Goal: Task Accomplishment & Management: Manage account settings

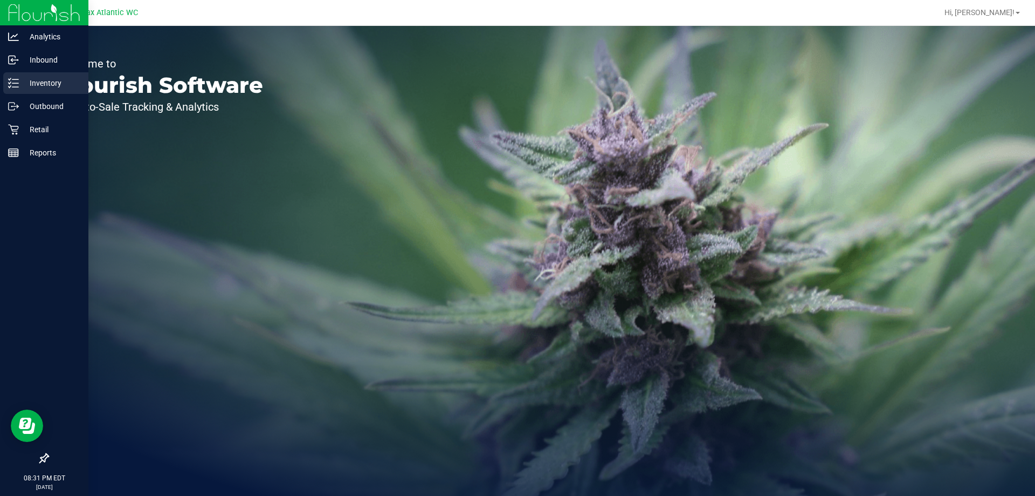
click at [15, 87] on line at bounding box center [15, 87] width 6 height 0
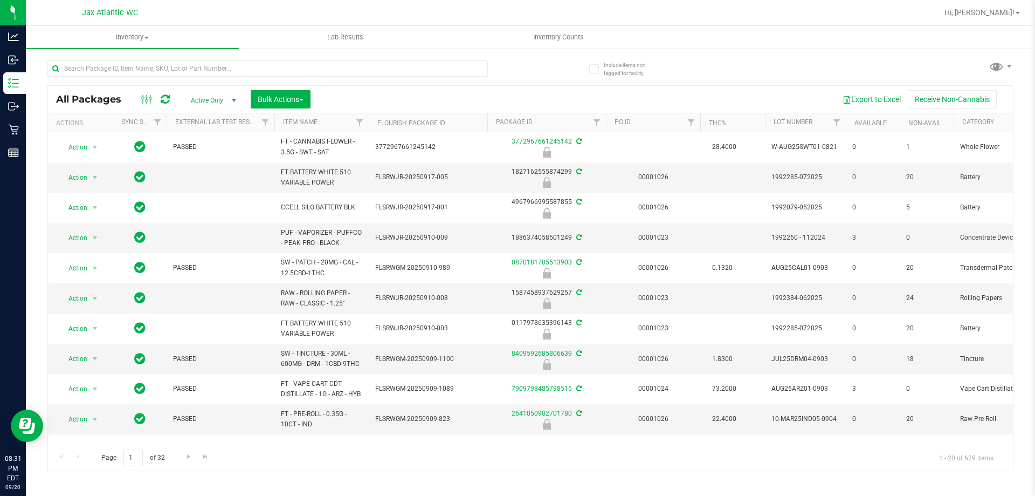
click at [560, 23] on div at bounding box center [565, 12] width 745 height 21
click at [559, 31] on uib-tab-heading "Inventory Counts" at bounding box center [558, 37] width 212 height 22
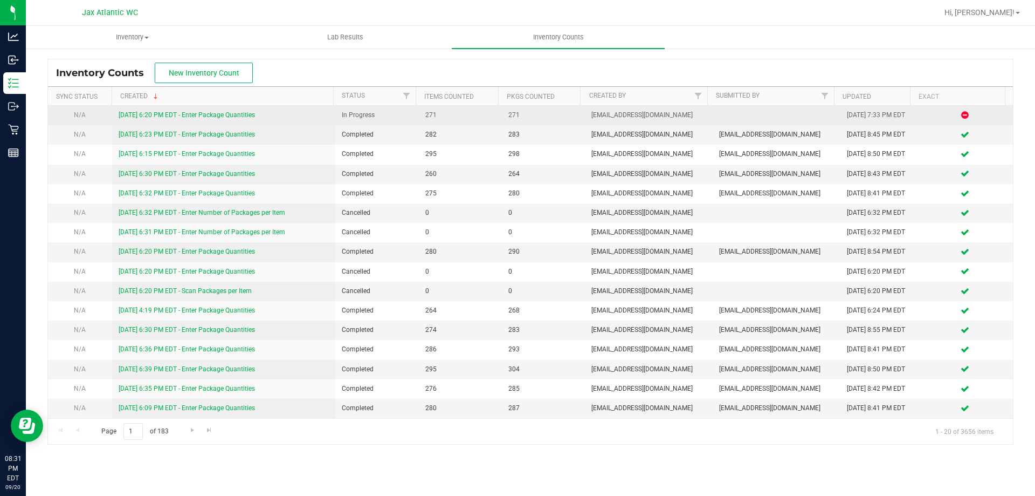
click at [217, 116] on link "[DATE] 6:20 PM EDT - Enter Package Quantities" at bounding box center [187, 115] width 136 height 8
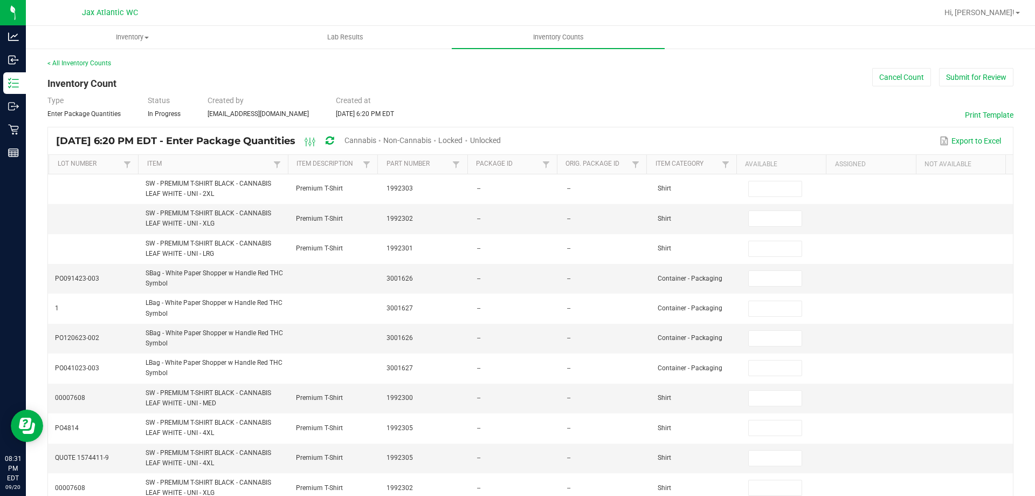
click at [374, 140] on span "Cannabis" at bounding box center [361, 140] width 32 height 9
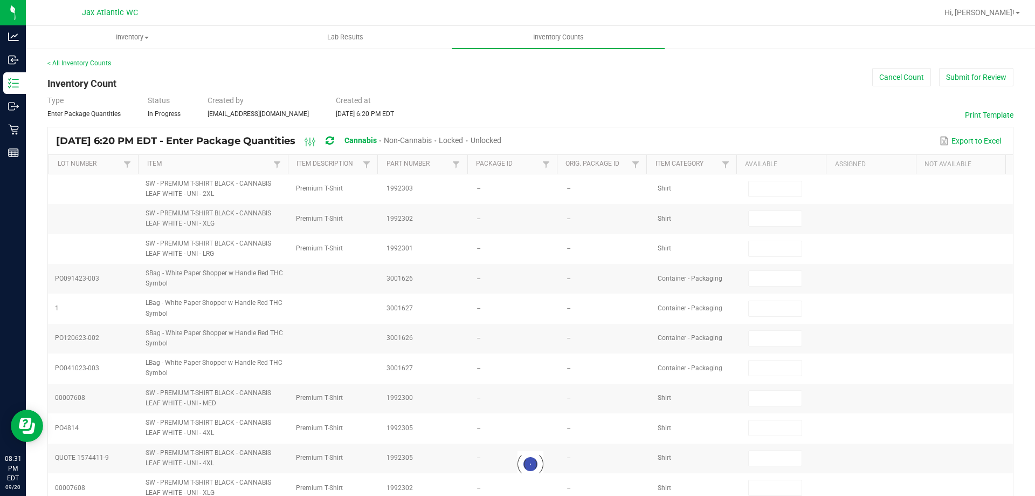
type input "8"
type input "0"
type input "1"
type input "0"
type input "11"
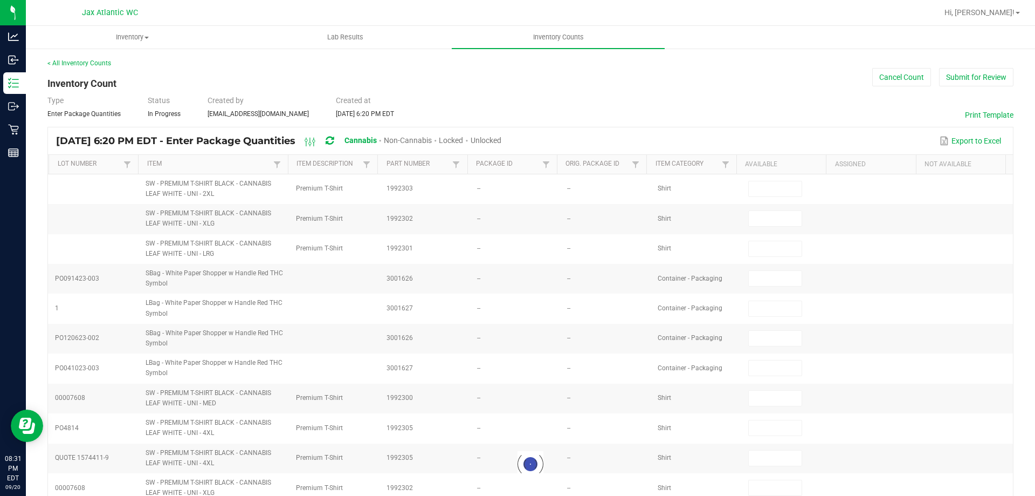
type input "0"
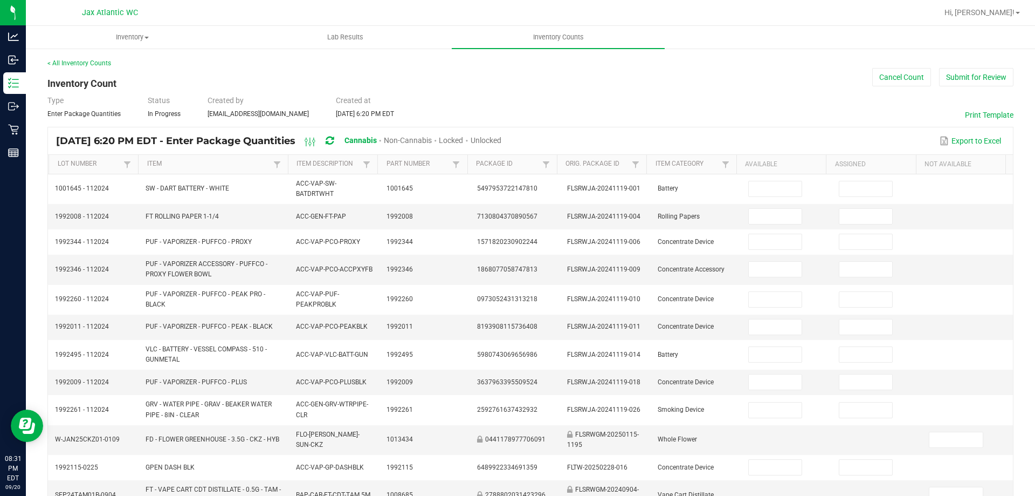
click at [502, 141] on span "Unlocked" at bounding box center [486, 140] width 31 height 9
type input "8"
type input "11"
type input "3"
type input "0"
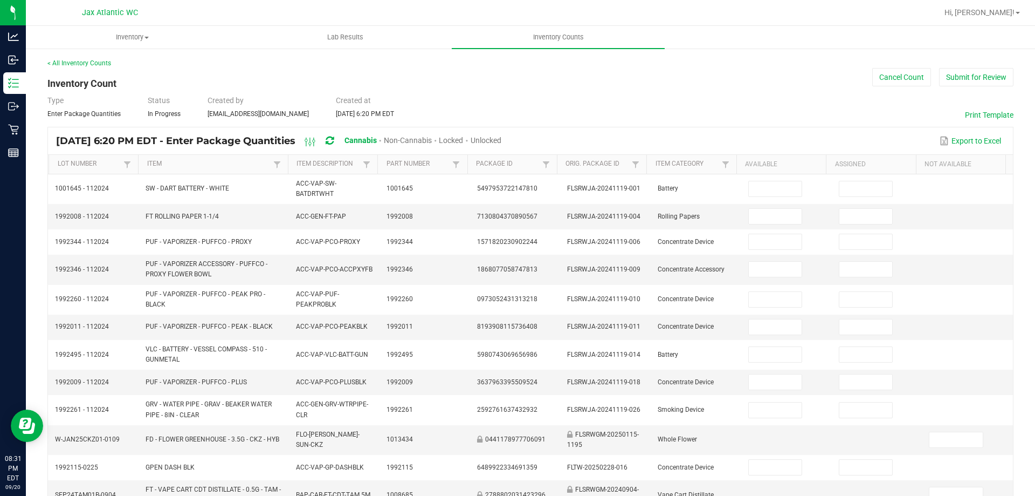
type input "2"
type input "0"
click at [225, 162] on link "Item" at bounding box center [208, 164] width 123 height 9
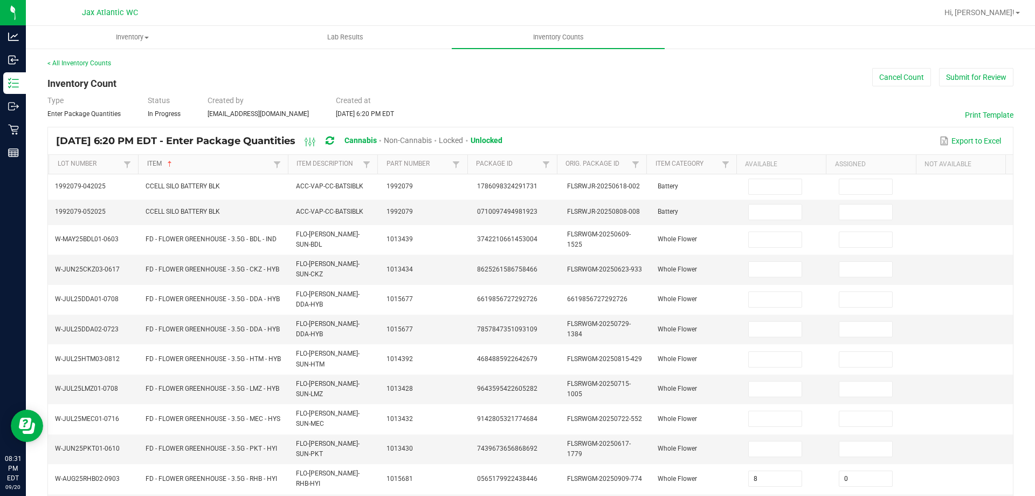
type input "6"
type input "16"
type input "15"
type input "8"
type input "14"
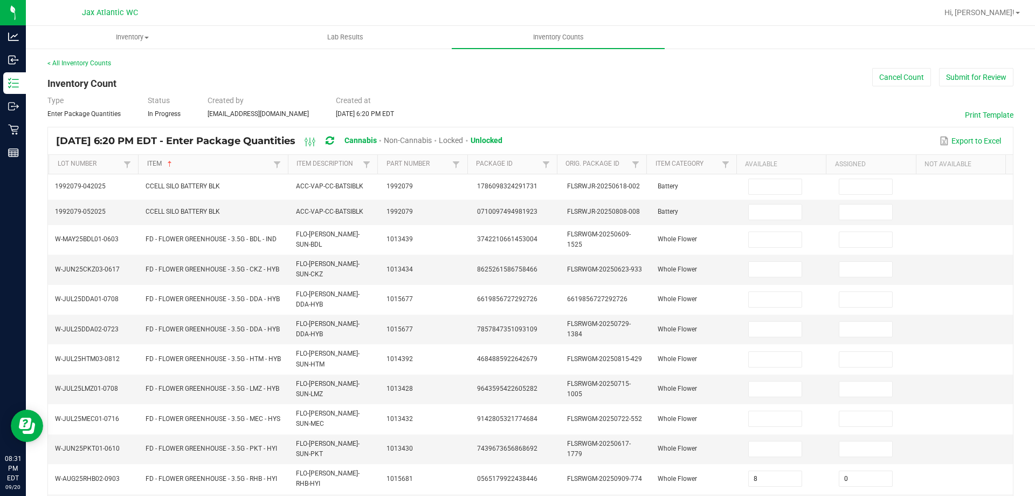
type input "19"
type input "9"
type input "18"
type input "11"
type input "0"
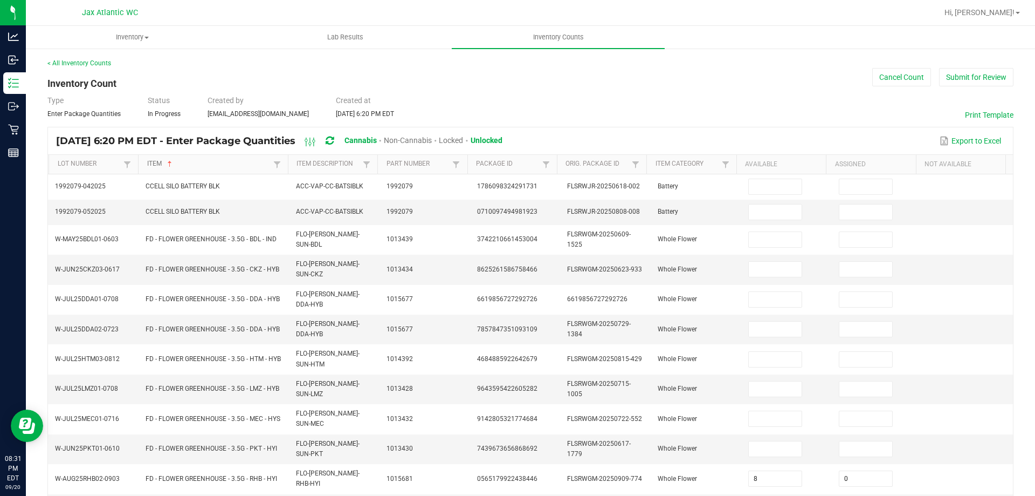
type input "4"
type input "0"
type input "11"
type input "0"
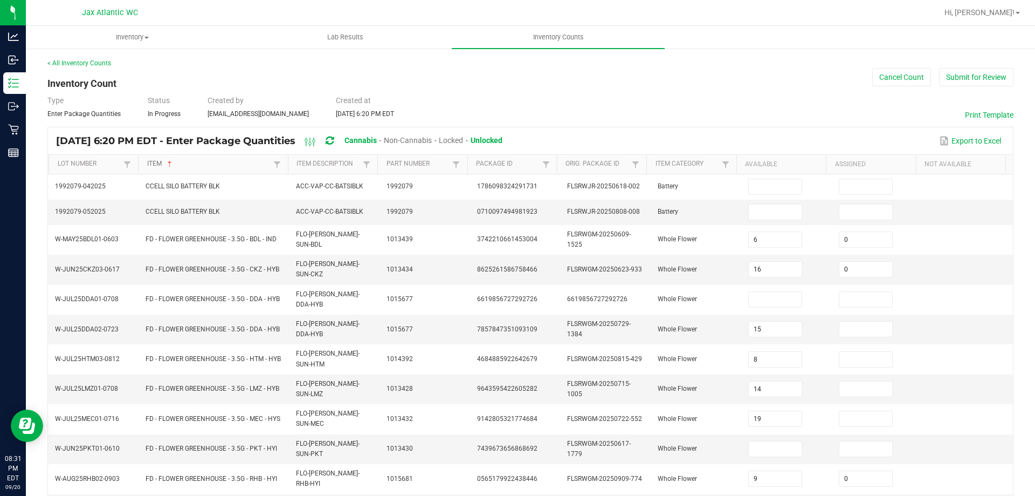
type input "0"
type input "16"
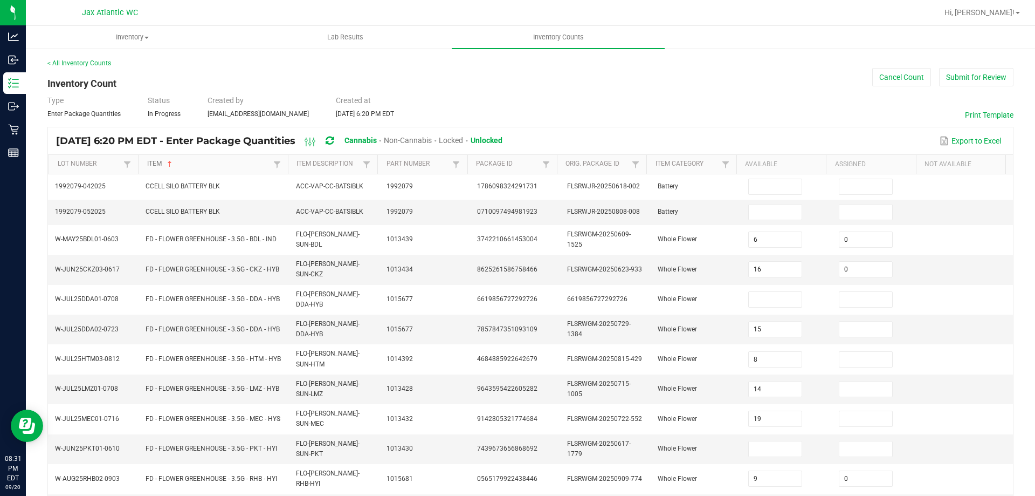
type input "0"
type input "17"
type input "11"
type input "0"
type input "7"
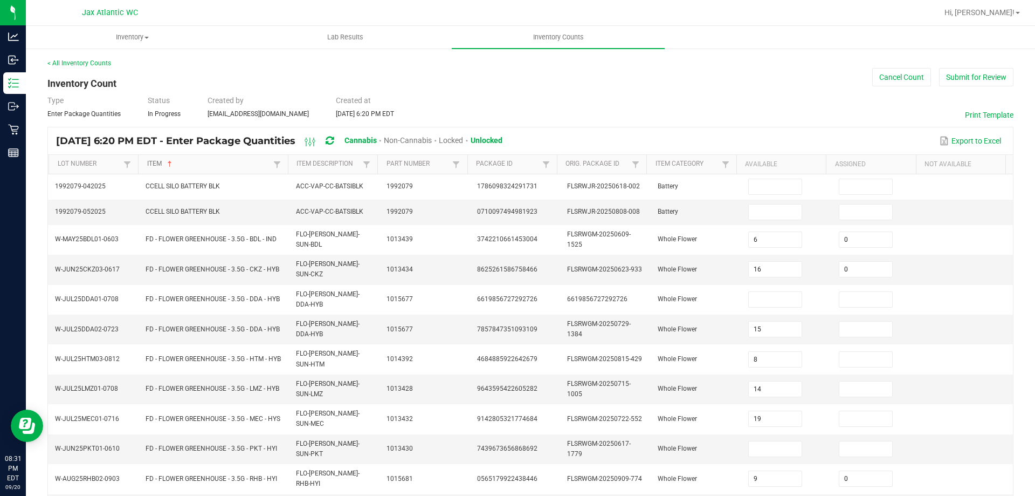
type input "17"
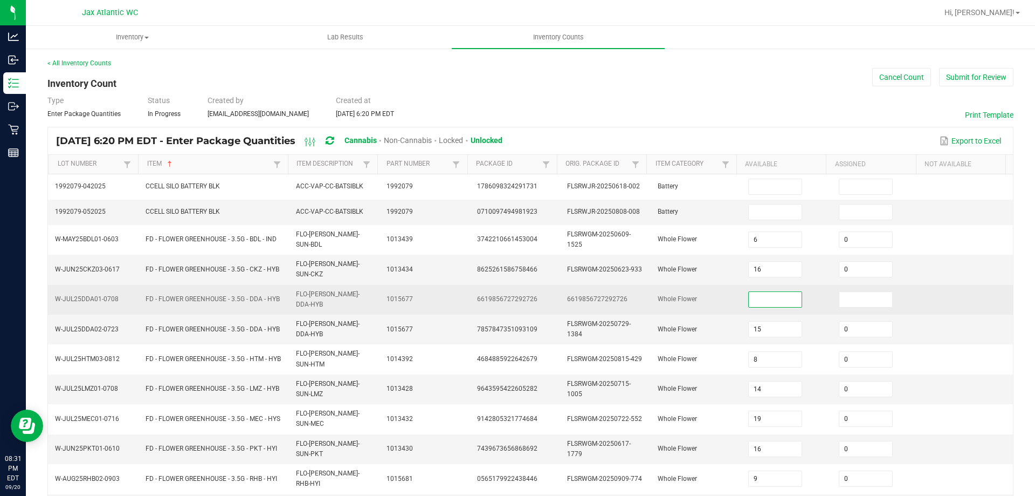
click at [785, 292] on input at bounding box center [775, 299] width 53 height 15
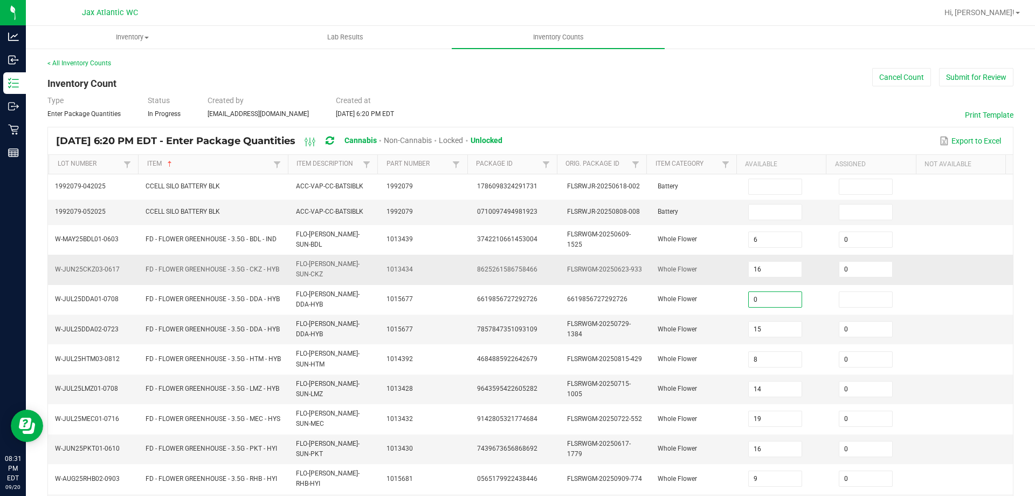
type input "0"
drag, startPoint x: 600, startPoint y: 263, endPoint x: 615, endPoint y: 270, distance: 16.6
click at [600, 265] on span "FLSRWGM-20250623-933" at bounding box center [604, 269] width 75 height 8
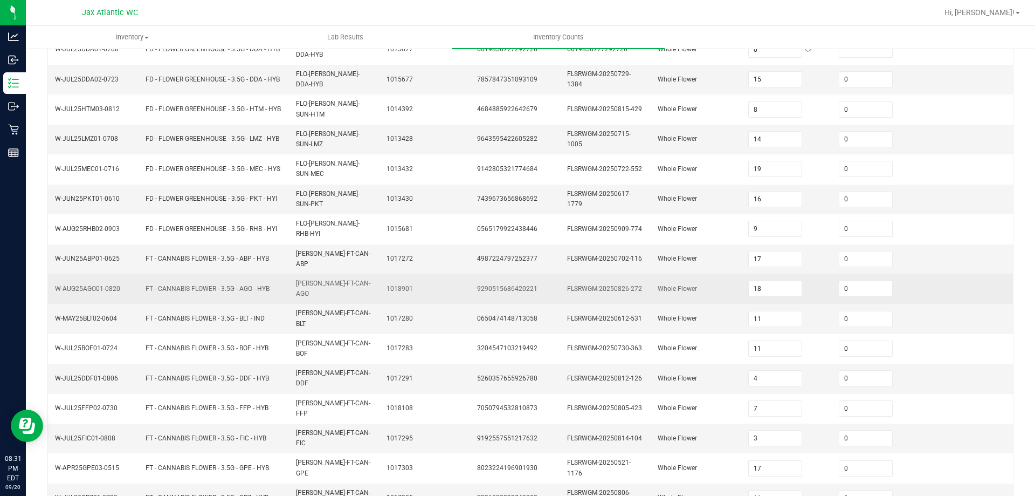
scroll to position [251, 0]
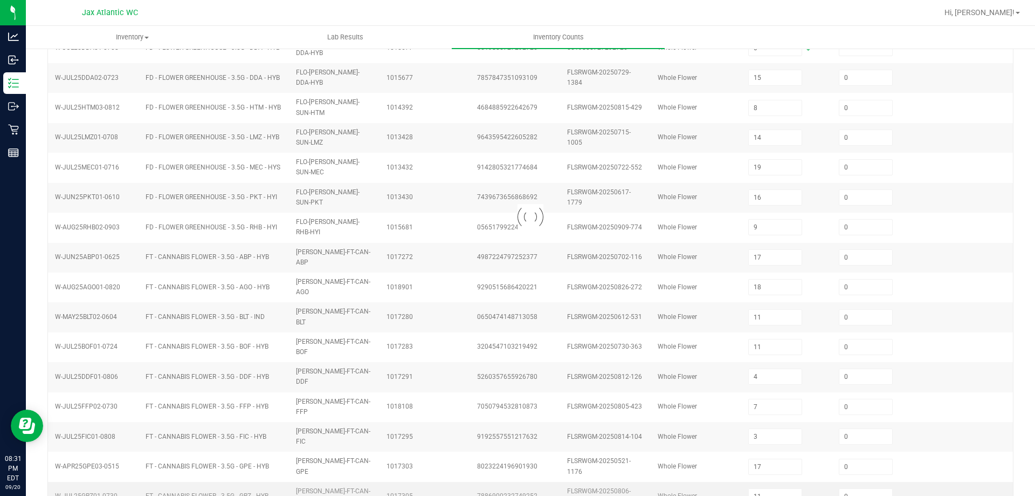
type input "10"
type input "14"
type input "10"
type input "12"
type input "1"
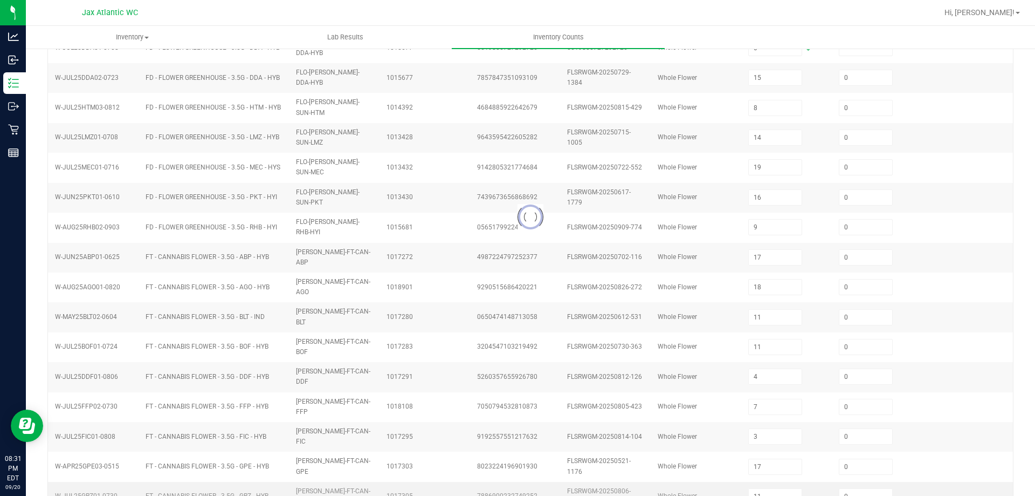
type input "11"
type input "18"
type input "2"
type input "11"
type input "32"
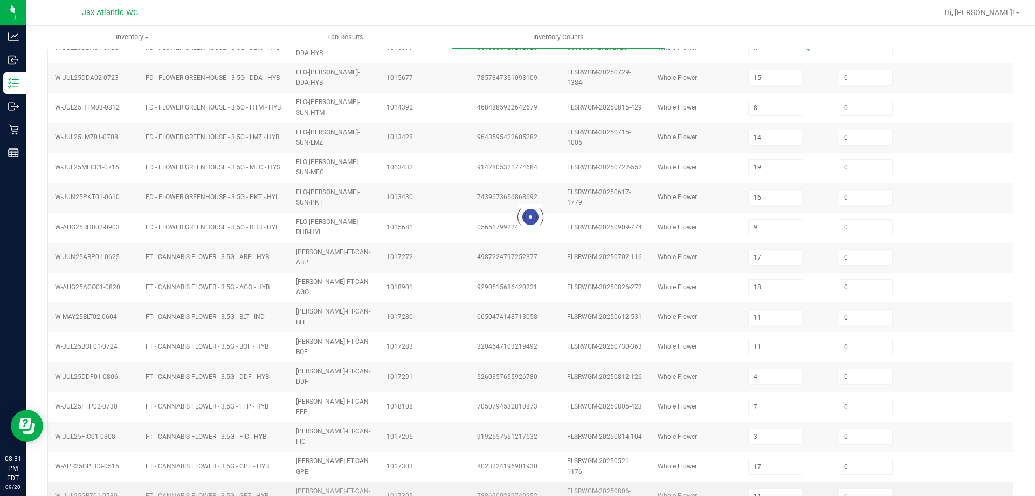
type input "4"
type input "2"
type input "10"
type input "14"
type input "17"
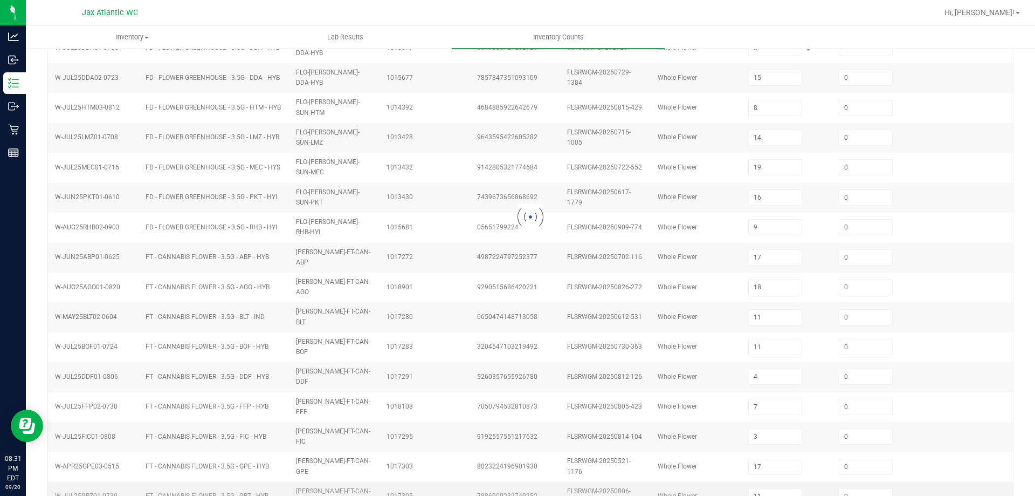
type input "0"
type input "12"
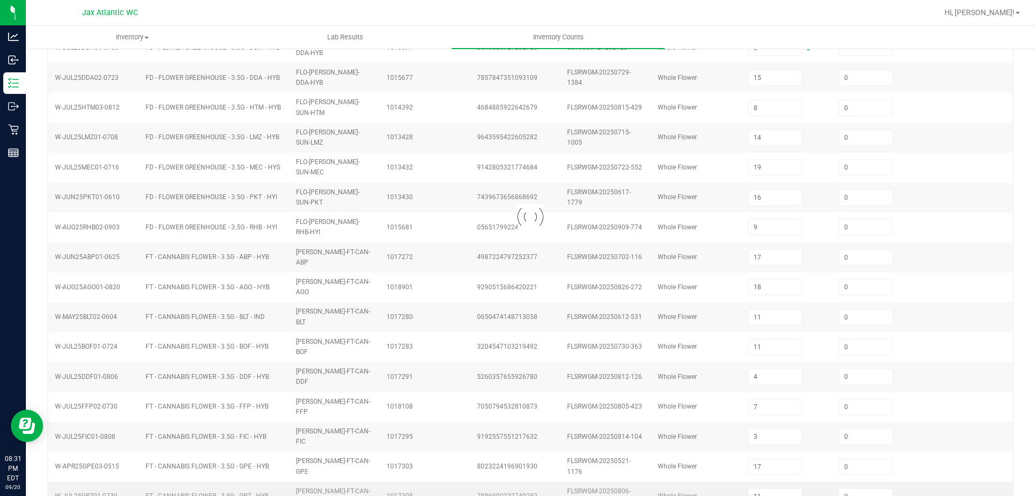
type input "2"
type input "11"
type input "8"
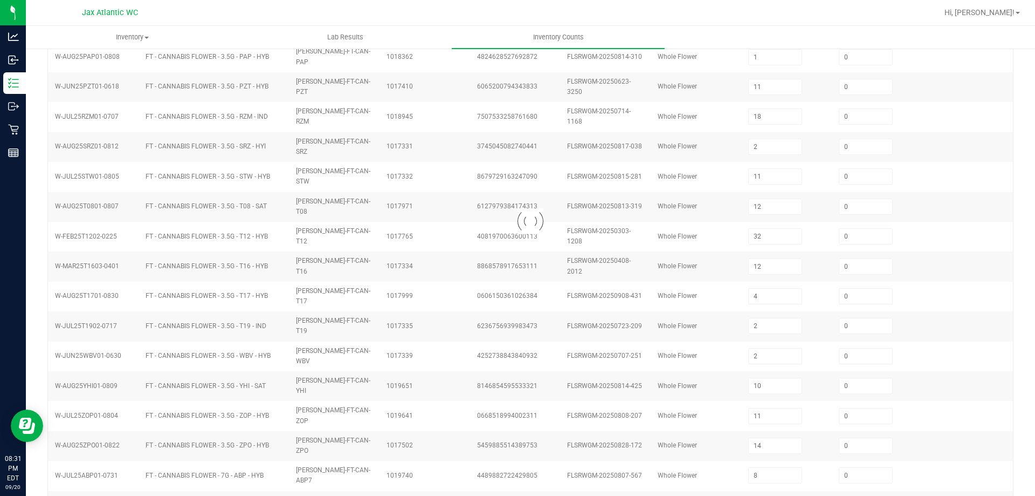
type input "2"
type input "3"
type input "2"
type input "3"
type input "8"
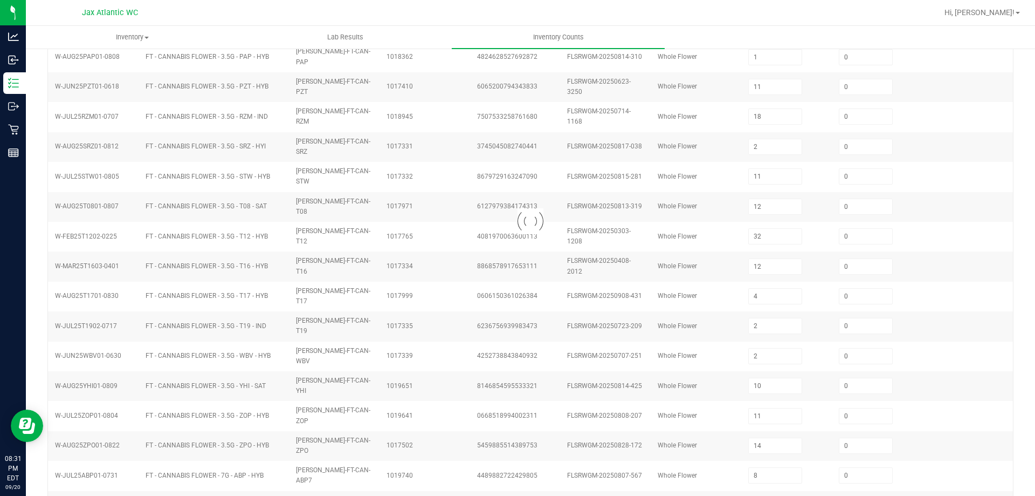
type input "2"
type input "6"
type input "9"
type input "4"
type input "8"
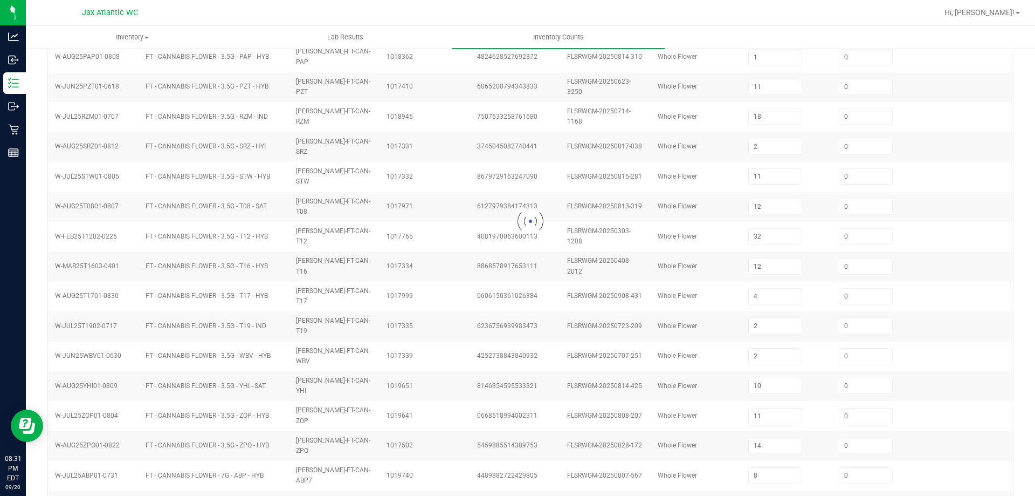
type input "10"
type input "5"
type input "11"
type input "2"
type input "8"
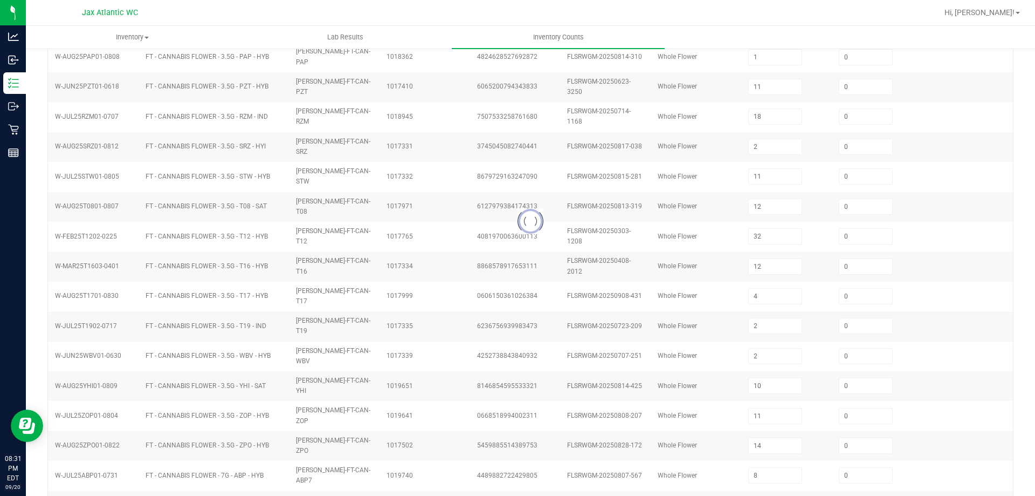
type input "7"
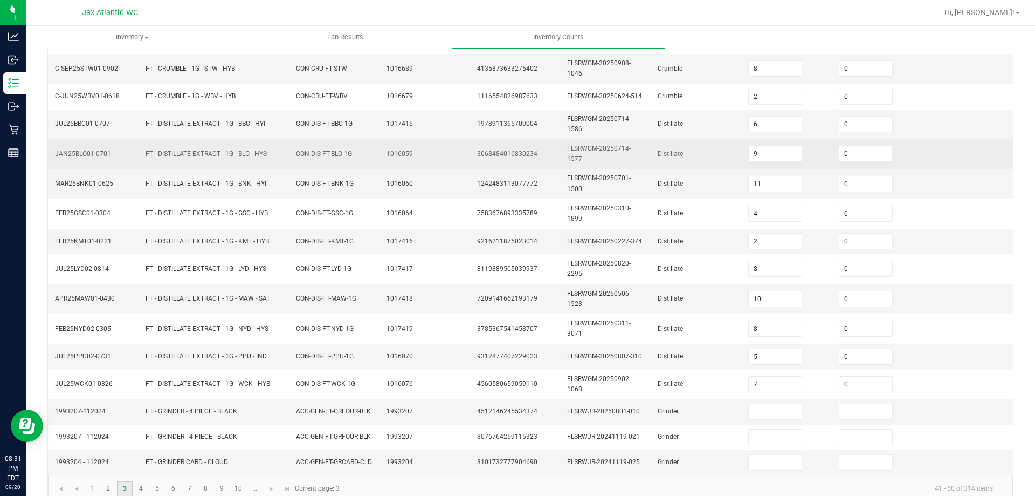
scroll to position [274, 0]
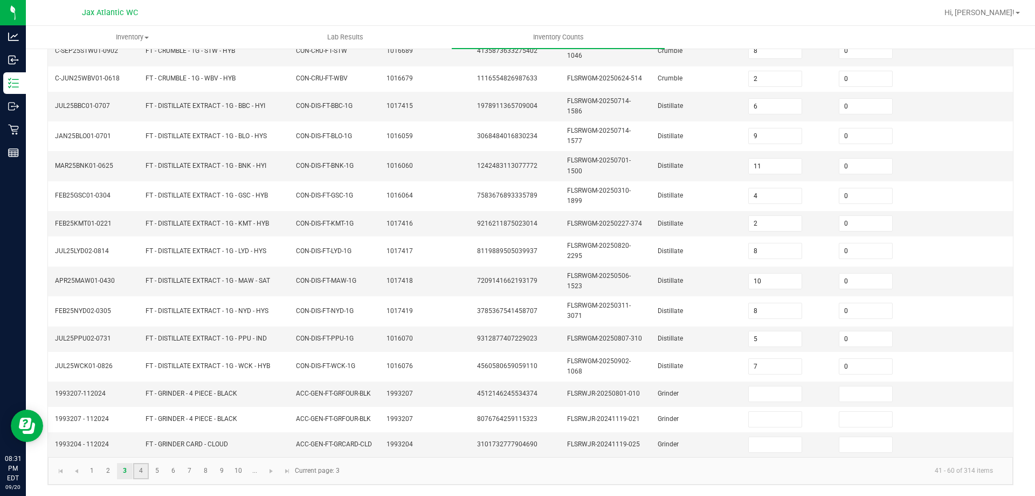
click at [146, 469] on link "4" at bounding box center [141, 471] width 16 height 16
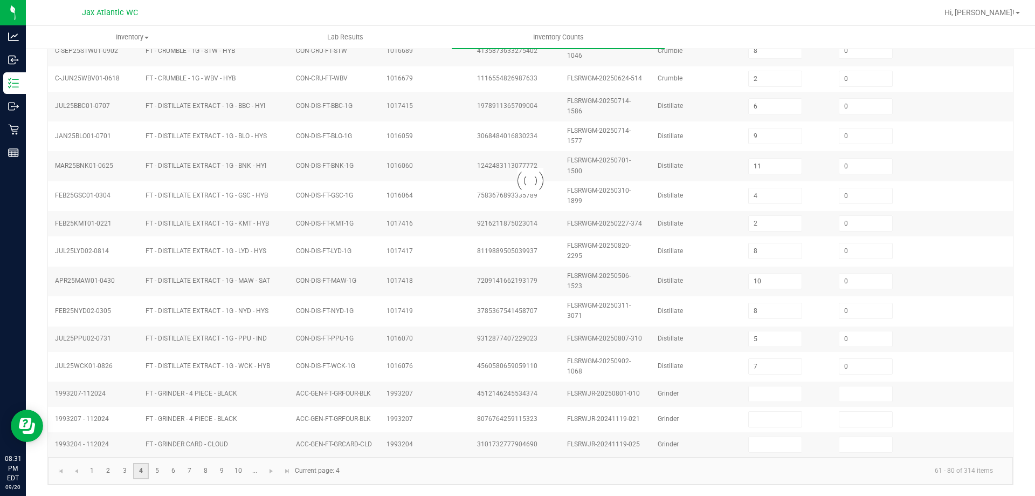
type input "15"
type input "8"
type input "2"
type input "1"
type input "4"
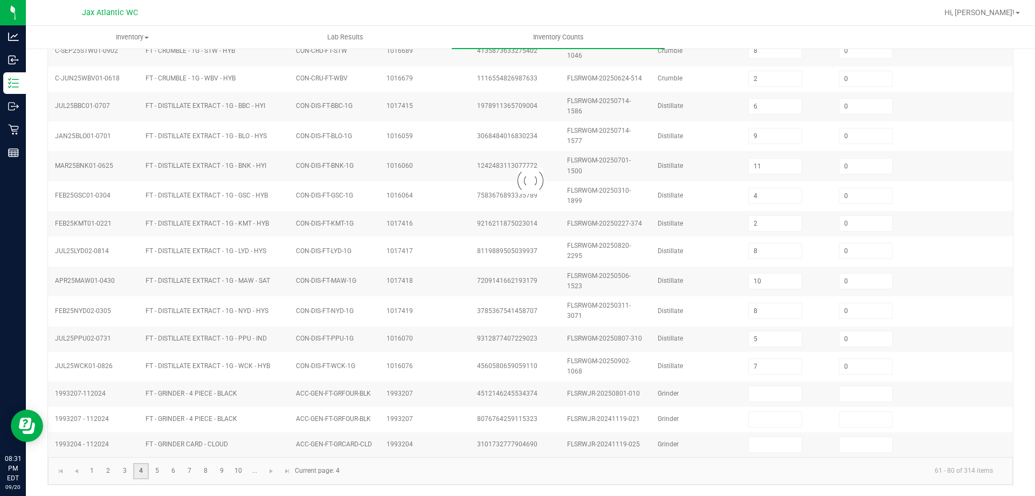
type input "6"
type input "1"
type input "3"
type input "6"
type input "1"
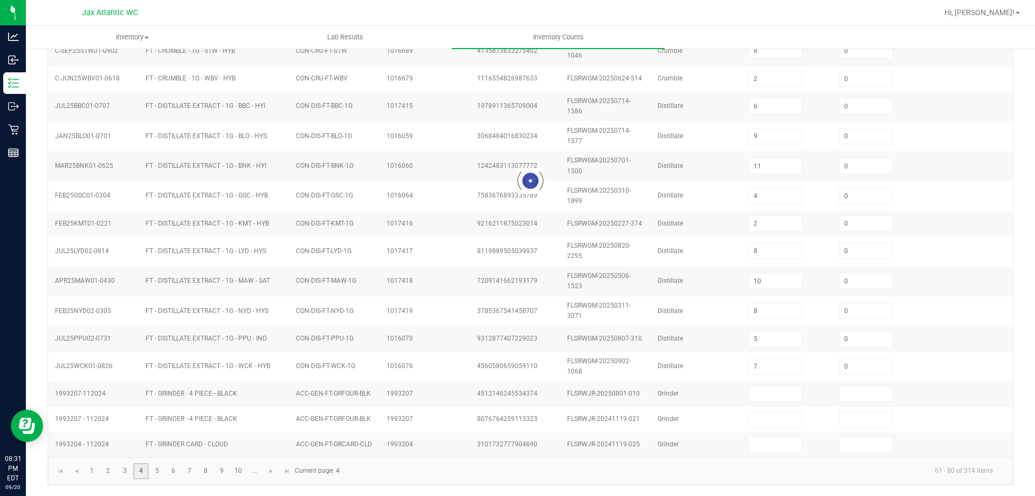
type input "19"
type input "1"
type input "4"
type input "3"
type input "0"
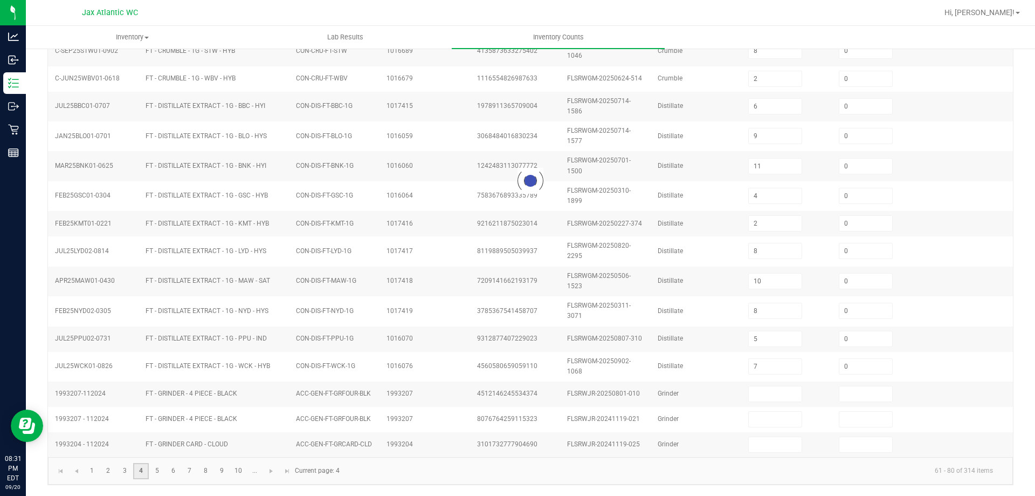
type input "17"
type input "0"
type input "5"
type input "6"
type input "11"
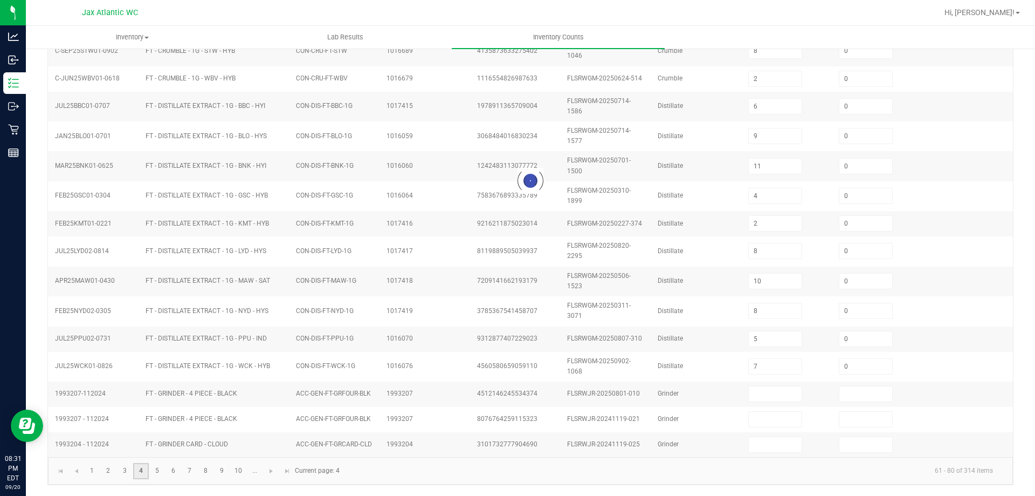
type input "15"
type input "24"
type input "0"
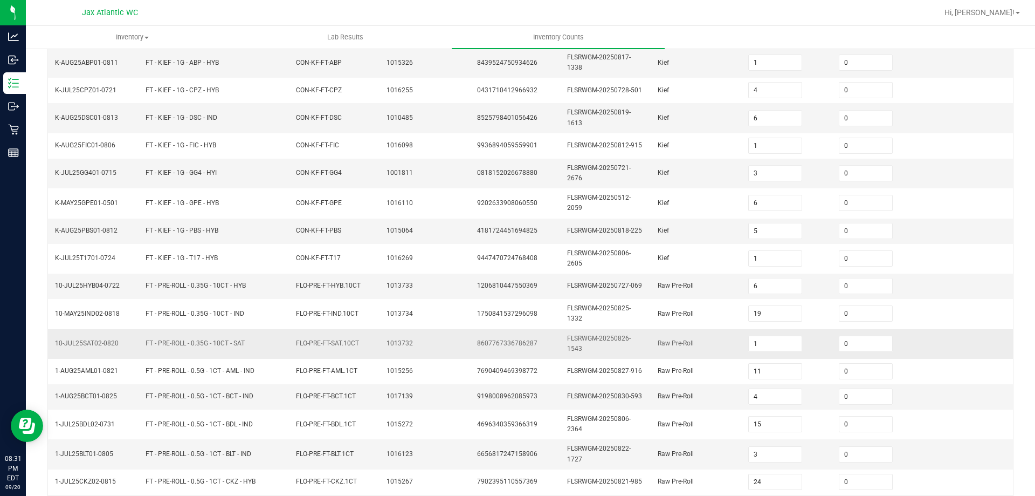
scroll to position [278, 0]
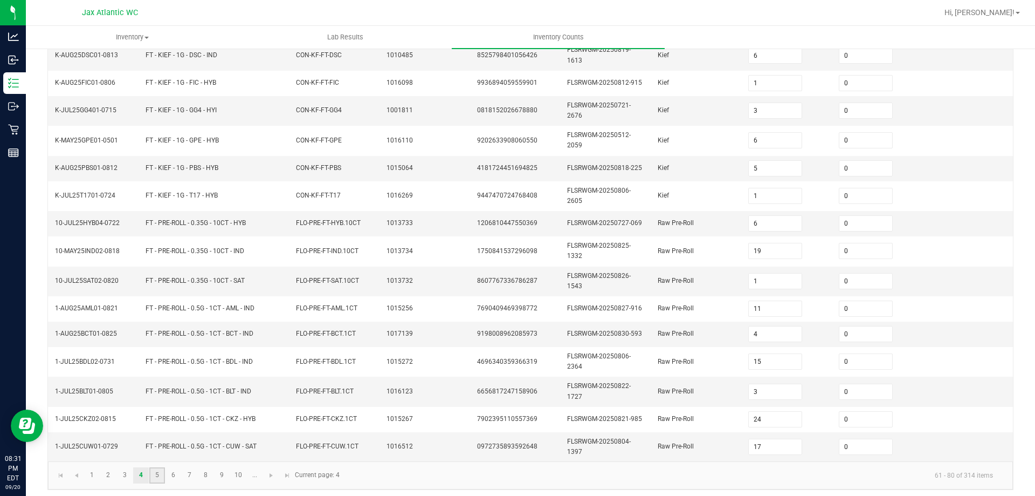
click at [159, 471] on link "5" at bounding box center [157, 475] width 16 height 16
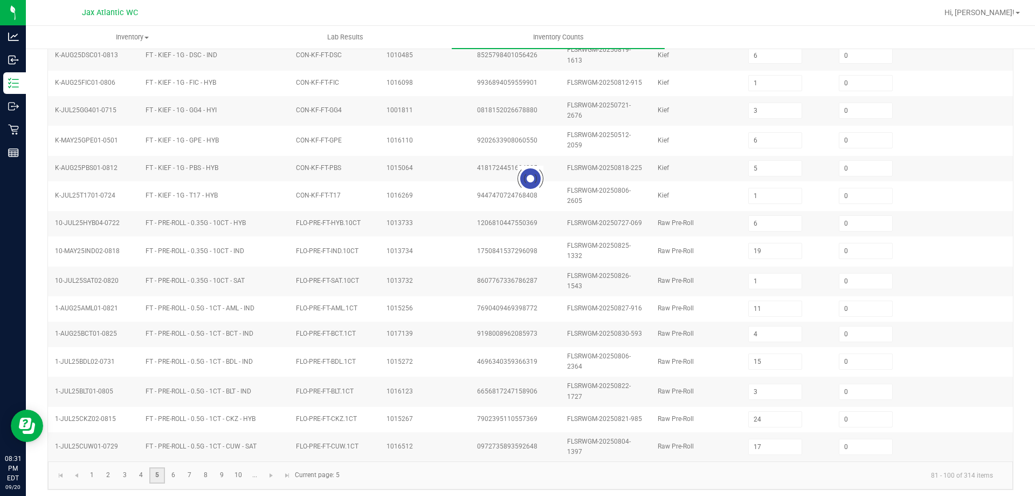
type input "19"
type input "10"
type input "6"
type input "23"
type input "7"
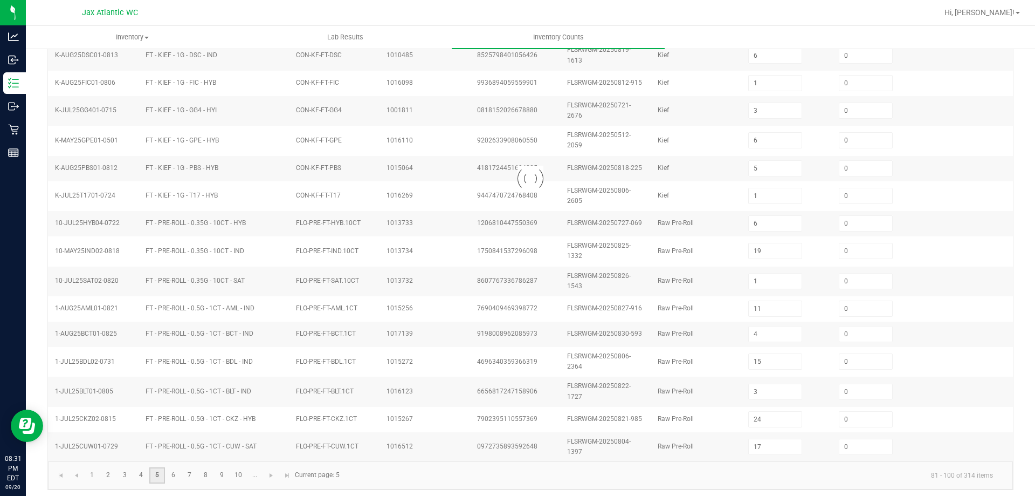
type input "24"
type input "13"
type input "22"
type input "10"
type input "21"
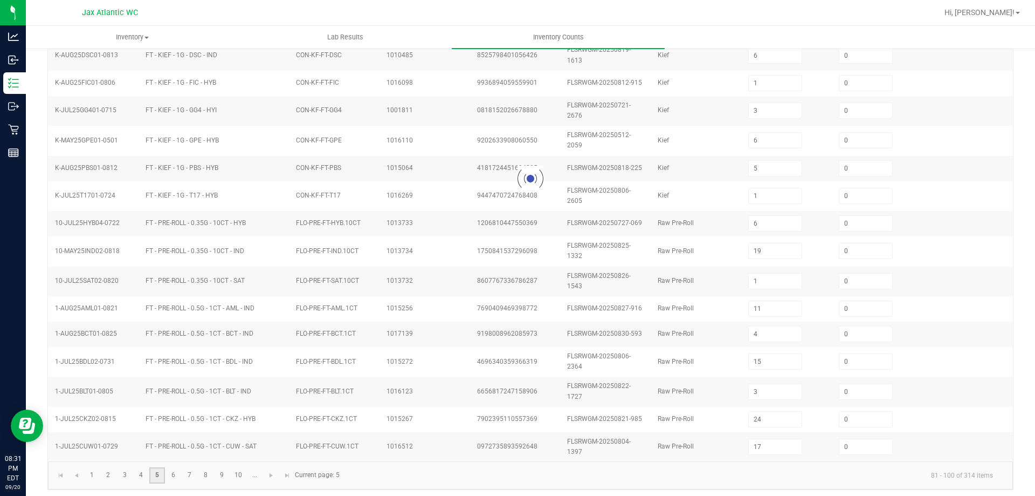
type input "2"
type input "12"
type input "9"
type input "12"
type input "6"
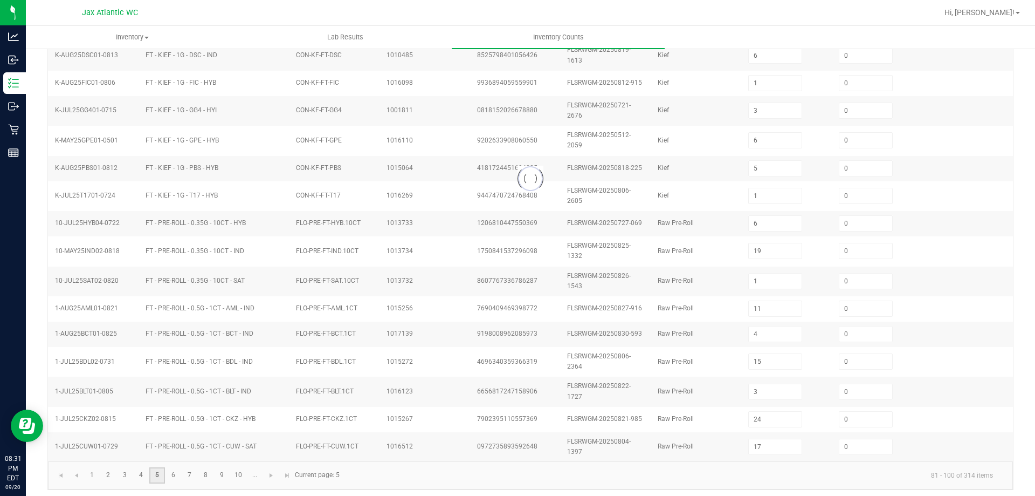
type input "1"
type input "21"
type input "1"
type input "2"
type input "6"
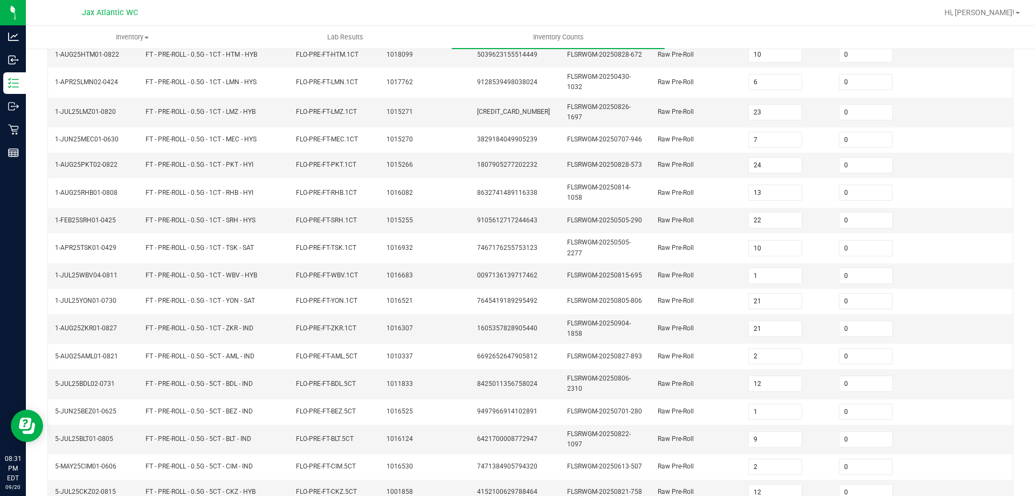
scroll to position [269, 0]
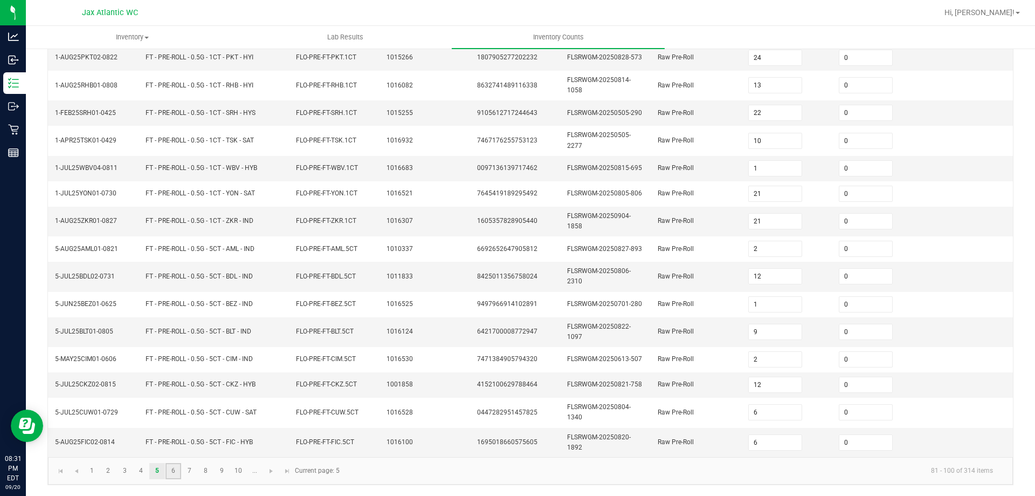
click at [172, 475] on link "6" at bounding box center [174, 471] width 16 height 16
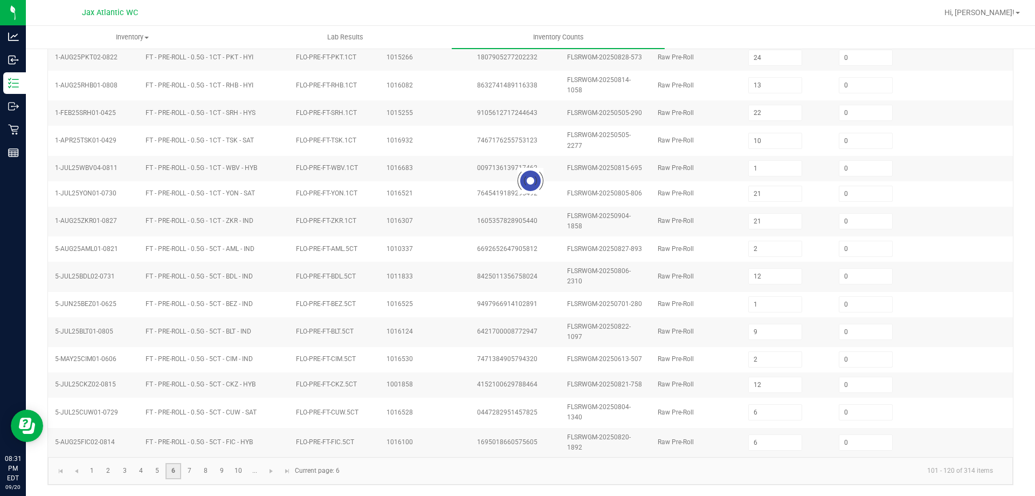
type input "5"
type input "10"
type input "1"
type input "8"
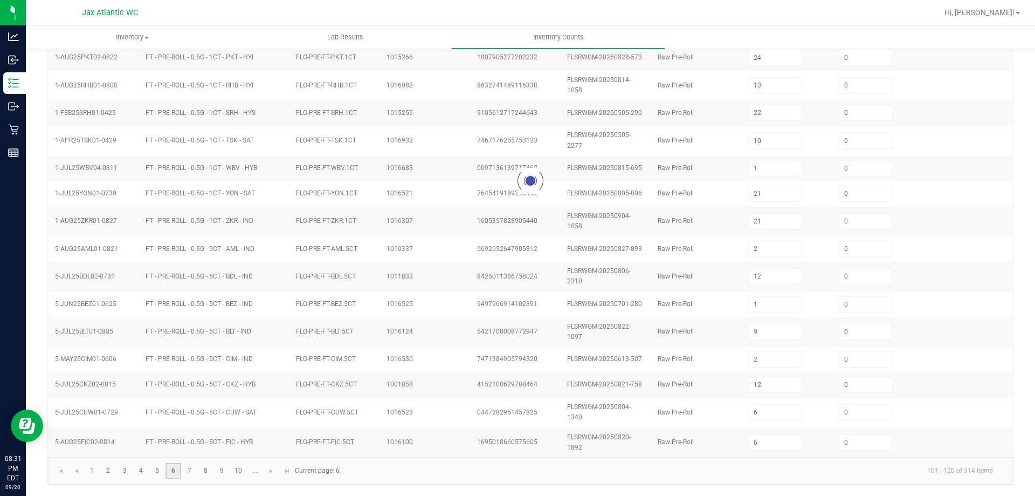
type input "3"
type input "5"
type input "12"
type input "17"
type input "1"
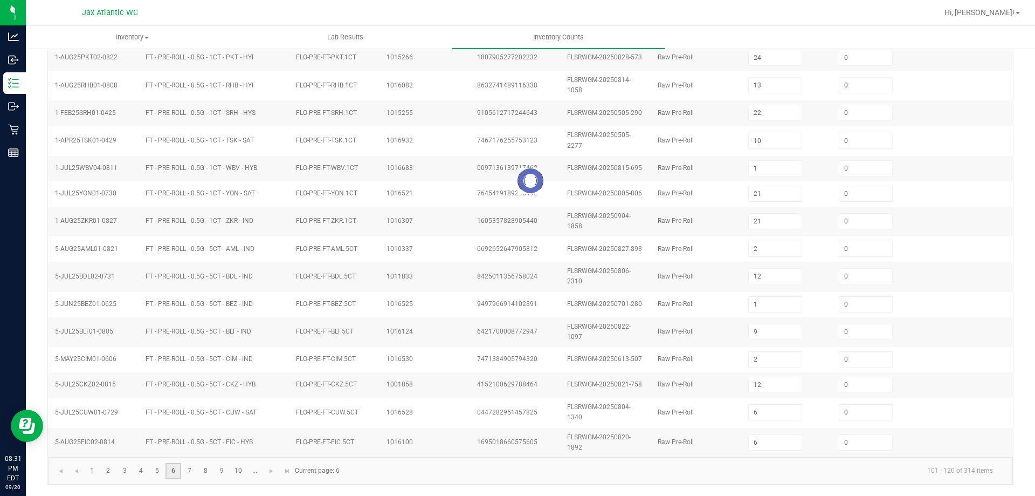
type input "3"
type input "2"
type input "3"
type input "22"
type input "18"
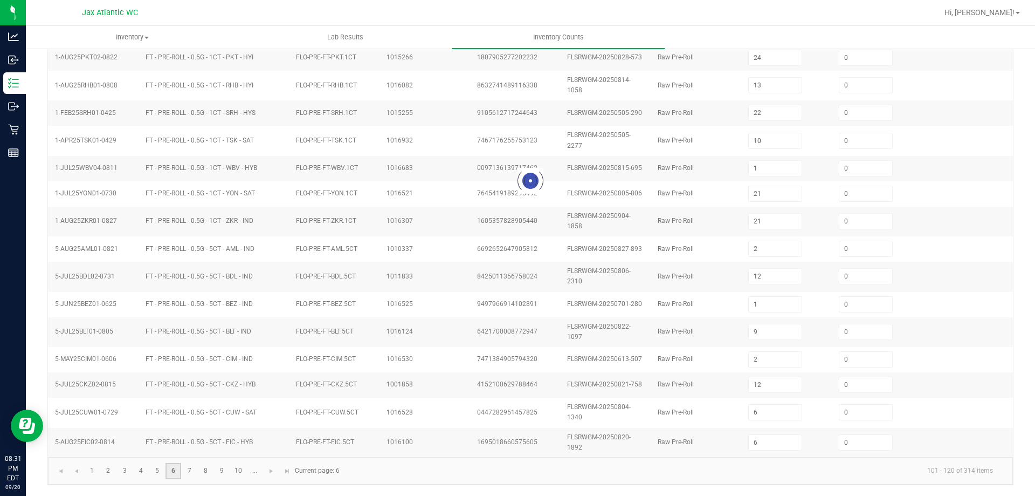
type input "6"
type input "8"
type input "2"
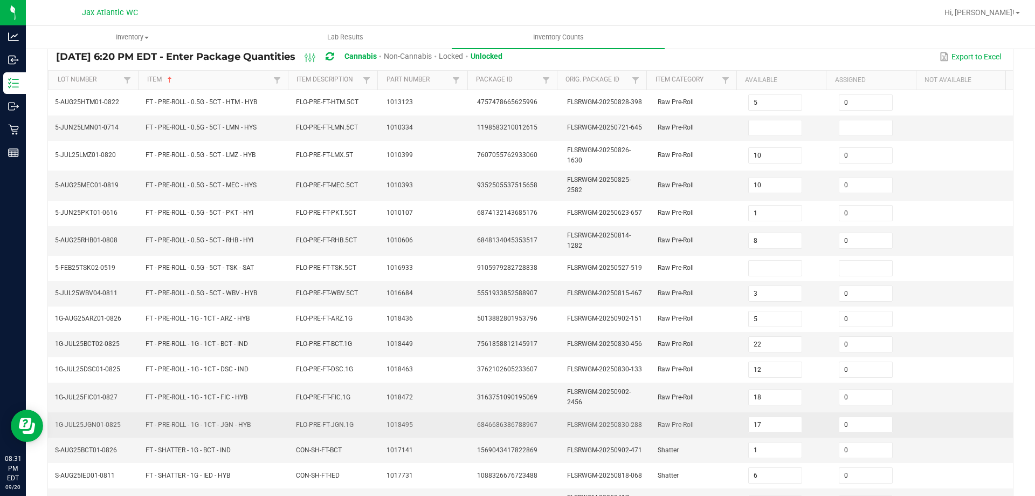
scroll to position [0, 0]
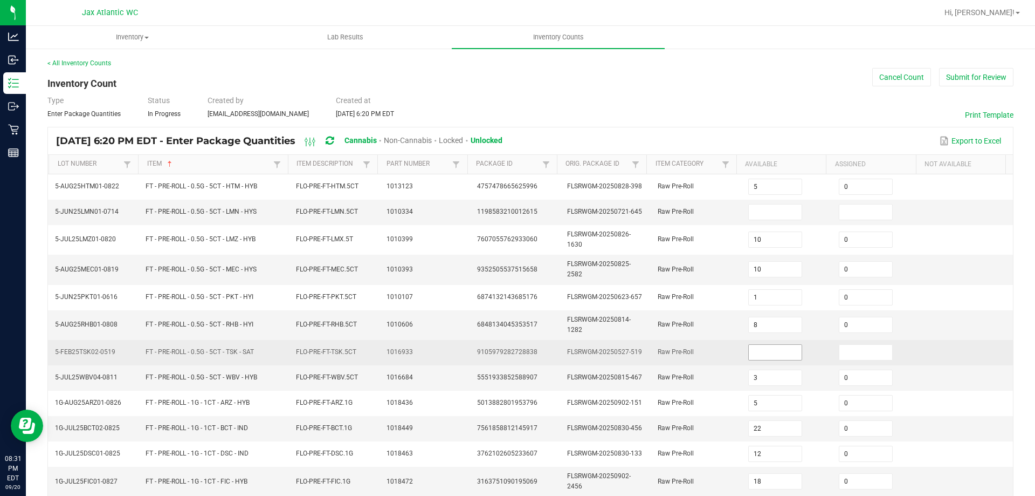
click at [788, 353] on input at bounding box center [775, 352] width 53 height 15
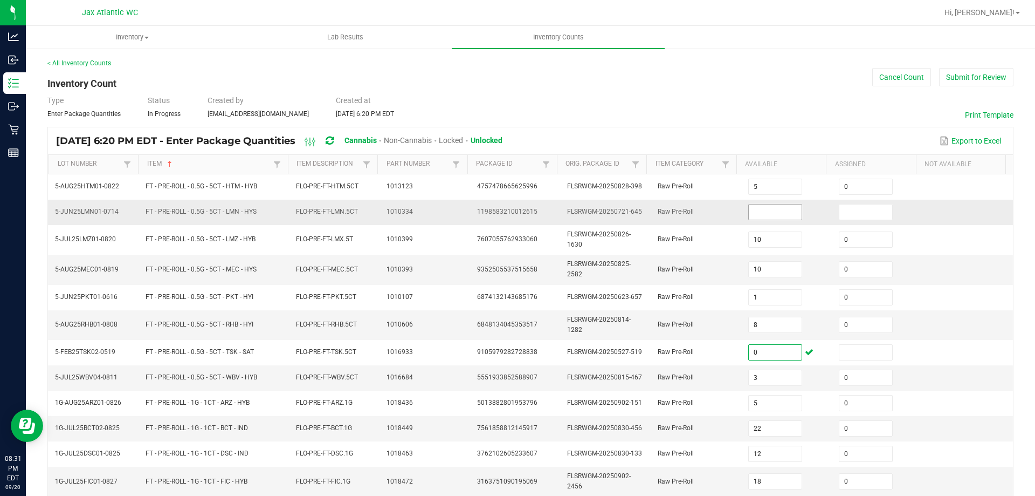
type input "0"
click at [761, 218] on input at bounding box center [775, 211] width 53 height 15
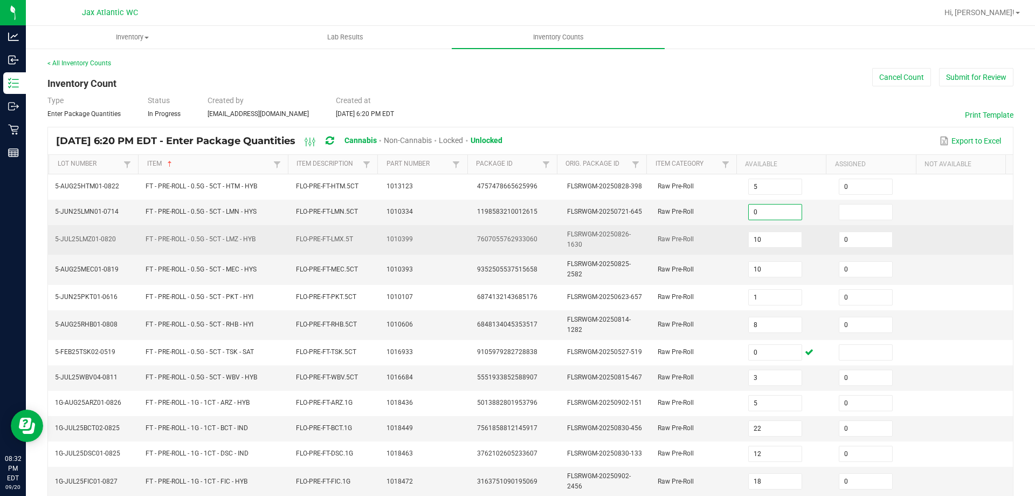
type input "0"
click at [515, 246] on td "7607055762933060" at bounding box center [516, 240] width 91 height 30
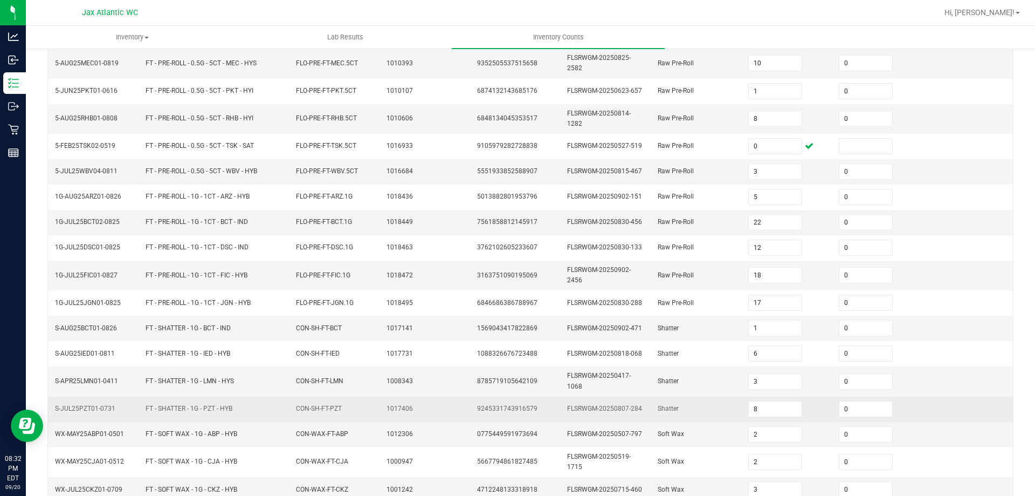
scroll to position [251, 0]
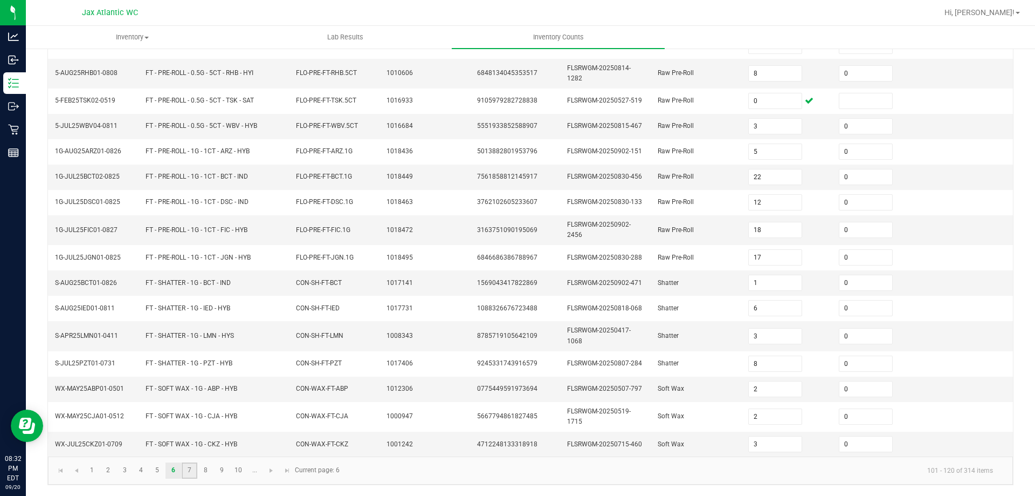
click at [190, 471] on link "7" at bounding box center [190, 470] width 16 height 16
type input "3"
type input "2"
type input "1"
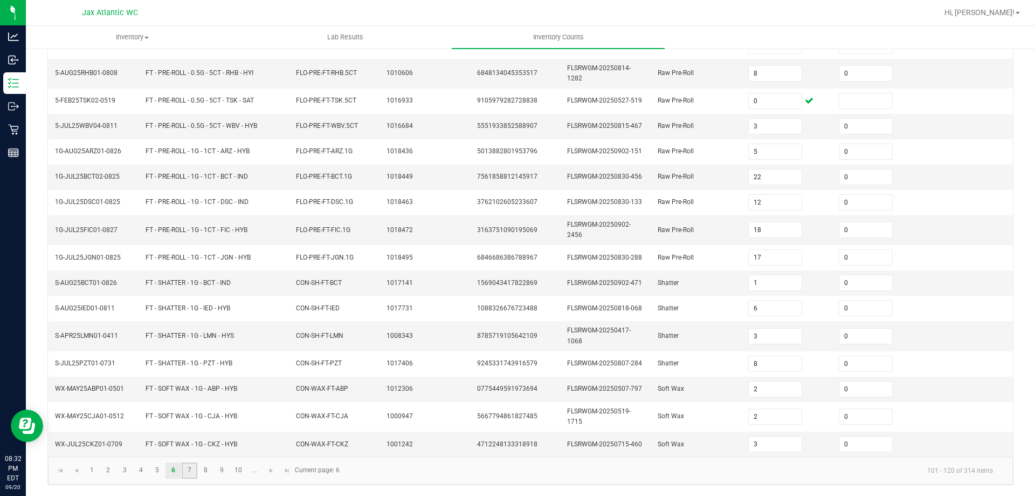
type input "5"
type input "9"
type input "1"
type input "5"
type input "2"
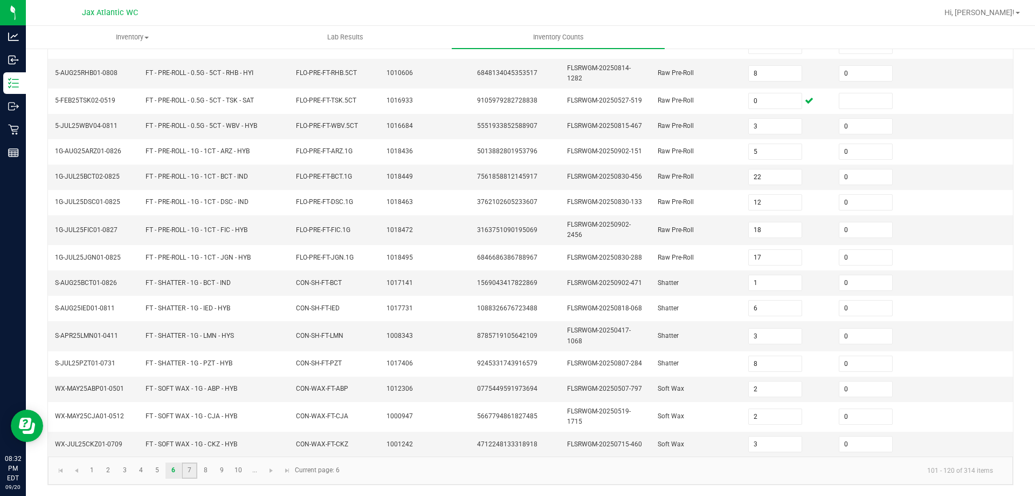
type input "7"
type input "8"
type input "4"
type input "11"
type input "6"
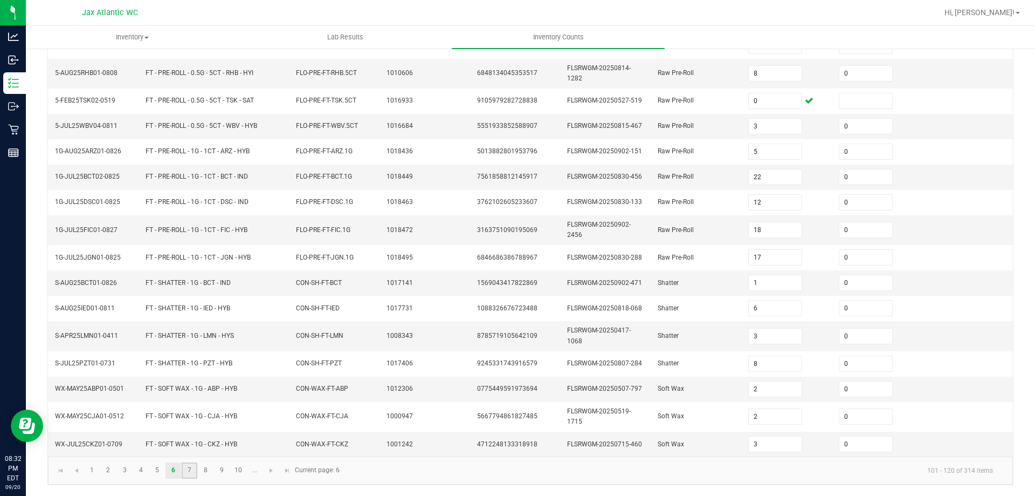
type input "0"
type input "5"
type input "9"
type input "1"
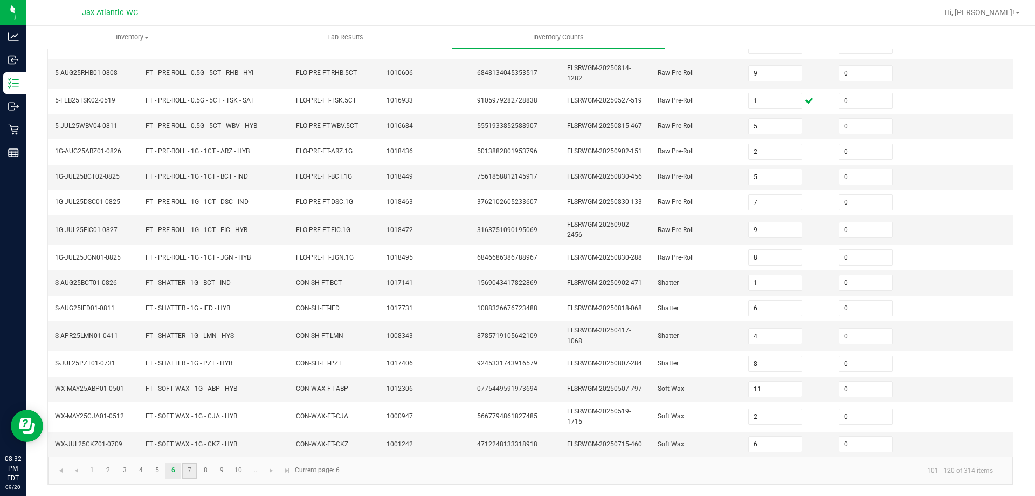
type input "6"
type input "8"
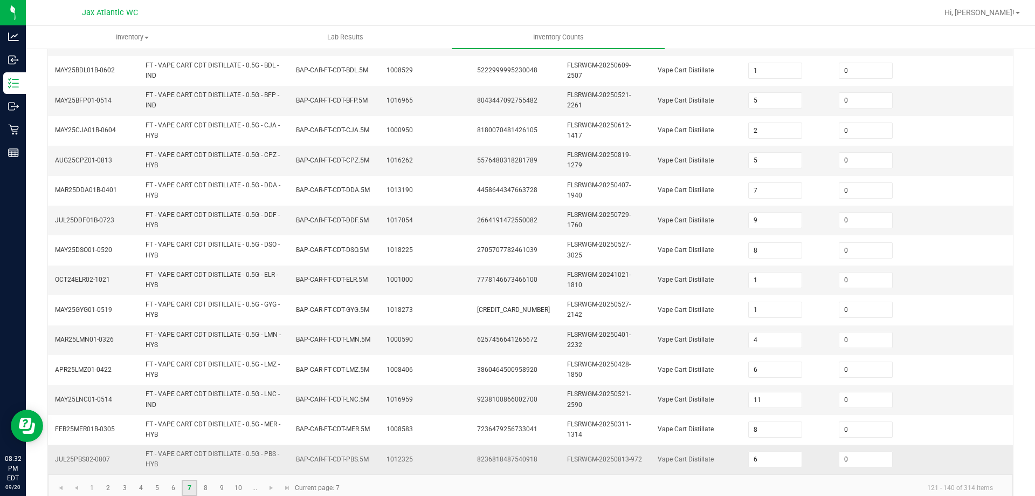
scroll to position [310, 0]
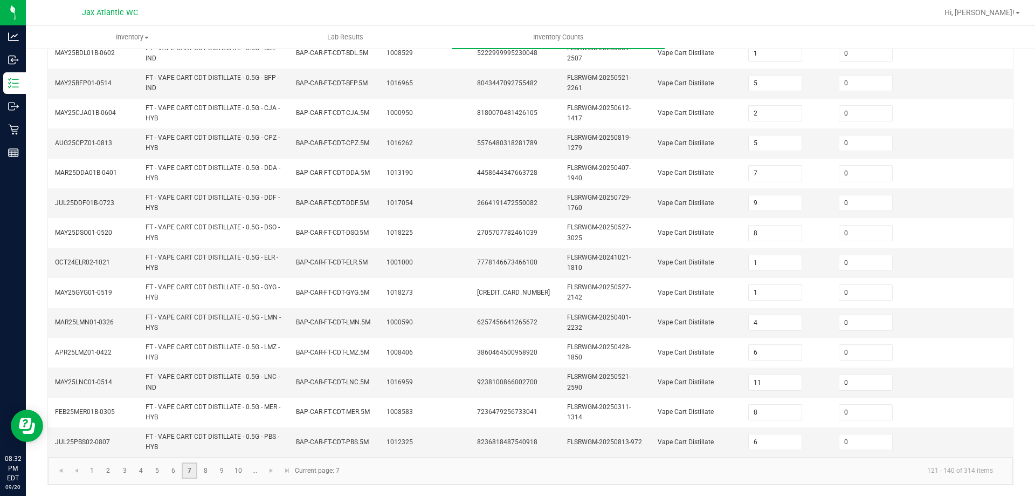
click at [196, 471] on link "7" at bounding box center [190, 470] width 16 height 16
click at [202, 470] on link "8" at bounding box center [206, 470] width 16 height 16
type input "4"
type input "2"
type input "11"
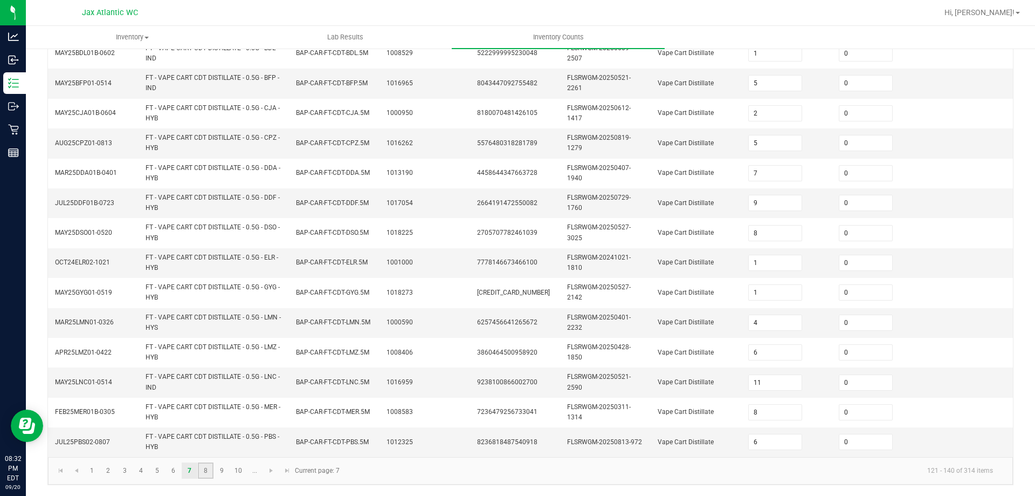
type input "2"
type input "5"
type input "4"
type input "2"
type input "5"
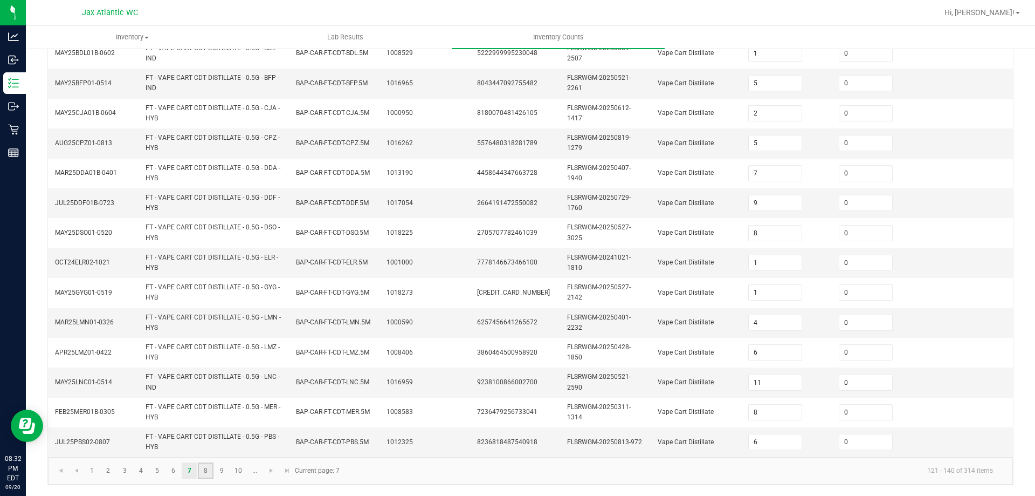
type input "4"
type input "12"
type input "7"
type input "6"
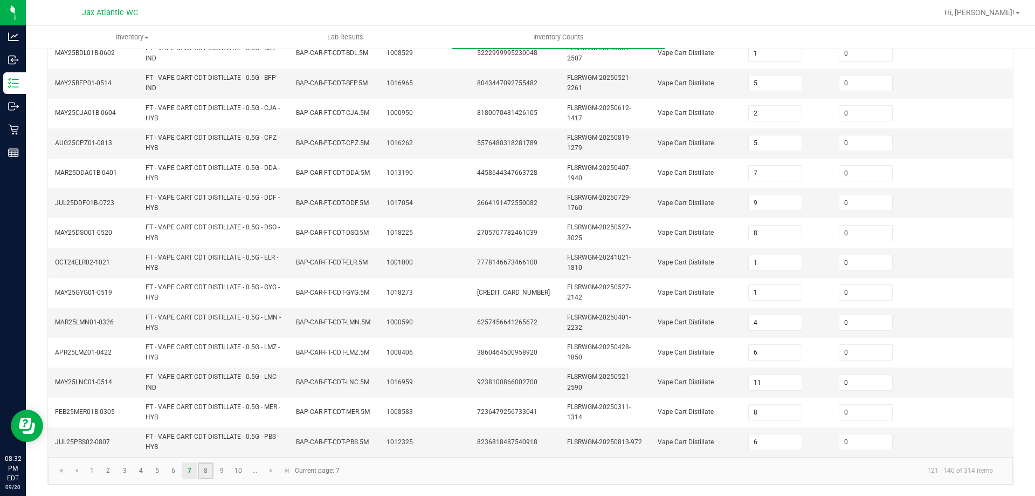
type input "7"
type input "10"
type input "2"
type input "8"
type input "5"
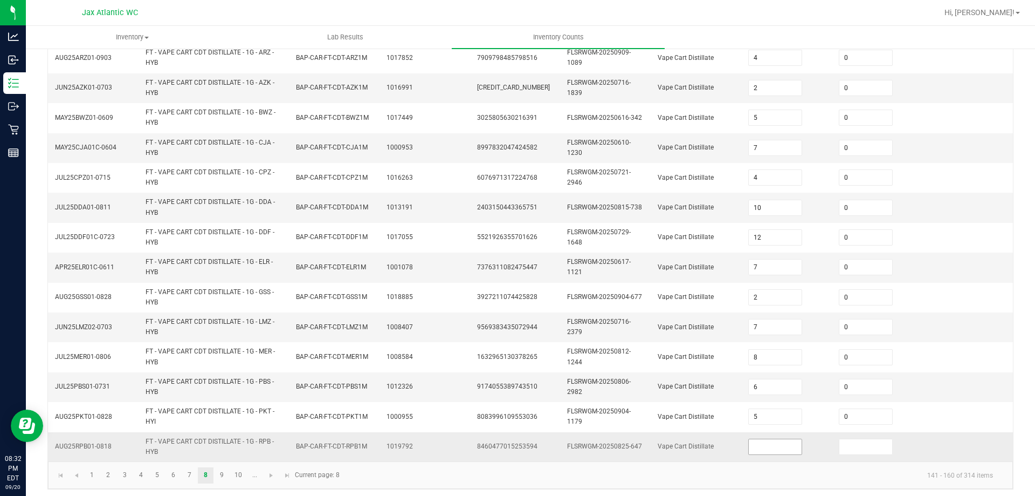
click at [753, 442] on input at bounding box center [775, 446] width 53 height 15
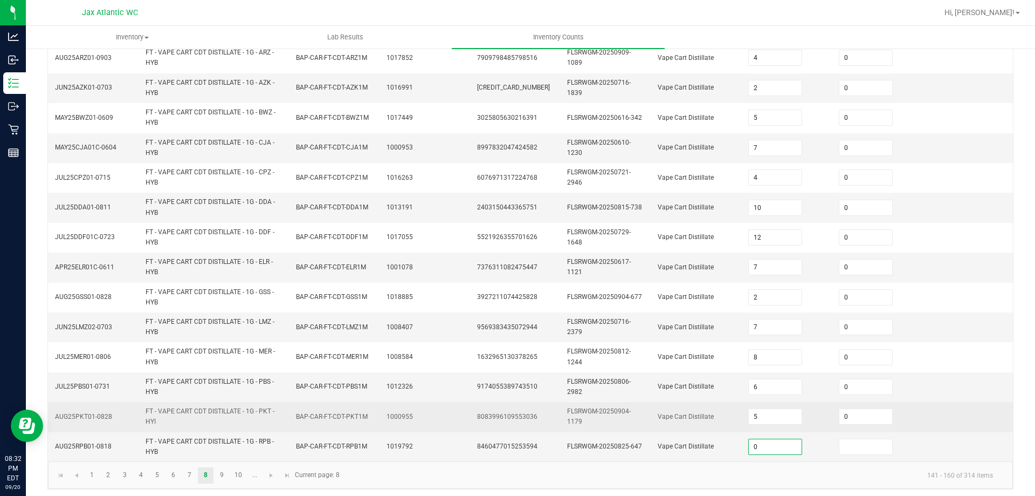
type input "0"
click at [562, 428] on td "FLSRWGM-20250904-1179" at bounding box center [606, 417] width 91 height 30
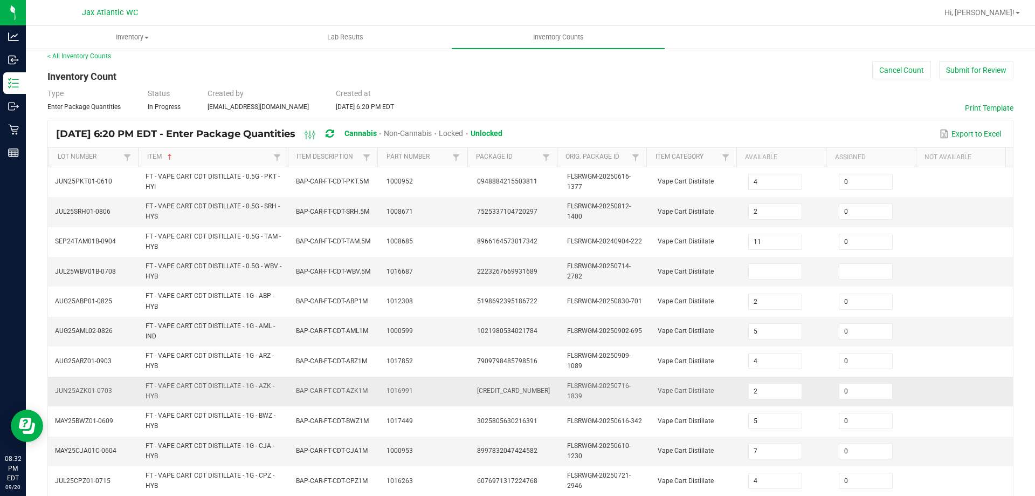
scroll to position [0, 0]
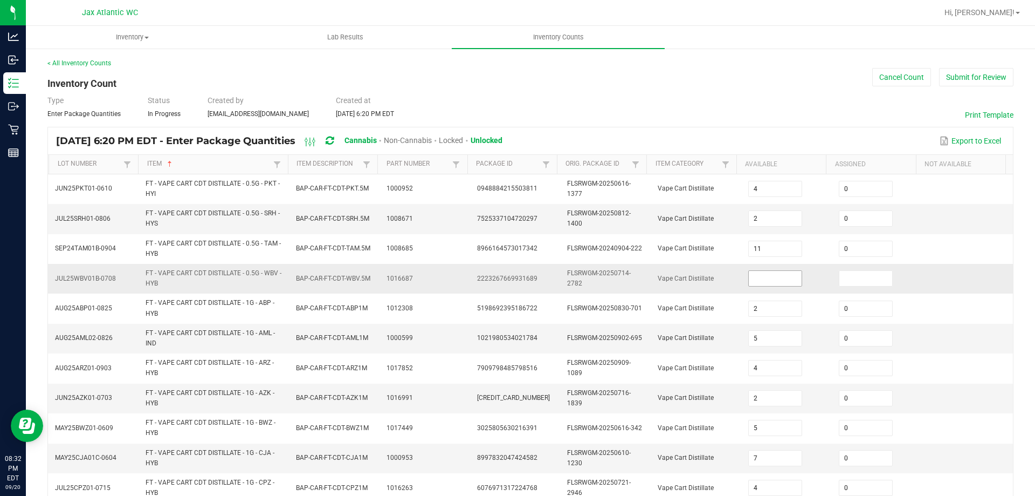
click at [758, 283] on input at bounding box center [775, 278] width 53 height 15
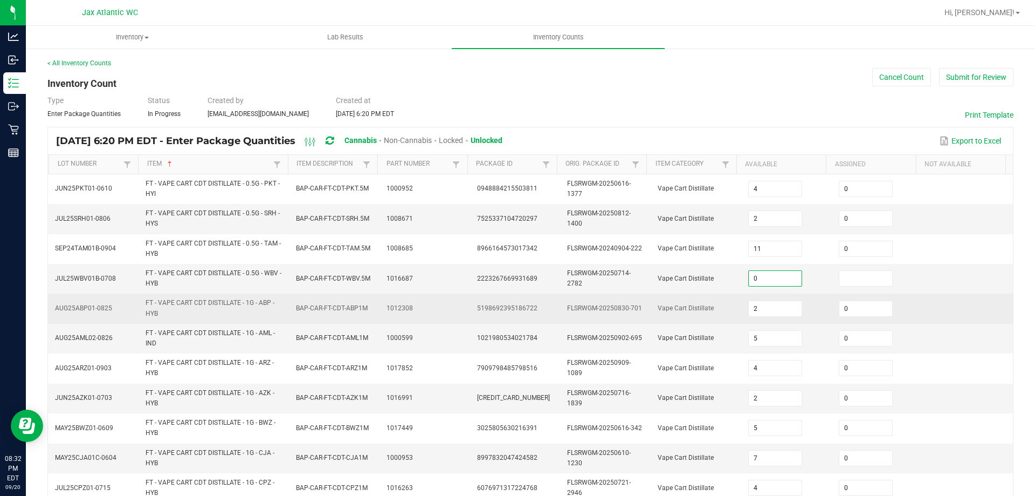
click at [697, 322] on td "Vape Cart Distillate" at bounding box center [696, 308] width 91 height 30
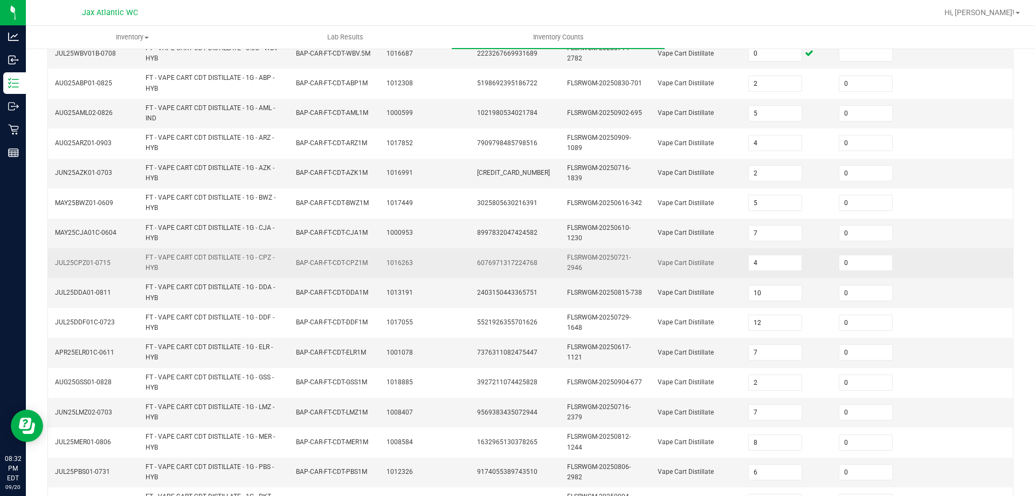
scroll to position [314, 0]
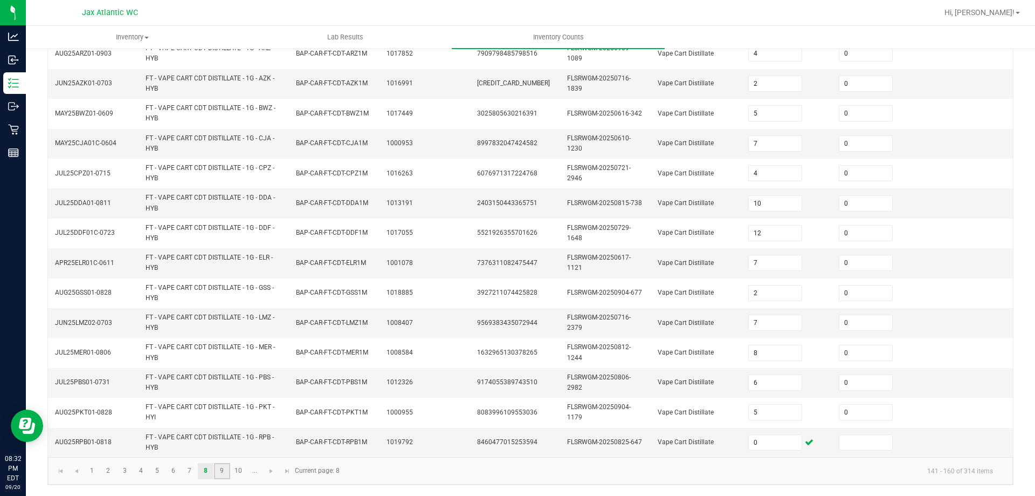
click at [224, 470] on link "9" at bounding box center [222, 471] width 16 height 16
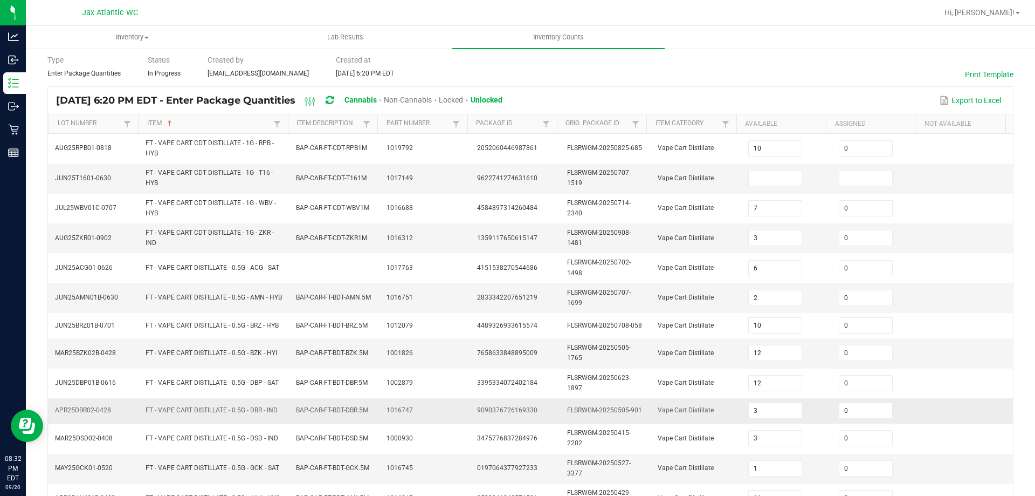
scroll to position [31, 0]
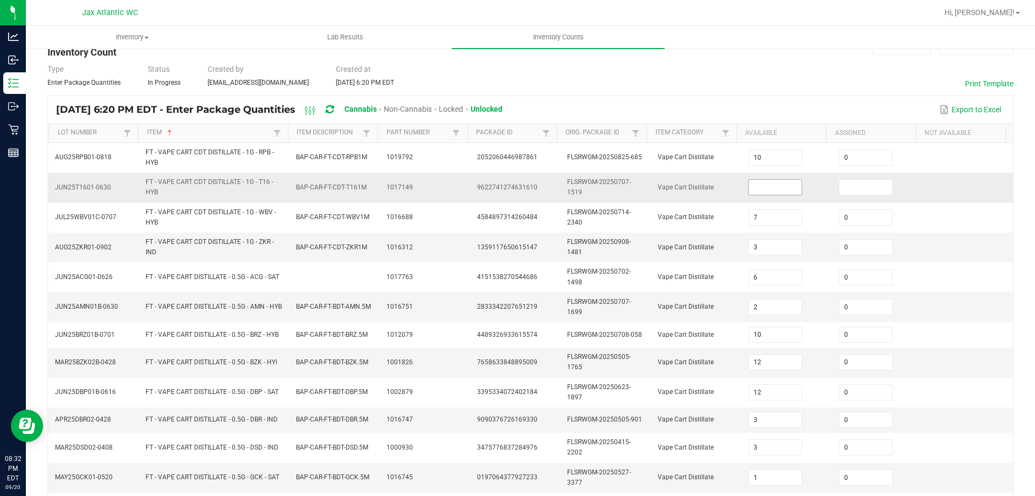
click at [769, 180] on input at bounding box center [775, 187] width 53 height 15
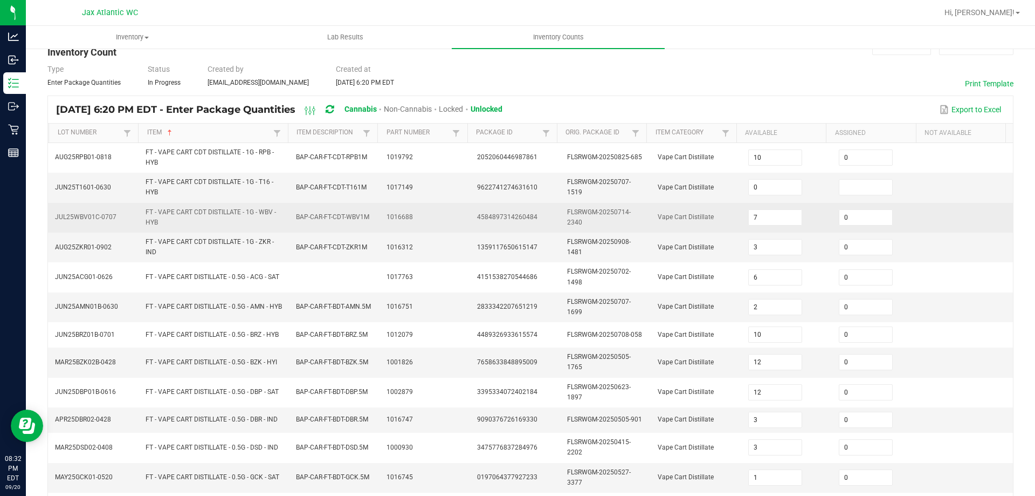
click at [605, 208] on span "FLSRWGM-20250714-2340" at bounding box center [599, 217] width 64 height 18
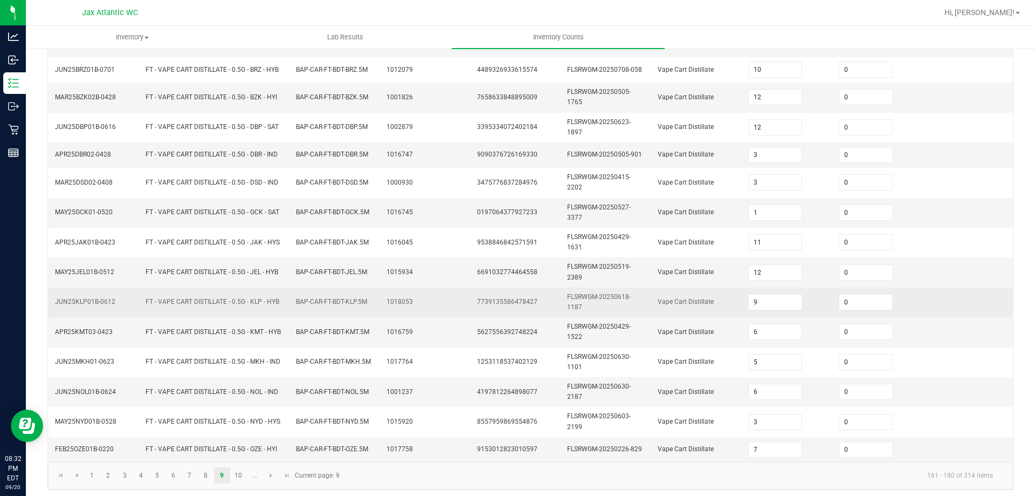
scroll to position [301, 0]
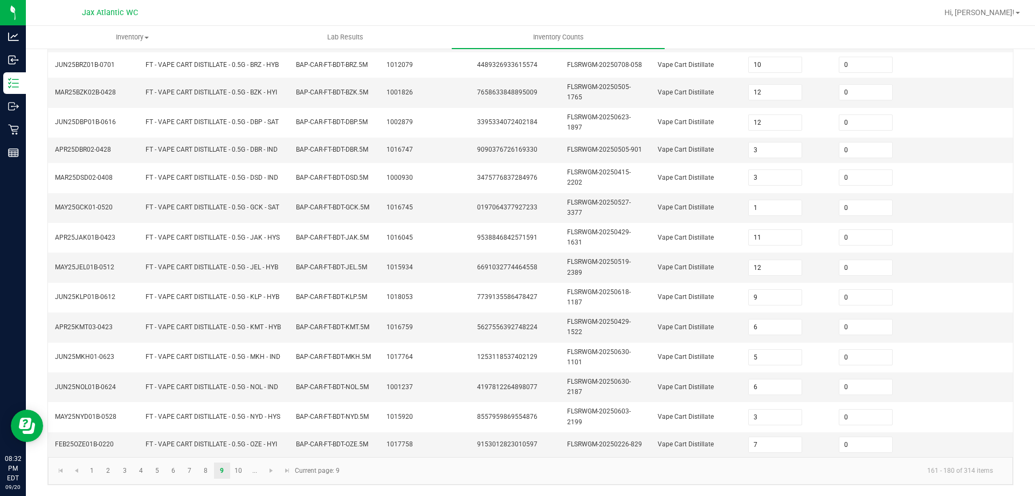
click at [236, 482] on kendo-pager "1 2 3 4 5 6 7 8 9 10 ... 161 - 180 of 314 items Current page: 9" at bounding box center [530, 471] width 965 height 28
click at [236, 474] on link "10" at bounding box center [239, 470] width 16 height 16
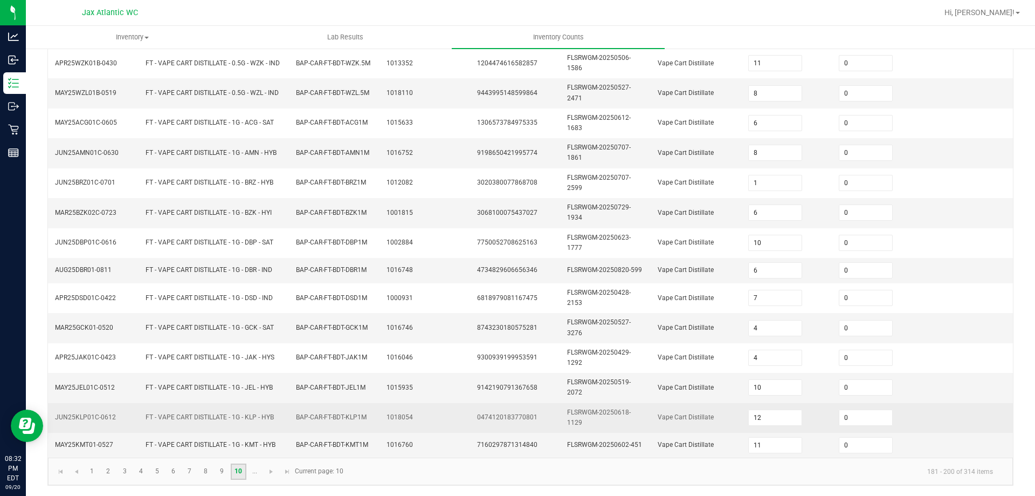
scroll to position [292, 0]
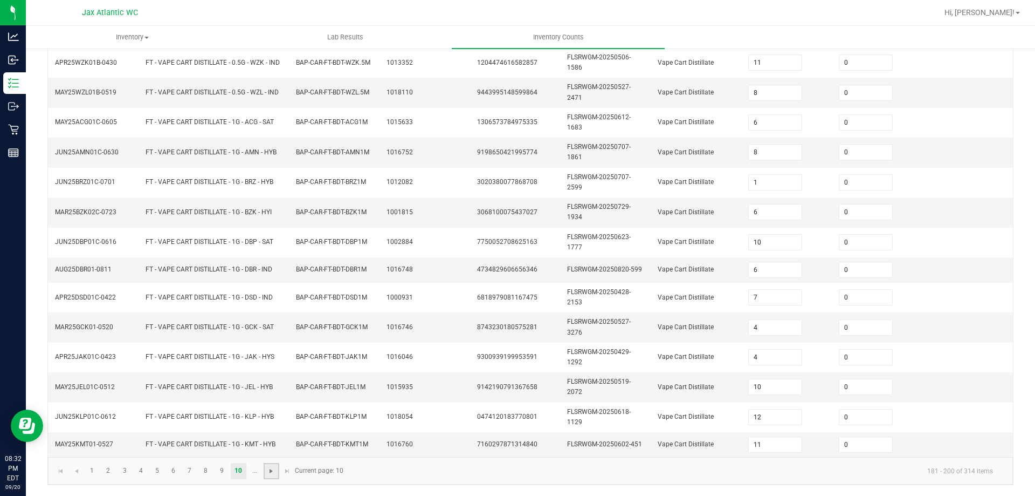
click at [271, 471] on span "Go to the next page" at bounding box center [271, 470] width 9 height 9
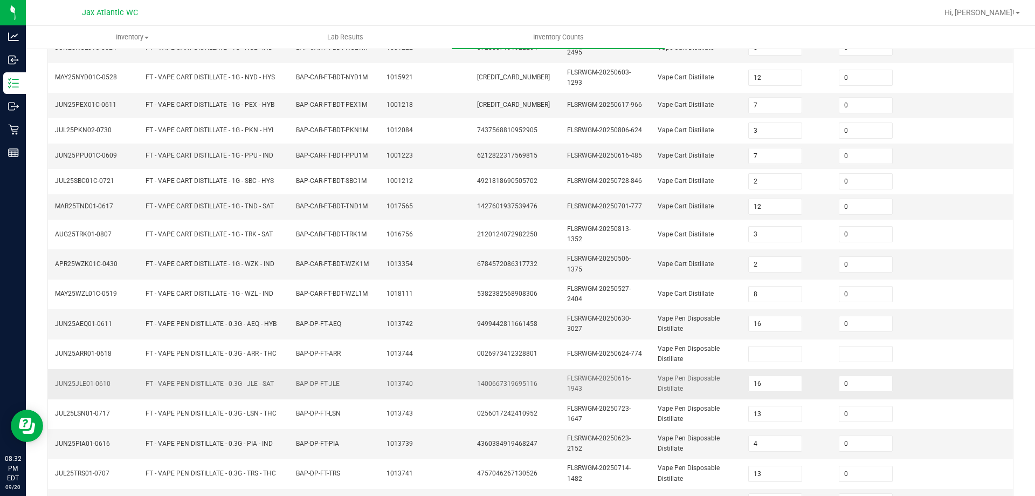
scroll to position [170, 0]
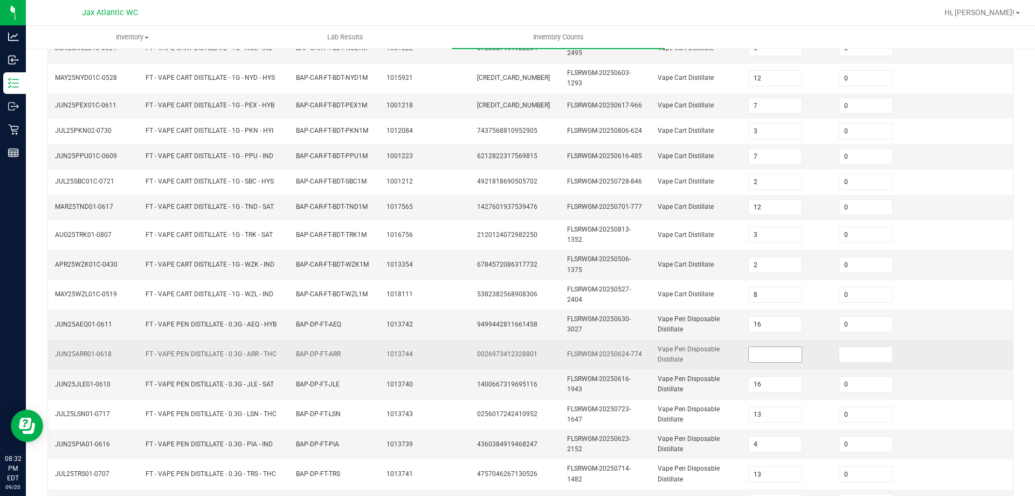
click at [765, 349] on input at bounding box center [775, 354] width 53 height 15
click at [424, 351] on td "1013744" at bounding box center [425, 355] width 91 height 30
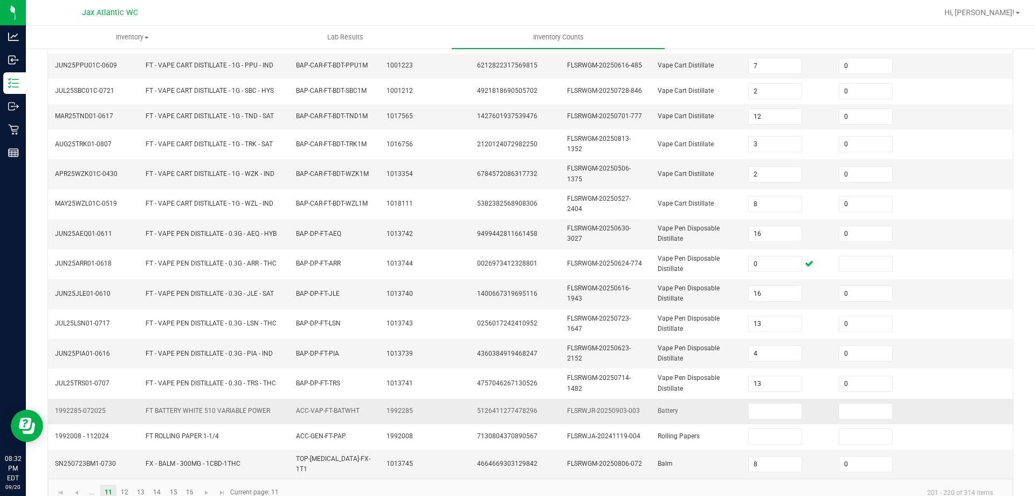
scroll to position [278, 0]
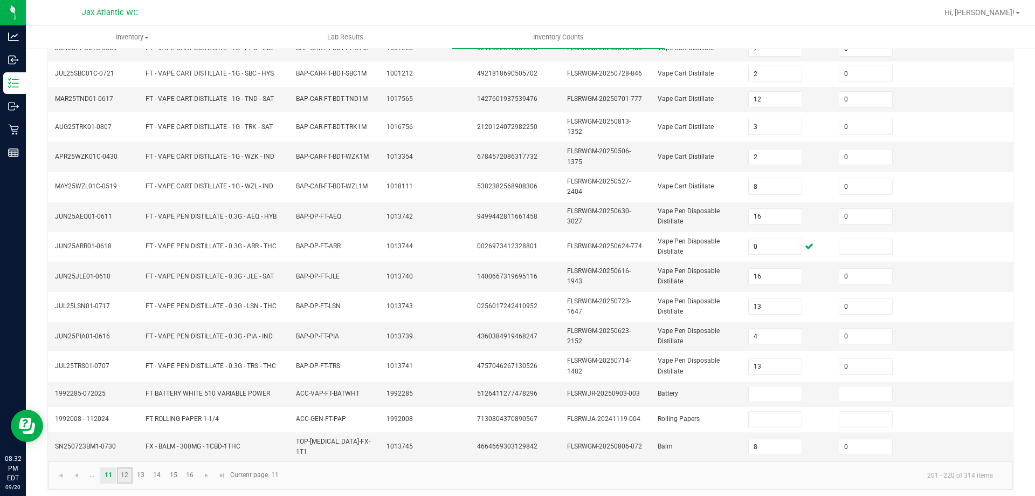
click at [129, 472] on link "12" at bounding box center [125, 475] width 16 height 16
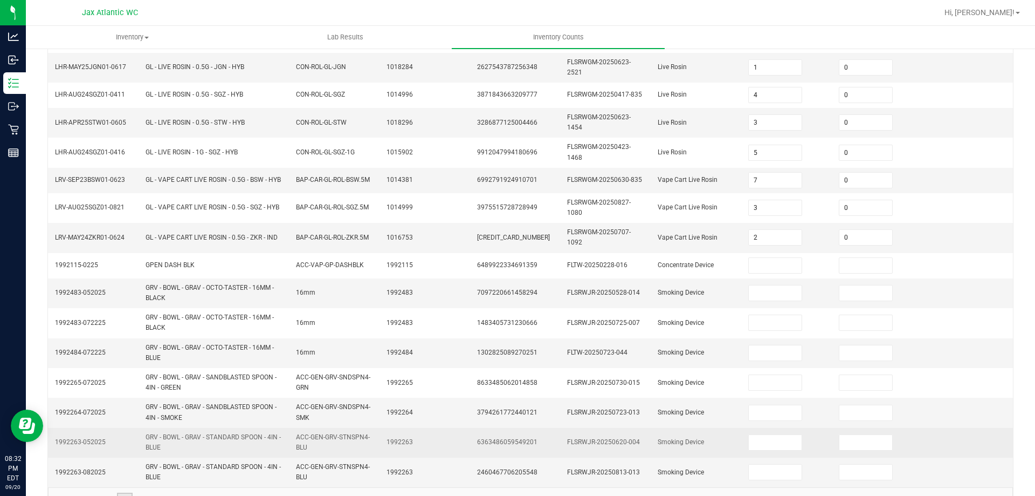
scroll to position [292, 0]
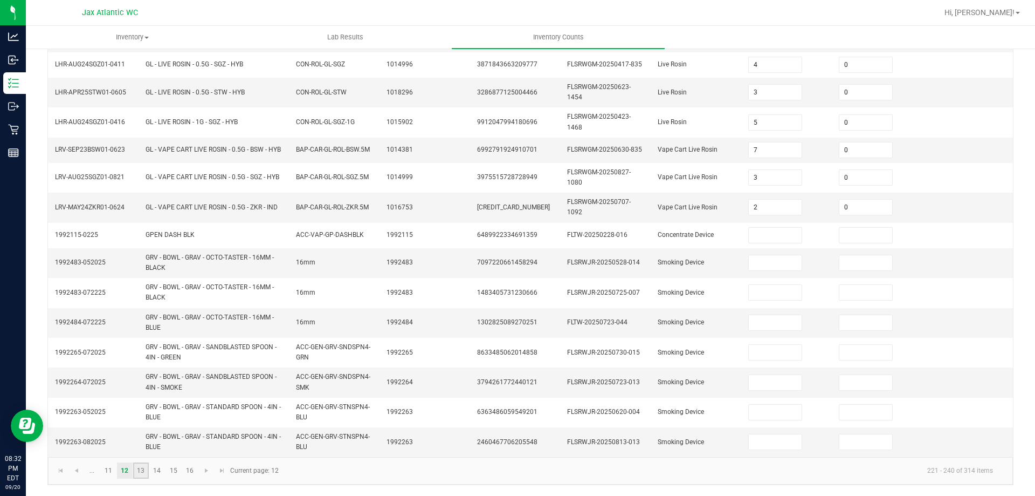
click at [148, 471] on link "13" at bounding box center [141, 470] width 16 height 16
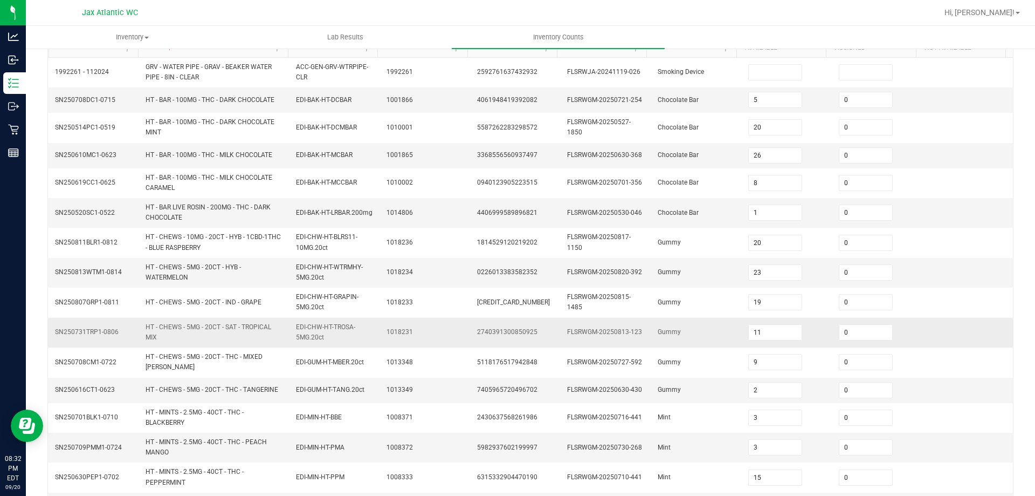
scroll to position [18, 0]
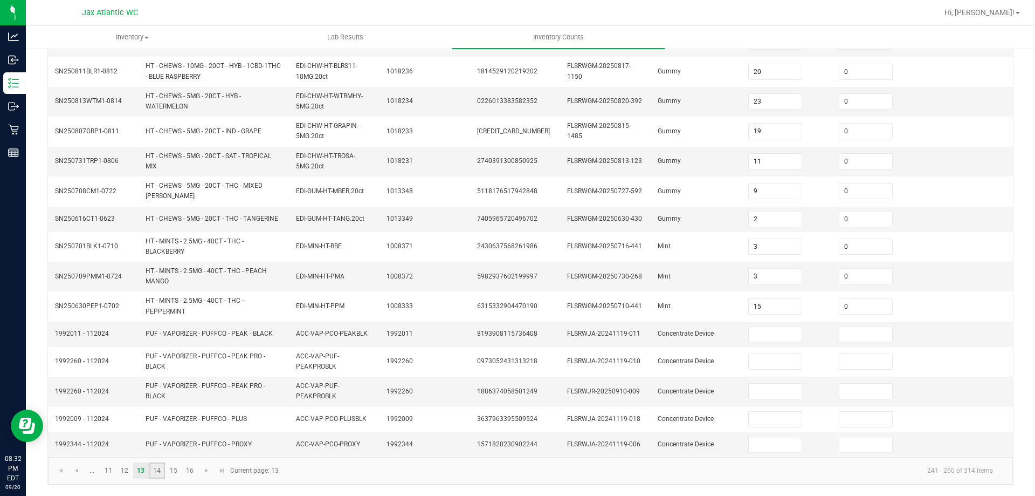
click at [160, 470] on link "14" at bounding box center [157, 470] width 16 height 16
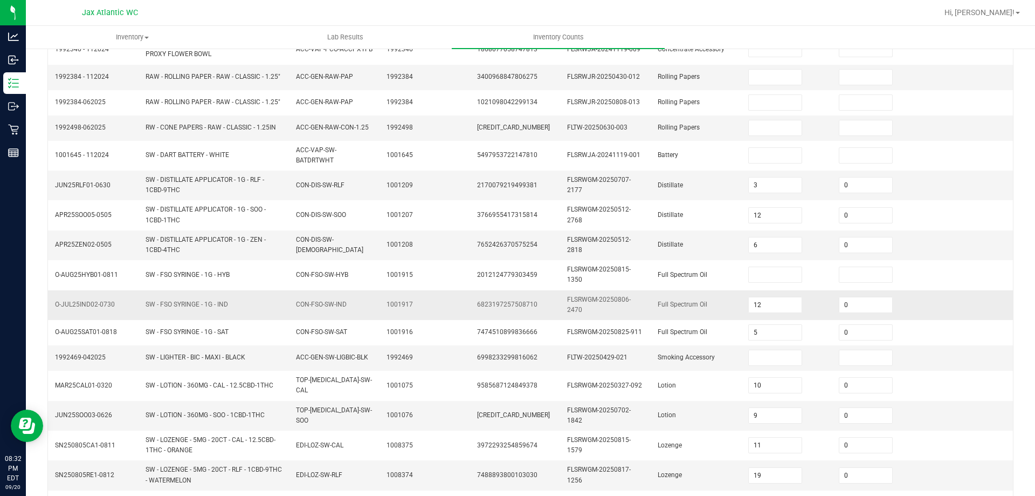
scroll to position [175, 0]
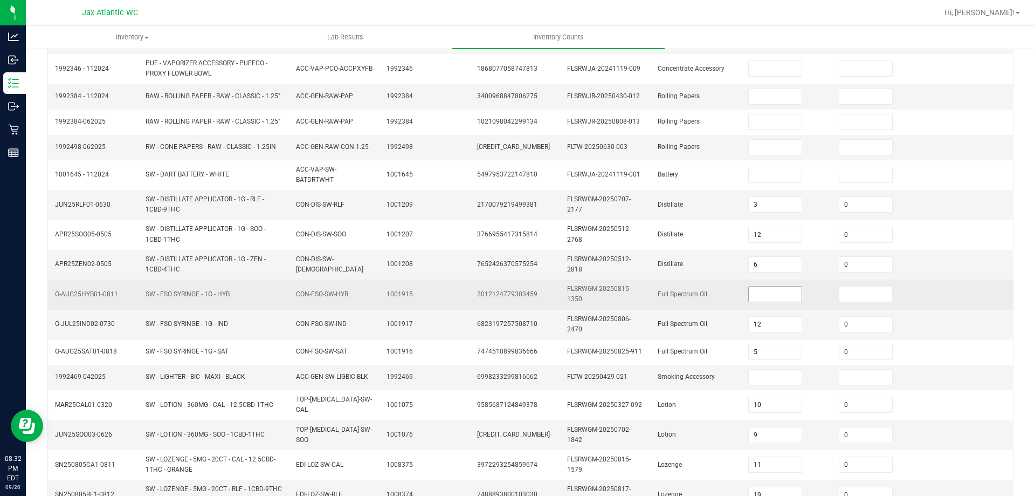
click at [760, 298] on input at bounding box center [775, 293] width 53 height 15
click at [658, 291] on span "Full Spectrum Oil" at bounding box center [683, 294] width 50 height 8
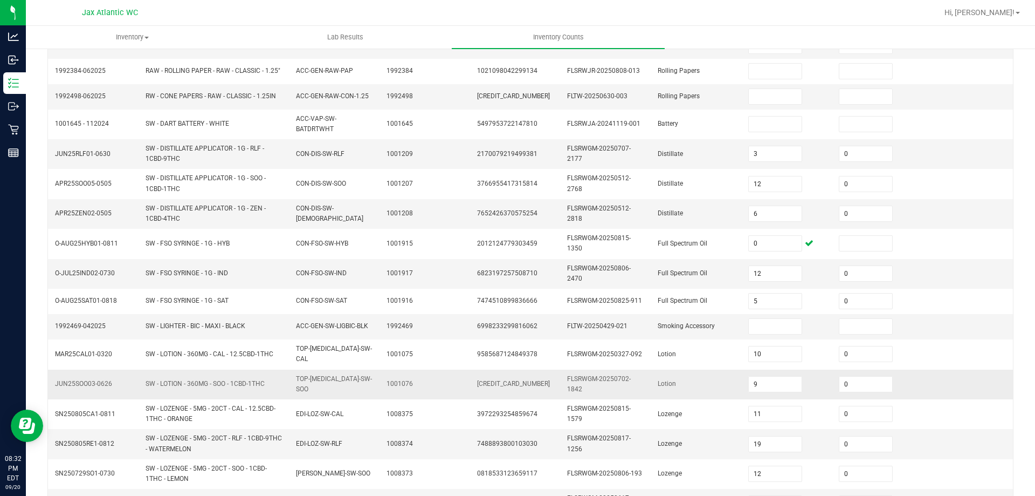
scroll to position [283, 0]
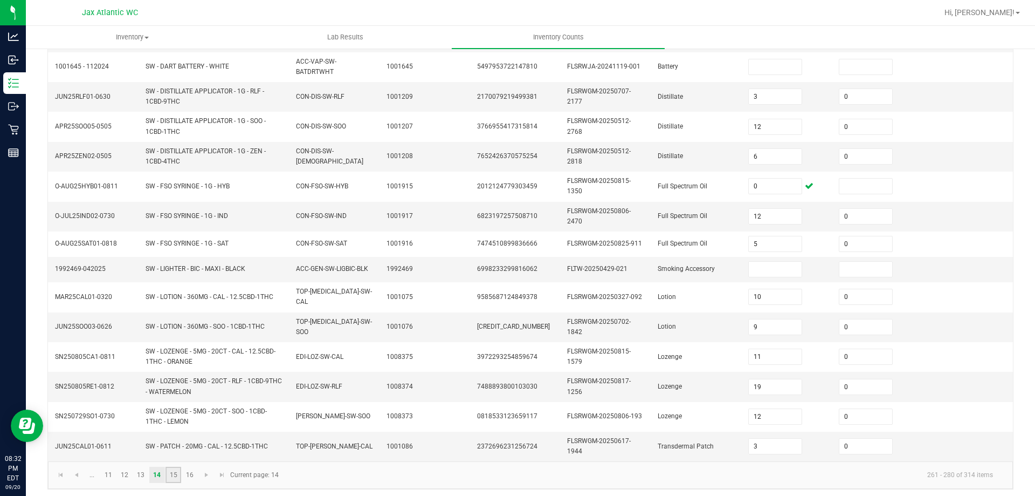
click at [173, 473] on link "15" at bounding box center [174, 474] width 16 height 16
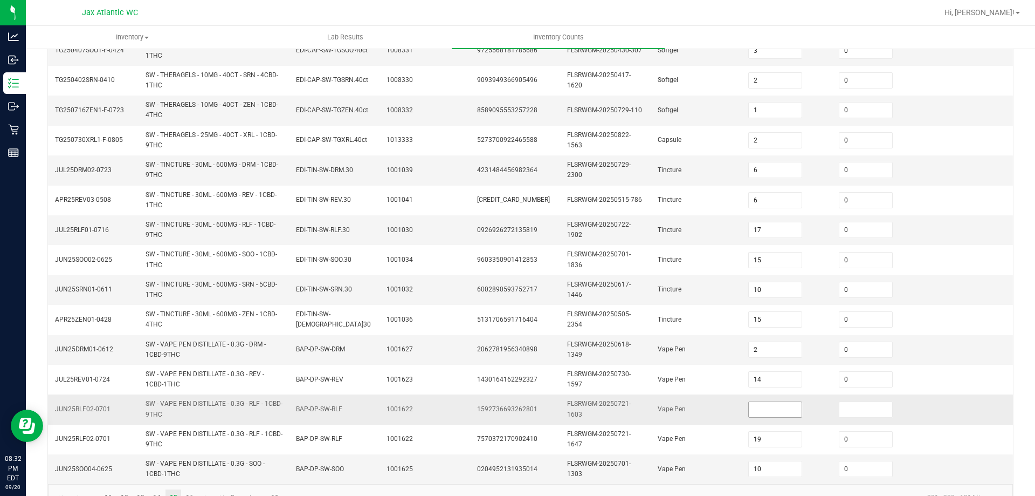
click at [766, 407] on input at bounding box center [775, 409] width 53 height 15
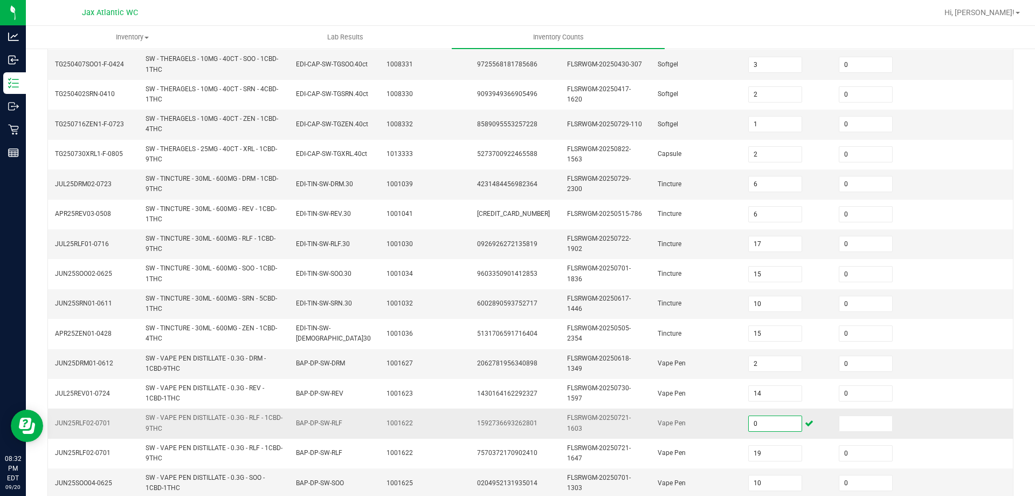
scroll to position [310, 0]
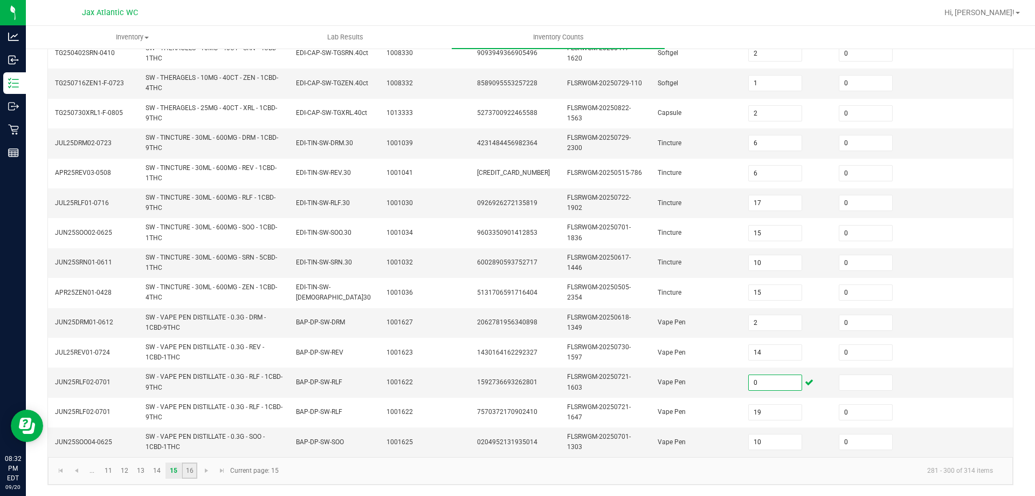
click at [192, 471] on link "16" at bounding box center [190, 470] width 16 height 16
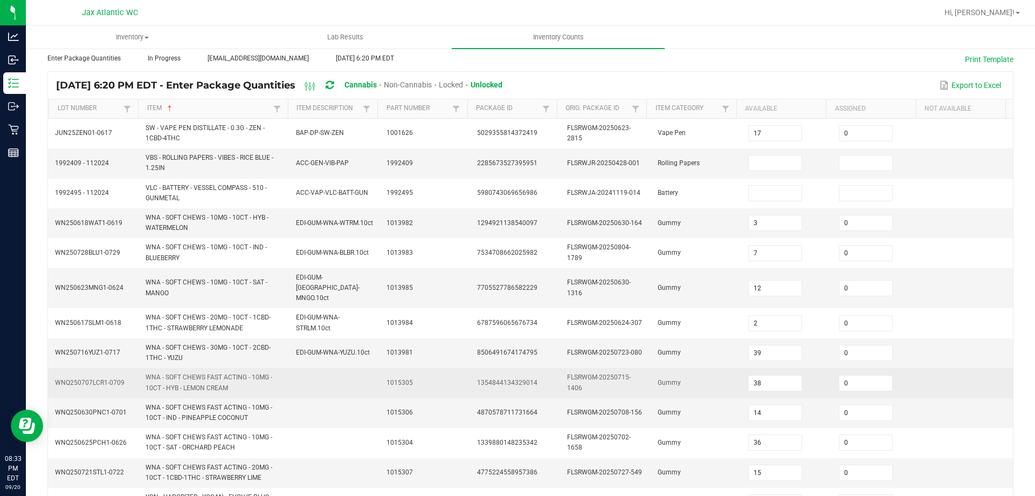
scroll to position [135, 0]
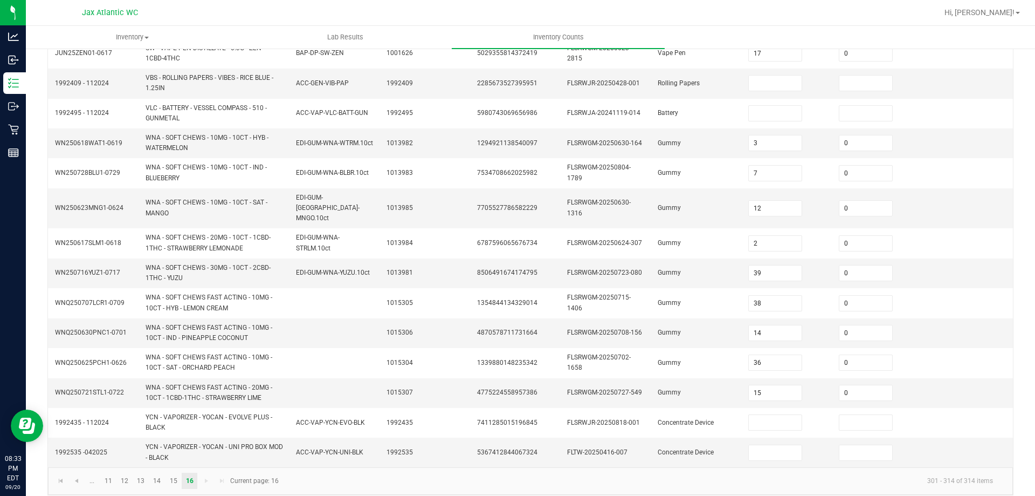
click at [209, 472] on kendo-pager-next-buttons at bounding box center [213, 480] width 31 height 16
drag, startPoint x: 214, startPoint y: 469, endPoint x: 193, endPoint y: 470, distance: 20.5
click at [213, 472] on kendo-pager-next-buttons at bounding box center [213, 480] width 31 height 16
click at [211, 472] on kendo-pager-next-buttons at bounding box center [213, 480] width 31 height 16
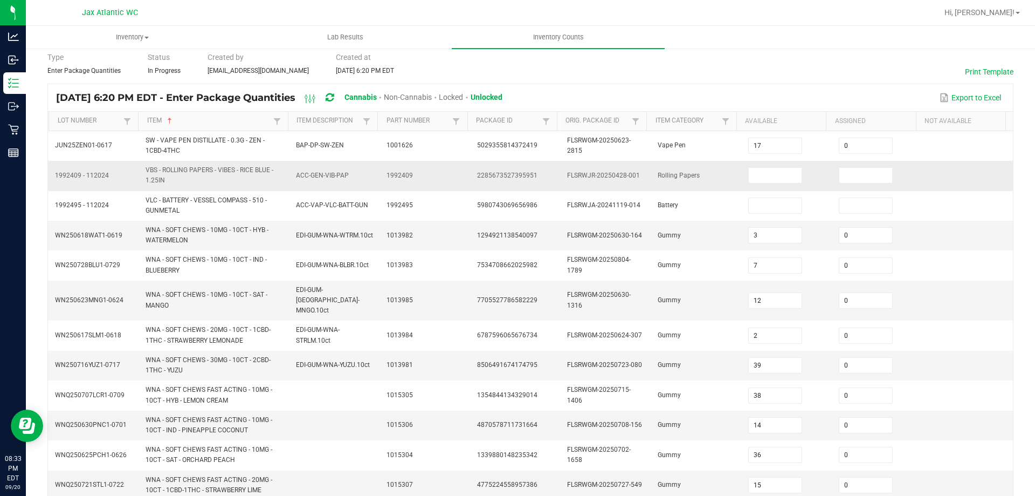
scroll to position [0, 0]
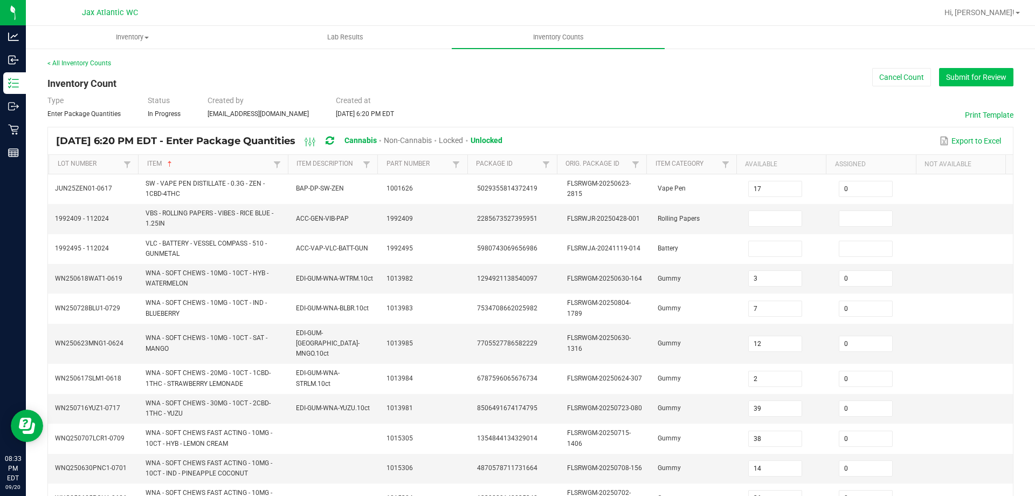
drag, startPoint x: 944, startPoint y: 95, endPoint x: 949, endPoint y: 80, distance: 15.9
click at [944, 88] on div "< All Inventory Counts Inventory Count Cancel Count Submit for Review Type Ente…" at bounding box center [530, 344] width 966 height 572
click at [949, 80] on button "Submit for Review" at bounding box center [976, 77] width 74 height 18
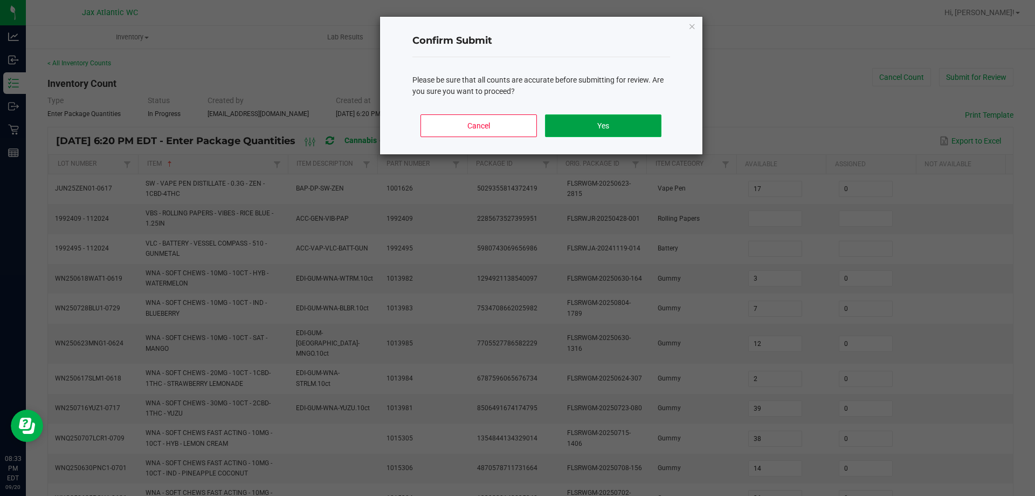
click at [621, 126] on button "Yes" at bounding box center [603, 125] width 116 height 23
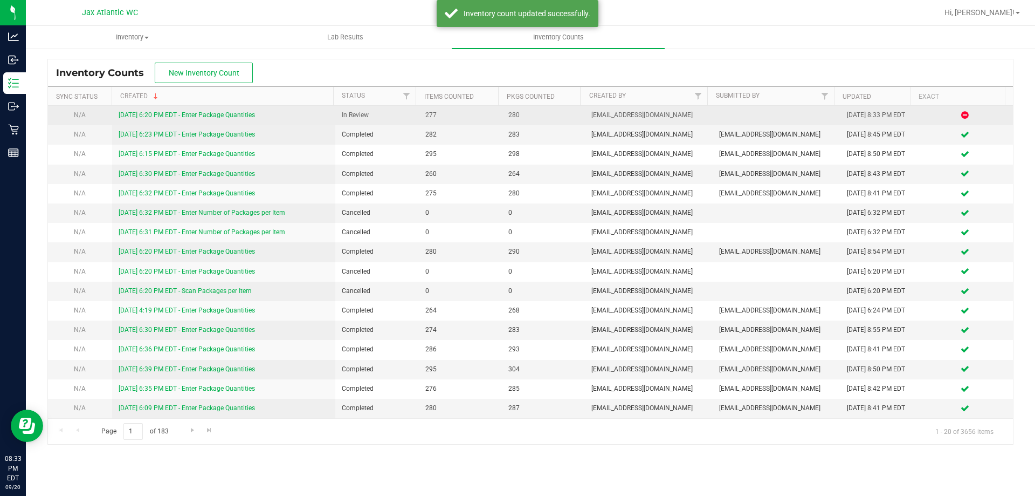
click at [210, 111] on link "[DATE] 6:20 PM EDT - Enter Package Quantities" at bounding box center [187, 115] width 136 height 8
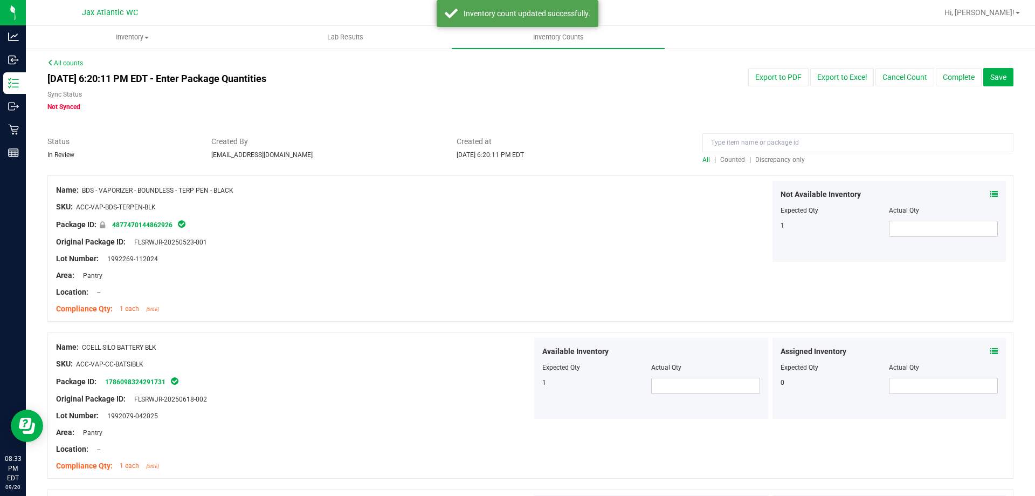
click at [771, 169] on div at bounding box center [530, 169] width 966 height 11
click at [772, 156] on span "Discrepancy only" at bounding box center [781, 160] width 50 height 8
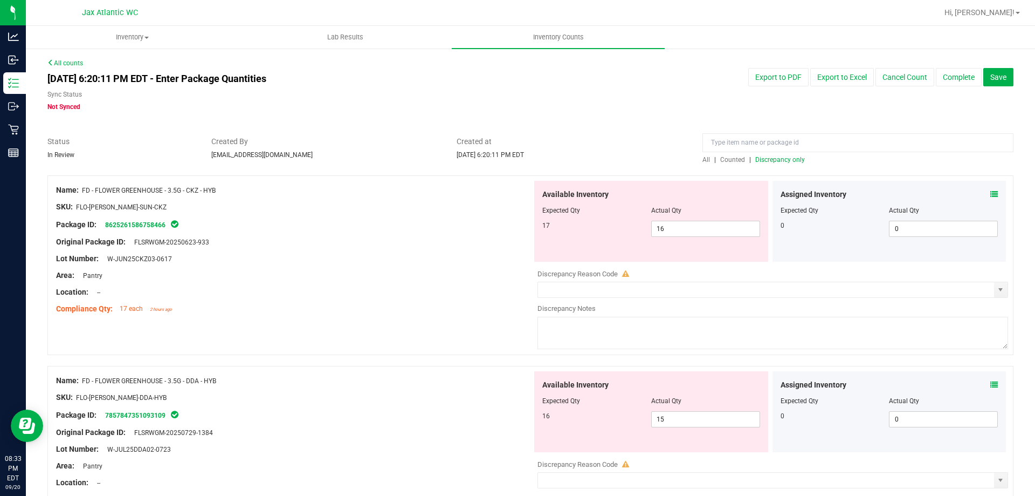
click at [993, 193] on div "Assigned Inventory Expected Qty Actual Qty 0 0 0" at bounding box center [890, 221] width 234 height 81
click at [991, 193] on icon at bounding box center [995, 194] width 8 height 8
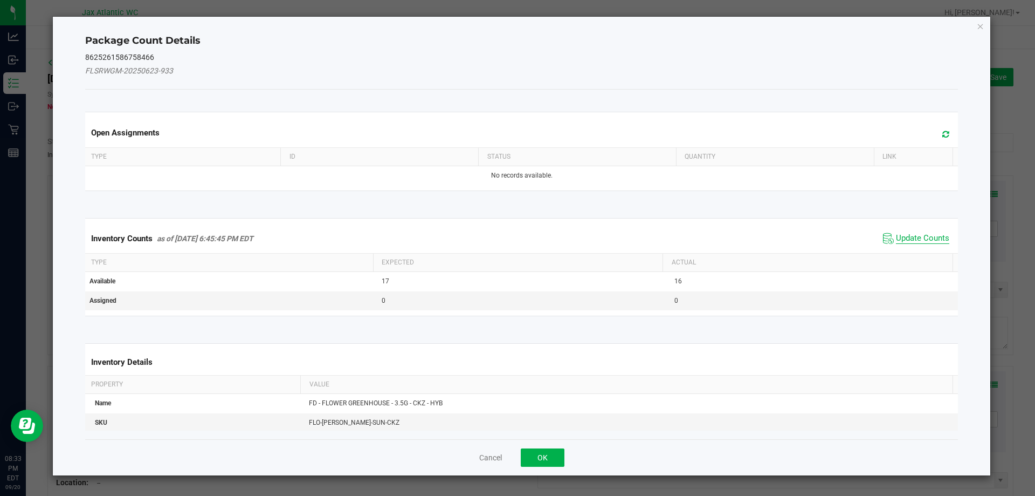
click at [901, 233] on span "Update Counts" at bounding box center [922, 238] width 53 height 11
click at [901, 234] on span "Update Counts" at bounding box center [922, 238] width 53 height 10
click at [902, 234] on div "Inventory Counts as of [DATE] 6:45:45 PM EDT Update Counts" at bounding box center [522, 238] width 878 height 28
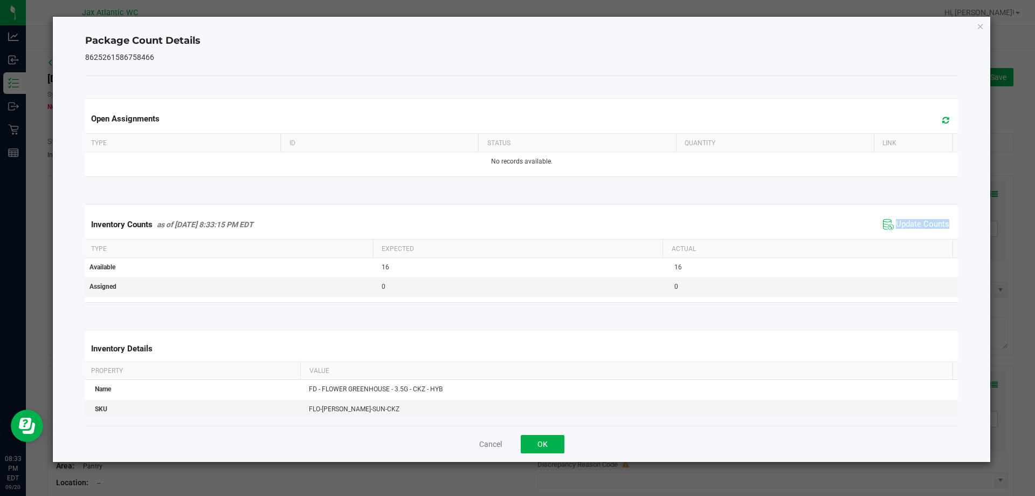
click at [903, 231] on span "Update Counts" at bounding box center [917, 224] width 72 height 16
click at [903, 231] on span "Update Counts" at bounding box center [917, 223] width 69 height 15
click at [541, 453] on div "Cancel OK" at bounding box center [522, 443] width 874 height 36
click at [549, 436] on button "OK" at bounding box center [543, 444] width 44 height 18
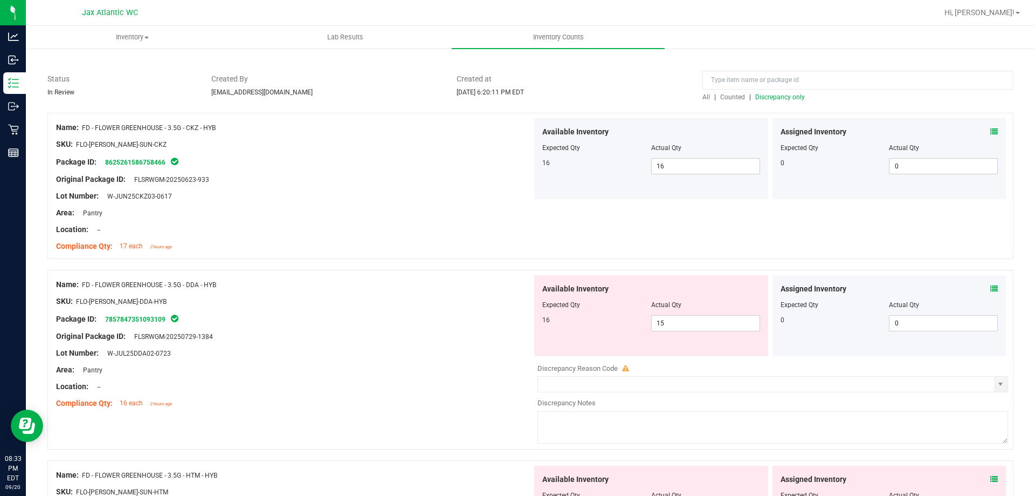
scroll to position [162, 0]
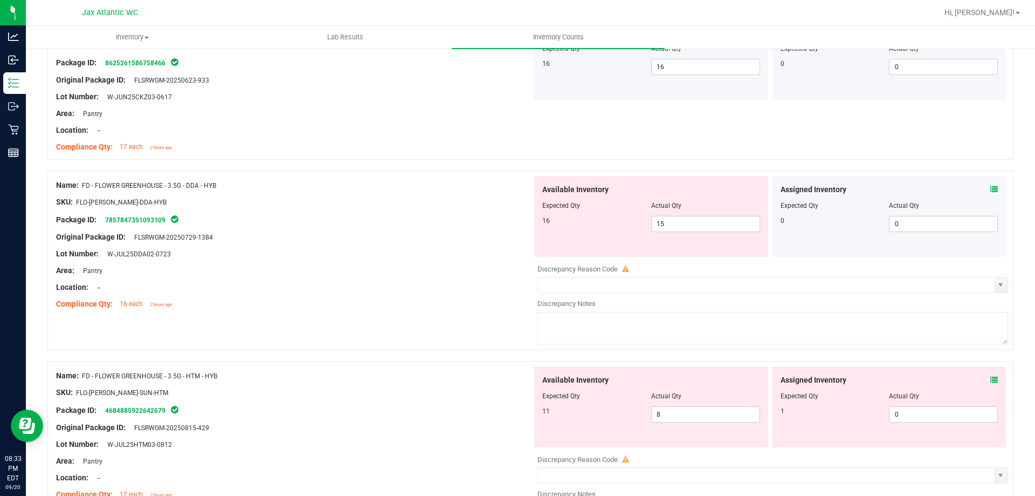
click at [991, 188] on icon at bounding box center [995, 190] width 8 height 8
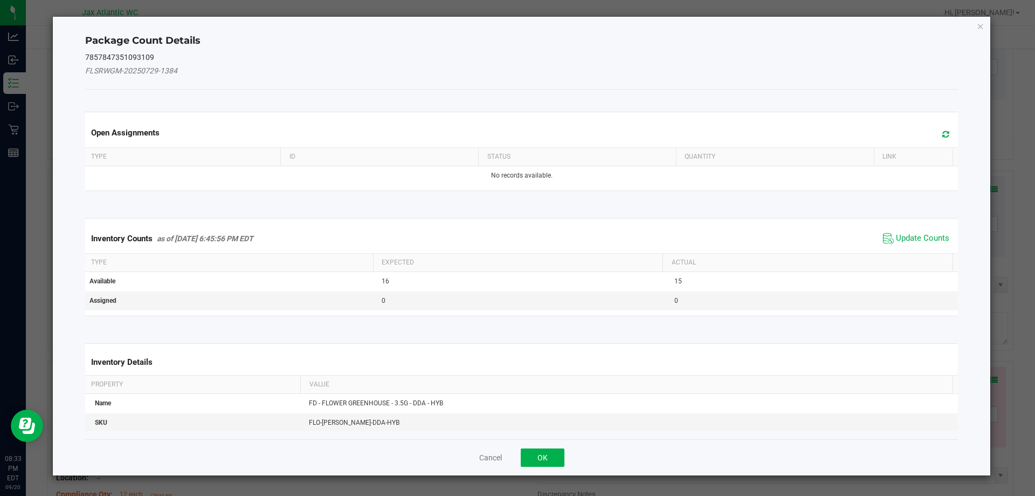
drag, startPoint x: 916, startPoint y: 221, endPoint x: 890, endPoint y: 231, distance: 27.6
click at [916, 221] on kendo-grid "Inventory Counts as of [DATE] 6:45:56 PM EDT Update Counts Type Expected Actual…" at bounding box center [522, 267] width 890 height 98
click at [888, 231] on span "Update Counts" at bounding box center [917, 238] width 72 height 16
click at [896, 231] on span "Update Counts" at bounding box center [917, 238] width 72 height 16
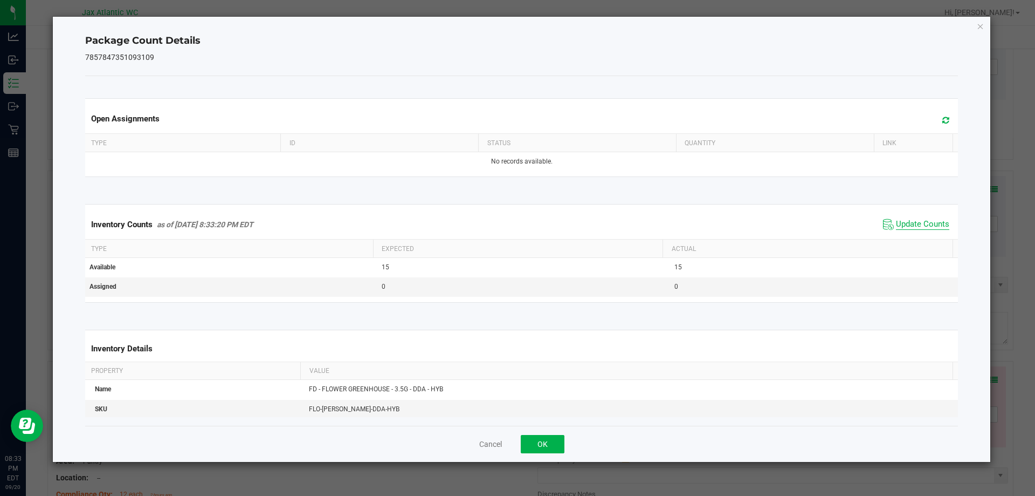
click at [900, 229] on span "Update Counts" at bounding box center [922, 224] width 53 height 11
click at [900, 229] on span "Update Counts" at bounding box center [917, 224] width 72 height 16
click at [903, 228] on span "Update Counts" at bounding box center [922, 224] width 53 height 10
click at [905, 226] on span "Update Counts" at bounding box center [922, 224] width 53 height 10
drag, startPoint x: 551, startPoint y: 447, endPoint x: 610, endPoint y: 411, distance: 69.9
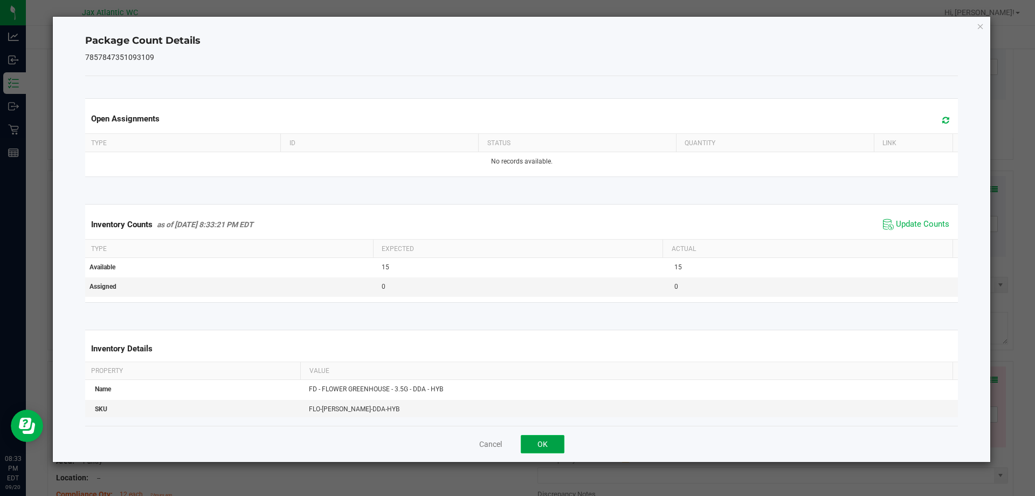
click at [551, 447] on button "OK" at bounding box center [543, 444] width 44 height 18
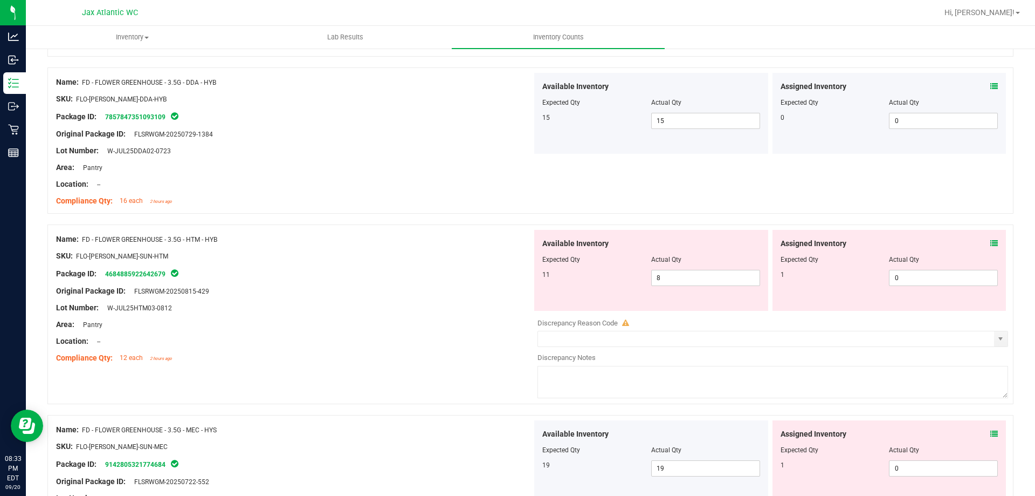
scroll to position [270, 0]
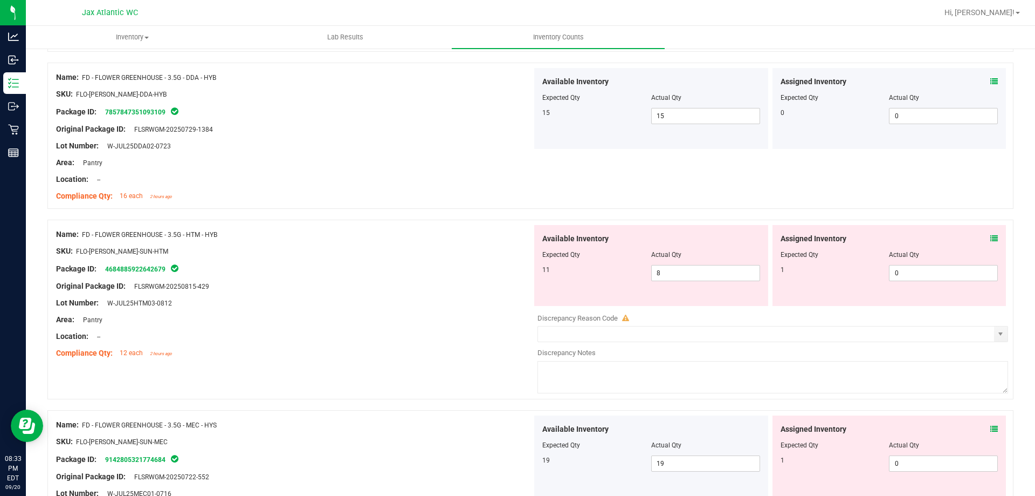
click at [991, 238] on icon at bounding box center [995, 239] width 8 height 8
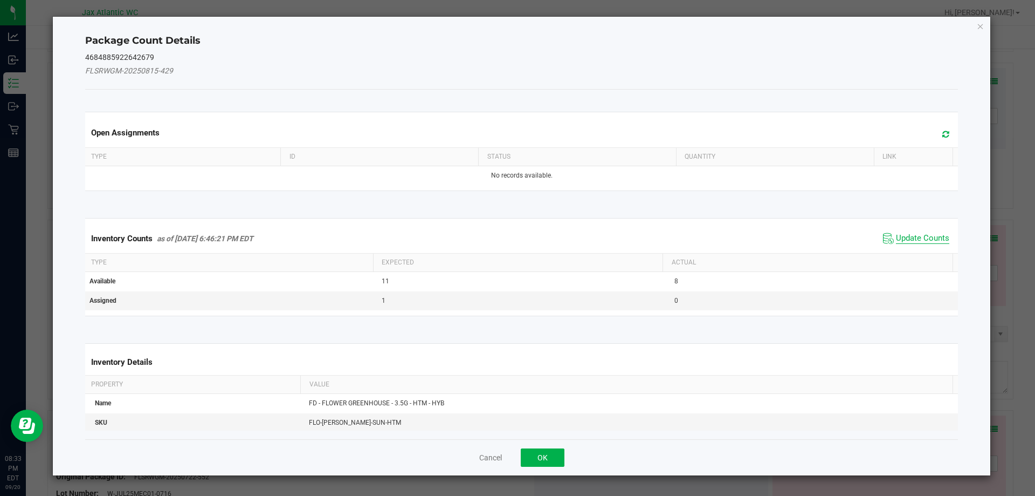
click at [896, 242] on span "Update Counts" at bounding box center [922, 238] width 53 height 11
click at [900, 233] on span "Update Counts" at bounding box center [922, 238] width 53 height 10
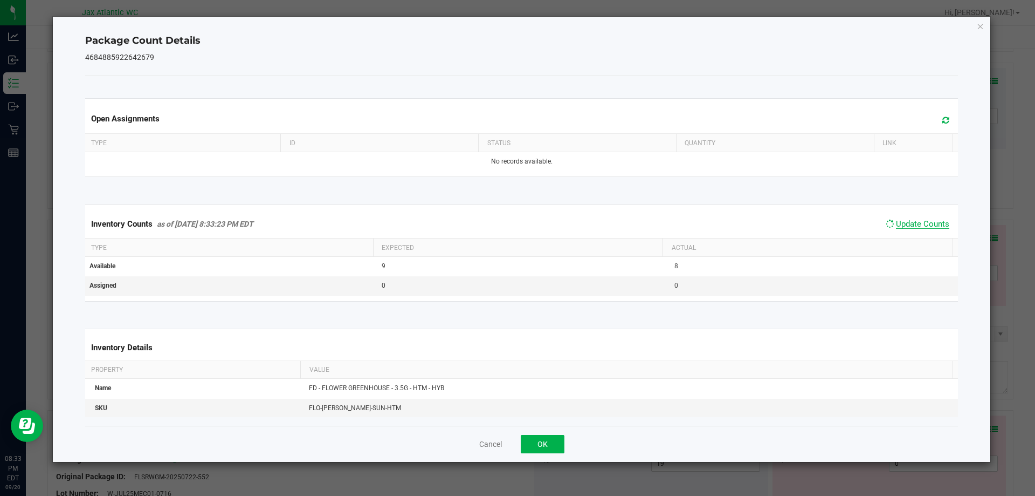
click at [902, 227] on span "Update Counts" at bounding box center [922, 224] width 53 height 10
click at [907, 224] on span "Update Counts" at bounding box center [922, 224] width 53 height 10
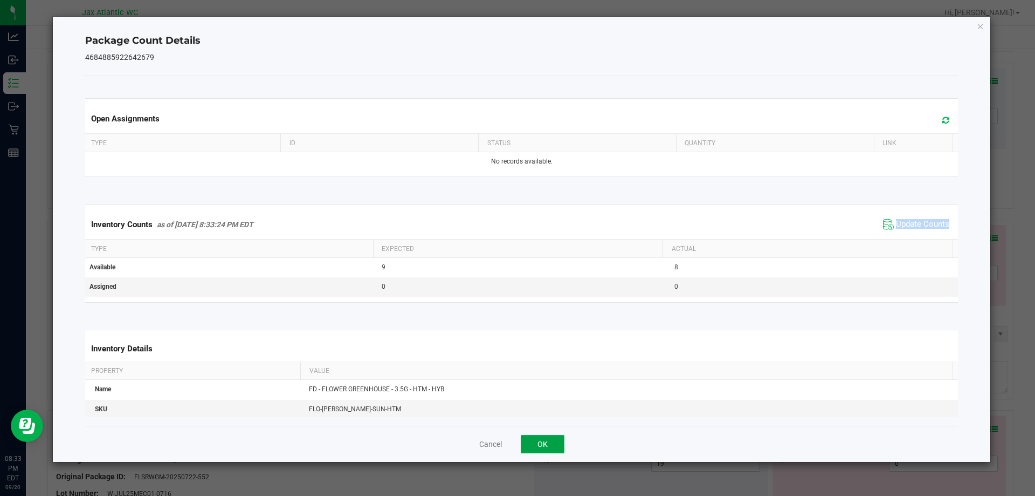
click at [541, 444] on button "OK" at bounding box center [543, 444] width 44 height 18
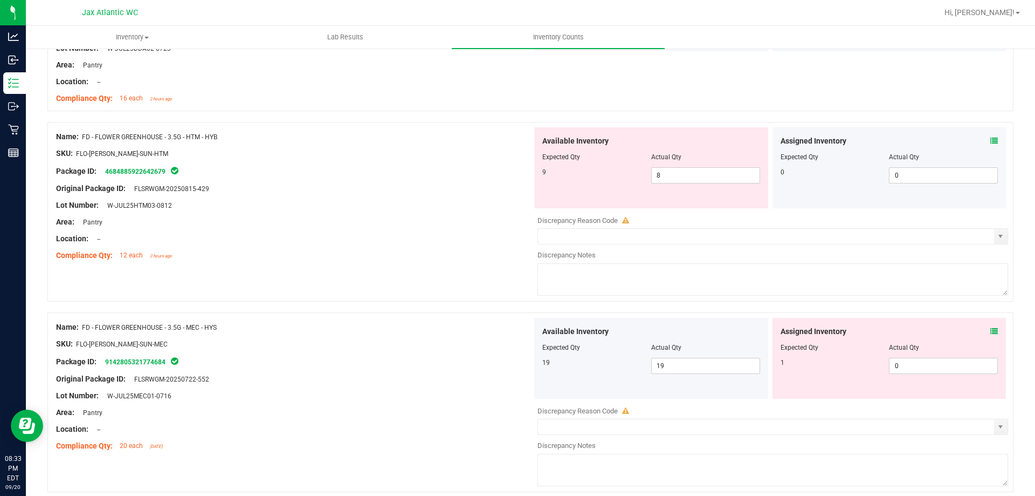
scroll to position [377, 0]
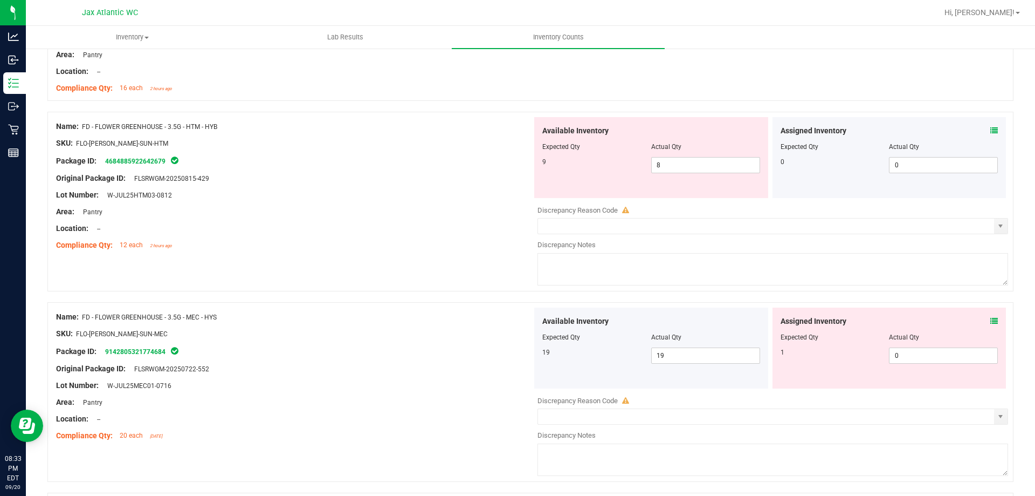
click at [991, 324] on icon at bounding box center [995, 321] width 8 height 8
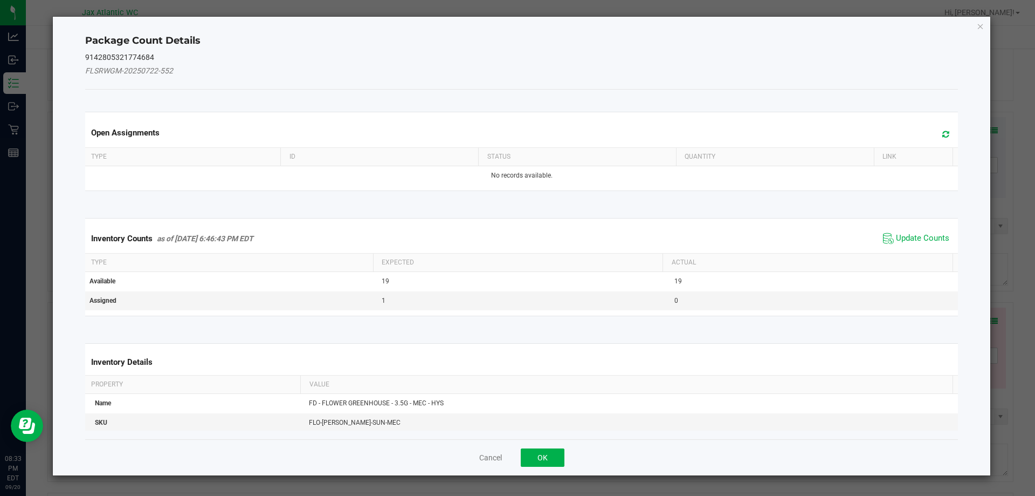
drag, startPoint x: 914, startPoint y: 251, endPoint x: 911, endPoint y: 242, distance: 8.9
click at [914, 250] on div "Inventory Counts as of [DATE] 6:46:43 PM EDT Update Counts" at bounding box center [522, 238] width 878 height 29
click at [911, 242] on span "Update Counts" at bounding box center [922, 238] width 53 height 11
click at [916, 232] on span "Update Counts" at bounding box center [917, 237] width 69 height 15
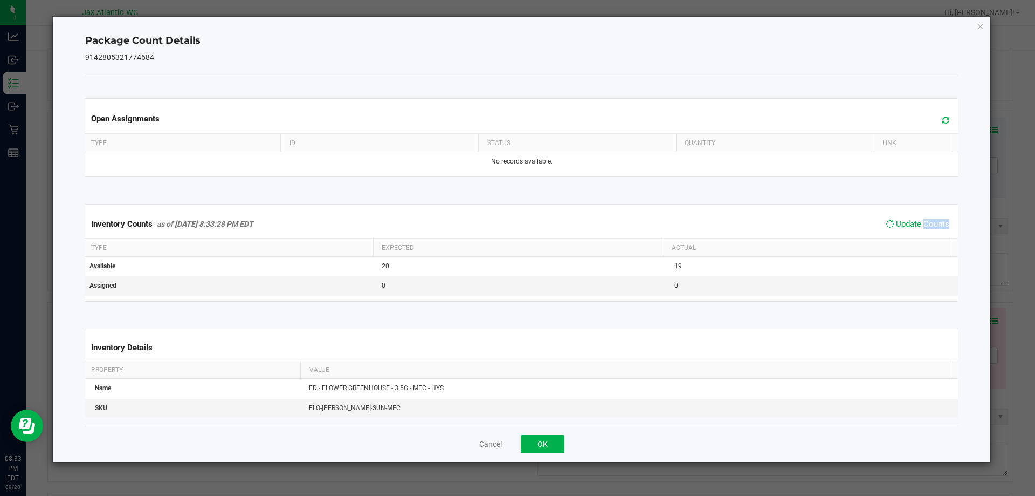
click at [916, 232] on div "Inventory Counts as of [DATE] 8:33:28 PM EDT Update Counts" at bounding box center [522, 224] width 878 height 28
click at [916, 230] on span "Update Counts" at bounding box center [922, 224] width 53 height 11
click at [916, 230] on span "Update Counts" at bounding box center [917, 224] width 72 height 16
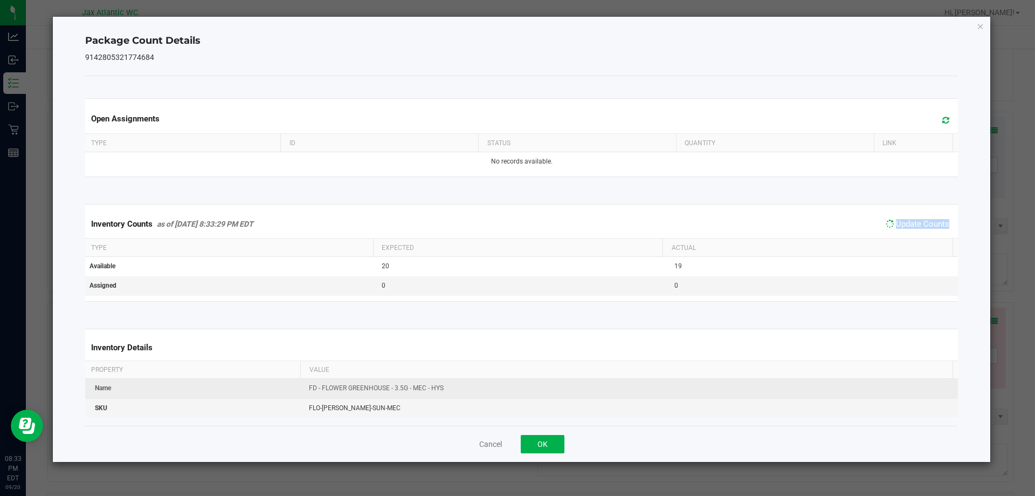
drag, startPoint x: 916, startPoint y: 230, endPoint x: 653, endPoint y: 382, distance: 304.2
click at [913, 231] on span "Update Counts" at bounding box center [917, 223] width 69 height 15
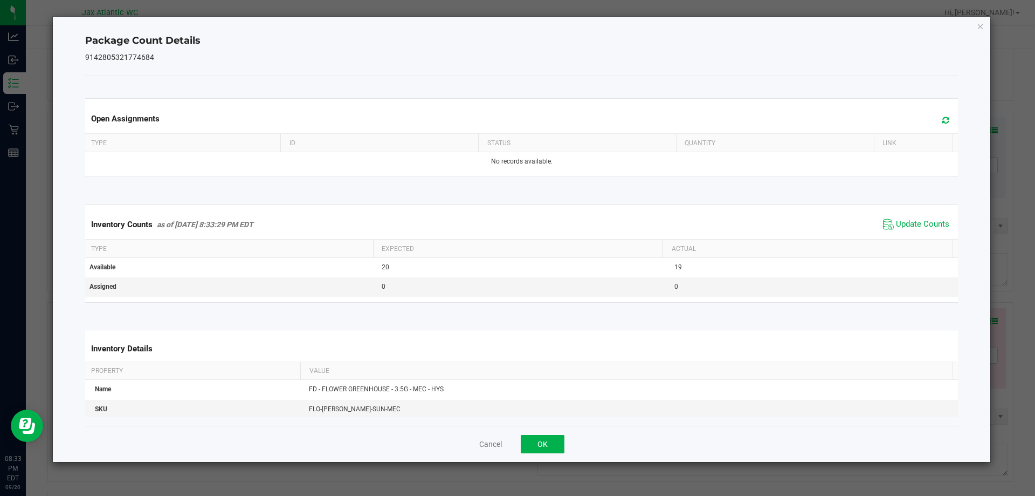
click at [555, 429] on div "Cancel OK" at bounding box center [522, 443] width 874 height 36
click at [555, 435] on button "OK" at bounding box center [543, 444] width 44 height 18
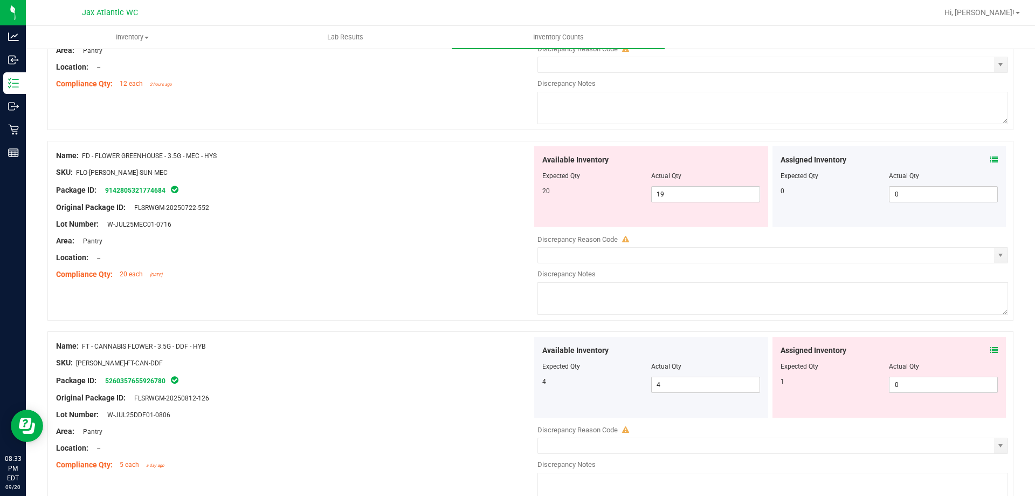
scroll to position [539, 0]
click at [992, 350] on div "Assigned Inventory Expected Qty Actual Qty 1 0 0" at bounding box center [890, 376] width 234 height 81
click at [991, 349] on icon at bounding box center [995, 350] width 8 height 8
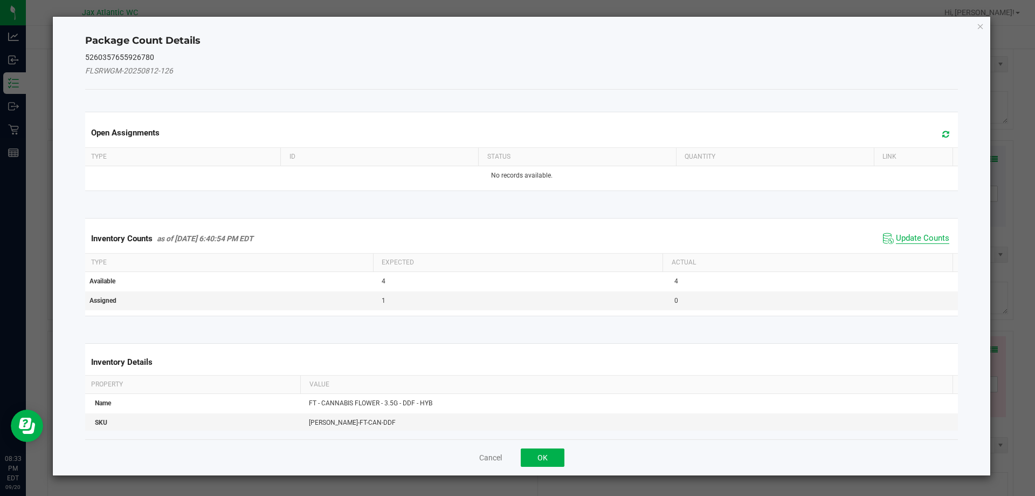
click at [909, 239] on span "Update Counts" at bounding box center [922, 238] width 53 height 11
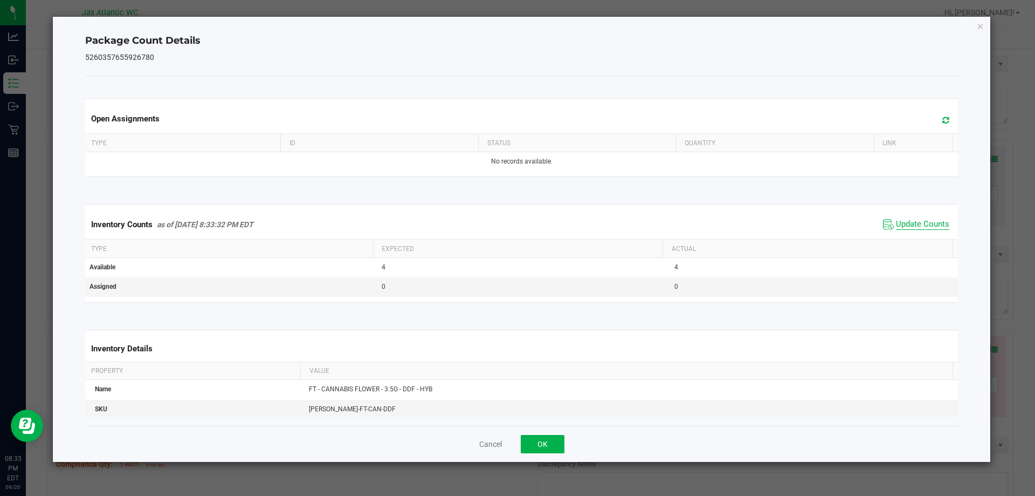
click at [909, 225] on span "Update Counts" at bounding box center [922, 224] width 53 height 11
click at [909, 225] on span "Update Counts" at bounding box center [922, 224] width 53 height 10
click at [909, 224] on span "Update Counts" at bounding box center [922, 224] width 53 height 10
click at [909, 224] on span "Update Counts" at bounding box center [922, 224] width 53 height 11
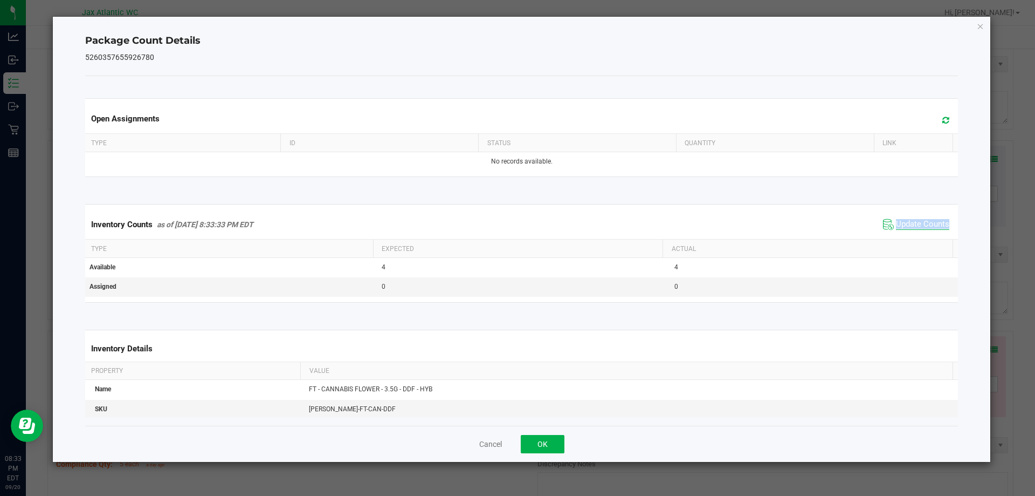
click at [909, 224] on span "Update Counts" at bounding box center [922, 224] width 53 height 11
click at [909, 224] on span "Update Counts" at bounding box center [922, 224] width 53 height 10
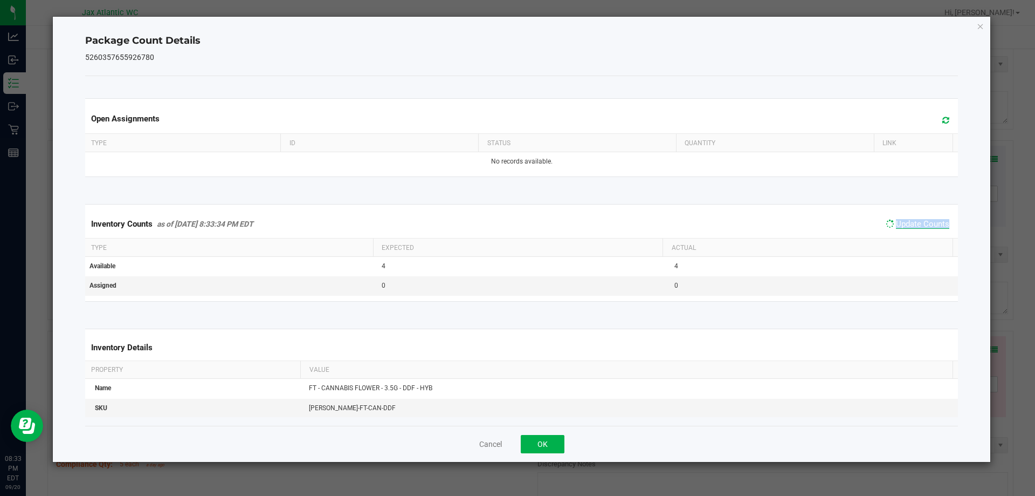
click at [909, 224] on span "Update Counts" at bounding box center [922, 224] width 53 height 10
click at [566, 443] on div "Cancel OK" at bounding box center [522, 443] width 874 height 36
click at [528, 446] on button "OK" at bounding box center [543, 444] width 44 height 18
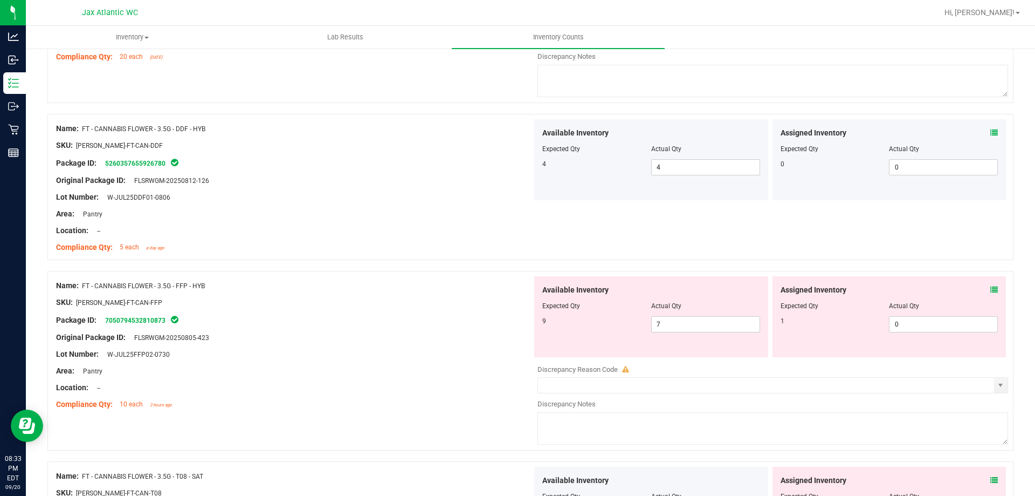
scroll to position [809, 0]
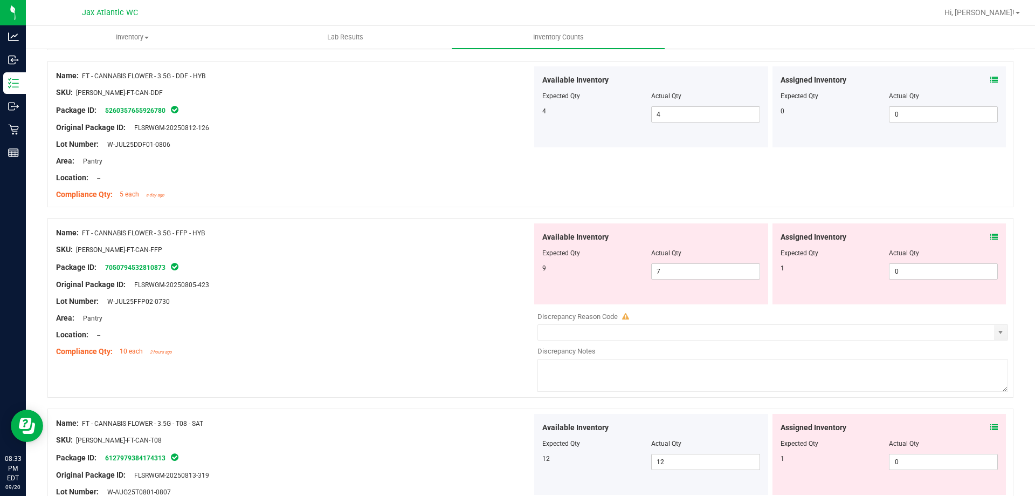
click at [991, 236] on icon at bounding box center [995, 237] width 8 height 8
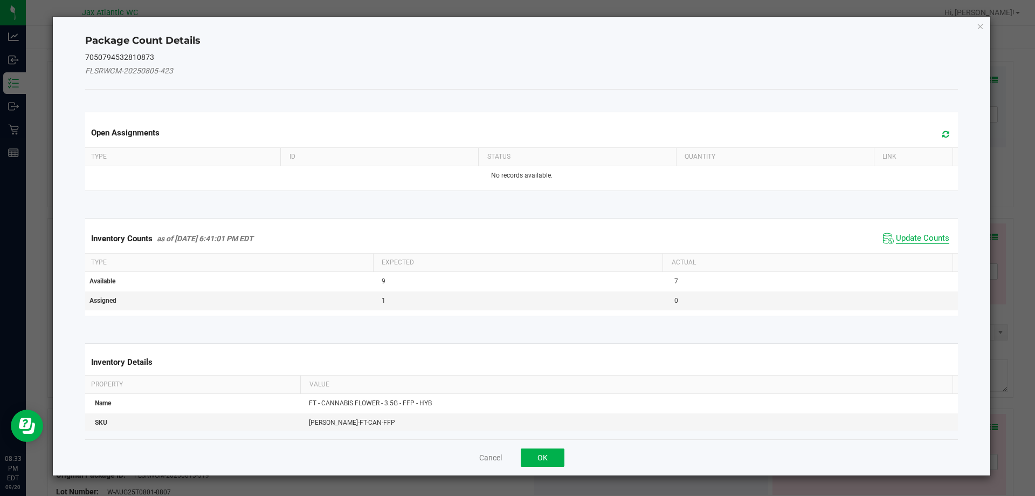
click at [916, 235] on span "Update Counts" at bounding box center [922, 238] width 53 height 11
drag, startPoint x: 916, startPoint y: 235, endPoint x: 924, endPoint y: 216, distance: 20.5
click at [916, 233] on div "Inventory Counts as of [DATE] 6:41:01 PM EDT Update Counts" at bounding box center [522, 238] width 878 height 28
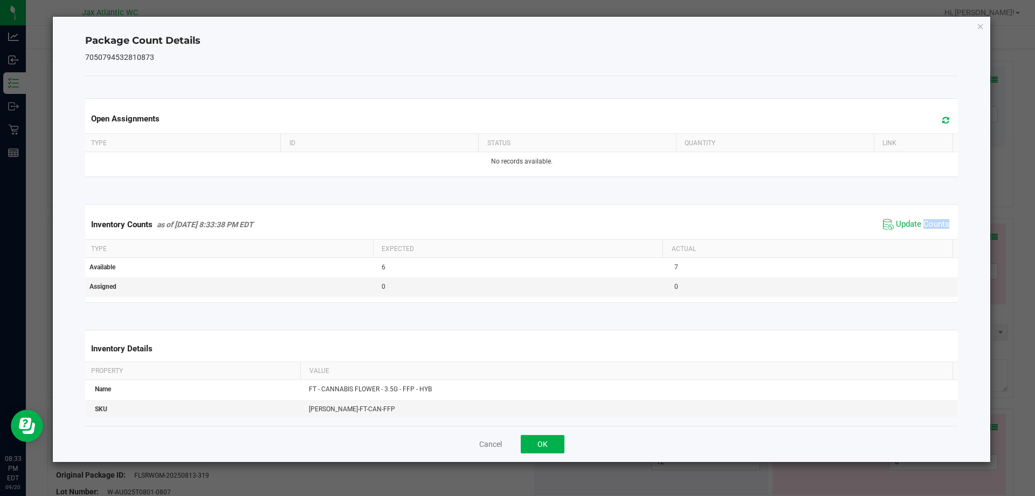
click at [925, 216] on span "Update Counts" at bounding box center [917, 224] width 72 height 16
click at [925, 216] on span "Update Counts" at bounding box center [917, 223] width 69 height 15
click at [550, 438] on button "OK" at bounding box center [543, 444] width 44 height 18
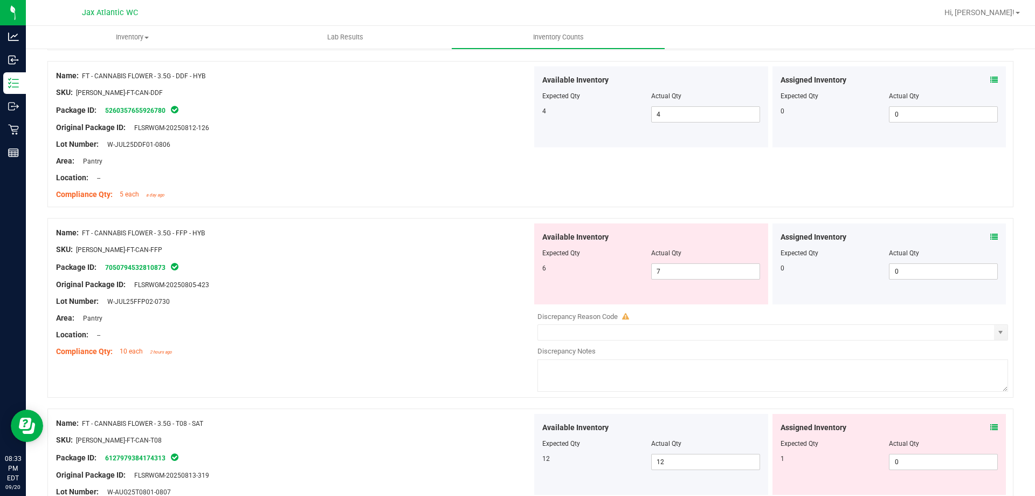
scroll to position [971, 0]
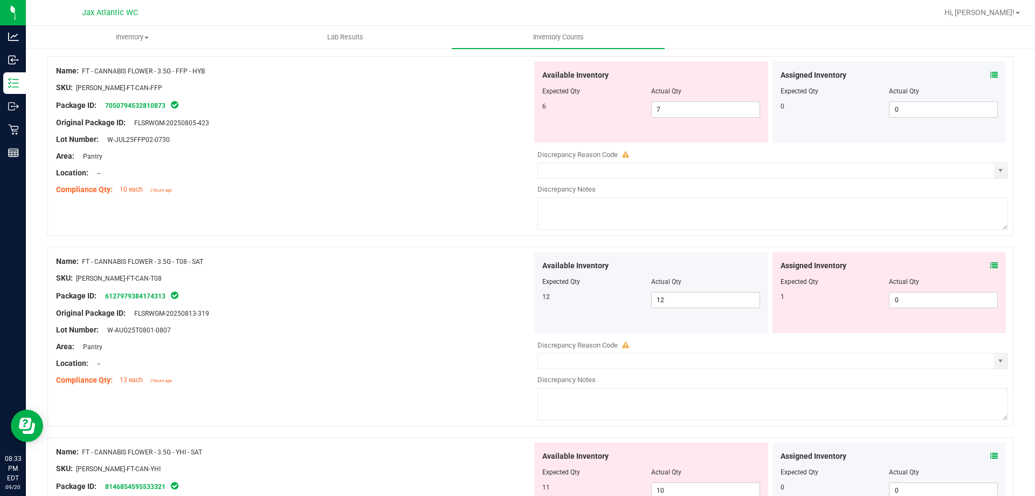
click at [991, 266] on icon at bounding box center [995, 266] width 8 height 8
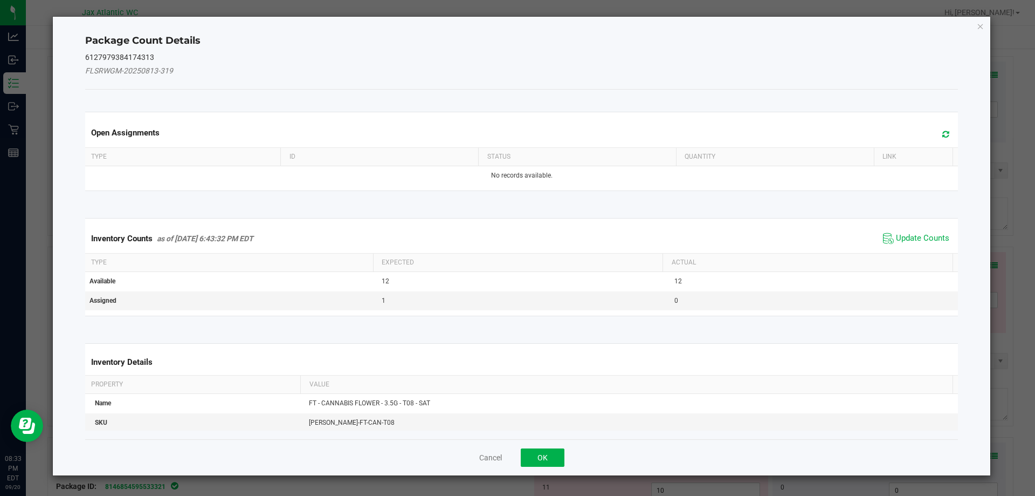
click at [897, 244] on span "Update Counts" at bounding box center [917, 238] width 72 height 16
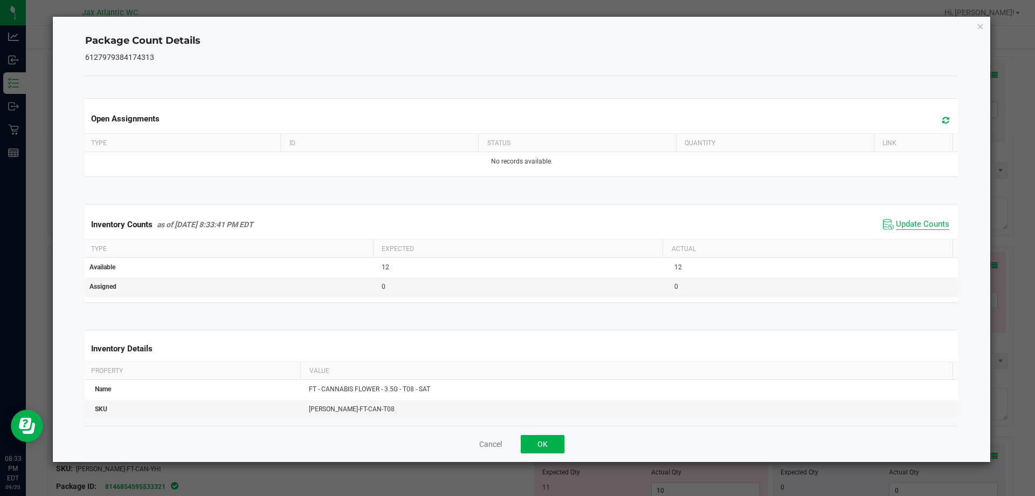
drag, startPoint x: 899, startPoint y: 238, endPoint x: 904, endPoint y: 232, distance: 8.0
click at [900, 237] on div "Inventory Counts as of [DATE] 8:33:41 PM EDT Update Counts" at bounding box center [522, 224] width 878 height 29
click at [904, 232] on span "Update Counts" at bounding box center [917, 224] width 72 height 16
click at [907, 229] on span "Update Counts" at bounding box center [917, 223] width 69 height 15
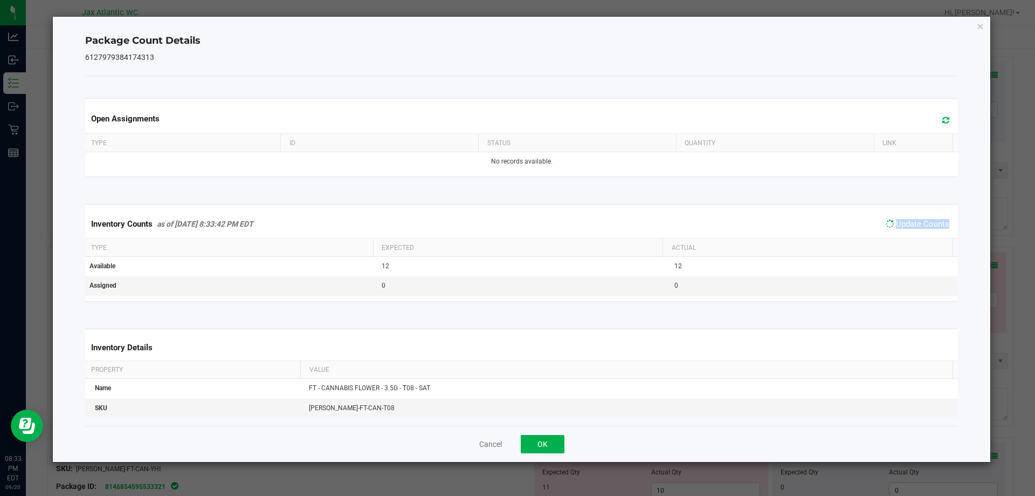
click at [907, 229] on span "Update Counts" at bounding box center [917, 223] width 69 height 15
click at [907, 229] on span "Update Counts" at bounding box center [922, 224] width 53 height 11
click at [530, 443] on button "OK" at bounding box center [543, 444] width 44 height 18
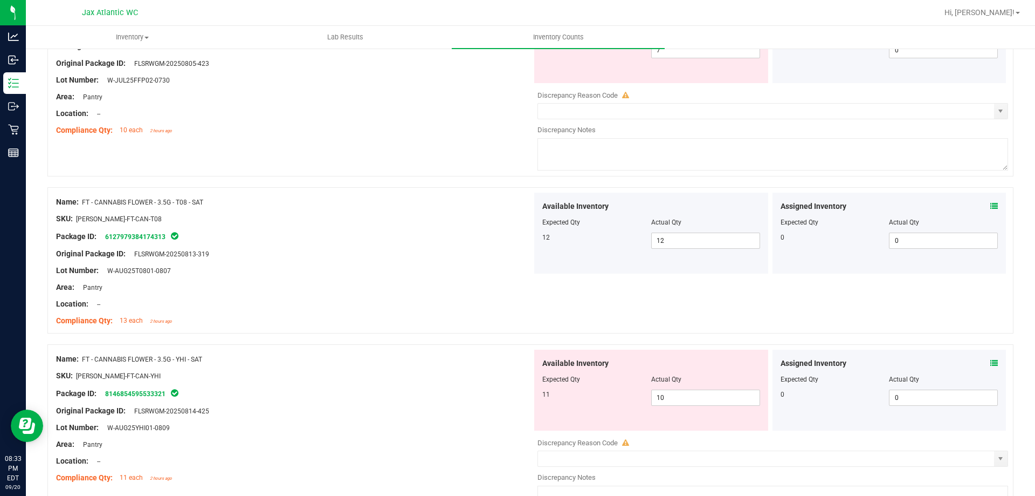
scroll to position [1132, 0]
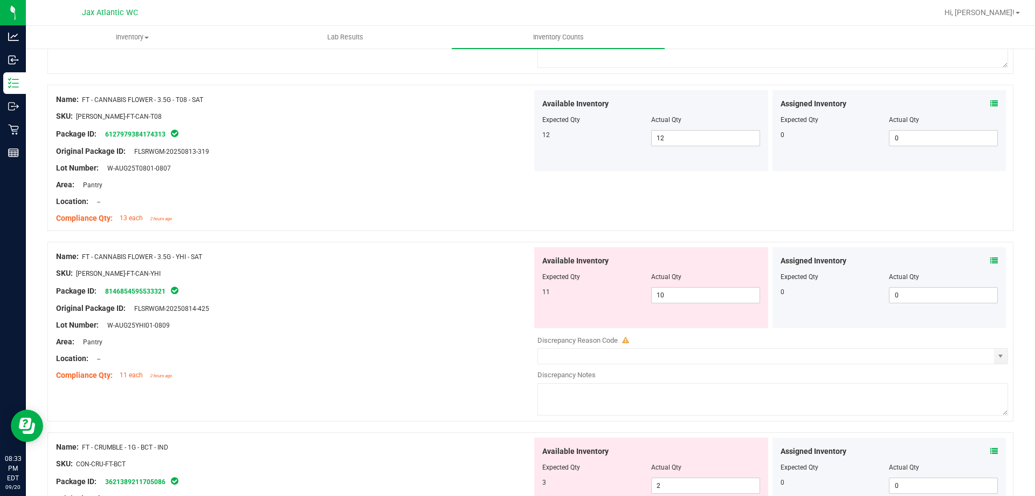
click at [990, 259] on div "Assigned Inventory Expected Qty Actual Qty 0 0 0" at bounding box center [890, 287] width 234 height 81
click at [991, 262] on icon at bounding box center [995, 261] width 8 height 8
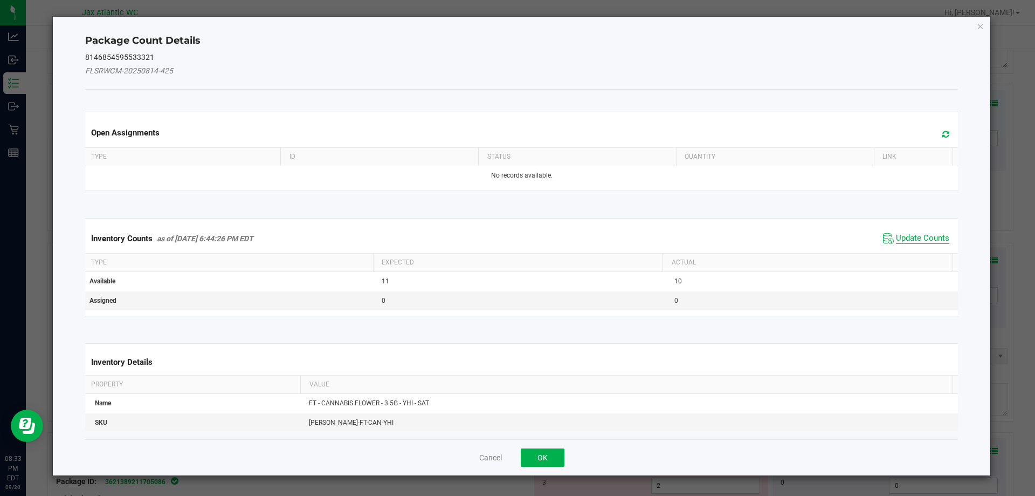
click at [929, 243] on span "Update Counts" at bounding box center [922, 238] width 53 height 11
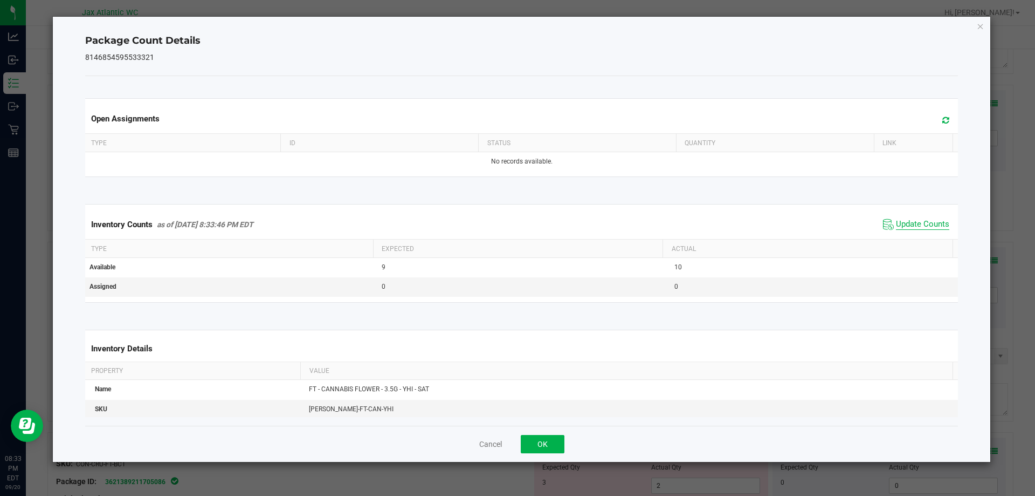
click at [925, 236] on div "Inventory Counts as of [DATE] 8:33:46 PM EDT Update Counts" at bounding box center [522, 224] width 878 height 29
click at [924, 235] on div "Inventory Counts as of [DATE] 8:33:46 PM EDT Update Counts" at bounding box center [522, 224] width 878 height 29
click at [924, 234] on div "Inventory Counts as of [DATE] 8:33:46 PM EDT Update Counts" at bounding box center [522, 224] width 878 height 29
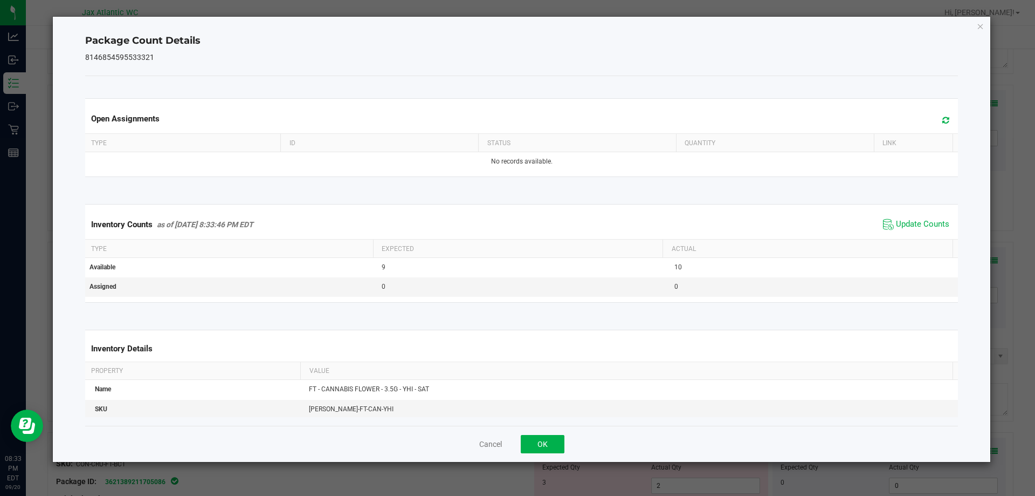
click at [526, 455] on div "Cancel OK" at bounding box center [522, 443] width 874 height 36
click at [531, 448] on button "OK" at bounding box center [543, 444] width 44 height 18
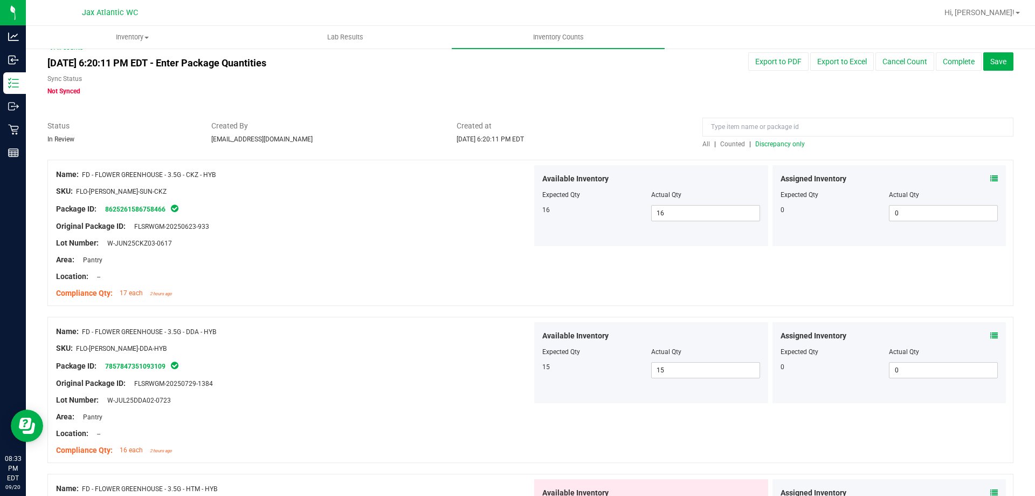
scroll to position [0, 0]
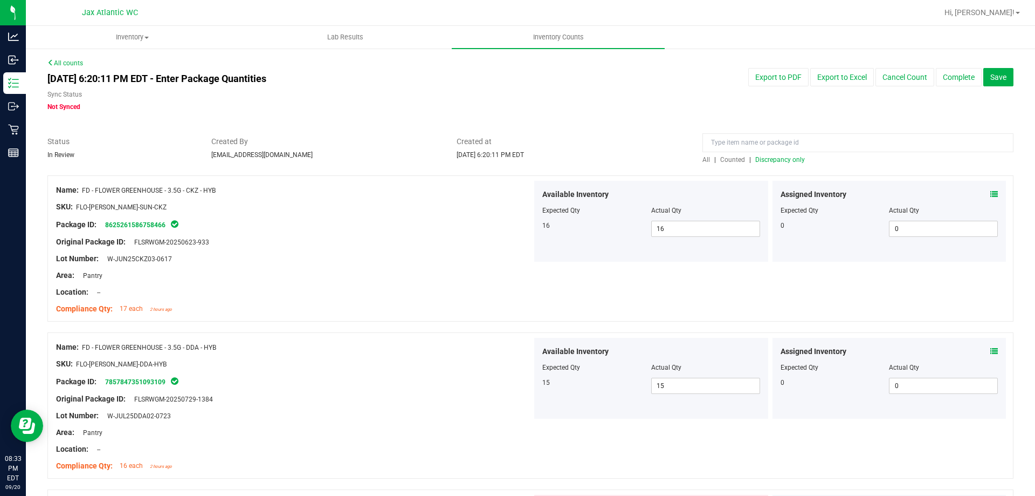
click at [783, 161] on span "Discrepancy only" at bounding box center [781, 160] width 50 height 8
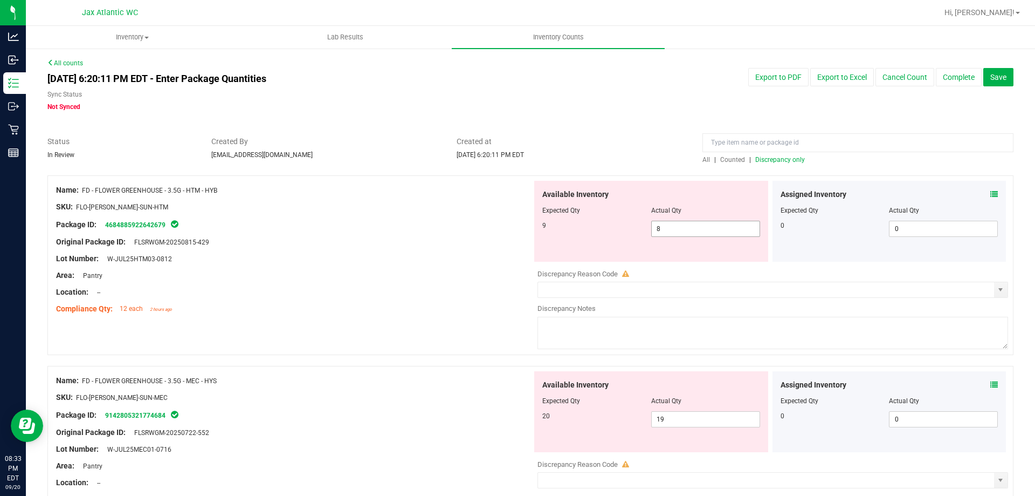
click at [684, 224] on span "8 8" at bounding box center [705, 229] width 109 height 16
click at [684, 224] on input "8" at bounding box center [706, 228] width 108 height 15
click at [407, 257] on div "Lot Number: W-JUL25HTM03-0812" at bounding box center [294, 258] width 476 height 11
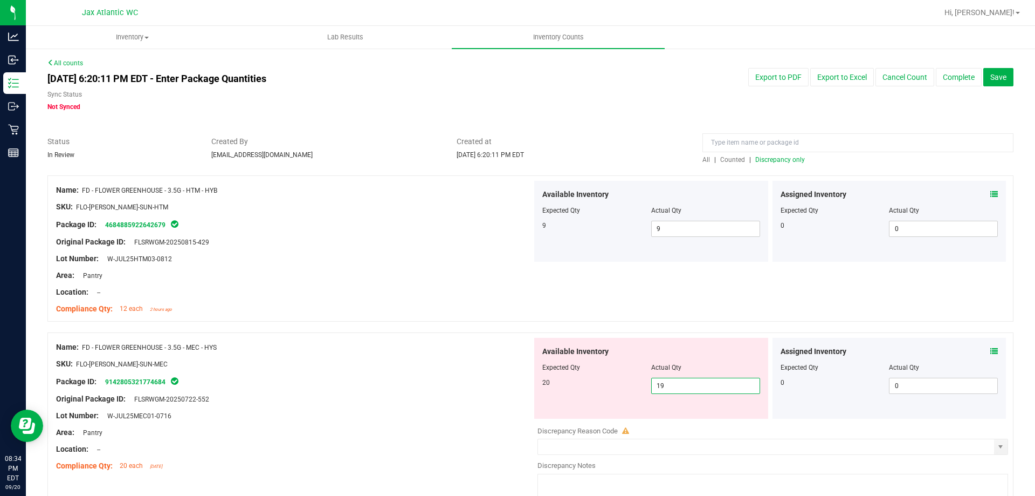
click at [678, 378] on span "19 19" at bounding box center [705, 385] width 109 height 16
click at [678, 378] on input "19" at bounding box center [706, 385] width 108 height 15
click at [420, 363] on div "SKU: FLO-[PERSON_NAME]-SUN-MEC" at bounding box center [294, 363] width 476 height 11
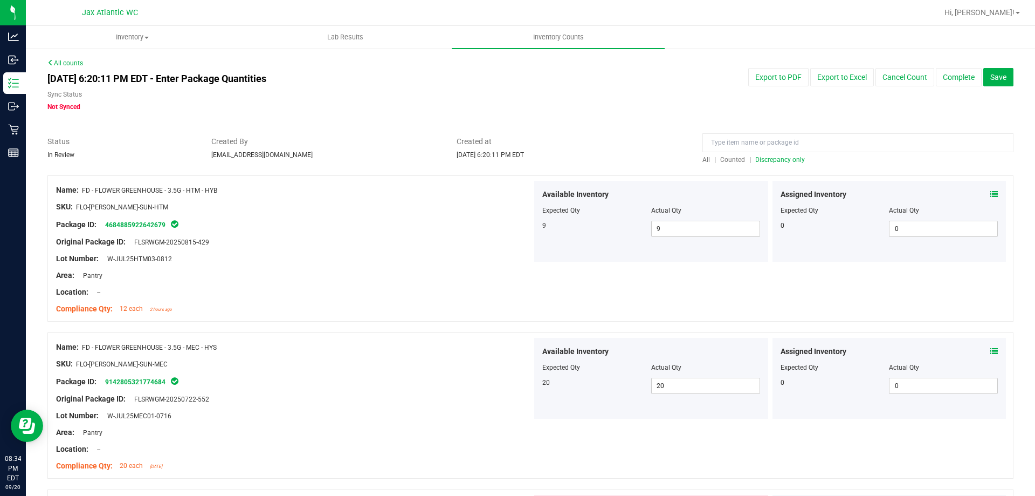
click at [756, 159] on span "Discrepancy only" at bounding box center [781, 160] width 50 height 8
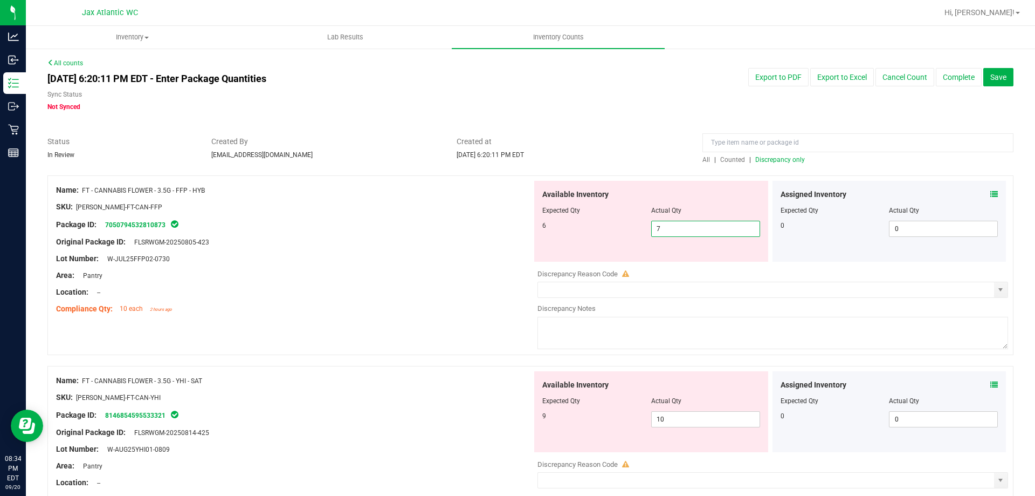
click at [702, 229] on span "7 7" at bounding box center [705, 229] width 109 height 16
click at [702, 229] on input "7" at bounding box center [706, 228] width 108 height 15
click at [461, 221] on div "Package ID: 7050794532810873" at bounding box center [294, 224] width 476 height 13
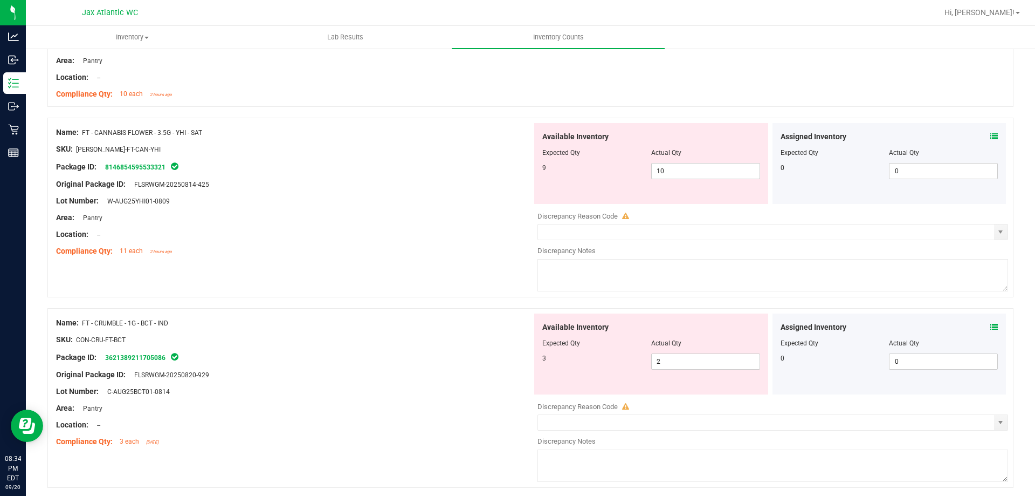
scroll to position [216, 0]
click at [991, 135] on icon at bounding box center [995, 136] width 8 height 8
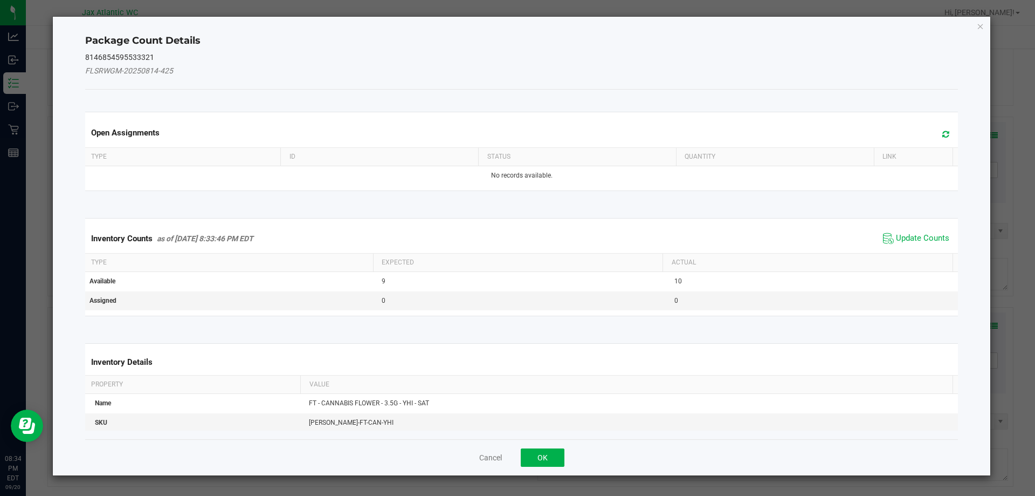
click at [888, 228] on div "Inventory Counts as of [DATE] 8:33:46 PM EDT Update Counts" at bounding box center [522, 238] width 878 height 29
drag, startPoint x: 887, startPoint y: 235, endPoint x: 896, endPoint y: 228, distance: 11.5
click at [889, 234] on span "Update Counts" at bounding box center [917, 238] width 72 height 16
click at [901, 225] on div "Inventory Counts as of [DATE] 8:33:46 PM EDT Update Counts" at bounding box center [522, 238] width 878 height 29
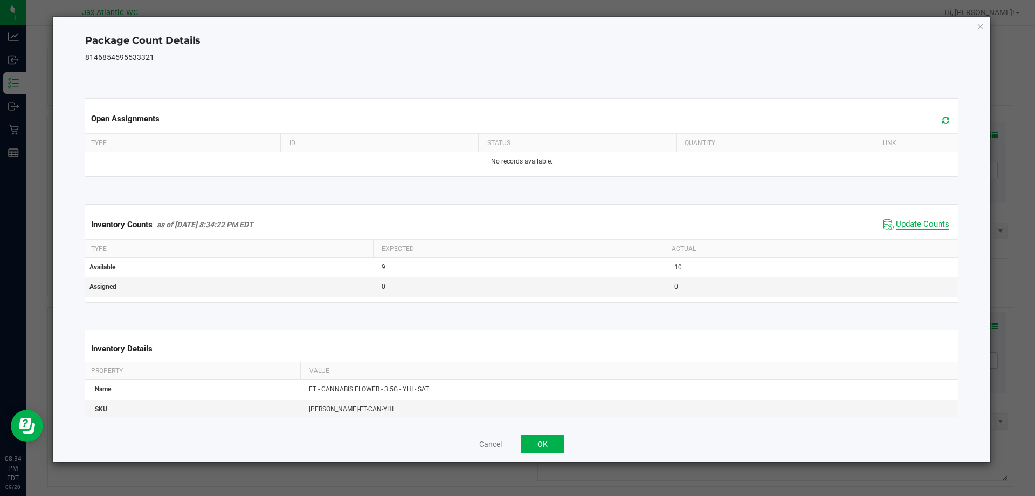
click at [914, 226] on span "Update Counts" at bounding box center [922, 224] width 53 height 11
click at [914, 226] on span "Update Counts" at bounding box center [922, 224] width 53 height 10
click at [558, 443] on button "OK" at bounding box center [543, 444] width 44 height 18
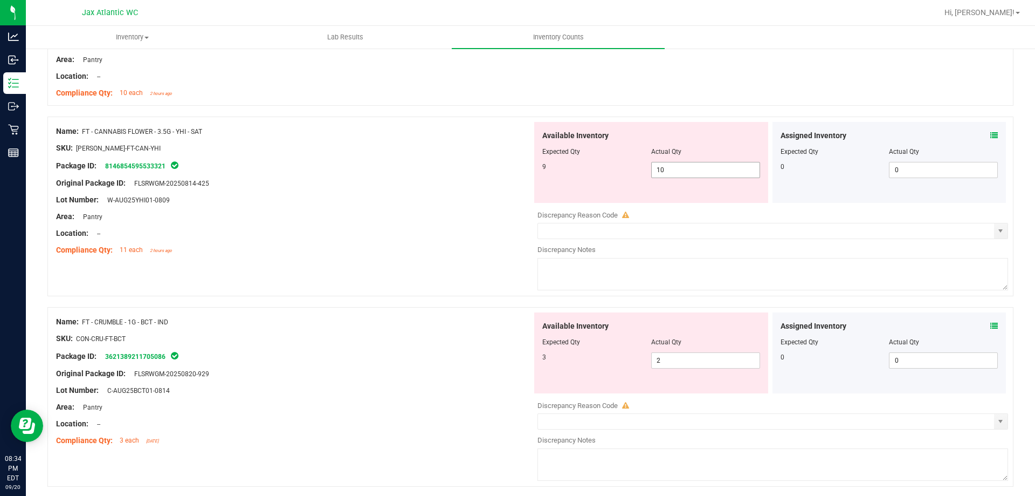
click at [697, 176] on span "10 10" at bounding box center [705, 170] width 109 height 16
click at [697, 176] on input "10" at bounding box center [706, 169] width 108 height 15
click at [665, 167] on input "5" at bounding box center [706, 169] width 108 height 15
click at [372, 229] on div "Location: --" at bounding box center [294, 233] width 476 height 11
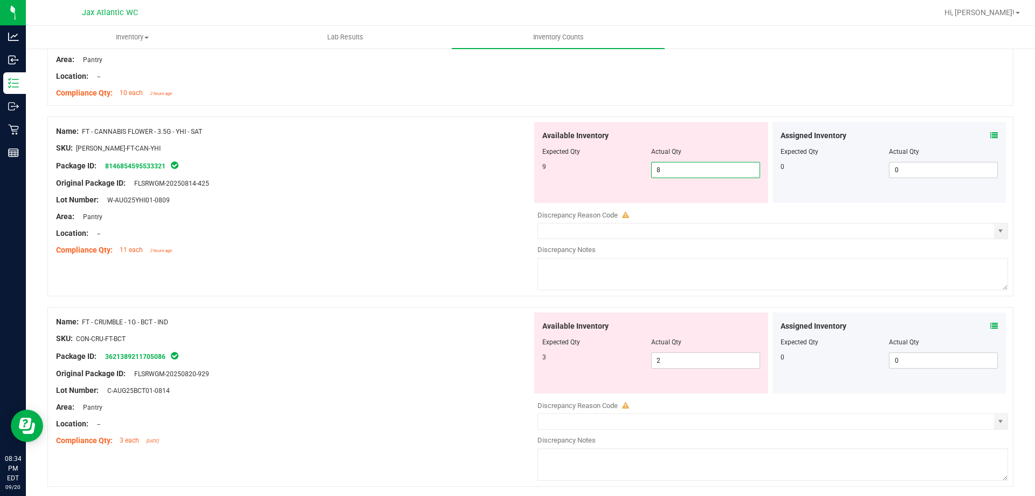
click at [706, 169] on span "8 8" at bounding box center [705, 170] width 109 height 16
click at [706, 169] on input "8" at bounding box center [706, 169] width 108 height 15
drag, startPoint x: 499, startPoint y: 178, endPoint x: 522, endPoint y: 179, distance: 23.2
click at [499, 178] on div "Original Package ID: FLSRWGM-20250814-425" at bounding box center [294, 182] width 476 height 11
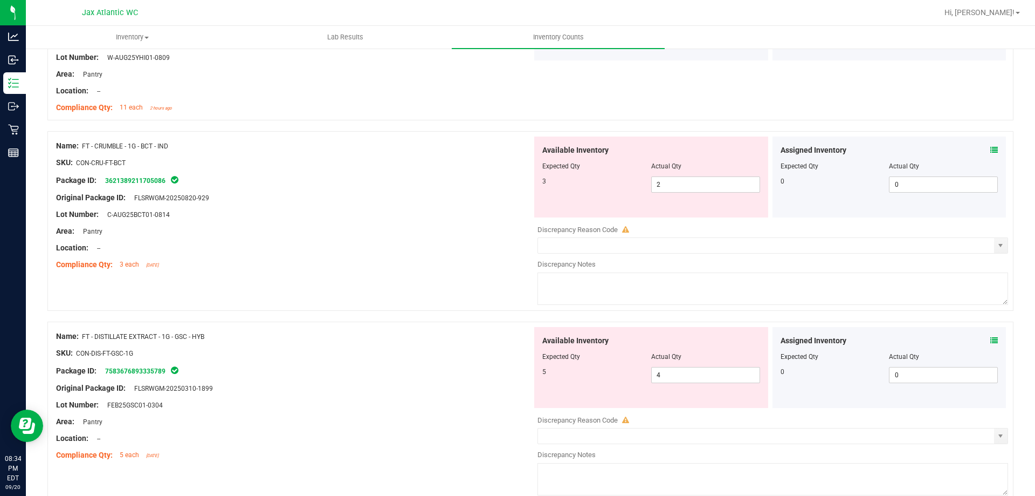
scroll to position [377, 0]
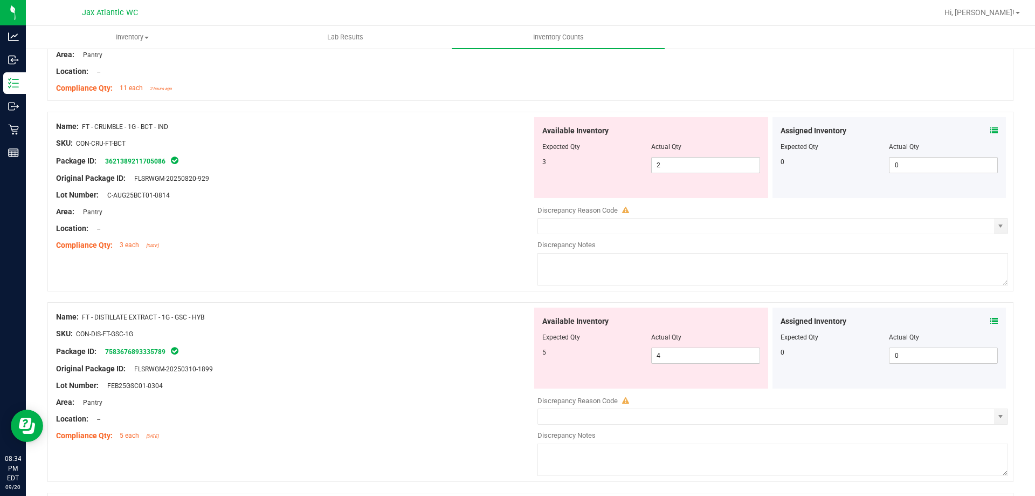
click at [991, 130] on icon at bounding box center [995, 131] width 8 height 8
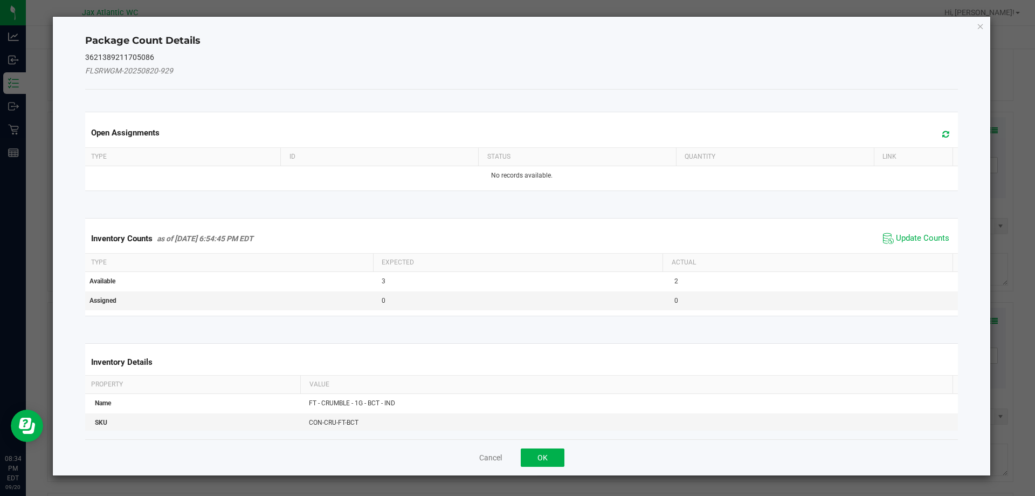
click at [903, 229] on div "Inventory Counts as of [DATE] 6:54:45 PM EDT Update Counts" at bounding box center [522, 238] width 878 height 29
click at [903, 233] on span "Update Counts" at bounding box center [922, 238] width 53 height 11
click at [903, 232] on span "Update Counts" at bounding box center [917, 237] width 69 height 15
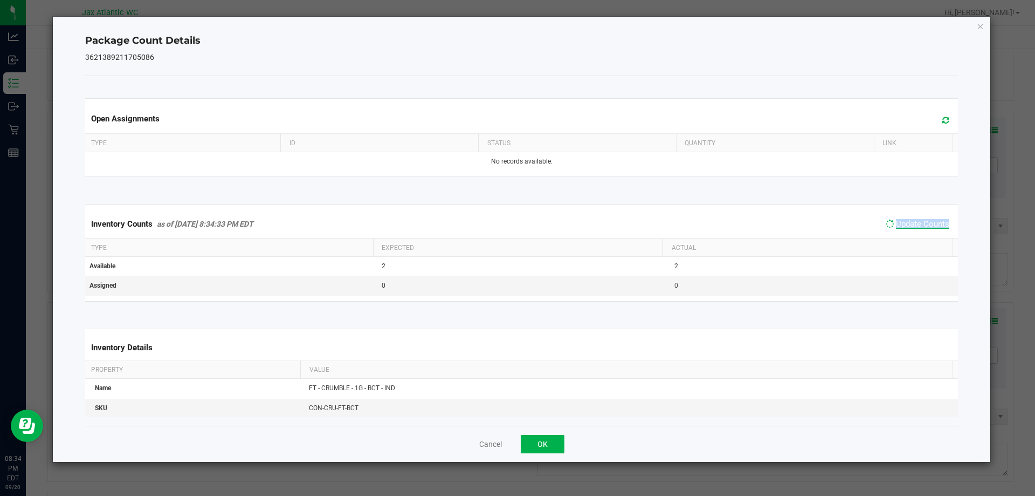
click at [903, 232] on div "Inventory Counts as of [DATE] 8:34:33 PM EDT Update Counts" at bounding box center [522, 224] width 878 height 28
click at [903, 232] on span "Update Counts" at bounding box center [917, 224] width 72 height 16
click at [904, 231] on span "Update Counts" at bounding box center [917, 224] width 72 height 16
drag, startPoint x: 533, startPoint y: 448, endPoint x: 656, endPoint y: 360, distance: 151.1
click at [533, 446] on button "OK" at bounding box center [543, 444] width 44 height 18
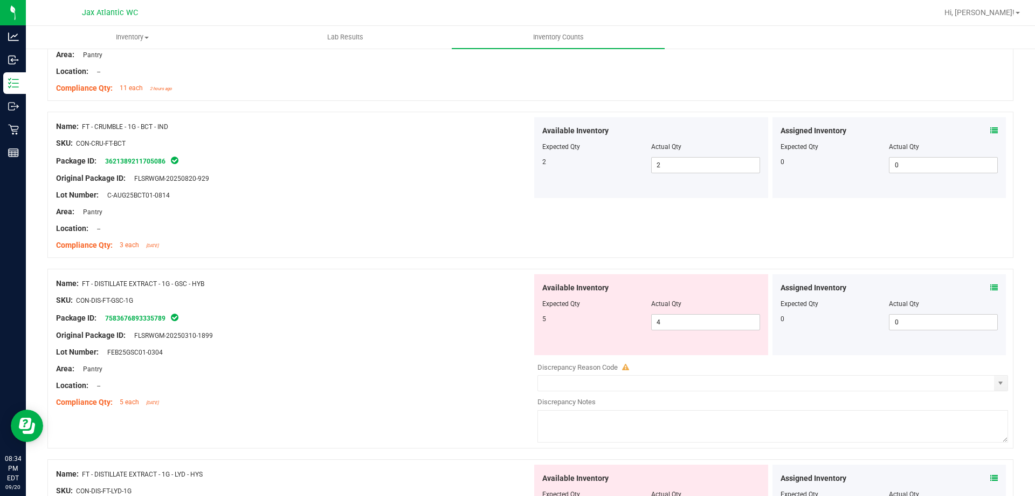
click at [991, 284] on icon at bounding box center [995, 288] width 8 height 8
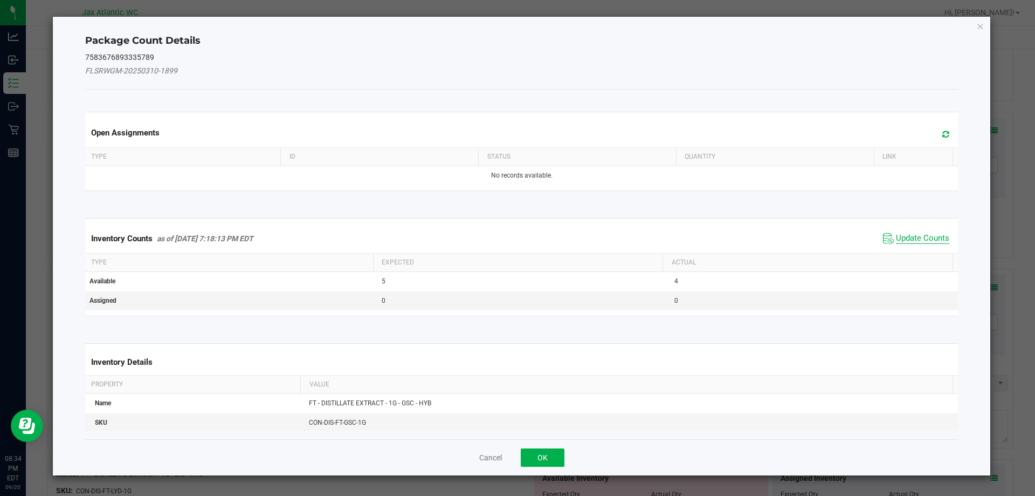
drag, startPoint x: 907, startPoint y: 229, endPoint x: 902, endPoint y: 237, distance: 9.2
click at [907, 230] on div "Inventory Counts as of [DATE] 7:18:13 PM EDT Update Counts" at bounding box center [522, 238] width 878 height 29
click at [902, 237] on span "Update Counts" at bounding box center [922, 238] width 53 height 11
click at [903, 236] on div "Inventory Counts as of [DATE] 7:18:13 PM EDT Update Counts" at bounding box center [522, 238] width 878 height 29
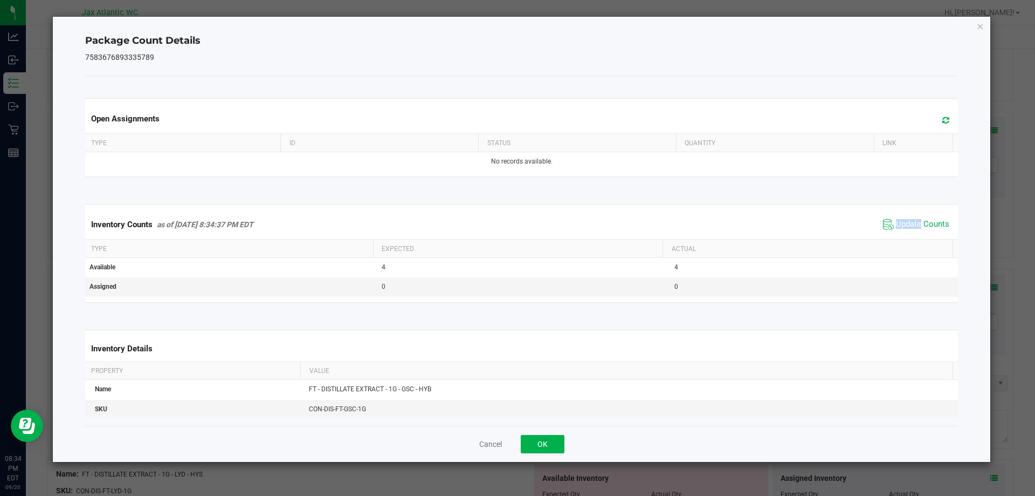
click at [907, 234] on div "Inventory Counts as of [DATE] 8:34:37 PM EDT Update Counts" at bounding box center [522, 224] width 878 height 29
click at [909, 232] on span "Update Counts" at bounding box center [917, 224] width 72 height 16
click at [909, 232] on div "Inventory Counts as of [DATE] 8:34:37 PM EDT Update Counts" at bounding box center [522, 224] width 878 height 29
drag, startPoint x: 547, startPoint y: 449, endPoint x: 566, endPoint y: 428, distance: 28.3
click at [548, 447] on button "OK" at bounding box center [543, 444] width 44 height 18
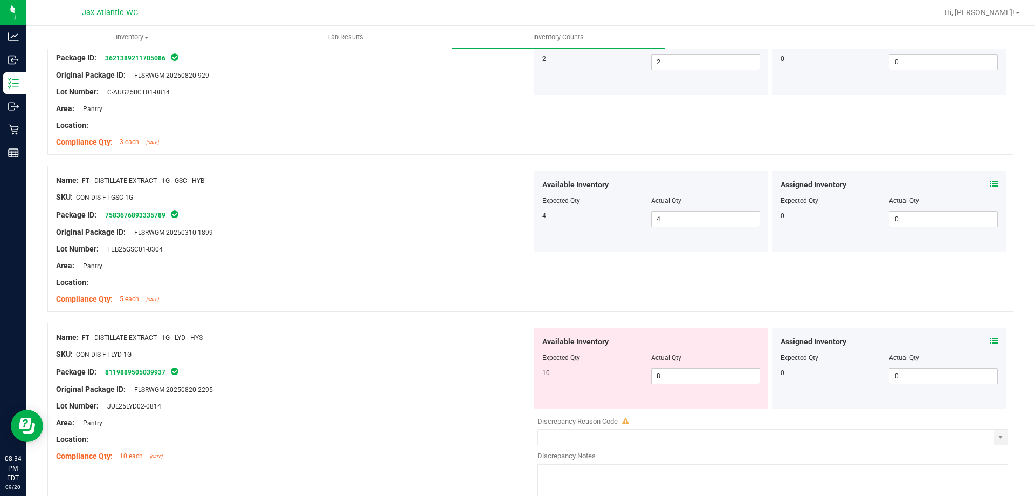
scroll to position [539, 0]
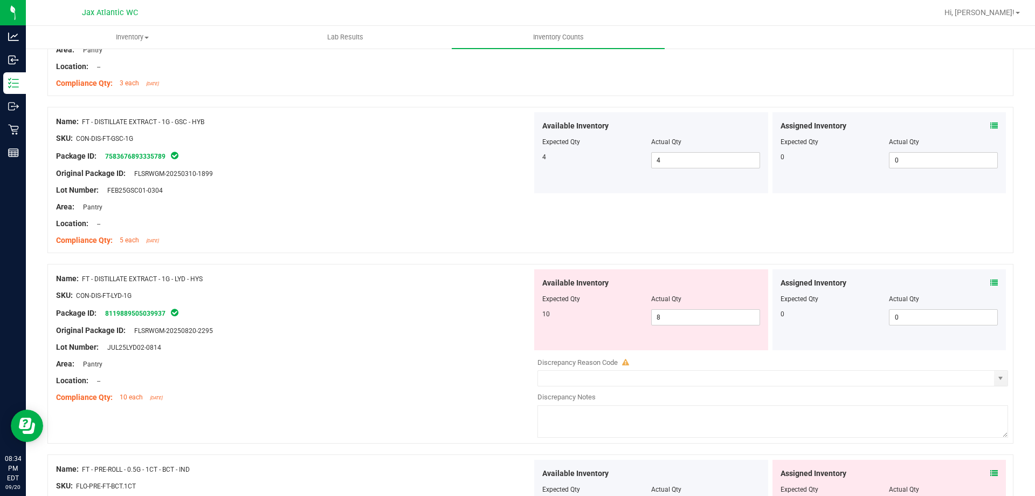
click at [982, 285] on div "Assigned Inventory" at bounding box center [890, 282] width 218 height 11
click at [991, 282] on icon at bounding box center [995, 283] width 8 height 8
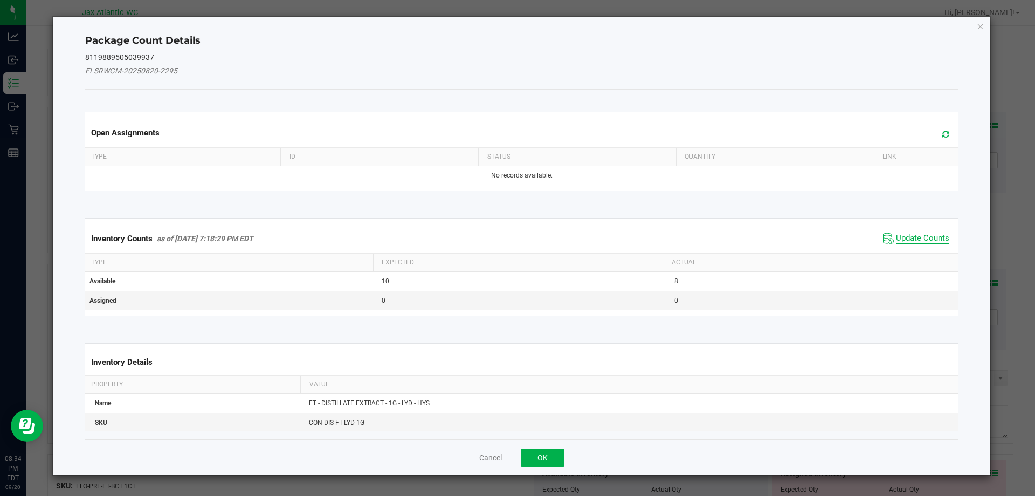
click at [904, 234] on span "Update Counts" at bounding box center [922, 238] width 53 height 11
click at [904, 234] on div "Inventory Counts as of [DATE] 7:18:29 PM EDT Update Counts" at bounding box center [522, 238] width 878 height 28
click at [904, 233] on div "Inventory Counts as of [DATE] 7:18:29 PM EDT Update Counts" at bounding box center [522, 238] width 878 height 28
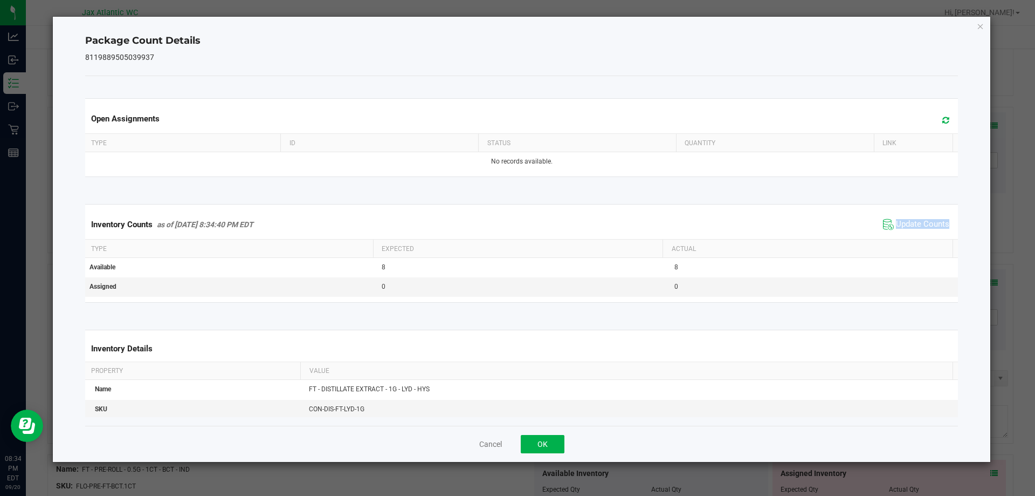
click at [904, 233] on div "Inventory Counts as of [DATE] 8:34:40 PM EDT Update Counts" at bounding box center [522, 224] width 878 height 29
drag, startPoint x: 904, startPoint y: 233, endPoint x: 642, endPoint y: 435, distance: 330.6
click at [903, 233] on div "Inventory Counts as of [DATE] 8:34:40 PM EDT Update Counts" at bounding box center [522, 224] width 878 height 29
click at [541, 438] on button "OK" at bounding box center [543, 444] width 44 height 18
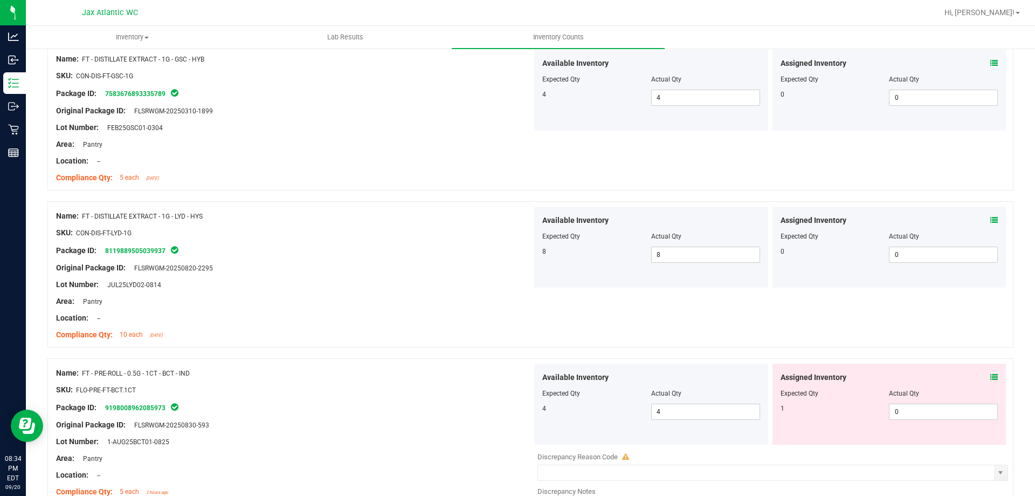
scroll to position [701, 0]
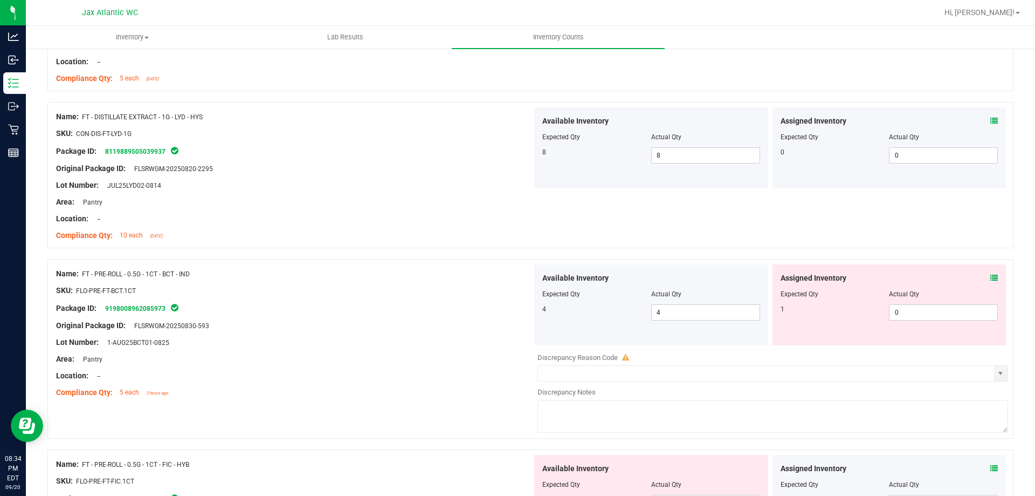
click at [991, 275] on icon at bounding box center [995, 278] width 8 height 8
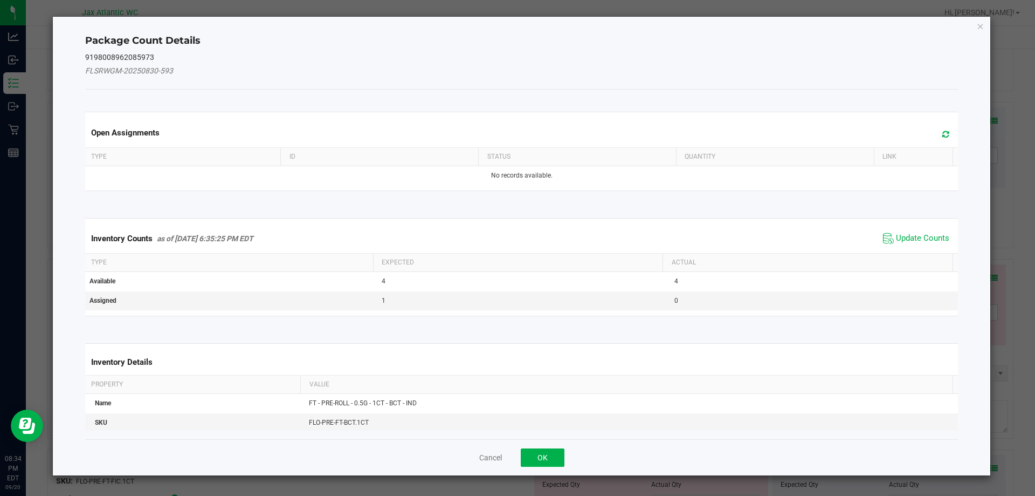
drag, startPoint x: 909, startPoint y: 225, endPoint x: 904, endPoint y: 232, distance: 8.5
click at [908, 225] on div "Inventory Counts as of [DATE] 6:35:25 PM EDT Update Counts" at bounding box center [522, 238] width 878 height 29
click at [904, 232] on span "Update Counts" at bounding box center [917, 238] width 72 height 16
click at [904, 232] on span "Update Counts" at bounding box center [917, 237] width 69 height 15
click at [907, 230] on span "Update Counts" at bounding box center [917, 237] width 69 height 15
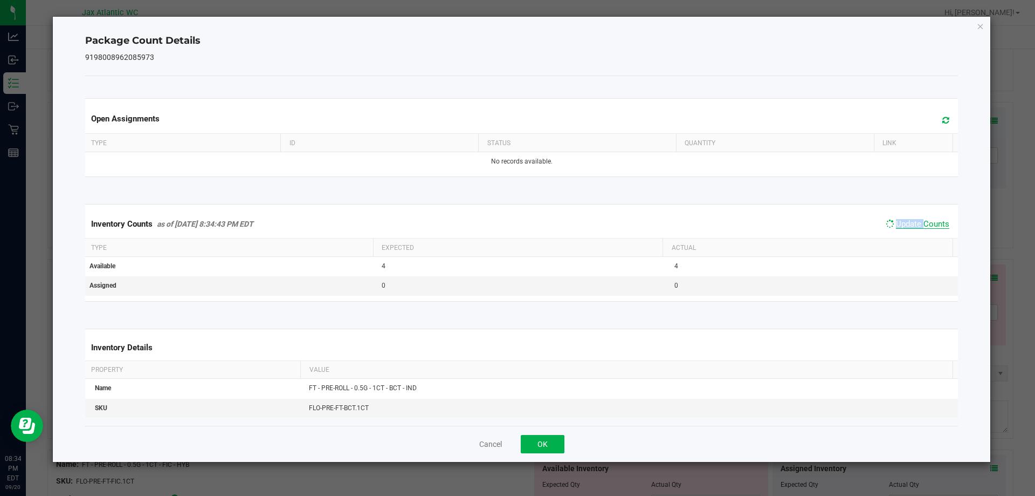
click at [907, 228] on span "Update Counts" at bounding box center [922, 224] width 53 height 10
click at [907, 228] on span "Update Counts" at bounding box center [922, 224] width 53 height 11
click at [530, 441] on button "OK" at bounding box center [543, 444] width 44 height 18
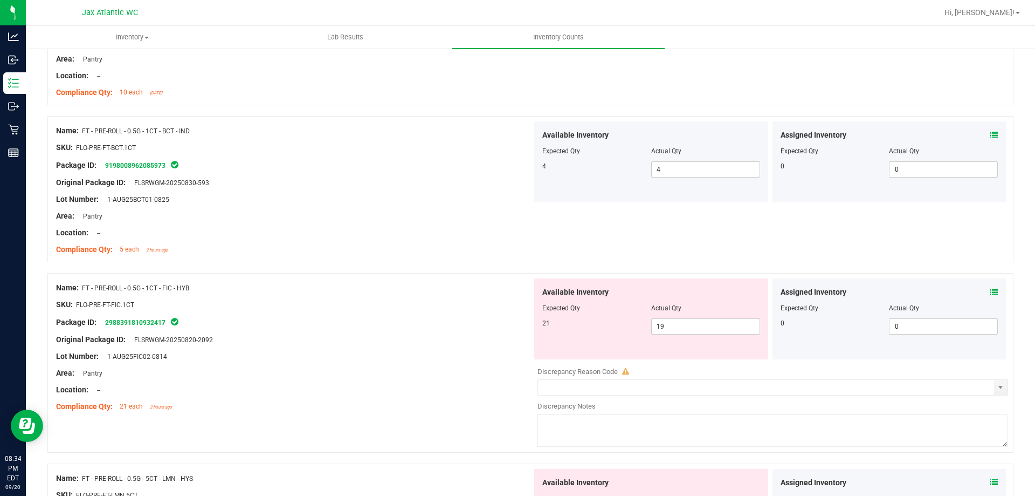
scroll to position [917, 0]
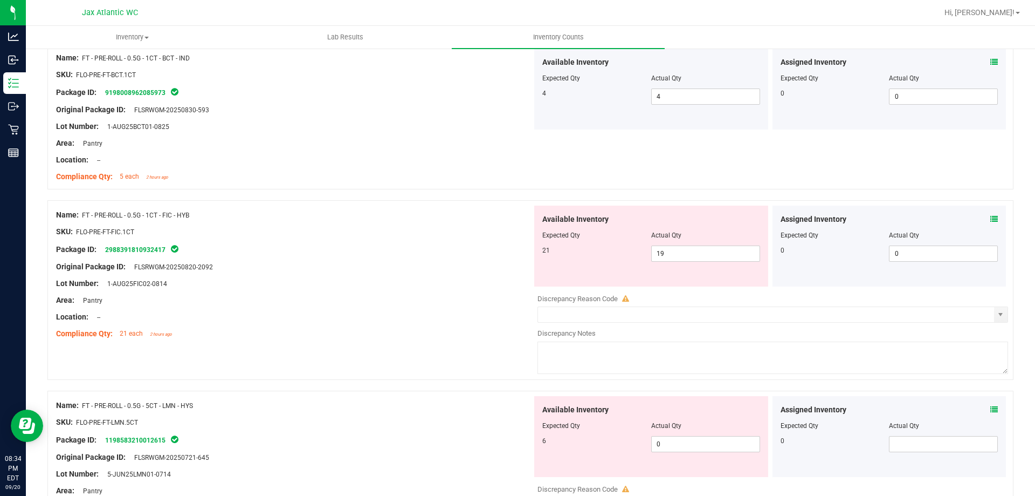
click at [991, 217] on icon at bounding box center [995, 219] width 8 height 8
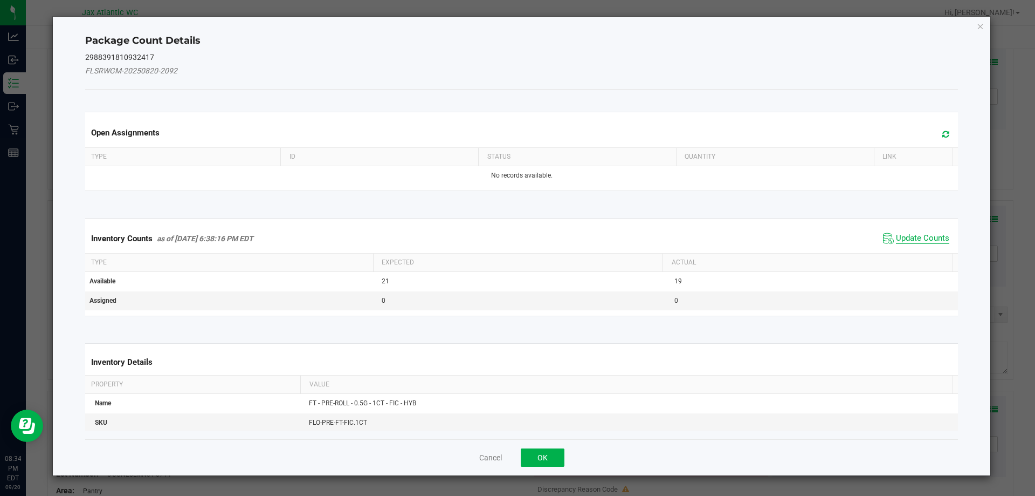
click at [896, 235] on span "Update Counts" at bounding box center [922, 238] width 53 height 11
click at [893, 235] on div "Inventory Counts as of [DATE] 6:38:16 PM EDT Update Counts" at bounding box center [522, 238] width 878 height 28
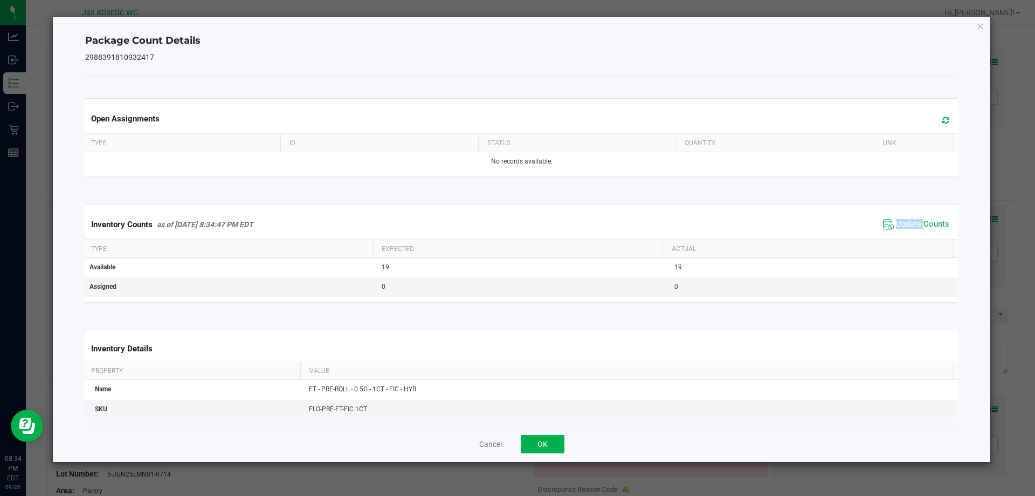
click at [896, 233] on div "Inventory Counts as of [DATE] 8:34:47 PM EDT Update Counts" at bounding box center [522, 224] width 878 height 29
click at [896, 232] on span "Update Counts" at bounding box center [917, 224] width 72 height 16
click at [544, 444] on button "OK" at bounding box center [543, 444] width 44 height 18
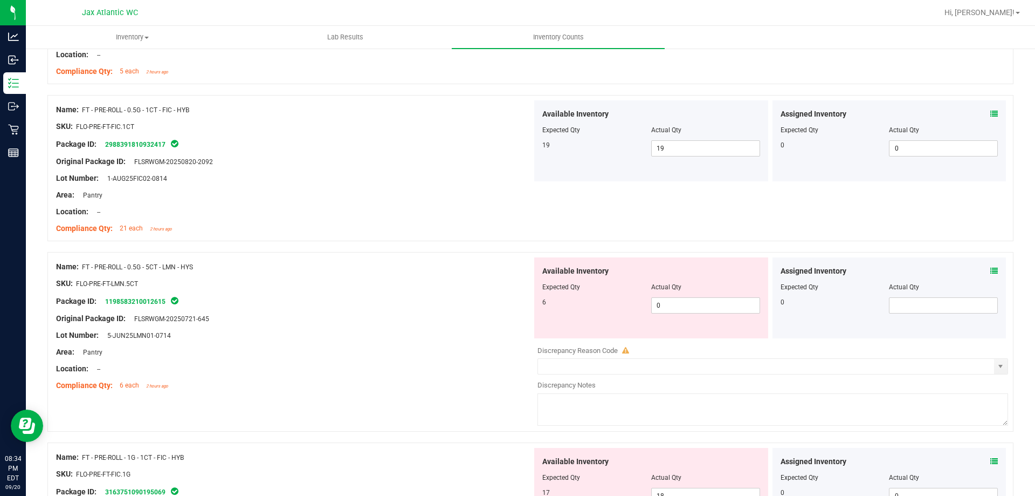
scroll to position [1025, 0]
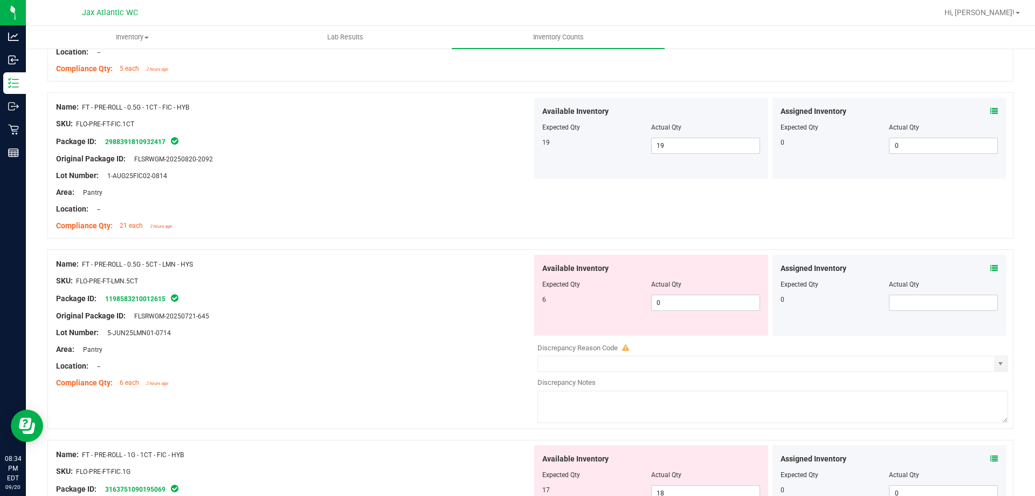
click at [980, 266] on div "Assigned Inventory" at bounding box center [890, 268] width 218 height 11
click at [991, 267] on icon at bounding box center [995, 268] width 8 height 8
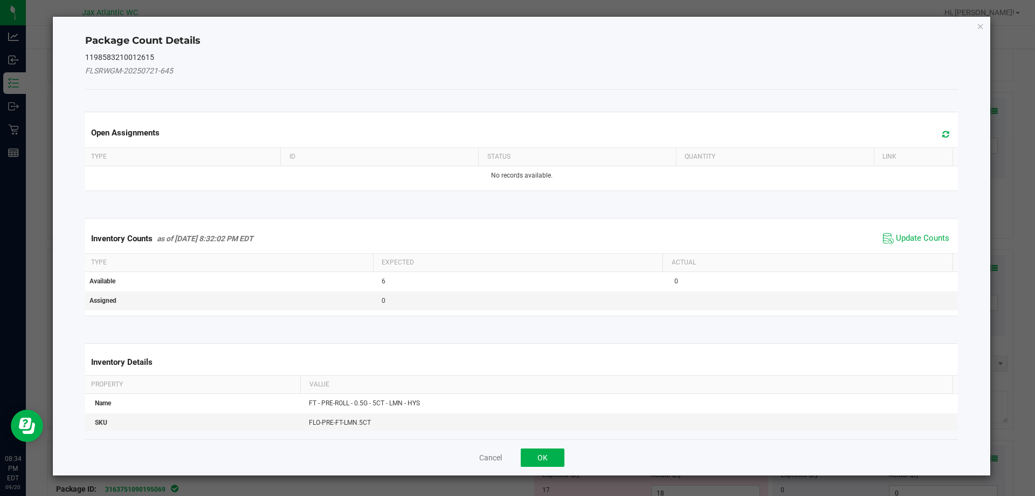
click at [912, 228] on div "Inventory Counts as of [DATE] 8:32:02 PM EDT Update Counts" at bounding box center [522, 238] width 878 height 29
click at [912, 229] on div "Inventory Counts as of [DATE] 8:32:02 PM EDT Update Counts" at bounding box center [522, 238] width 878 height 29
click at [911, 232] on span "Update Counts" at bounding box center [917, 238] width 72 height 16
click at [911, 232] on span "Update Counts" at bounding box center [917, 237] width 69 height 15
click at [911, 231] on span "Update Counts" at bounding box center [917, 237] width 69 height 15
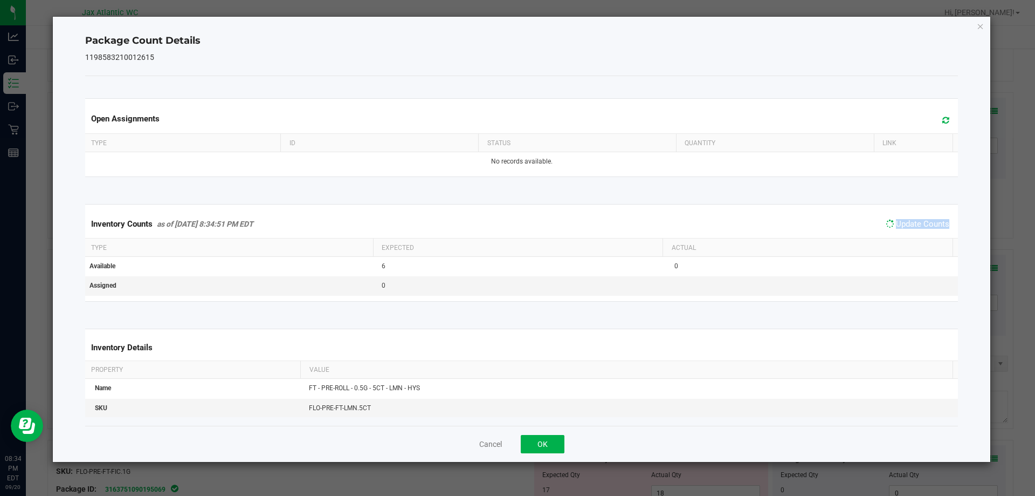
click at [911, 231] on span "Update Counts" at bounding box center [917, 223] width 69 height 15
click at [566, 438] on div "Cancel OK" at bounding box center [522, 443] width 874 height 36
click at [535, 444] on button "OK" at bounding box center [543, 444] width 44 height 18
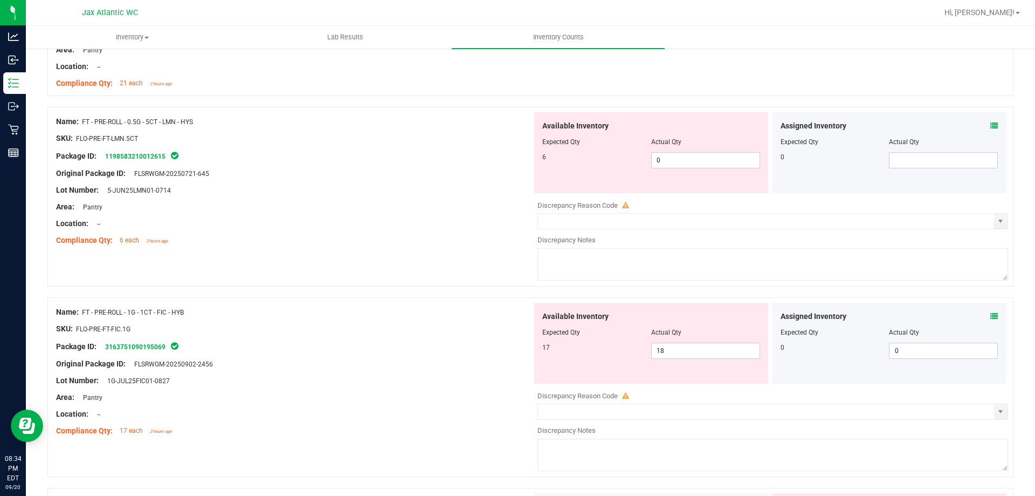
scroll to position [1186, 0]
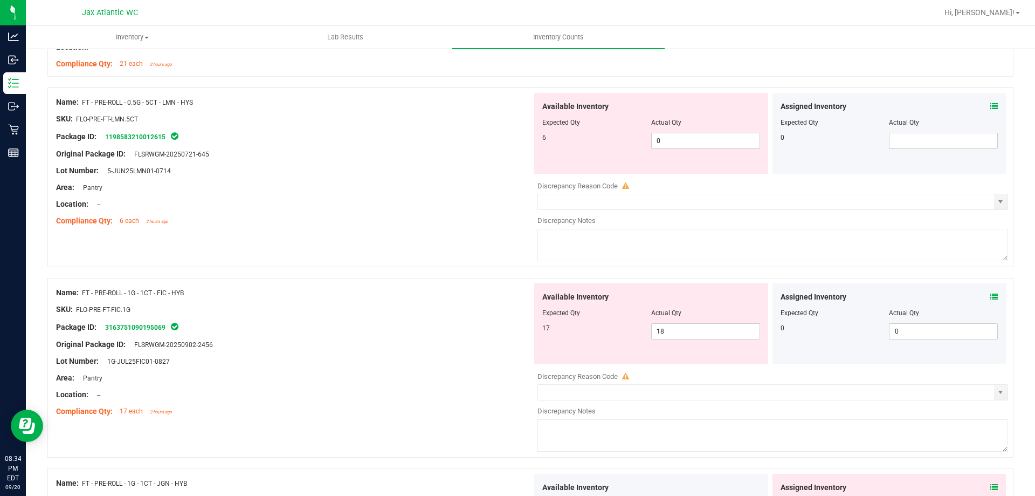
click at [991, 296] on icon at bounding box center [995, 297] width 8 height 8
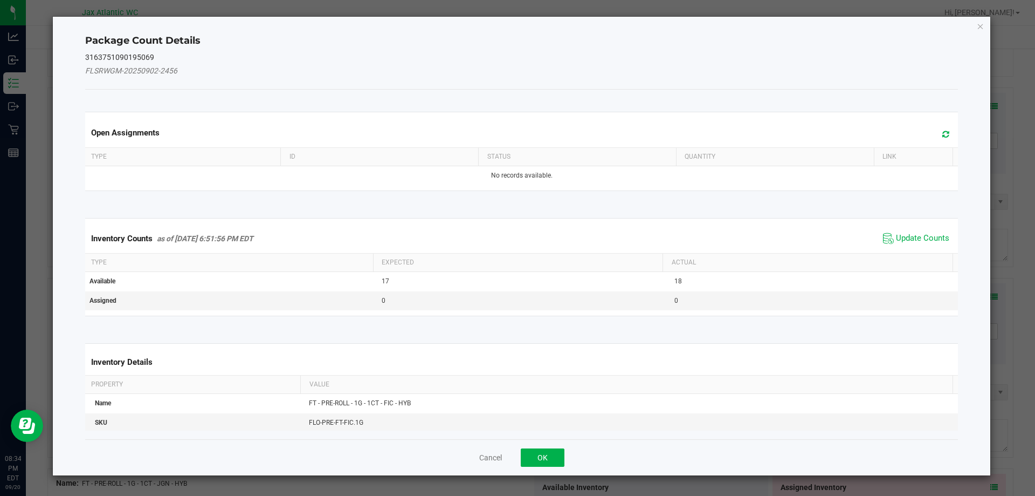
drag, startPoint x: 887, startPoint y: 251, endPoint x: 890, endPoint y: 245, distance: 6.5
click at [887, 250] on div "Inventory Counts as of [DATE] 6:51:56 PM EDT Update Counts" at bounding box center [522, 238] width 878 height 29
click at [898, 235] on span "Update Counts" at bounding box center [922, 238] width 53 height 11
drag, startPoint x: 898, startPoint y: 235, endPoint x: 910, endPoint y: 229, distance: 12.5
click at [900, 234] on div "Inventory Counts as of [DATE] 6:51:56 PM EDT Update Counts" at bounding box center [522, 238] width 878 height 28
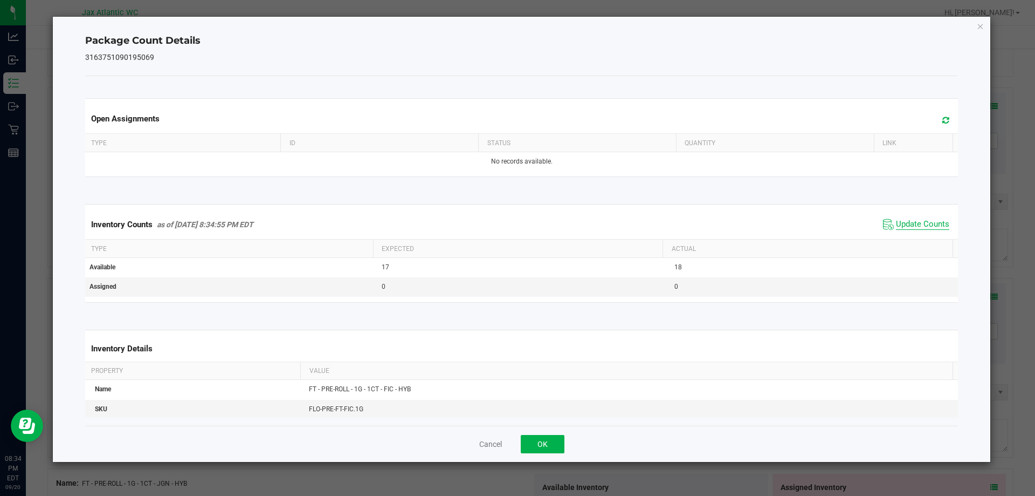
click at [910, 229] on span "Update Counts" at bounding box center [922, 224] width 53 height 11
click at [910, 229] on span "Update Counts" at bounding box center [917, 224] width 72 height 16
click at [910, 229] on span "Update Counts" at bounding box center [917, 223] width 69 height 15
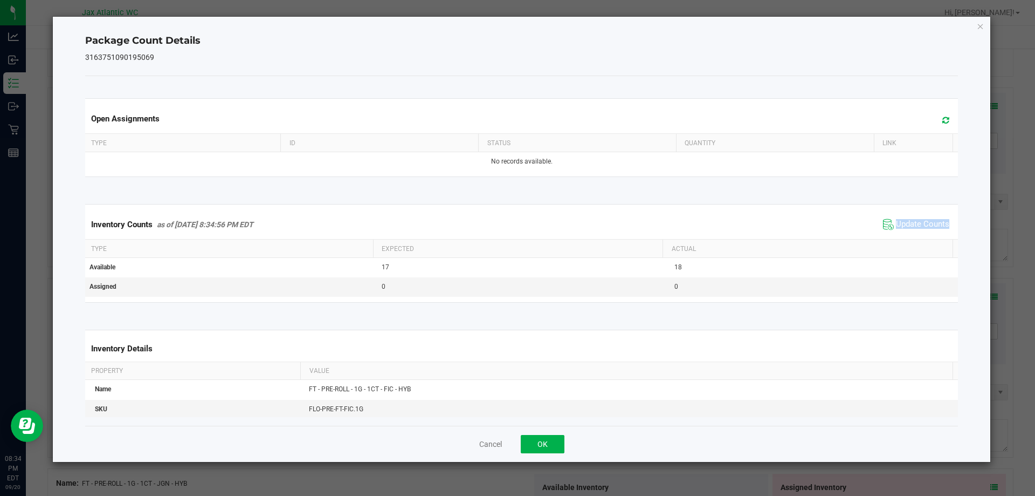
drag, startPoint x: 908, startPoint y: 231, endPoint x: 895, endPoint y: 241, distance: 16.6
click at [907, 232] on span "Update Counts" at bounding box center [917, 224] width 72 height 16
click at [568, 439] on div "Cancel OK" at bounding box center [522, 443] width 874 height 36
click at [562, 439] on button "OK" at bounding box center [543, 444] width 44 height 18
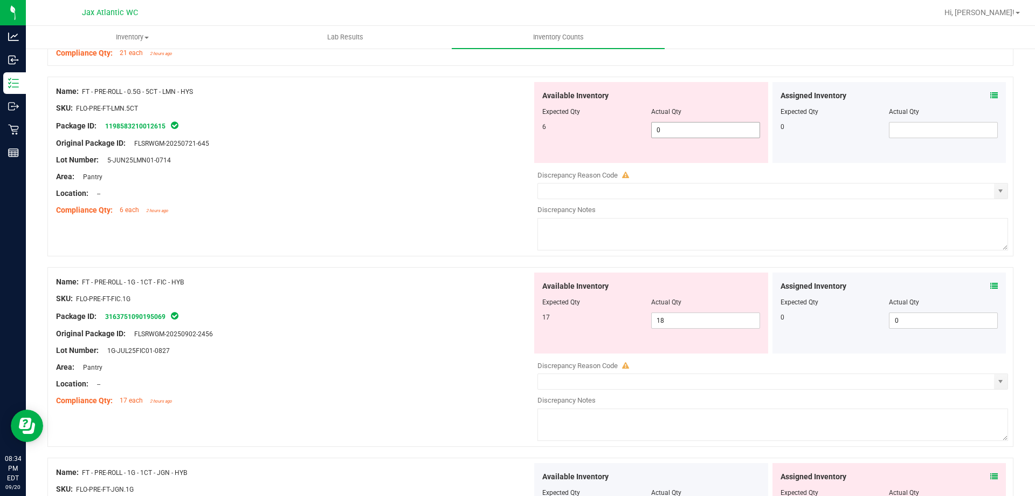
scroll to position [1079, 0]
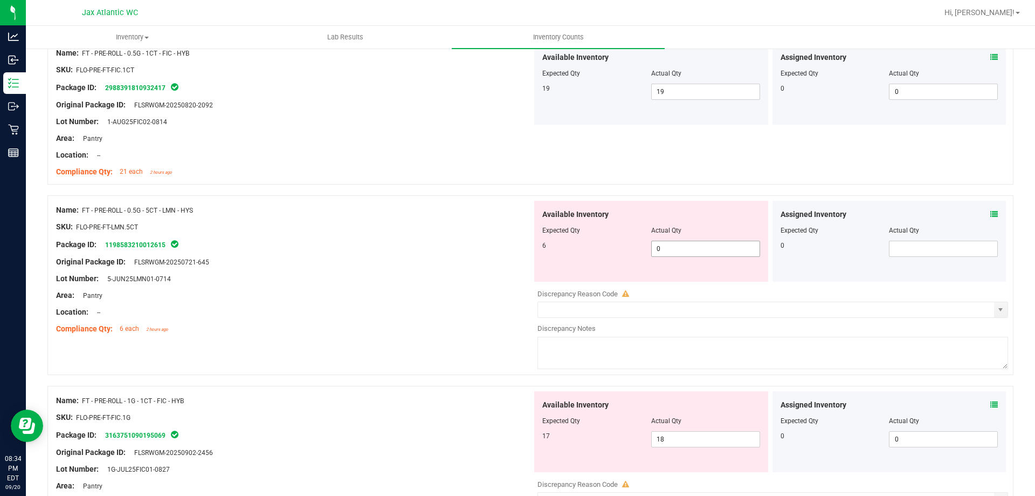
click at [672, 250] on span "0 0" at bounding box center [705, 249] width 109 height 16
click at [672, 250] on input "0" at bounding box center [706, 248] width 108 height 15
drag, startPoint x: 354, startPoint y: 252, endPoint x: 380, endPoint y: 253, distance: 26.5
click at [354, 252] on div at bounding box center [294, 253] width 476 height 5
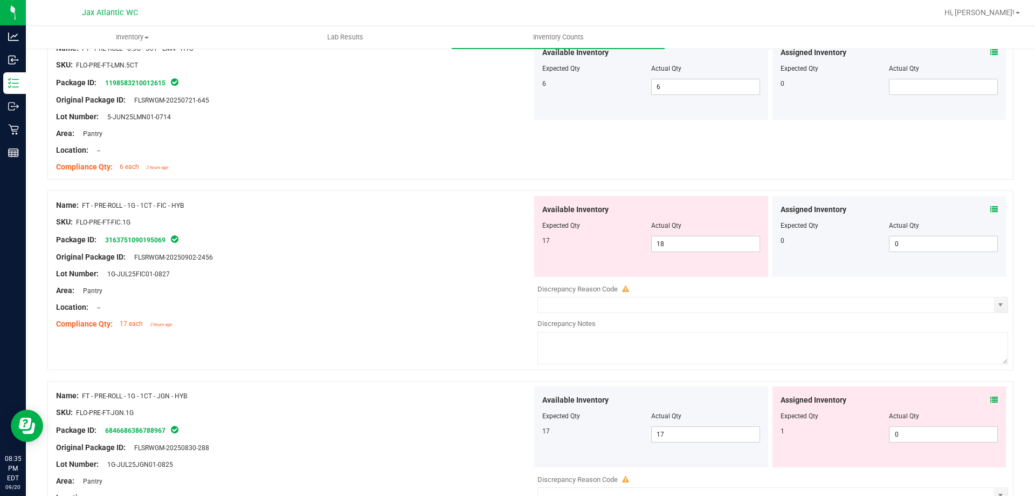
scroll to position [1294, 0]
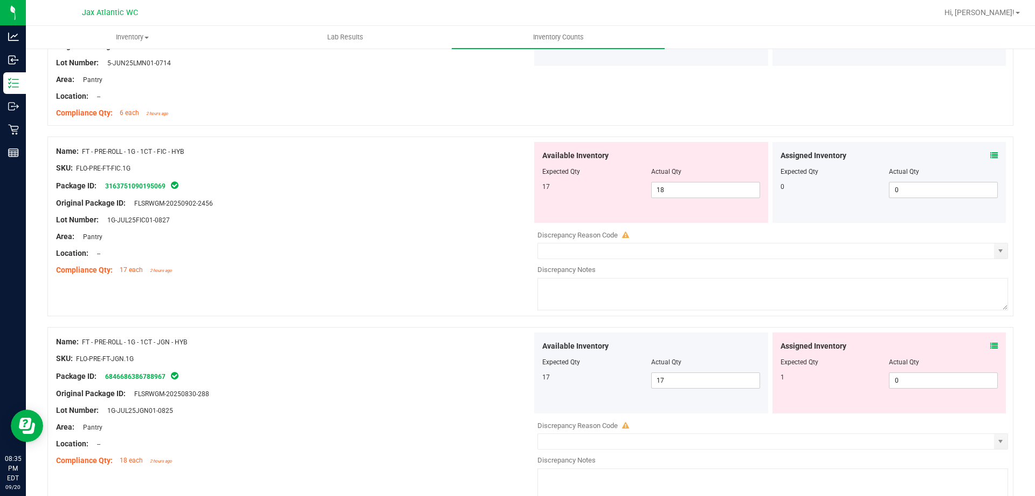
click at [991, 345] on icon at bounding box center [995, 346] width 8 height 8
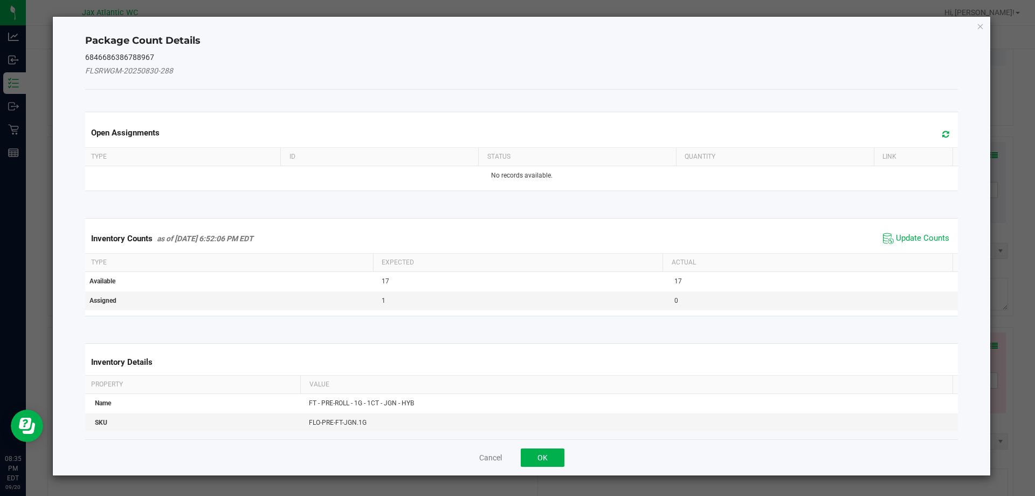
drag, startPoint x: 919, startPoint y: 249, endPoint x: 912, endPoint y: 239, distance: 12.7
click at [918, 247] on div "Inventory Counts as of [DATE] 6:52:06 PM EDT Update Counts" at bounding box center [522, 238] width 878 height 29
click at [912, 239] on span "Update Counts" at bounding box center [922, 238] width 53 height 11
click at [912, 238] on span "Update Counts" at bounding box center [922, 238] width 53 height 11
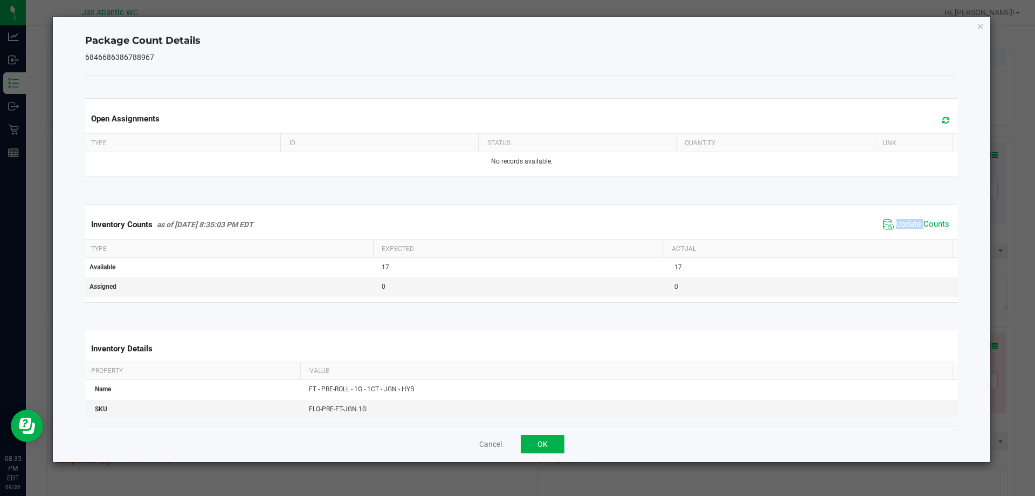
click at [915, 235] on div "Inventory Counts as of [DATE] 8:35:03 PM EDT Update Counts" at bounding box center [522, 224] width 878 height 29
click at [916, 234] on div "Inventory Counts as of [DATE] 8:35:03 PM EDT Update Counts" at bounding box center [522, 224] width 878 height 29
click at [917, 233] on div "Inventory Counts as of [DATE] 8:35:03 PM EDT Update Counts" at bounding box center [522, 224] width 878 height 29
click at [565, 434] on div "Cancel OK" at bounding box center [522, 443] width 874 height 36
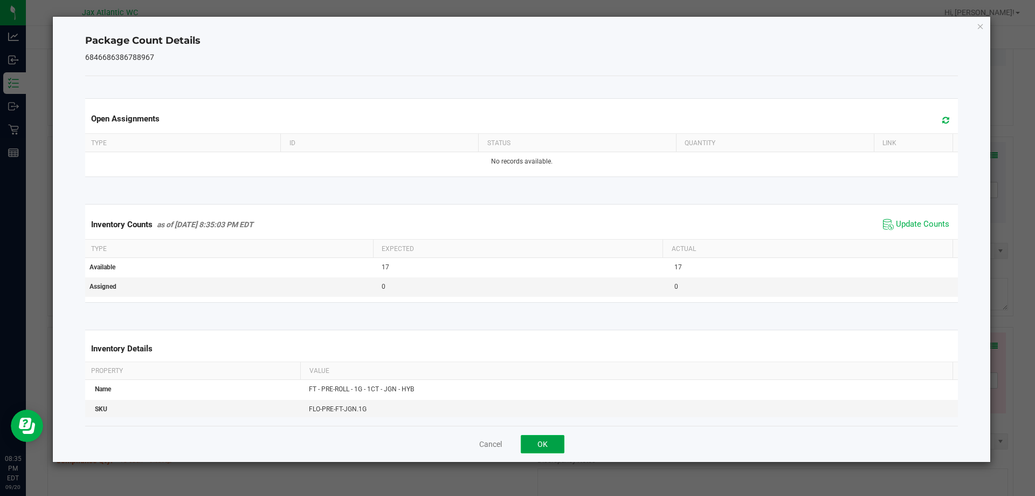
drag, startPoint x: 560, startPoint y: 436, endPoint x: 617, endPoint y: 397, distance: 68.8
click at [560, 435] on button "OK" at bounding box center [543, 444] width 44 height 18
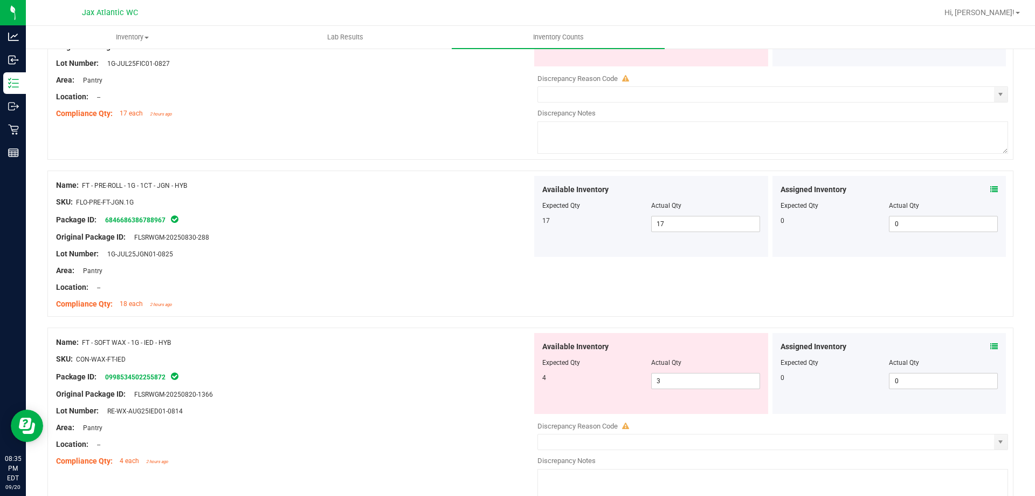
scroll to position [1456, 0]
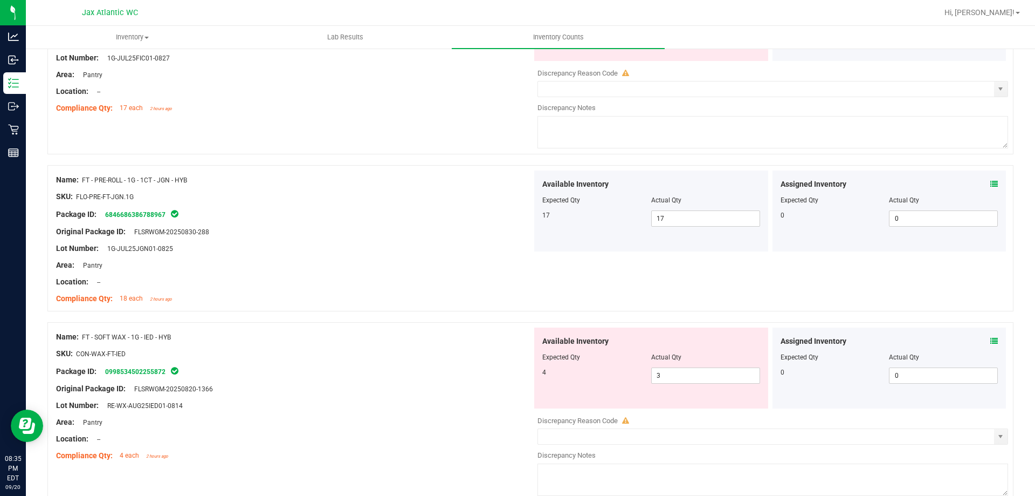
click at [982, 340] on div "Assigned Inventory" at bounding box center [890, 340] width 218 height 11
click at [991, 337] on icon at bounding box center [995, 341] width 8 height 8
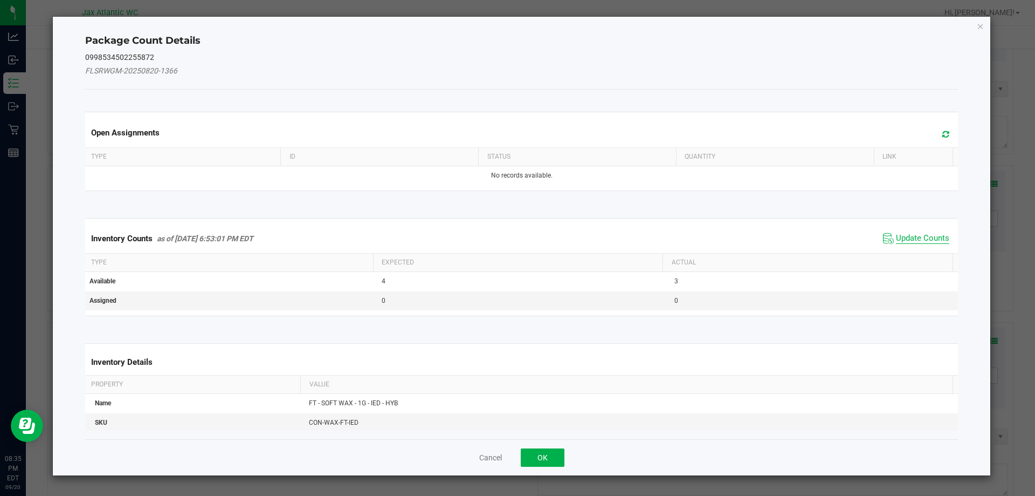
click at [915, 238] on span "Update Counts" at bounding box center [922, 238] width 53 height 11
click at [914, 235] on div "Inventory Counts as of [DATE] 6:53:01 PM EDT Update Counts" at bounding box center [522, 238] width 878 height 28
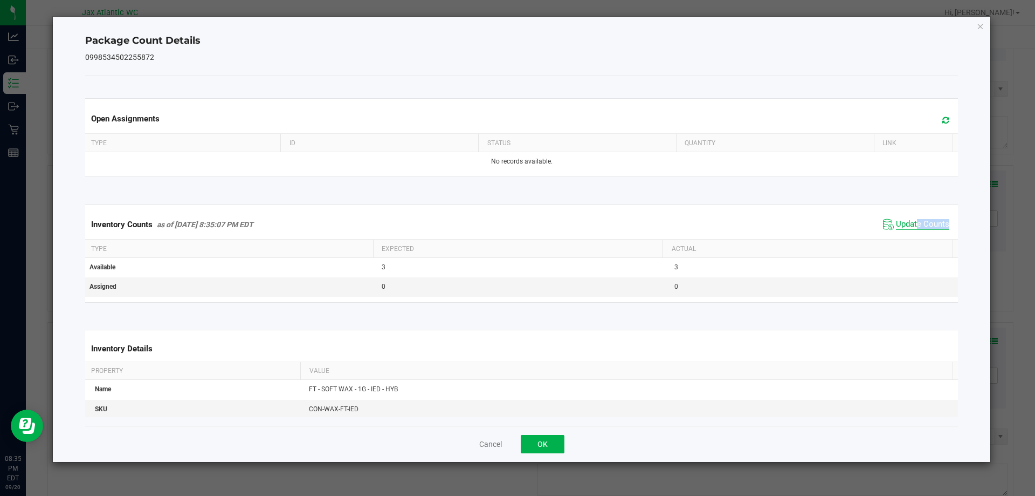
click at [909, 228] on span "Update Counts" at bounding box center [922, 224] width 53 height 11
click at [908, 223] on span "Update Counts" at bounding box center [922, 224] width 53 height 11
click at [908, 221] on span "Update Counts" at bounding box center [922, 224] width 53 height 10
drag, startPoint x: 908, startPoint y: 221, endPoint x: 731, endPoint y: 341, distance: 213.6
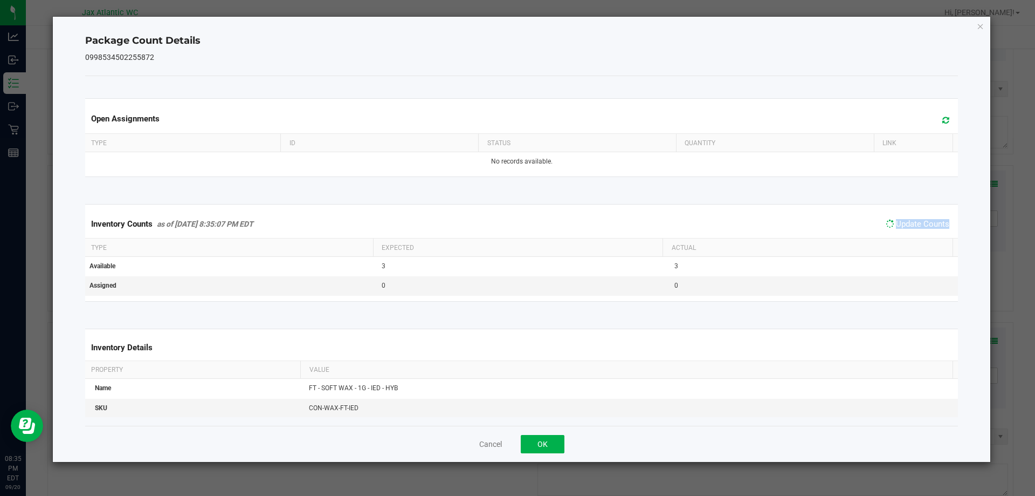
click at [907, 222] on span "Update Counts" at bounding box center [922, 224] width 53 height 10
click at [544, 448] on button "OK" at bounding box center [543, 444] width 44 height 18
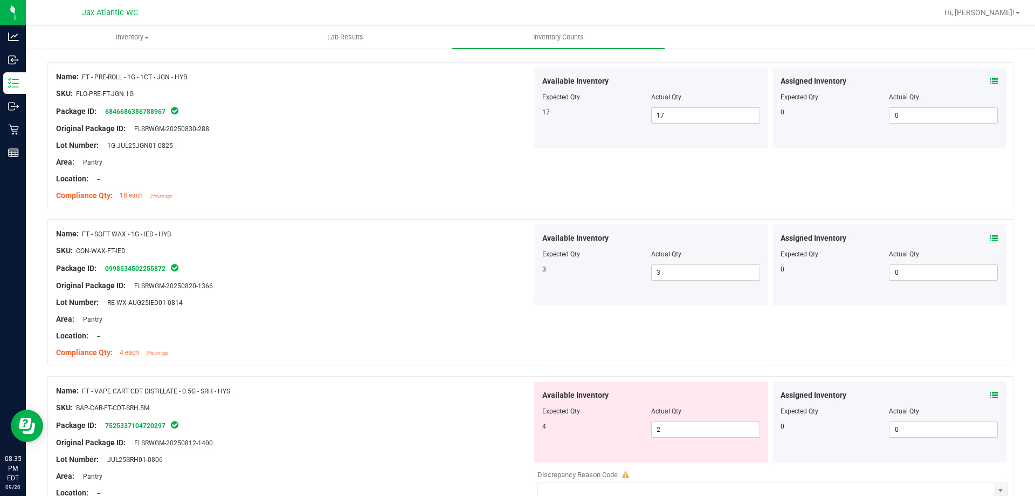
scroll to position [1618, 0]
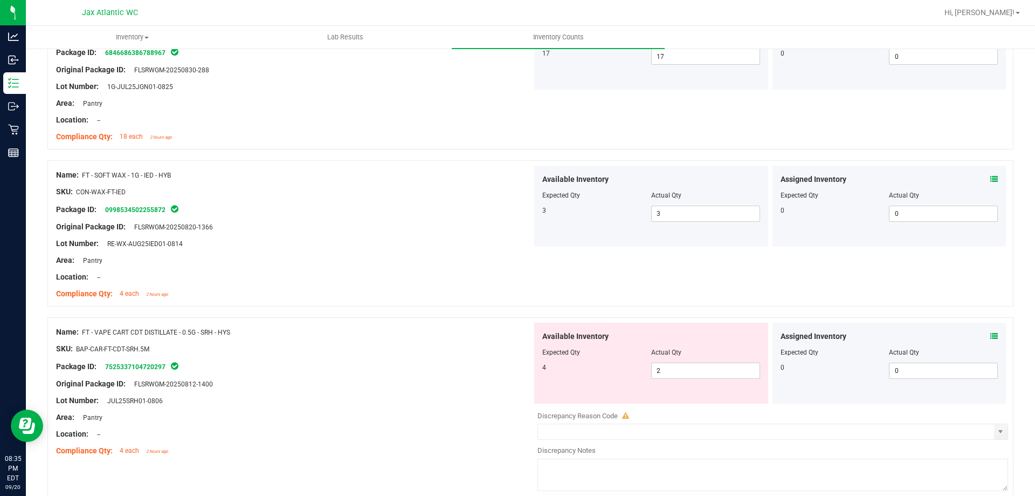
click at [991, 334] on icon at bounding box center [995, 336] width 8 height 8
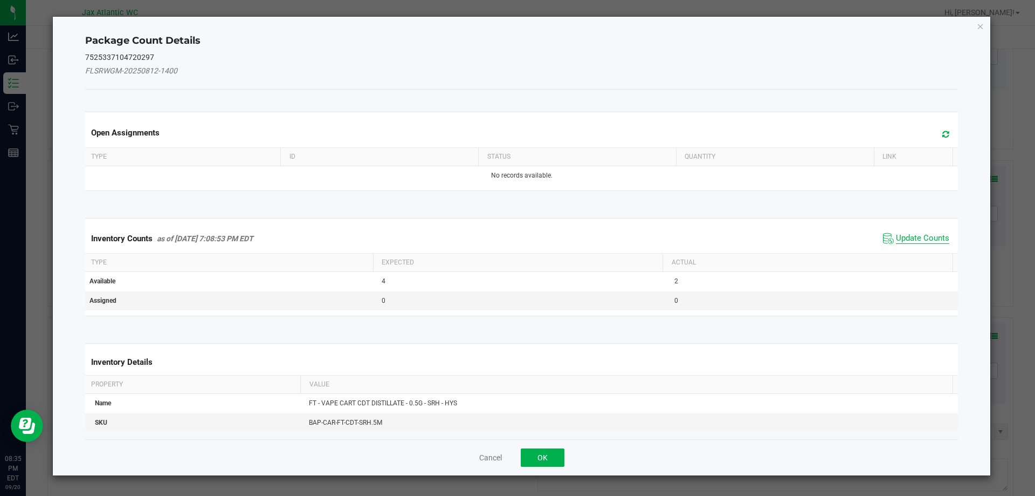
click at [916, 238] on span "Update Counts" at bounding box center [922, 238] width 53 height 11
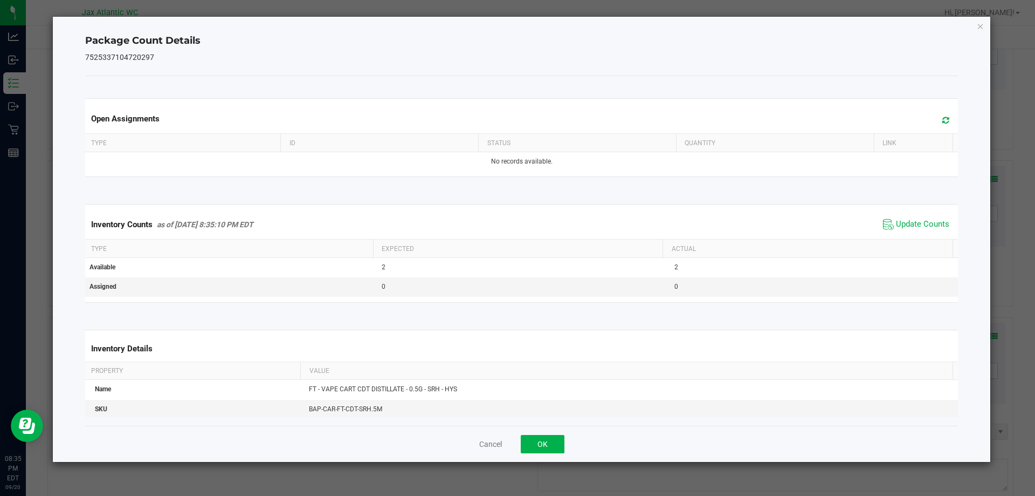
drag, startPoint x: 912, startPoint y: 232, endPoint x: 910, endPoint y: 223, distance: 8.8
click at [912, 231] on span "Update Counts" at bounding box center [917, 224] width 72 height 16
click at [910, 223] on span "Update Counts" at bounding box center [922, 224] width 53 height 11
click at [909, 223] on span "Update Counts" at bounding box center [922, 224] width 53 height 10
drag, startPoint x: 909, startPoint y: 223, endPoint x: 894, endPoint y: 237, distance: 20.2
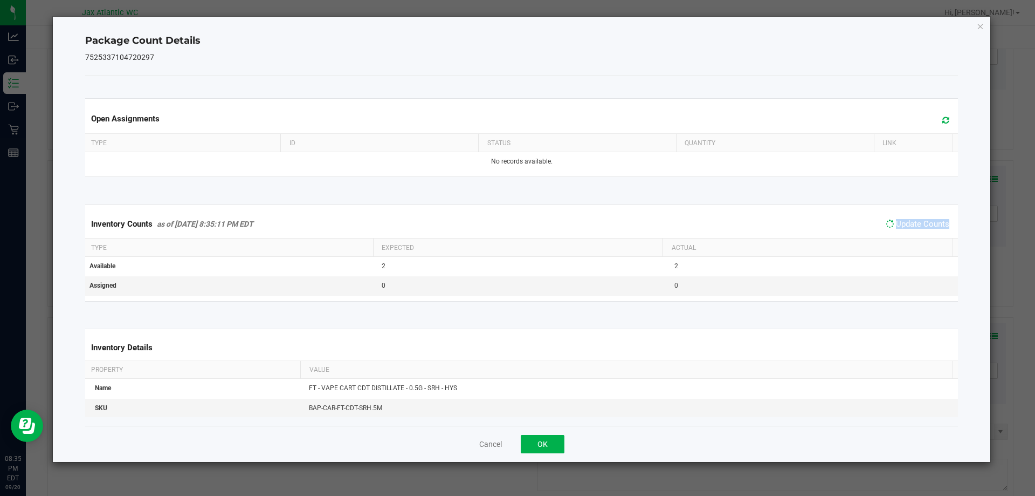
click at [906, 226] on span "Update Counts" at bounding box center [922, 224] width 53 height 10
click at [533, 440] on button "OK" at bounding box center [543, 444] width 44 height 18
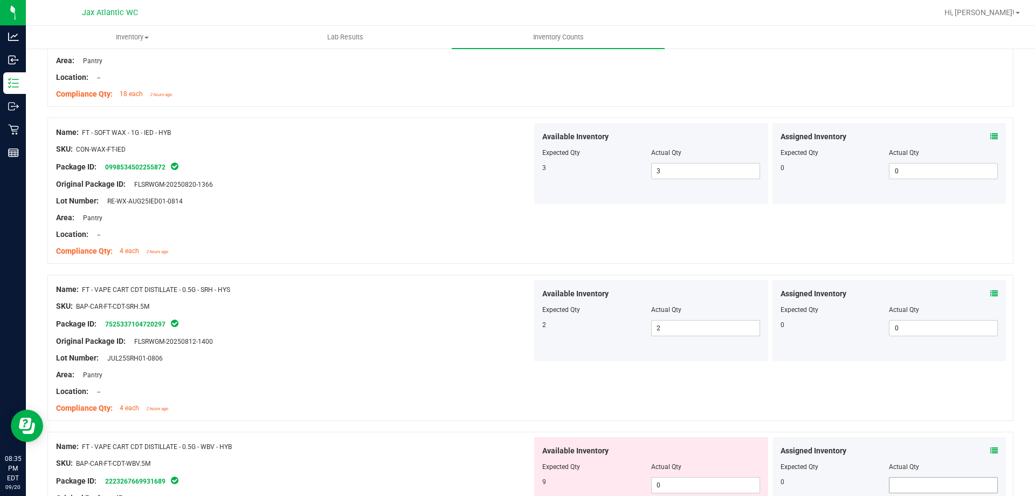
scroll to position [1780, 0]
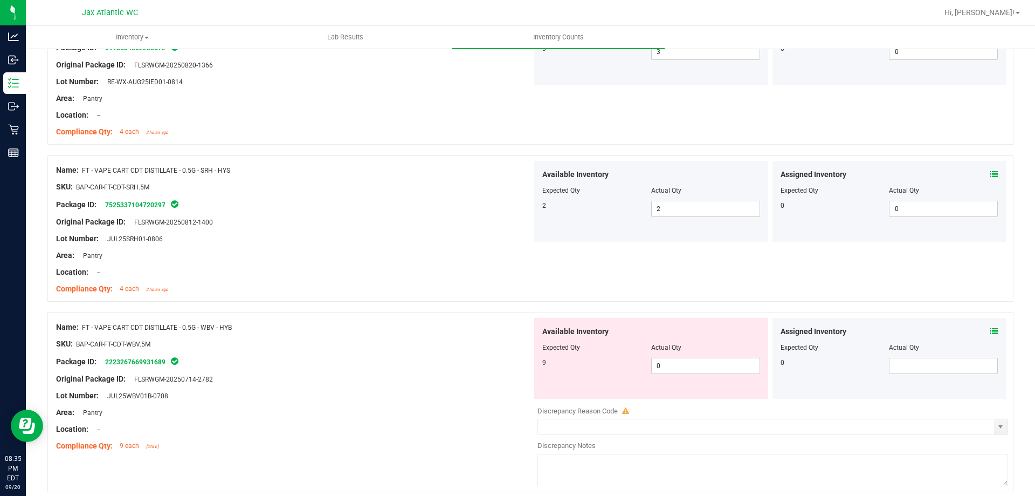
click at [982, 330] on div "Assigned Inventory" at bounding box center [890, 331] width 218 height 11
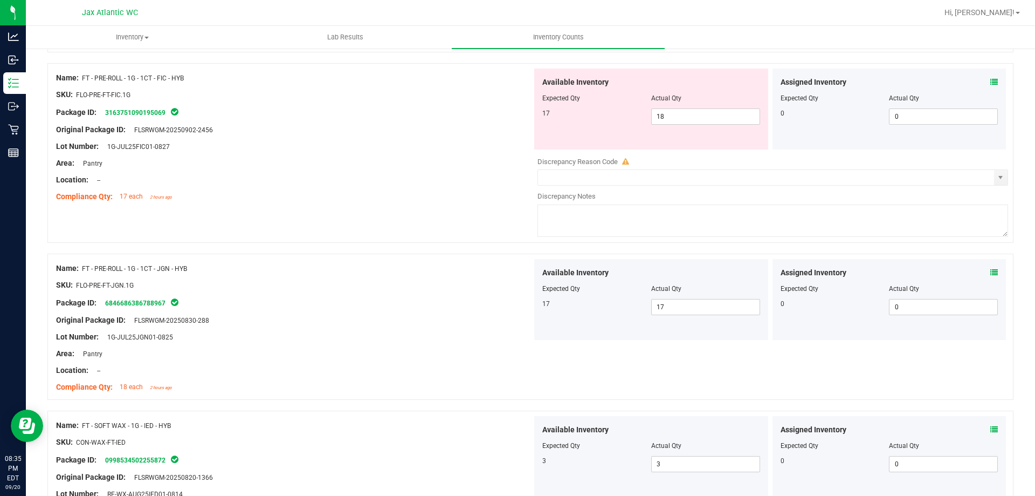
scroll to position [1348, 0]
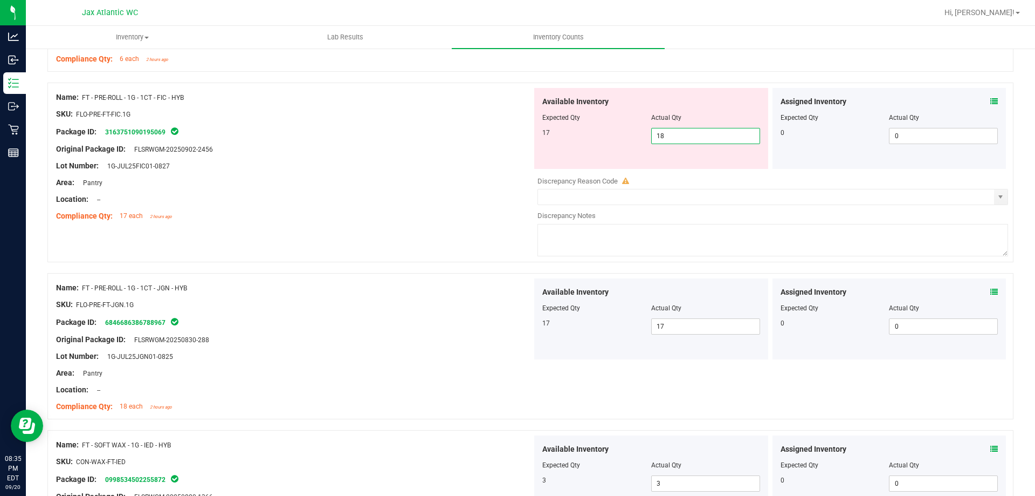
click at [678, 135] on span "18 18" at bounding box center [705, 136] width 109 height 16
click at [678, 135] on input "18" at bounding box center [706, 135] width 108 height 15
click at [709, 140] on input "18" at bounding box center [706, 135] width 108 height 15
click at [517, 176] on div at bounding box center [294, 173] width 476 height 5
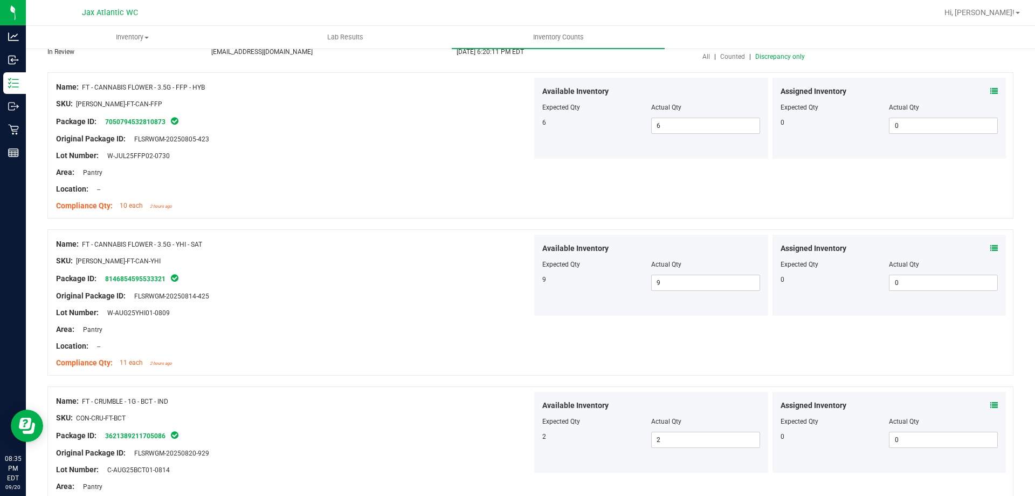
scroll to position [0, 0]
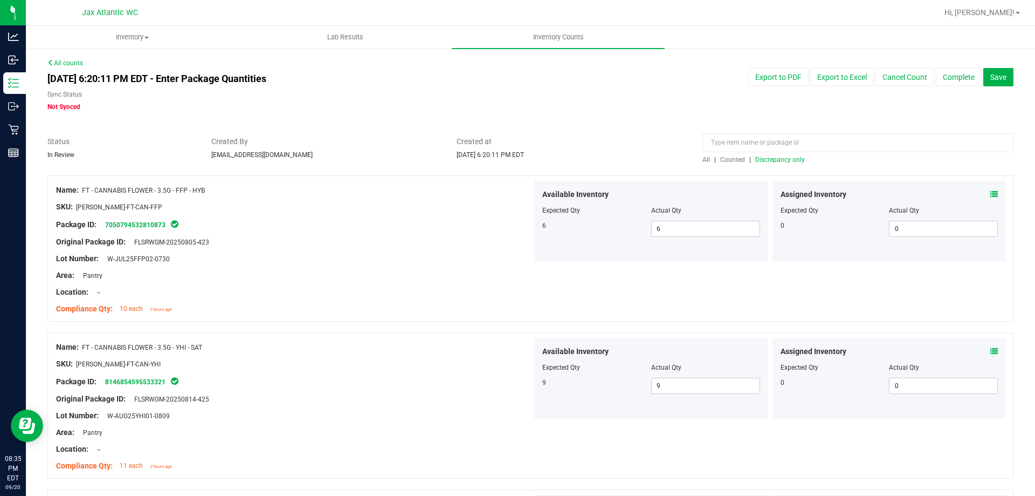
click at [773, 159] on span "Discrepancy only" at bounding box center [781, 160] width 50 height 8
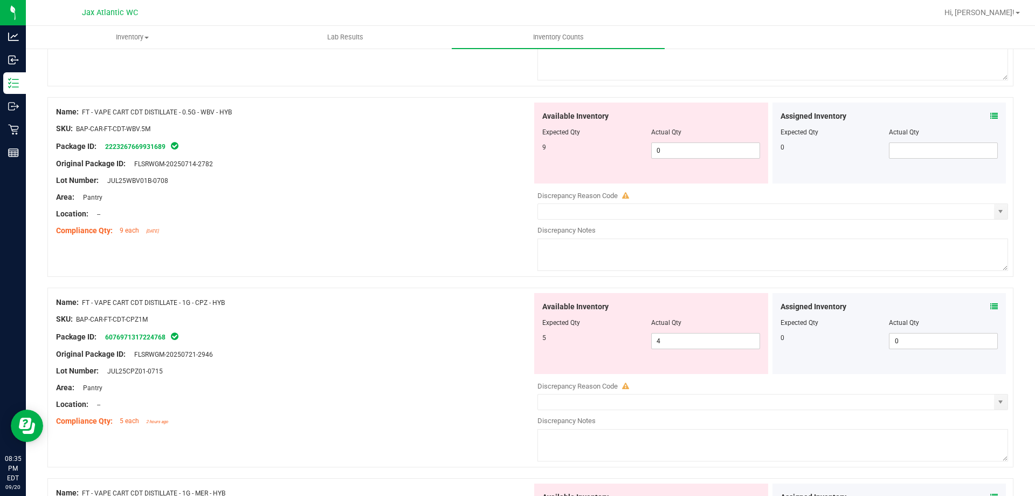
scroll to position [270, 0]
click at [993, 305] on div "Assigned Inventory Expected Qty Actual Qty 0 0 0" at bounding box center [890, 332] width 234 height 81
click at [991, 306] on icon at bounding box center [995, 305] width 8 height 8
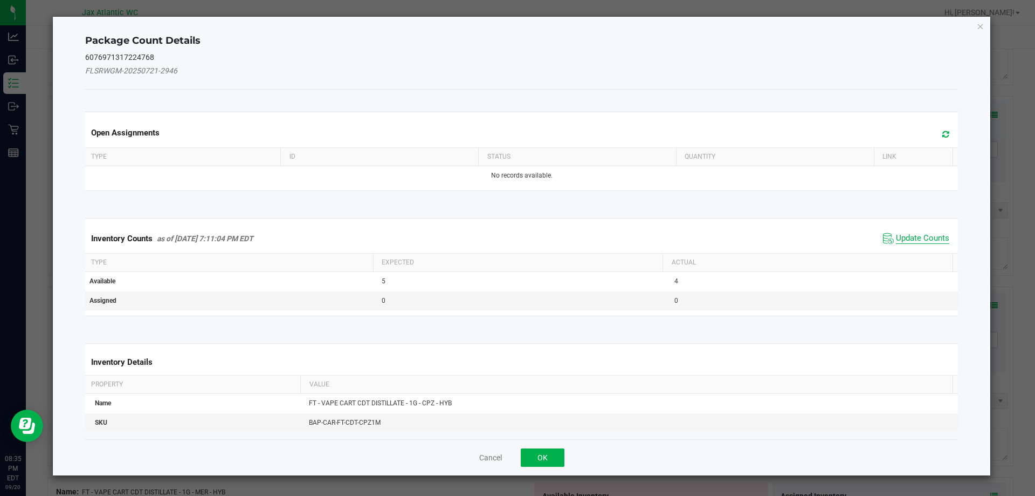
click at [910, 233] on span "Update Counts" at bounding box center [922, 238] width 53 height 11
click at [914, 231] on span "Update Counts" at bounding box center [917, 238] width 72 height 16
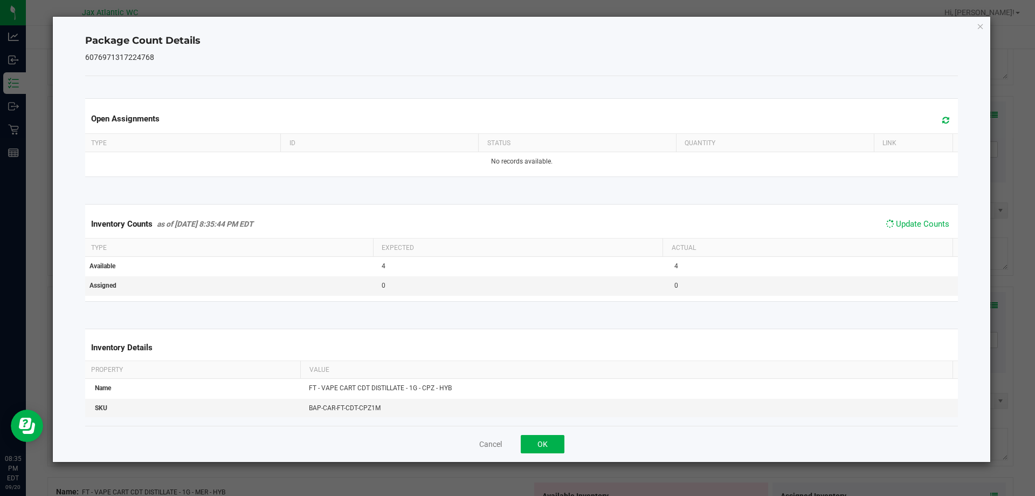
click at [917, 230] on span "Update Counts" at bounding box center [917, 223] width 69 height 15
click at [917, 229] on span "Update Counts" at bounding box center [922, 224] width 53 height 10
click at [917, 230] on span "Update Counts" at bounding box center [917, 223] width 69 height 15
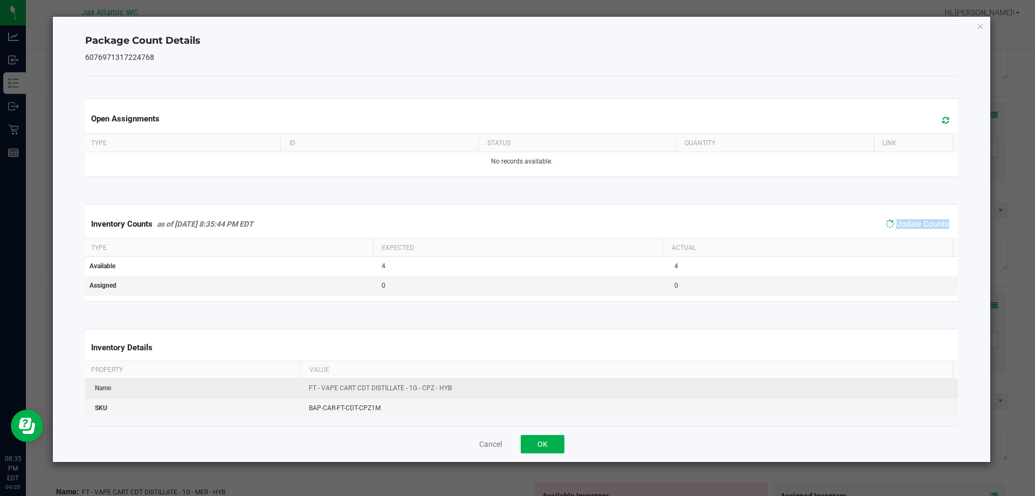
drag, startPoint x: 917, startPoint y: 230, endPoint x: 658, endPoint y: 392, distance: 305.5
click at [910, 236] on div "Inventory Counts as of [DATE] 8:35:44 PM EDT Update Counts" at bounding box center [522, 224] width 878 height 28
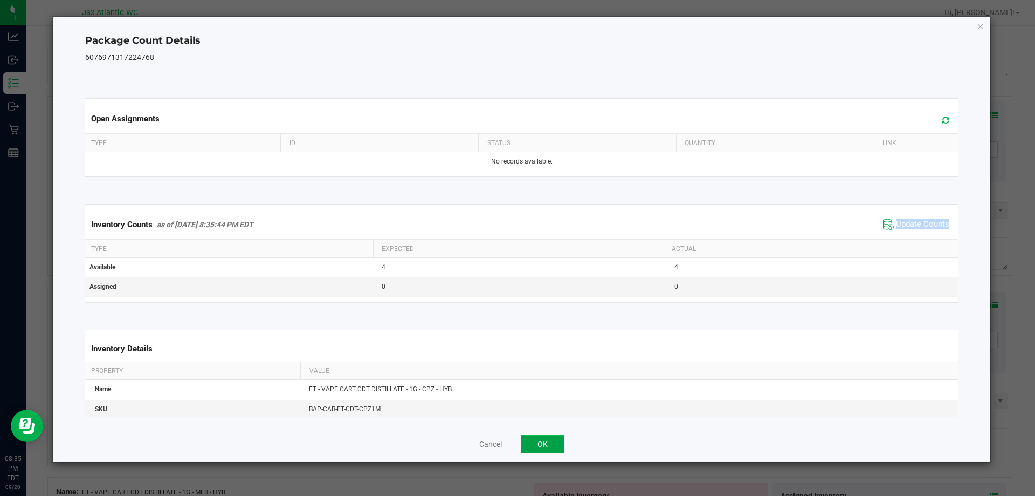
click at [541, 448] on button "OK" at bounding box center [543, 444] width 44 height 18
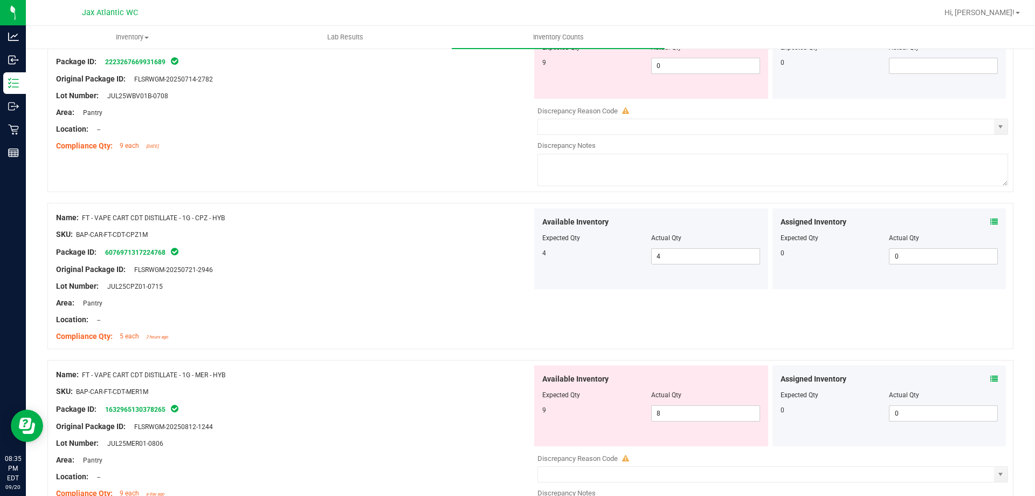
scroll to position [431, 0]
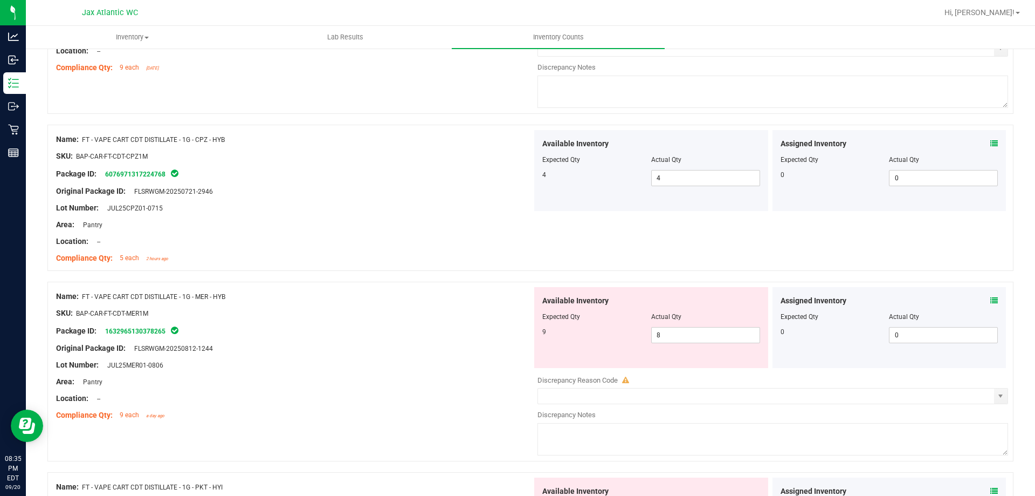
click at [991, 300] on icon at bounding box center [995, 301] width 8 height 8
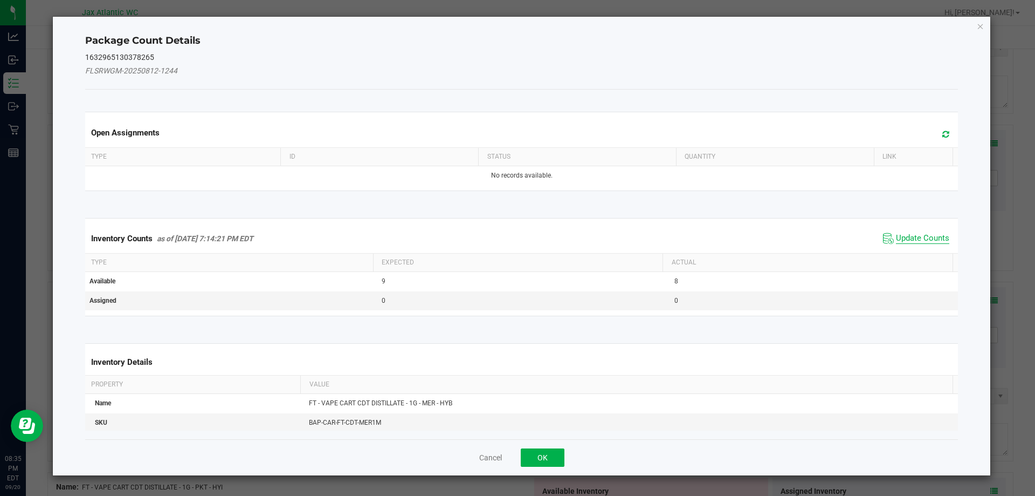
click at [896, 238] on span "Update Counts" at bounding box center [922, 238] width 53 height 11
click at [890, 238] on div "Inventory Counts as of [DATE] 7:14:21 PM EDT Update Counts" at bounding box center [522, 238] width 878 height 28
click at [900, 232] on span "Update Counts" at bounding box center [917, 237] width 69 height 15
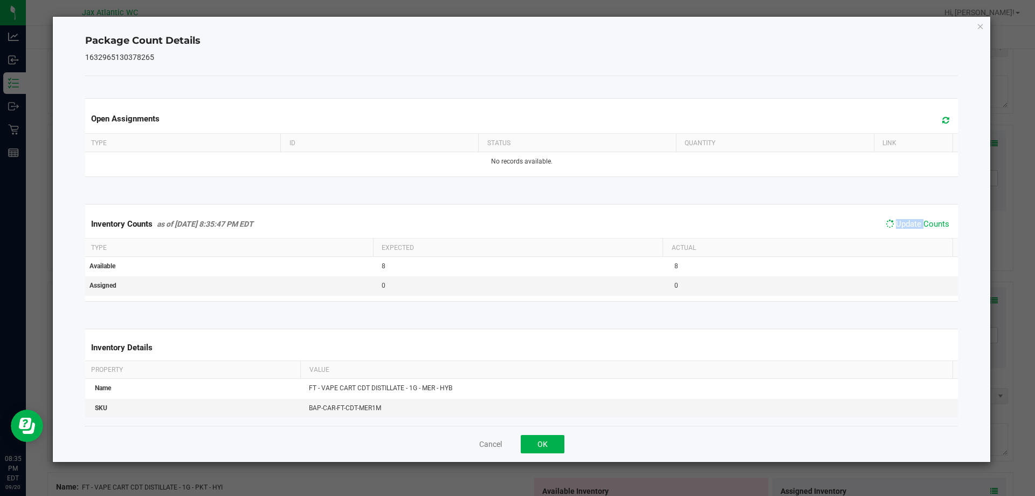
click at [900, 232] on div "Inventory Counts as of [DATE] 8:35:47 PM EDT Update Counts" at bounding box center [522, 224] width 878 height 28
click at [900, 231] on span "Update Counts" at bounding box center [917, 223] width 69 height 15
click at [547, 449] on button "OK" at bounding box center [543, 444] width 44 height 18
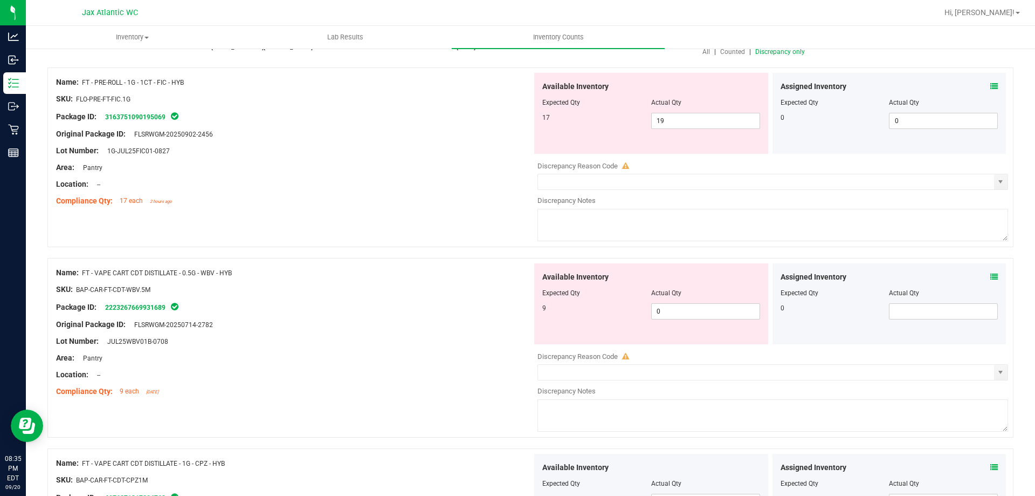
scroll to position [0, 0]
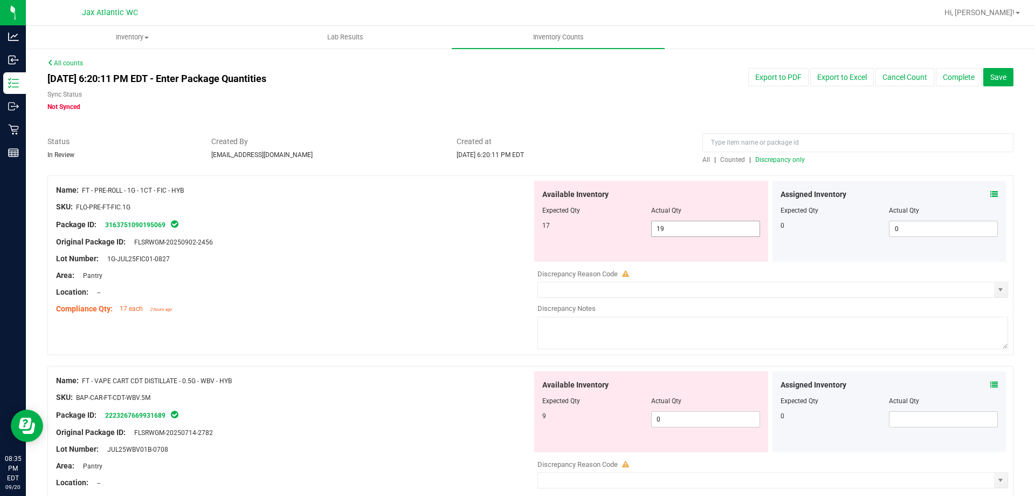
click at [675, 232] on span "19 19" at bounding box center [705, 229] width 109 height 16
click at [675, 232] on input "19" at bounding box center [706, 228] width 108 height 15
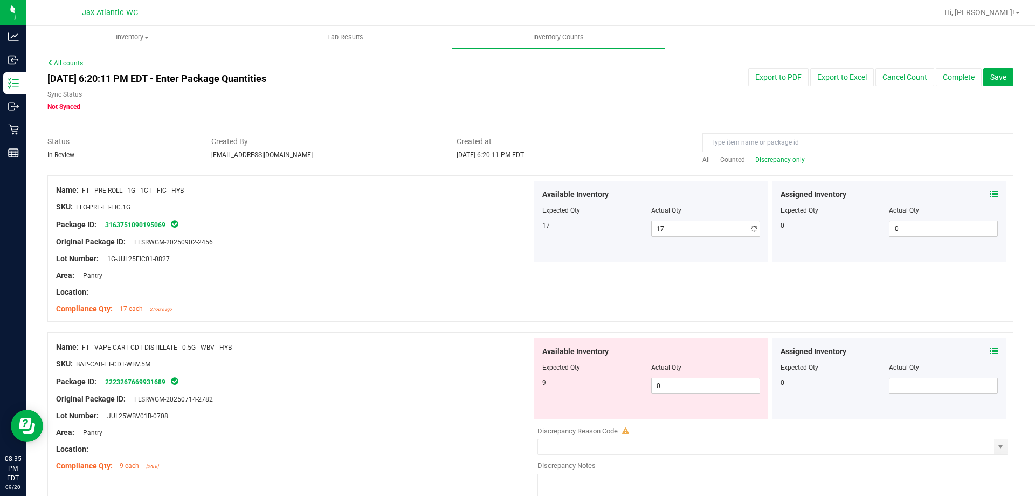
click at [539, 253] on div "Available Inventory Expected Qty Actual Qty 17 17 17" at bounding box center [651, 221] width 234 height 81
click at [756, 156] on span "Discrepancy only" at bounding box center [781, 160] width 50 height 8
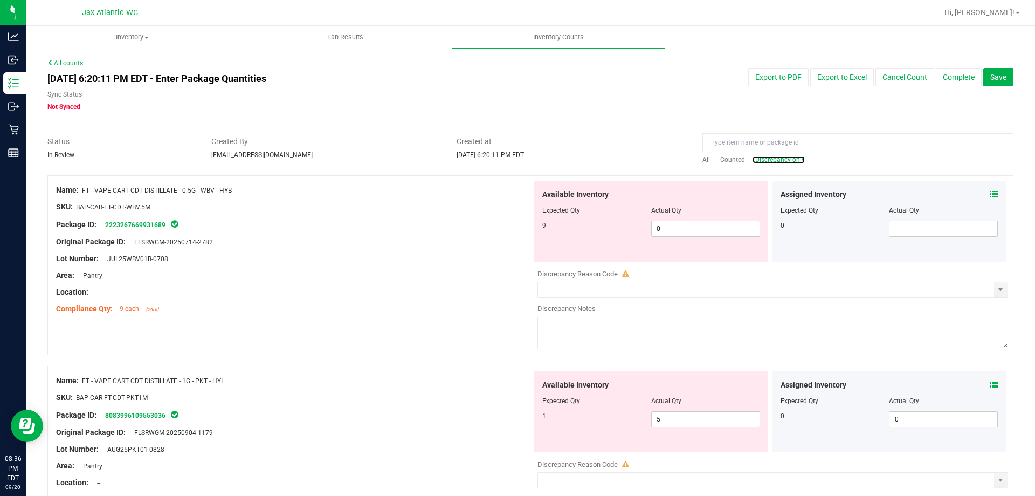
scroll to position [108, 0]
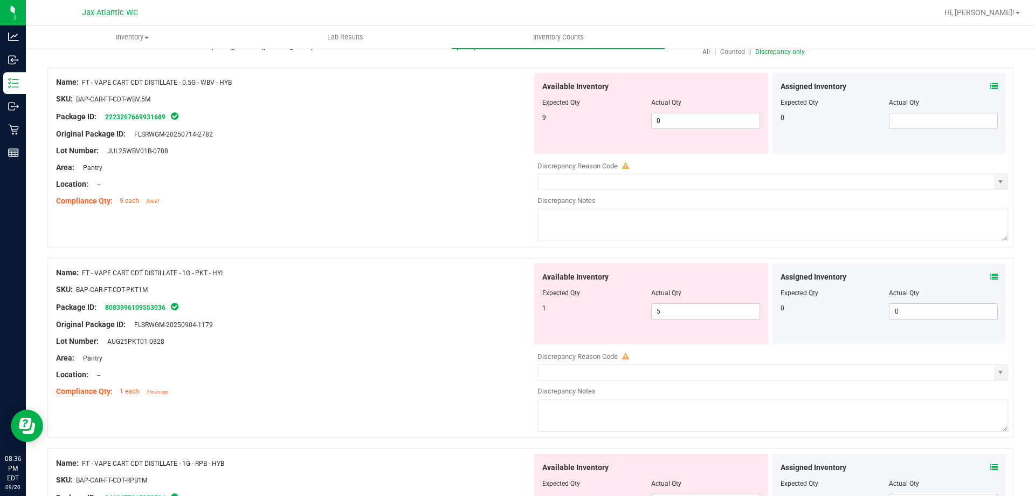
click at [991, 276] on icon at bounding box center [995, 277] width 8 height 8
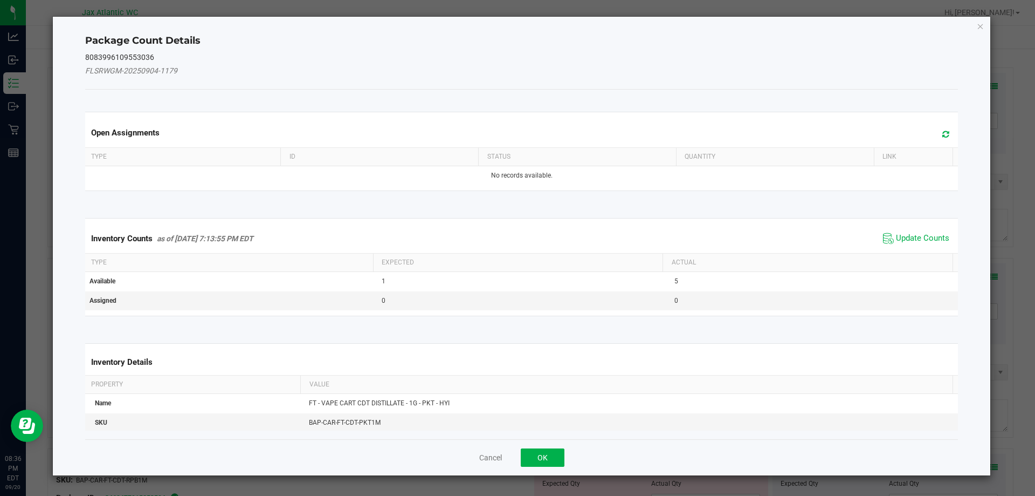
click at [892, 248] on div "Inventory Counts as of [DATE] 7:13:55 PM EDT Update Counts" at bounding box center [522, 238] width 878 height 29
click at [900, 238] on span "Update Counts" at bounding box center [922, 238] width 53 height 11
drag, startPoint x: 903, startPoint y: 236, endPoint x: 908, endPoint y: 231, distance: 6.5
click at [904, 235] on div "Inventory Counts as of [DATE] 7:13:55 PM EDT Update Counts" at bounding box center [522, 238] width 878 height 28
click at [908, 231] on span "Update Counts" at bounding box center [917, 237] width 69 height 15
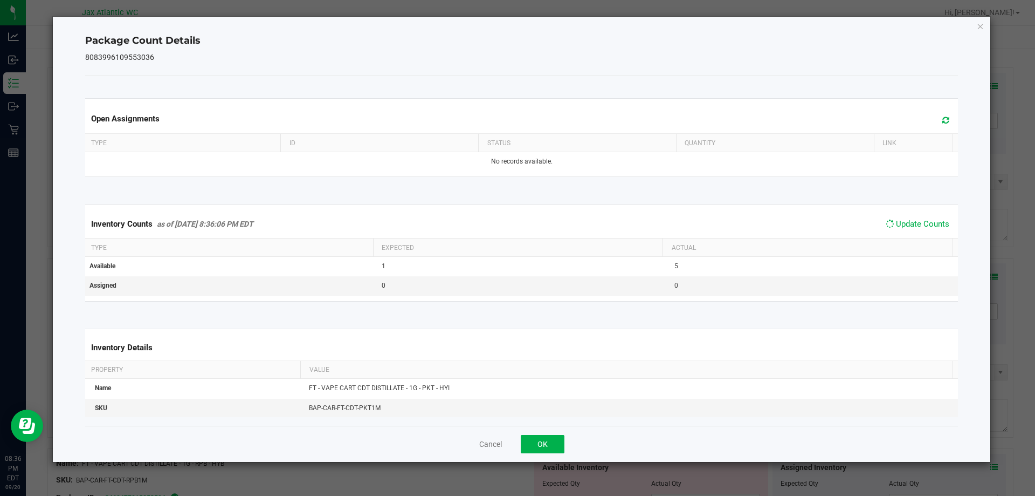
click at [910, 230] on span "Update Counts" at bounding box center [917, 223] width 69 height 15
click at [910, 229] on span "Update Counts" at bounding box center [922, 224] width 53 height 10
click at [547, 432] on div "Cancel OK" at bounding box center [522, 443] width 874 height 36
click at [547, 442] on button "OK" at bounding box center [543, 444] width 44 height 18
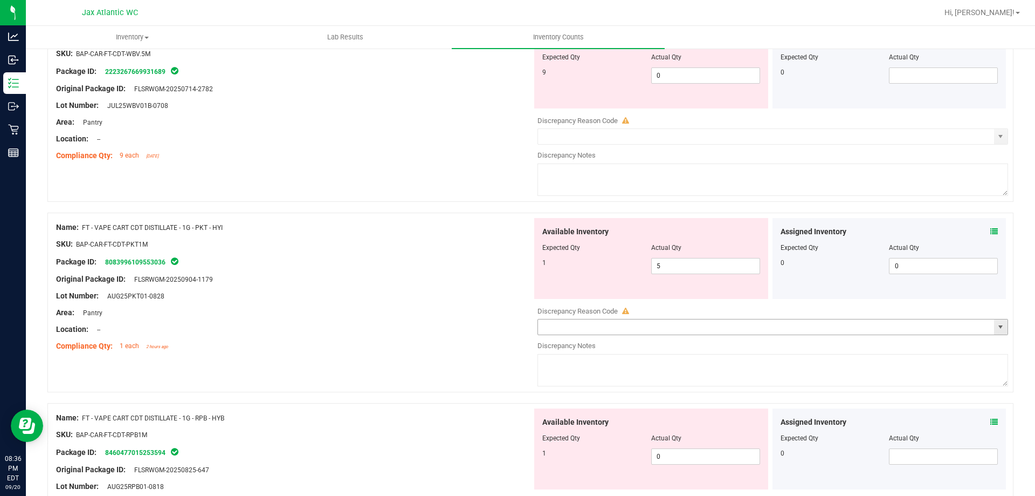
scroll to position [216, 0]
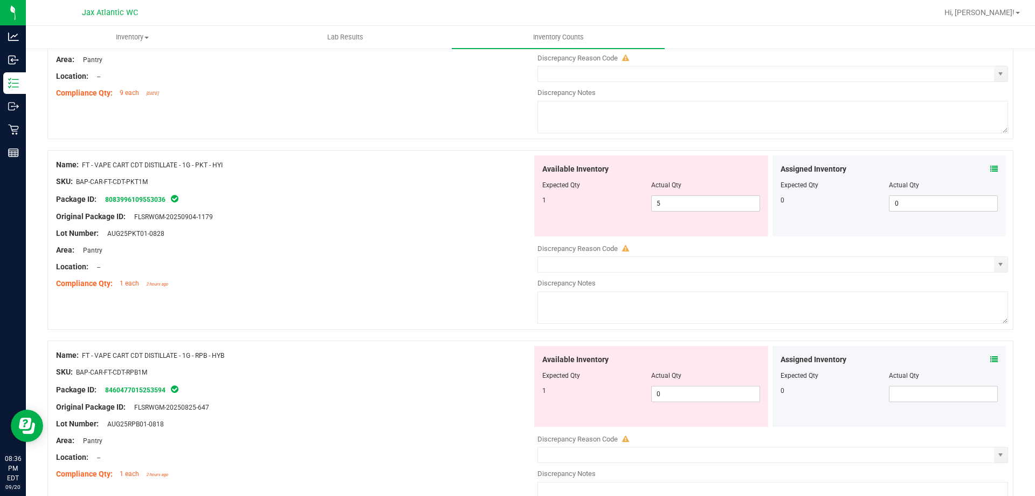
click at [981, 360] on div "Assigned Inventory" at bounding box center [890, 359] width 218 height 11
click at [991, 360] on icon at bounding box center [995, 359] width 8 height 8
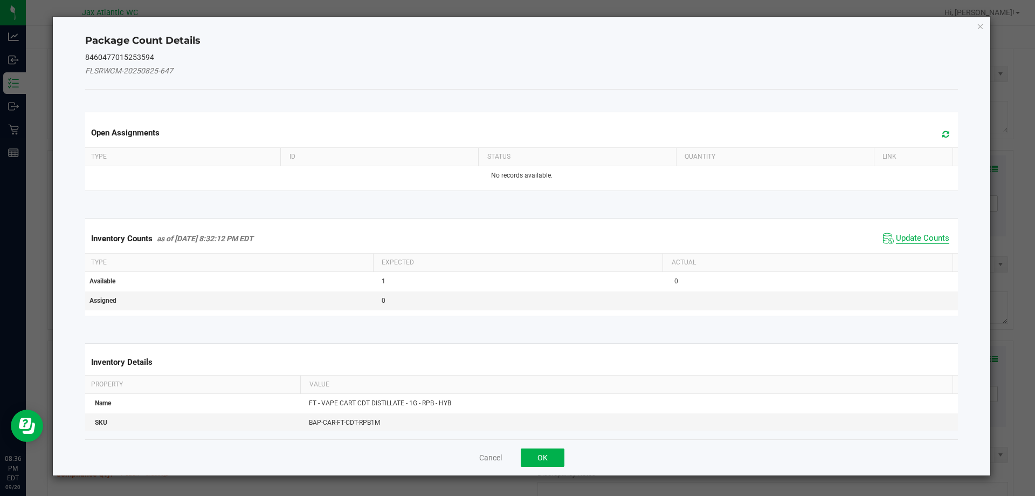
click at [910, 241] on span "Update Counts" at bounding box center [922, 238] width 53 height 11
drag, startPoint x: 911, startPoint y: 236, endPoint x: 912, endPoint y: 228, distance: 8.7
click at [911, 234] on div "Inventory Counts as of [DATE] 8:32:12 PM EDT Update Counts" at bounding box center [522, 238] width 878 height 28
click at [912, 233] on span "Update Counts" at bounding box center [922, 238] width 53 height 10
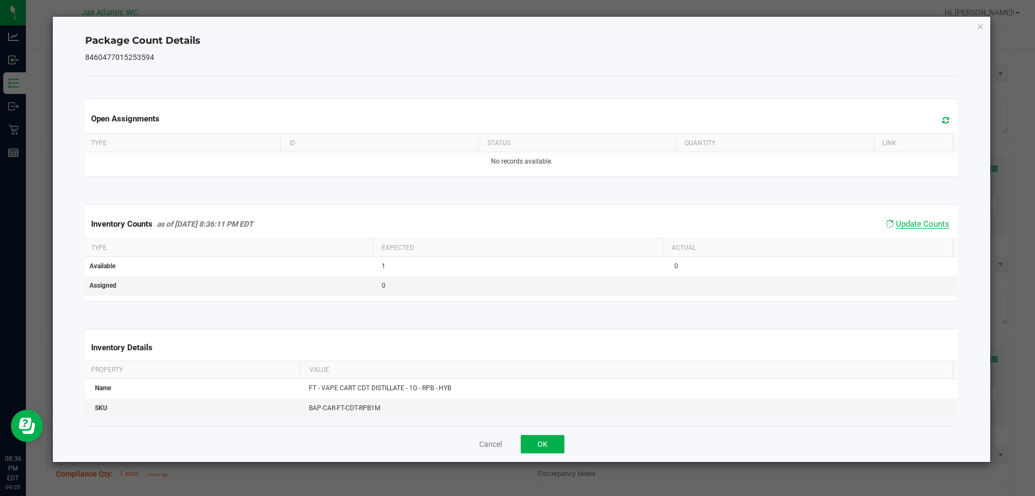
click at [912, 226] on span "Update Counts" at bounding box center [922, 224] width 53 height 10
drag, startPoint x: 912, startPoint y: 226, endPoint x: 531, endPoint y: 404, distance: 420.8
click at [905, 229] on span "Update Counts" at bounding box center [922, 224] width 53 height 10
click at [551, 445] on button "OK" at bounding box center [543, 444] width 44 height 18
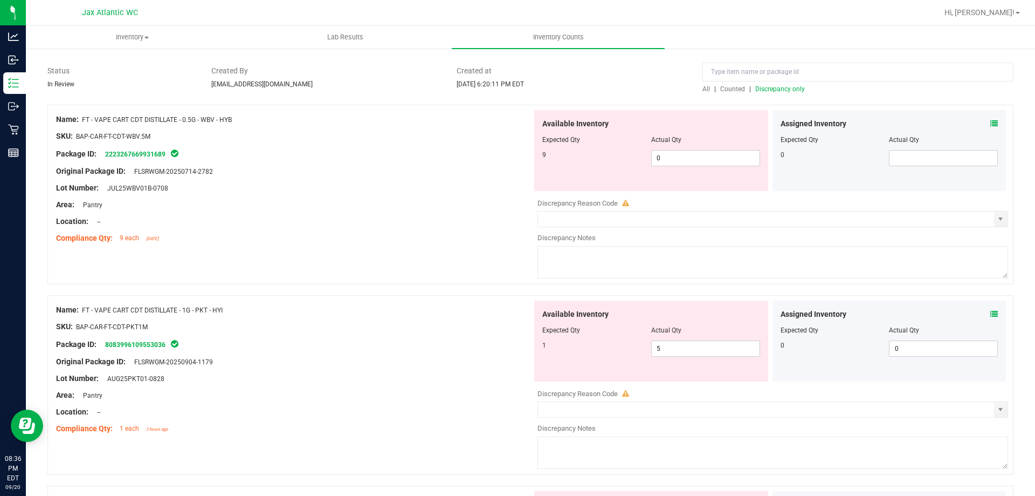
scroll to position [54, 0]
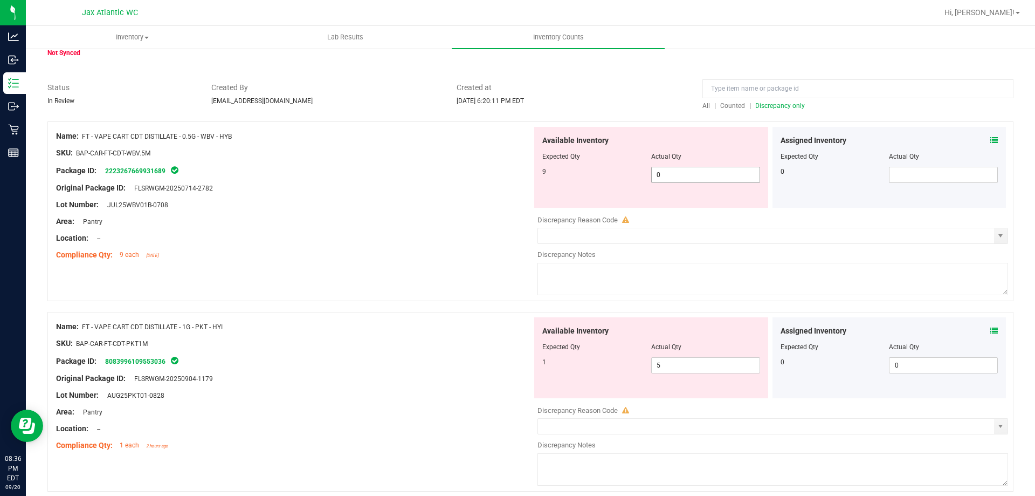
click at [678, 173] on span "0 0" at bounding box center [705, 175] width 109 height 16
click at [0, 0] on input "0" at bounding box center [0, 0] width 0 height 0
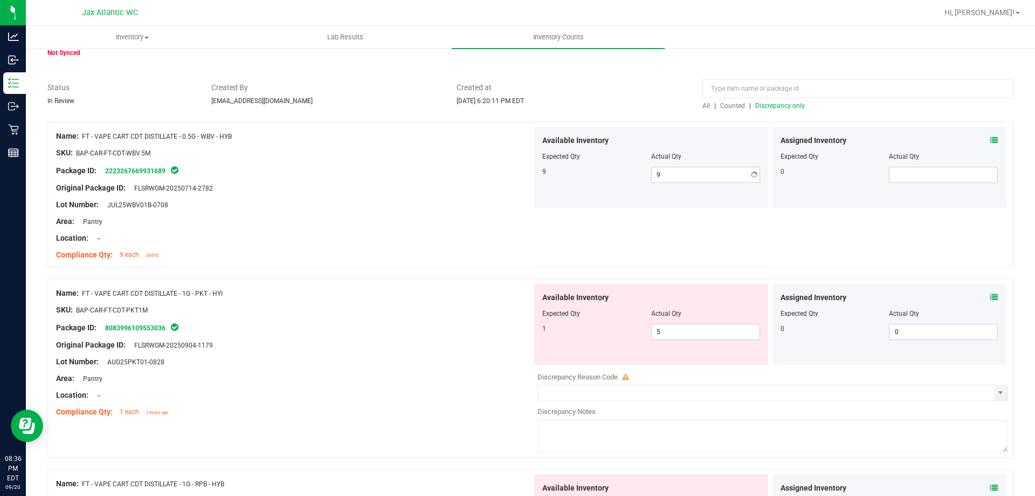
click at [423, 184] on div "Original Package ID: FLSRWGM-20250714-2782" at bounding box center [294, 187] width 476 height 11
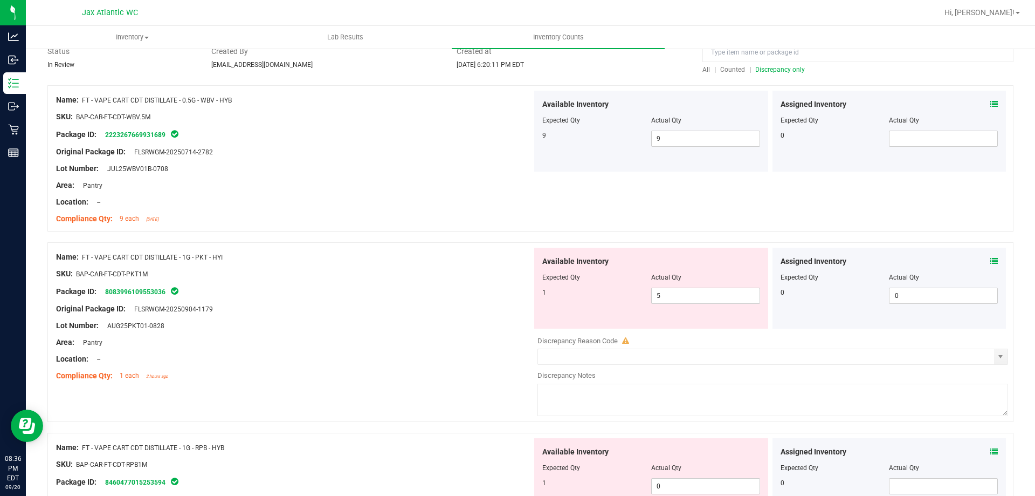
scroll to position [0, 0]
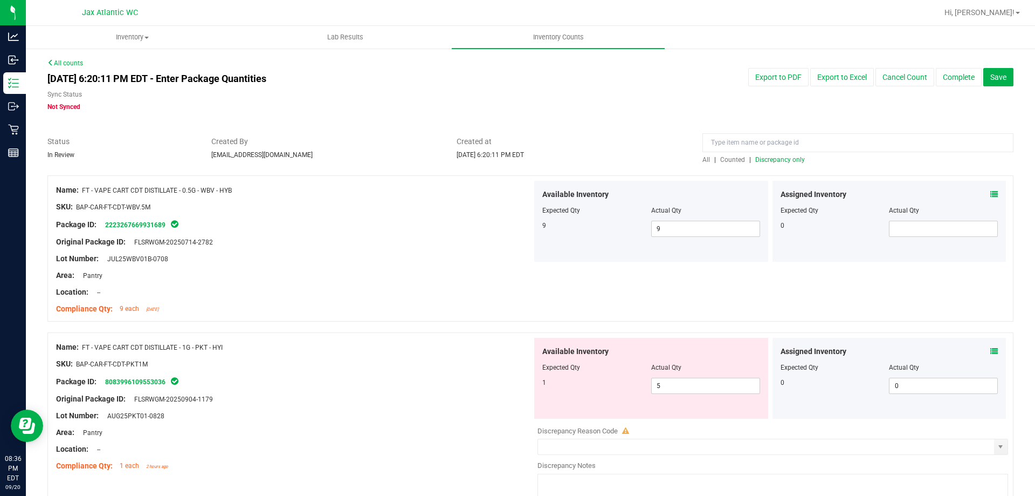
click at [758, 162] on span "Discrepancy only" at bounding box center [781, 160] width 50 height 8
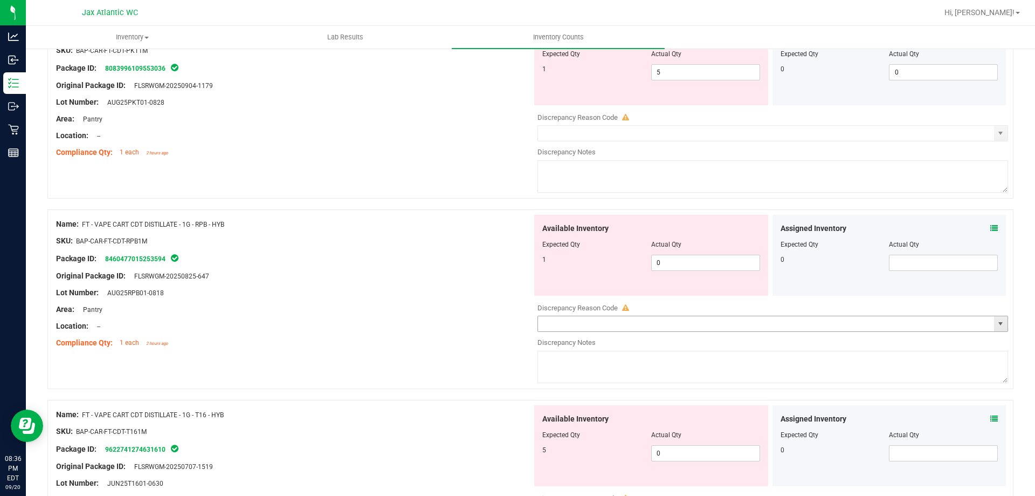
scroll to position [54, 0]
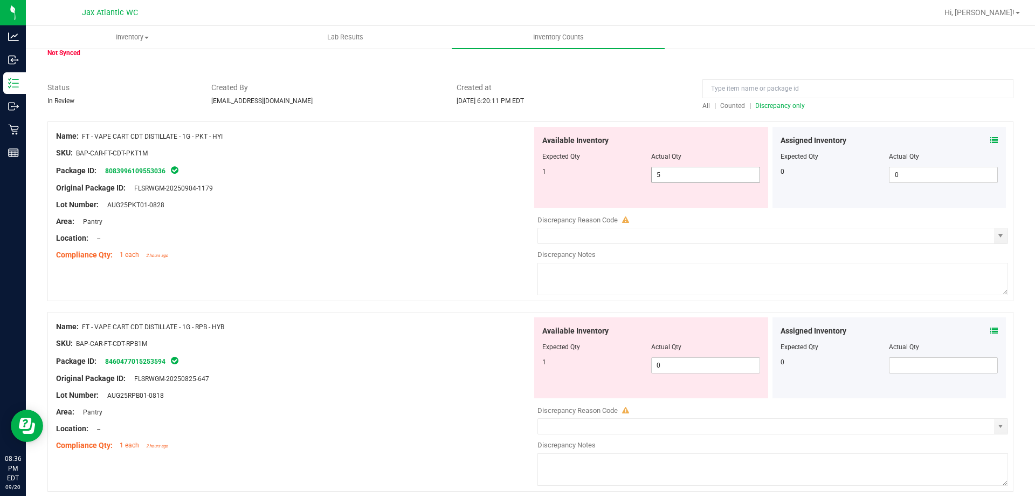
click at [708, 181] on span "5 5" at bounding box center [705, 175] width 109 height 16
click at [0, 0] on input "5" at bounding box center [0, 0] width 0 height 0
click at [460, 196] on div at bounding box center [294, 196] width 476 height 5
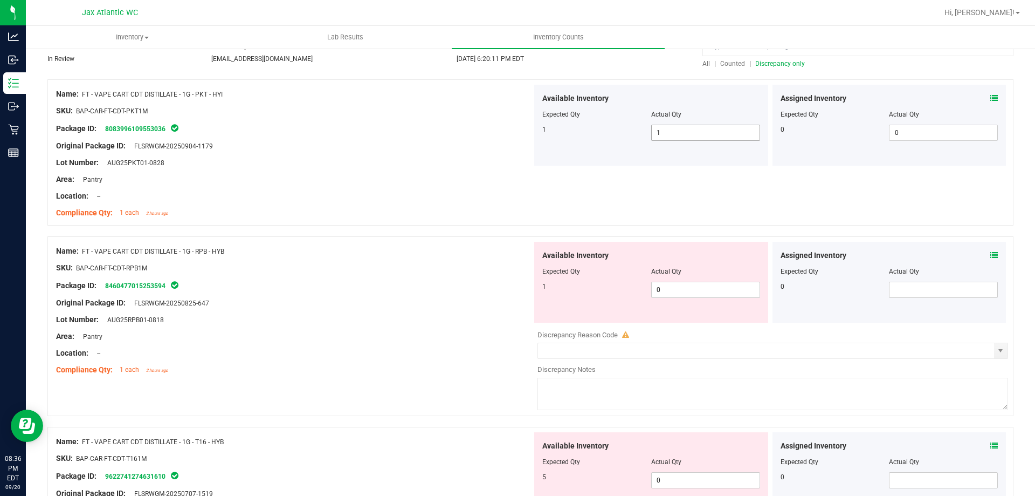
scroll to position [0, 0]
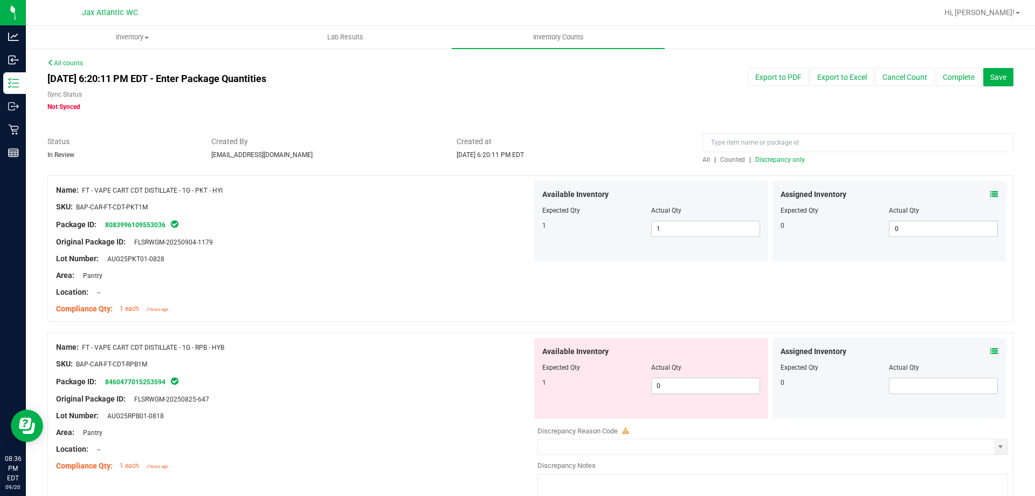
click at [731, 161] on span "Counted" at bounding box center [732, 160] width 25 height 8
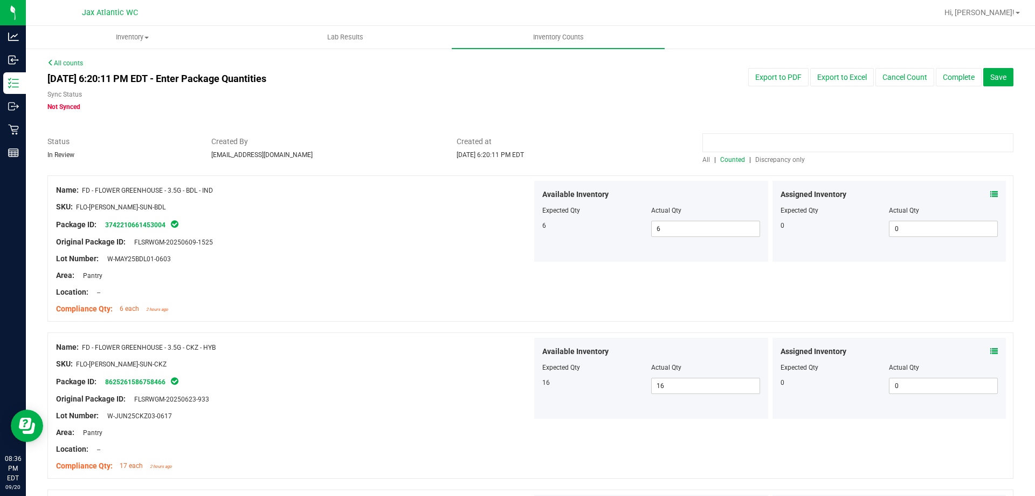
click at [728, 146] on input at bounding box center [858, 142] width 311 height 19
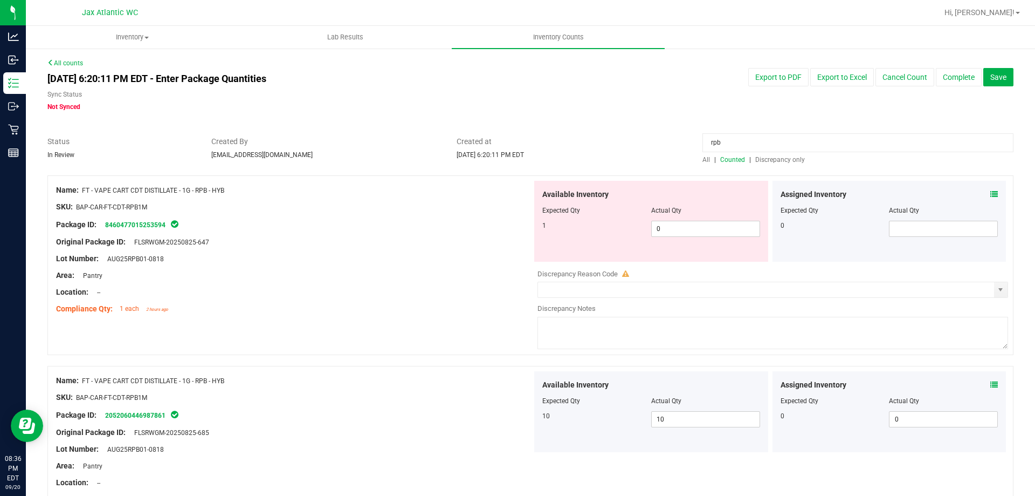
click at [991, 385] on icon at bounding box center [995, 385] width 8 height 8
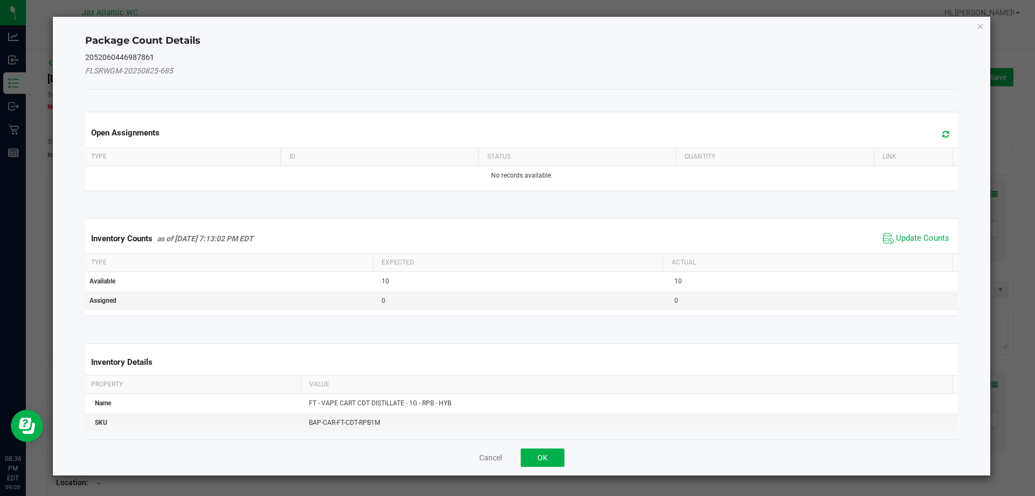
click at [889, 231] on span "Update Counts" at bounding box center [917, 238] width 72 height 16
click at [904, 234] on div "Inventory Counts as of [DATE] 7:13:02 PM EDT Update Counts" at bounding box center [522, 238] width 878 height 28
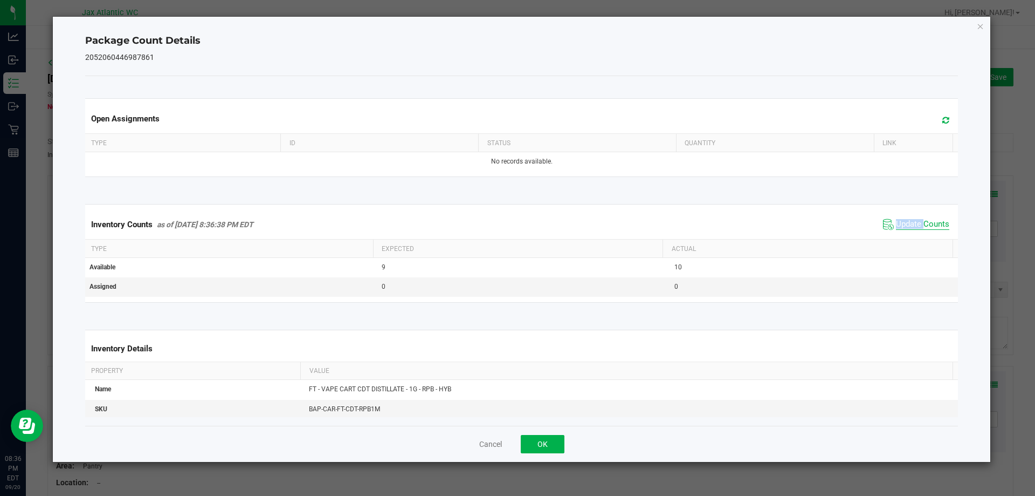
click at [904, 234] on div "Inventory Counts as of [DATE] 8:36:38 PM EDT Update Counts" at bounding box center [522, 224] width 878 height 29
click at [909, 231] on span "Update Counts" at bounding box center [917, 224] width 72 height 16
drag, startPoint x: 909, startPoint y: 231, endPoint x: 579, endPoint y: 413, distance: 376.0
click at [908, 231] on span "Update Counts" at bounding box center [917, 223] width 69 height 15
click at [545, 442] on button "OK" at bounding box center [543, 444] width 44 height 18
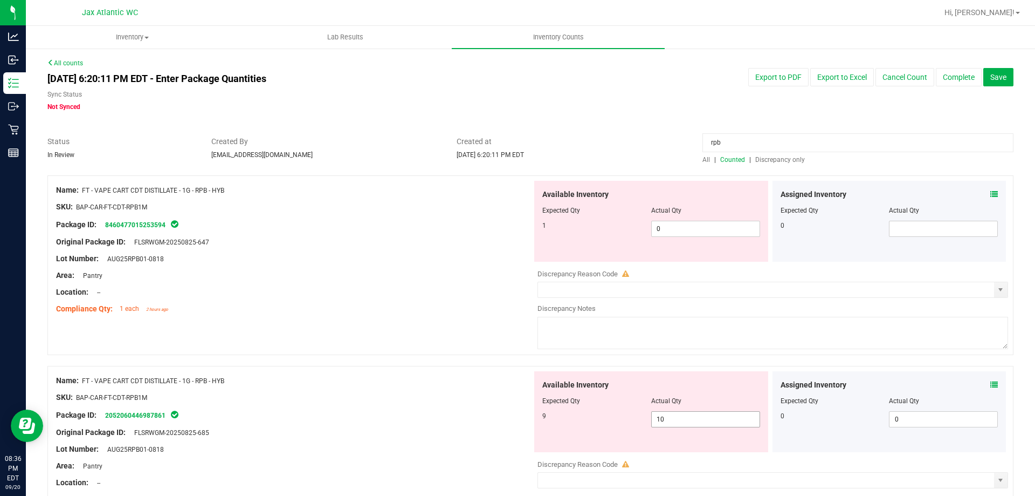
click at [665, 424] on span "10 10" at bounding box center [705, 419] width 109 height 16
click at [665, 424] on input "10" at bounding box center [706, 418] width 108 height 15
click at [502, 406] on div at bounding box center [294, 405] width 476 height 5
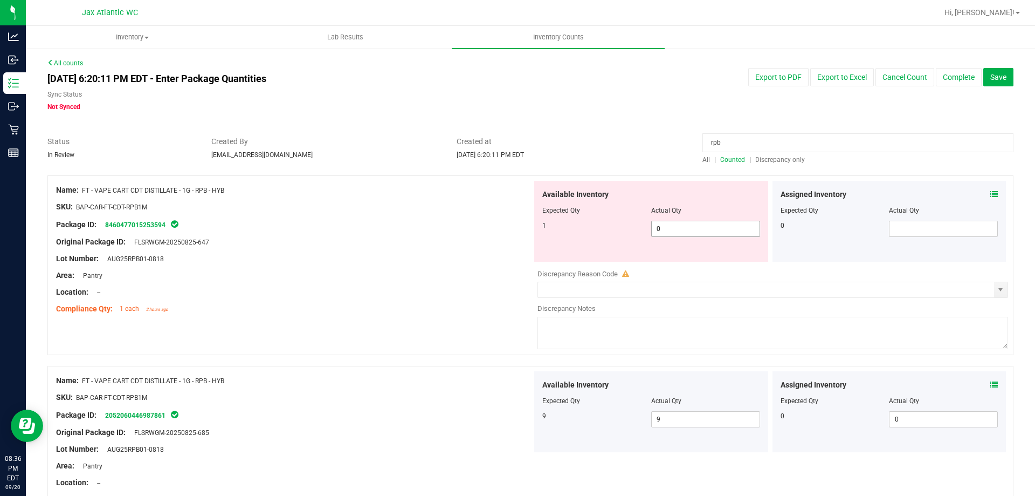
click at [696, 231] on span "0 0" at bounding box center [705, 229] width 109 height 16
click at [462, 237] on div "Original Package ID: FLSRWGM-20250825-647" at bounding box center [294, 241] width 476 height 11
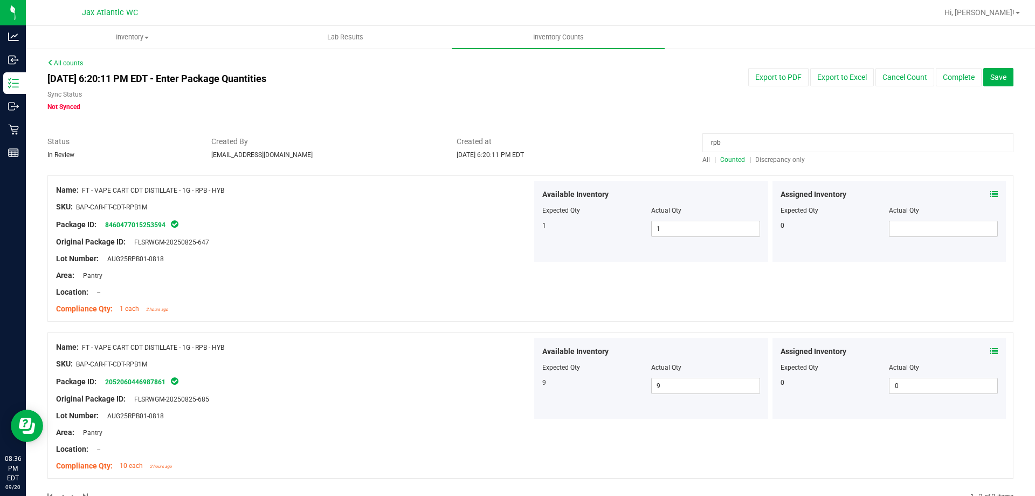
click at [718, 142] on input "rpb" at bounding box center [858, 142] width 311 height 19
click at [777, 160] on span "Discrepancy only" at bounding box center [781, 160] width 50 height 8
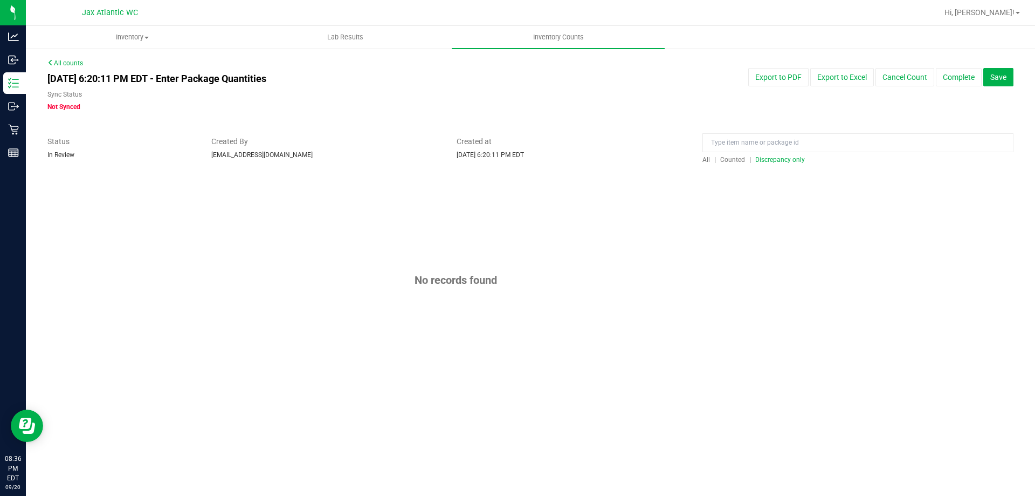
click at [777, 160] on span "Discrepancy only" at bounding box center [781, 160] width 50 height 8
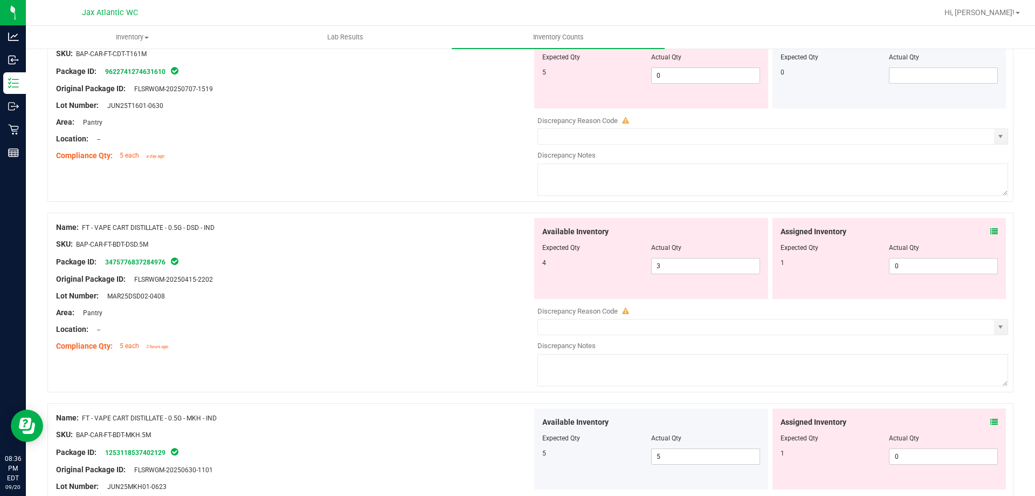
scroll to position [162, 0]
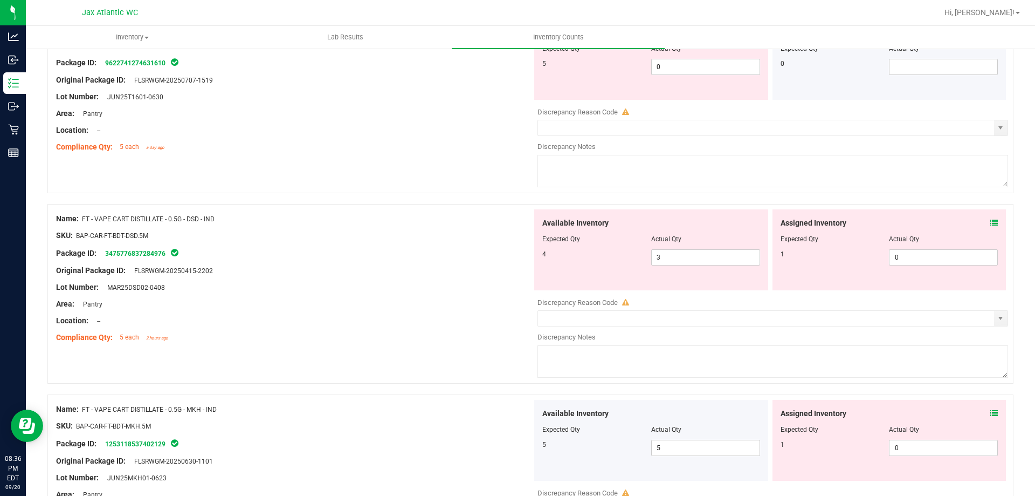
click at [992, 218] on div "Assigned Inventory Expected Qty Actual Qty 1 0 0" at bounding box center [890, 249] width 234 height 81
click at [991, 222] on icon at bounding box center [995, 223] width 8 height 8
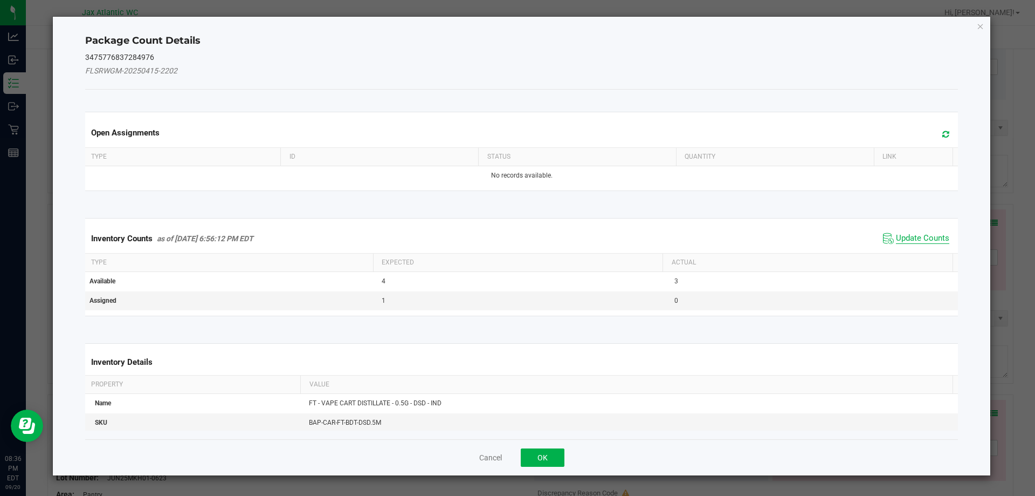
click at [916, 234] on span "Update Counts" at bounding box center [922, 238] width 53 height 11
click at [916, 234] on div "Inventory Counts as of [DATE] 6:56:12 PM EDT Update Counts" at bounding box center [522, 238] width 878 height 29
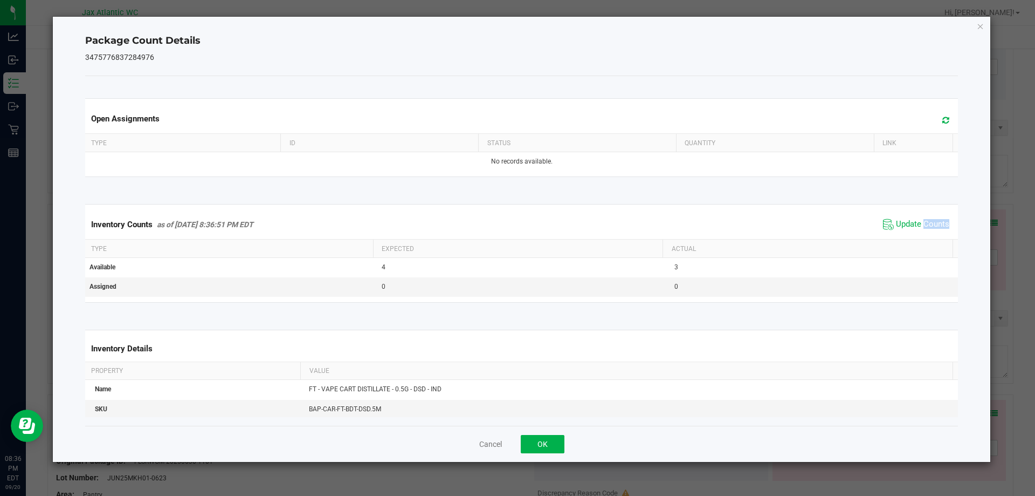
click at [916, 231] on span "Update Counts" at bounding box center [917, 224] width 72 height 16
click at [916, 231] on span "Update Counts" at bounding box center [917, 223] width 69 height 15
click at [916, 231] on span "Update Counts" at bounding box center [917, 224] width 72 height 16
click at [916, 231] on span "Update Counts" at bounding box center [917, 223] width 69 height 15
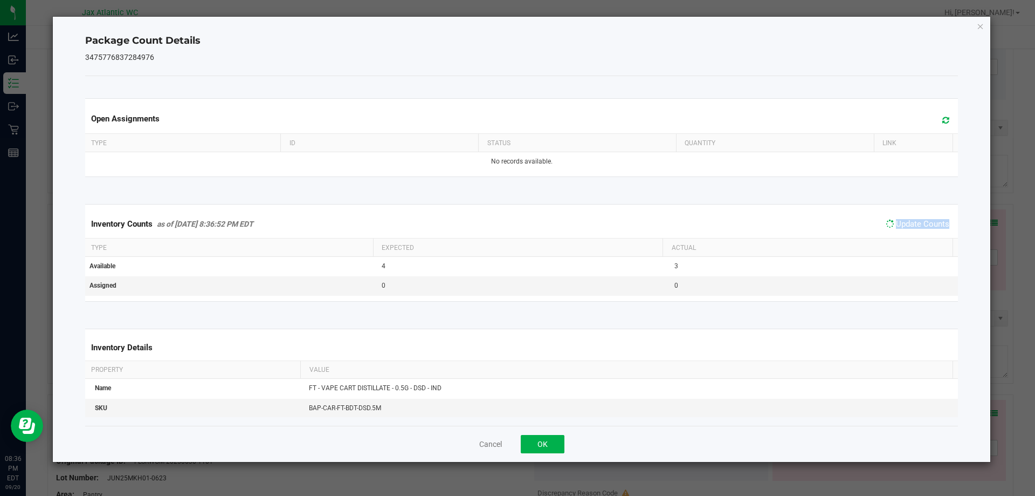
click at [916, 231] on span "Update Counts" at bounding box center [917, 223] width 69 height 15
click at [546, 446] on button "OK" at bounding box center [543, 444] width 44 height 18
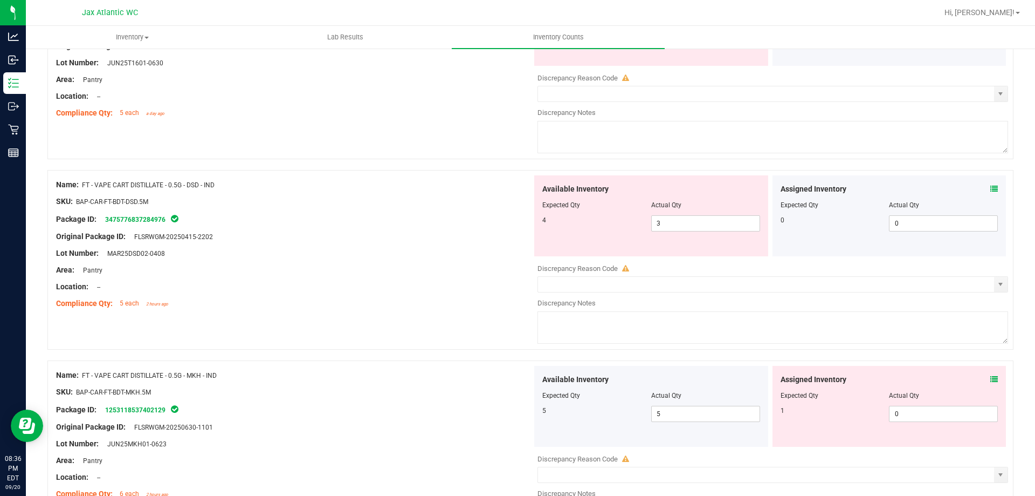
scroll to position [54, 0]
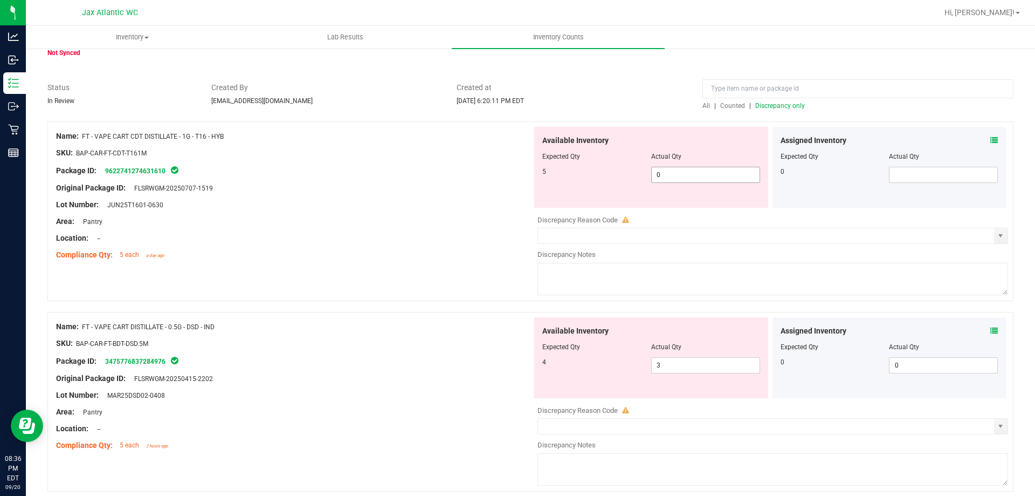
click at [690, 176] on span "0 0" at bounding box center [705, 175] width 109 height 16
click at [690, 176] on input "0" at bounding box center [706, 174] width 108 height 15
click at [393, 183] on div "Original Package ID: FLSRWGM-20250707-1519" at bounding box center [294, 187] width 476 height 11
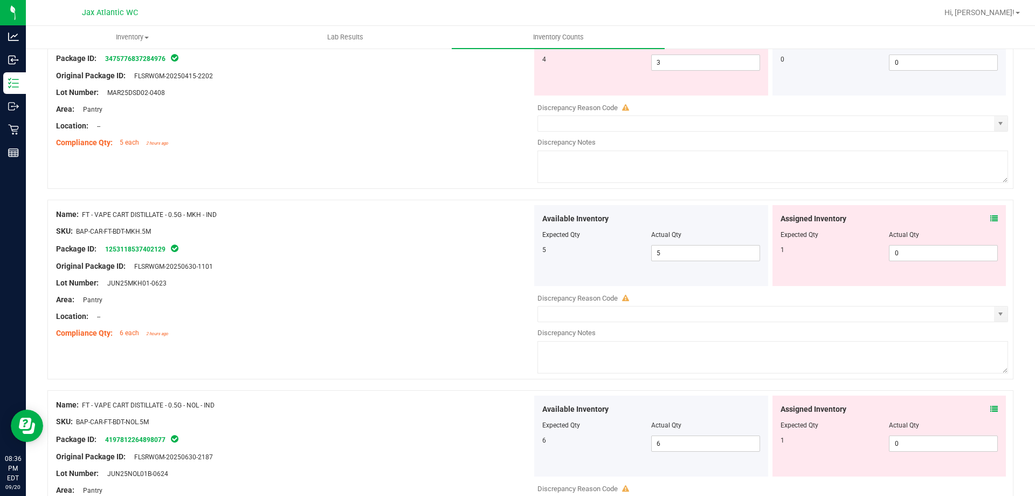
scroll to position [324, 0]
click at [991, 218] on icon at bounding box center [995, 218] width 8 height 8
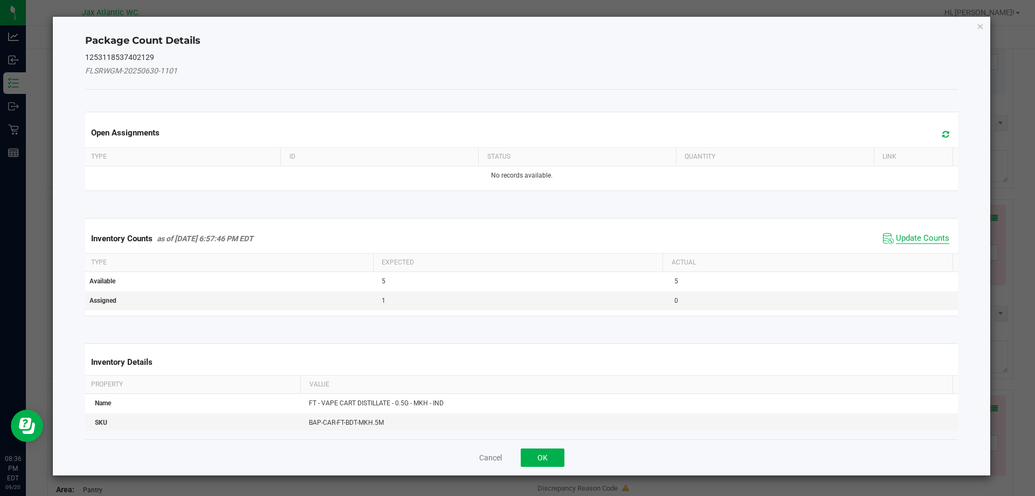
click at [911, 234] on span "Update Counts" at bounding box center [922, 238] width 53 height 11
click at [910, 232] on span "Update Counts" at bounding box center [917, 238] width 72 height 16
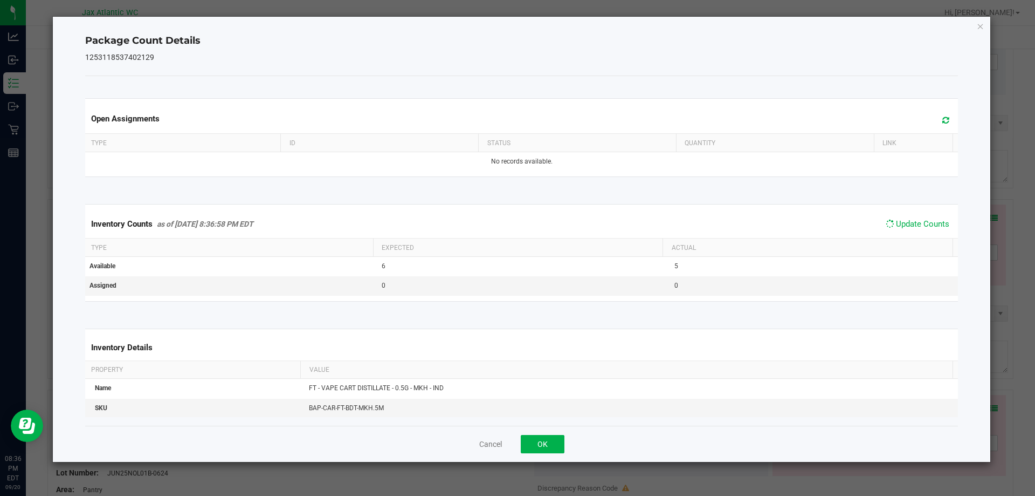
click at [910, 230] on span "Update Counts" at bounding box center [917, 223] width 69 height 15
click at [911, 230] on span "Update Counts" at bounding box center [917, 223] width 69 height 15
click at [911, 229] on span "Update Counts" at bounding box center [922, 224] width 53 height 11
click at [911, 229] on span "Update Counts" at bounding box center [922, 224] width 53 height 10
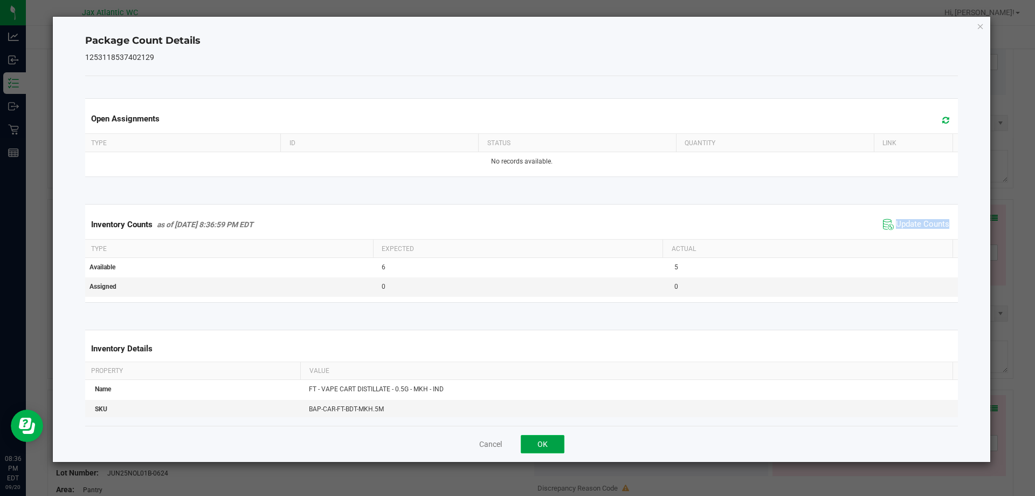
click at [563, 438] on button "OK" at bounding box center [543, 444] width 44 height 18
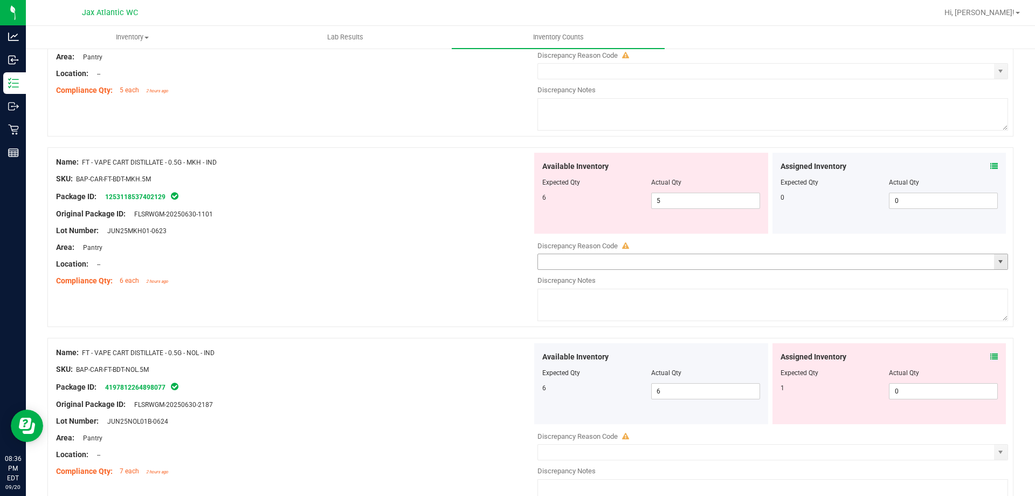
scroll to position [431, 0]
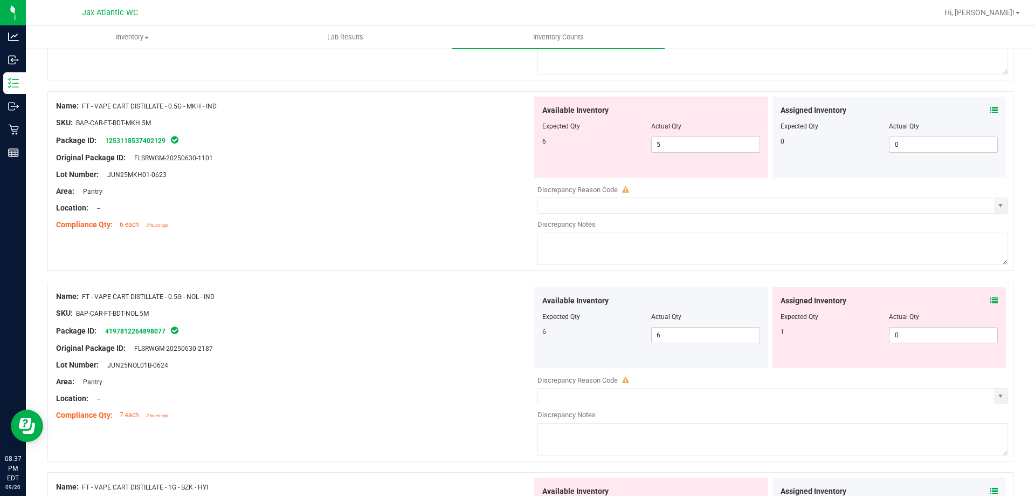
click at [991, 300] on icon at bounding box center [995, 301] width 8 height 8
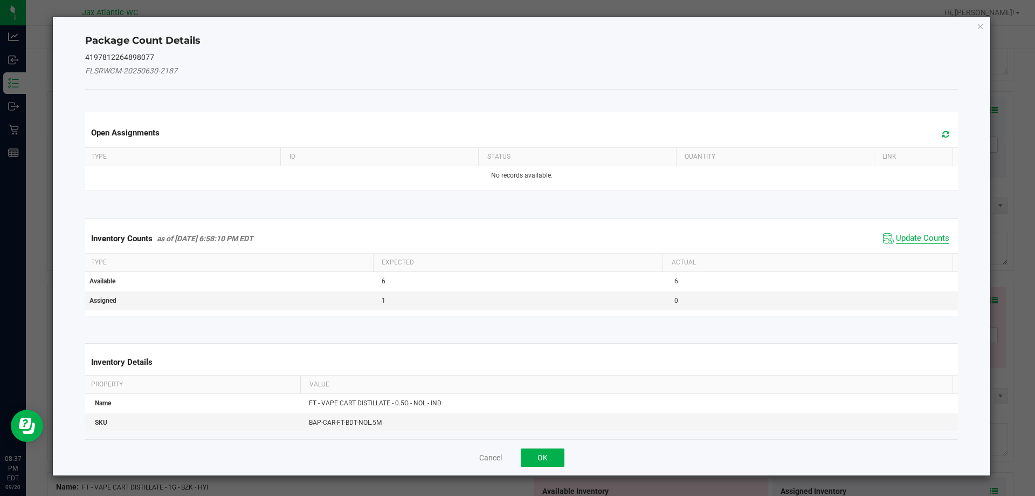
click at [911, 241] on span "Update Counts" at bounding box center [922, 238] width 53 height 11
click at [914, 231] on div "Inventory Counts as of [DATE] 6:58:10 PM EDT Update Counts" at bounding box center [522, 238] width 878 height 28
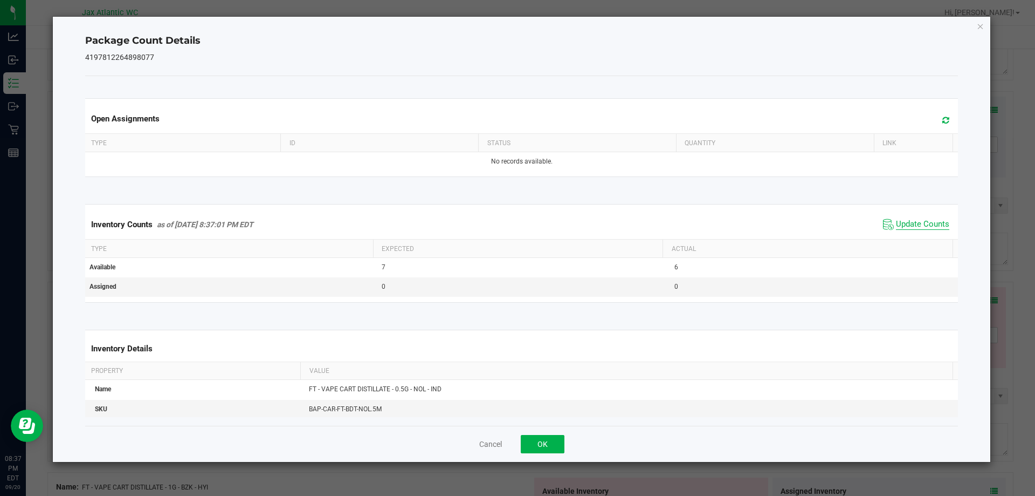
click at [914, 228] on span "Update Counts" at bounding box center [922, 224] width 53 height 11
click at [914, 228] on span "Update Counts" at bounding box center [922, 224] width 53 height 10
drag, startPoint x: 914, startPoint y: 228, endPoint x: 849, endPoint y: 279, distance: 83.0
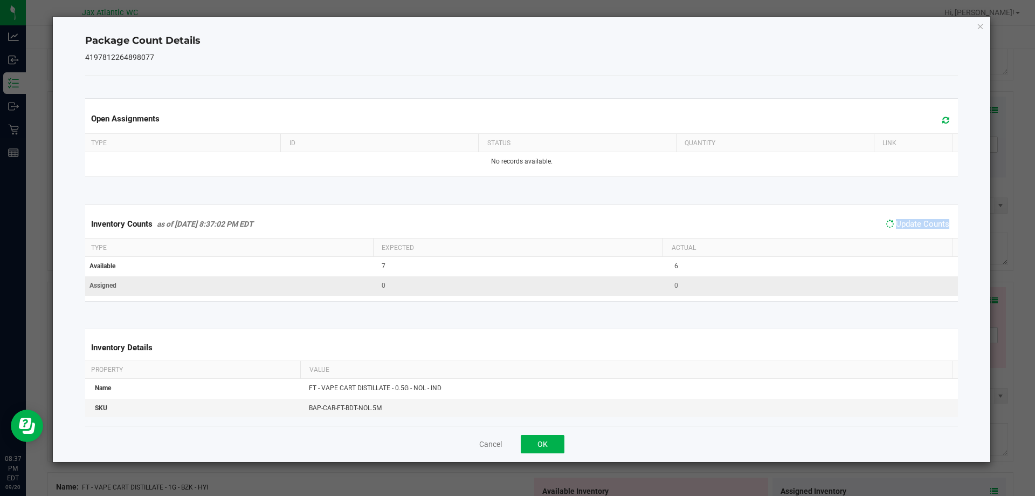
click at [914, 229] on span "Update Counts" at bounding box center [922, 224] width 53 height 10
click at [554, 440] on button "OK" at bounding box center [543, 444] width 44 height 18
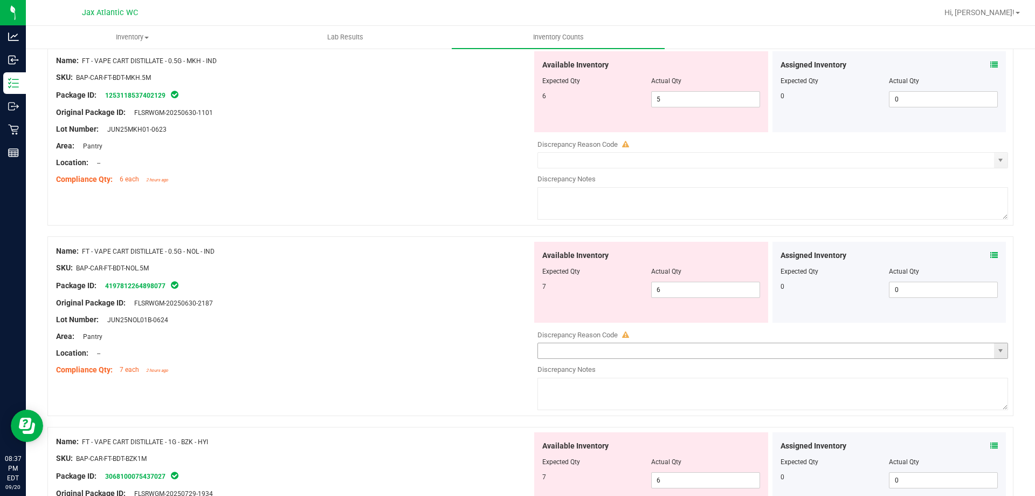
scroll to position [539, 0]
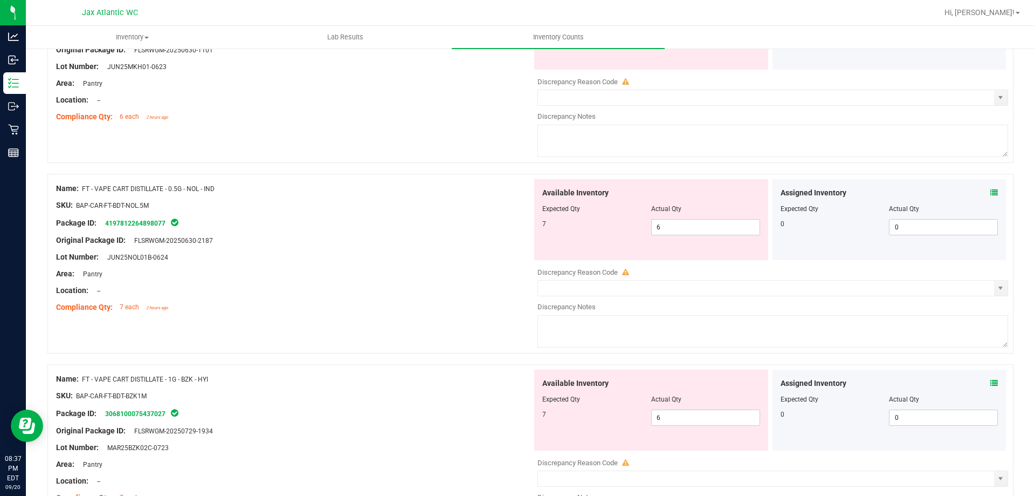
click at [991, 382] on icon at bounding box center [995, 383] width 8 height 8
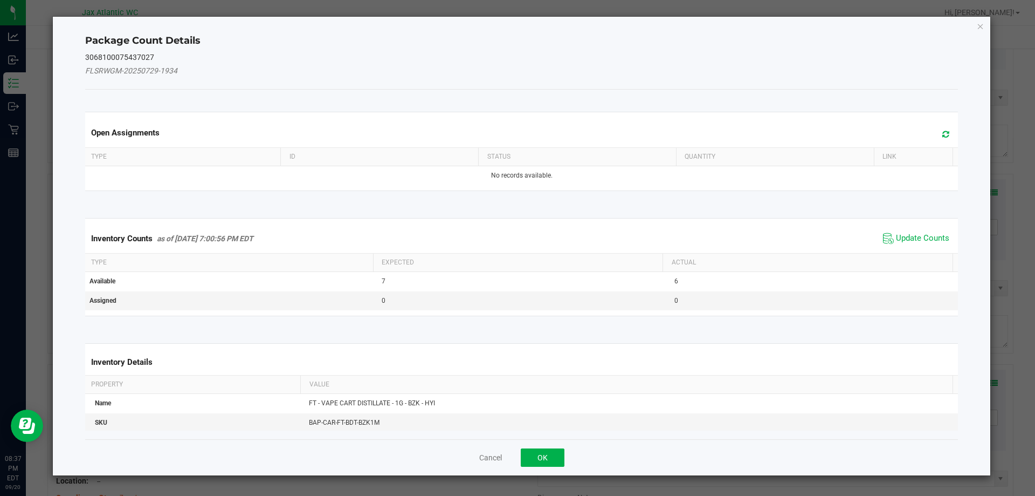
click at [886, 246] on span "Update Counts" at bounding box center [917, 238] width 72 height 16
drag, startPoint x: 893, startPoint y: 241, endPoint x: 899, endPoint y: 236, distance: 7.3
click at [895, 239] on div "Inventory Counts as of [DATE] 7:00:56 PM EDT Update Counts" at bounding box center [522, 238] width 878 height 28
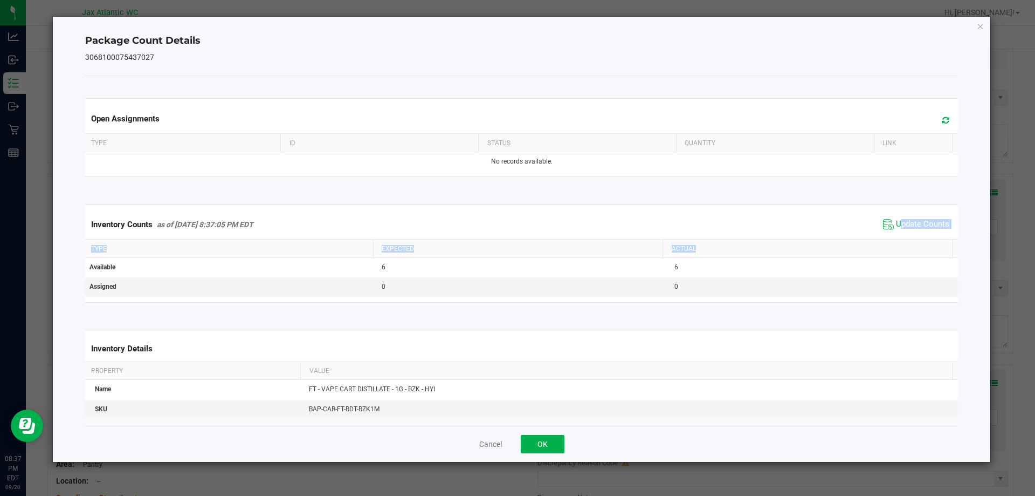
drag, startPoint x: 899, startPoint y: 236, endPoint x: 911, endPoint y: 229, distance: 14.5
click at [899, 236] on div "Inventory Counts as of [DATE] 8:37:05 PM EDT Update Counts" at bounding box center [522, 224] width 878 height 29
click at [911, 229] on span "Update Counts" at bounding box center [922, 224] width 53 height 11
click at [912, 229] on span "Update Counts" at bounding box center [922, 224] width 53 height 10
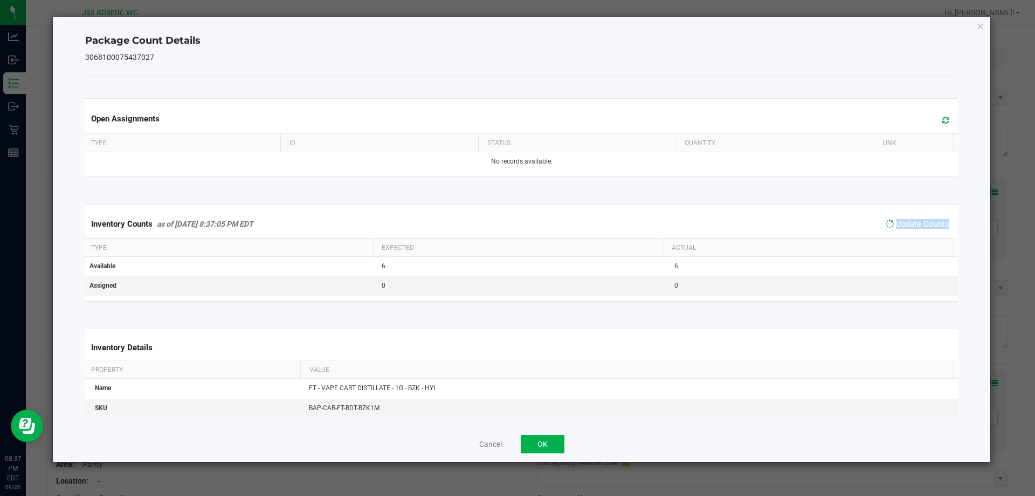
drag, startPoint x: 912, startPoint y: 229, endPoint x: 630, endPoint y: 422, distance: 342.1
click at [912, 229] on span "Update Counts" at bounding box center [922, 224] width 53 height 10
click at [567, 445] on div "Cancel OK" at bounding box center [522, 443] width 874 height 36
click at [557, 447] on button "OK" at bounding box center [543, 444] width 44 height 18
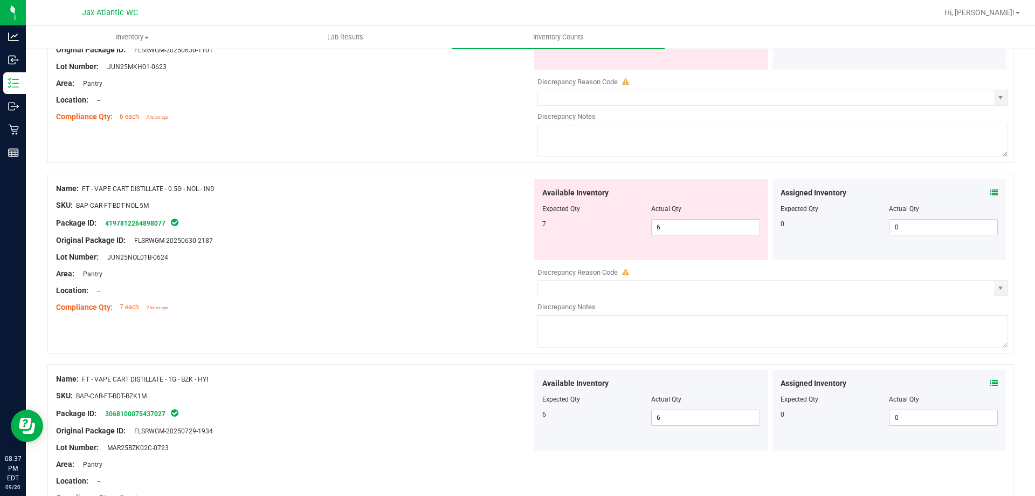
scroll to position [431, 0]
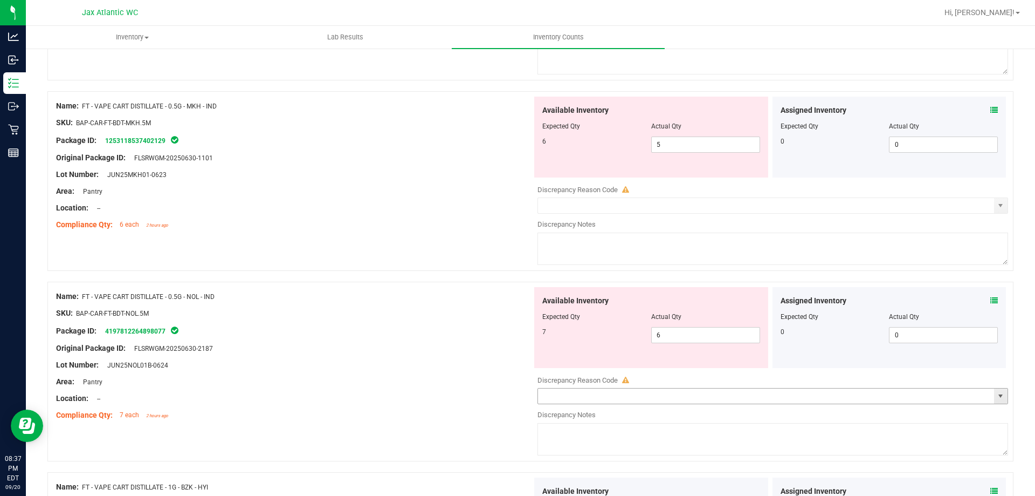
drag, startPoint x: 584, startPoint y: 402, endPoint x: 428, endPoint y: 215, distance: 243.5
click at [421, 216] on div at bounding box center [294, 216] width 476 height 5
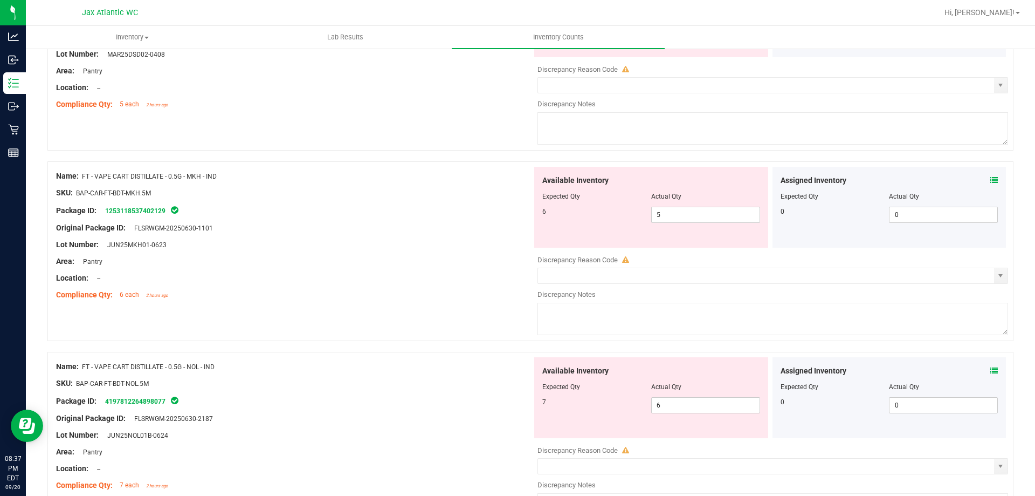
scroll to position [270, 0]
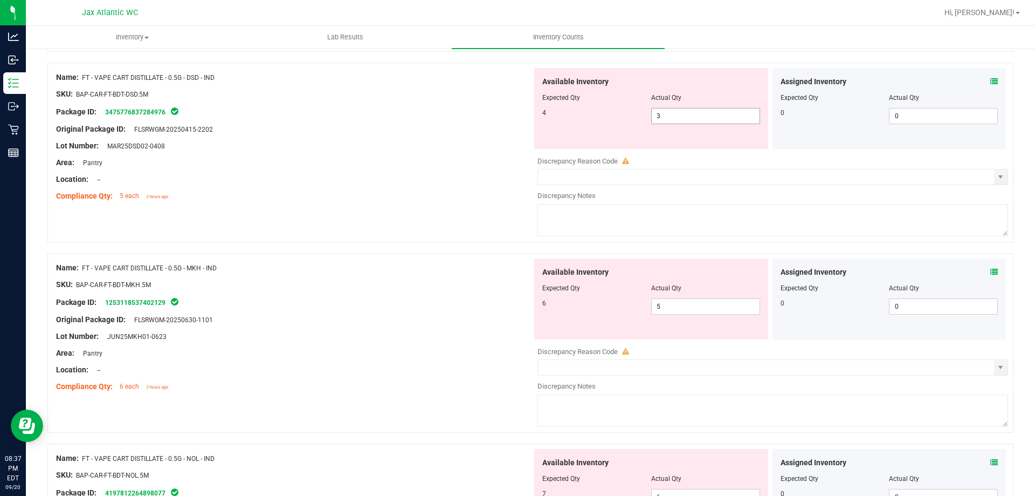
click at [682, 109] on span "3 3" at bounding box center [705, 116] width 109 height 16
click at [682, 111] on input "3" at bounding box center [706, 115] width 108 height 15
click at [428, 150] on div "Lot Number: MAR25DSD02-0408" at bounding box center [294, 145] width 476 height 11
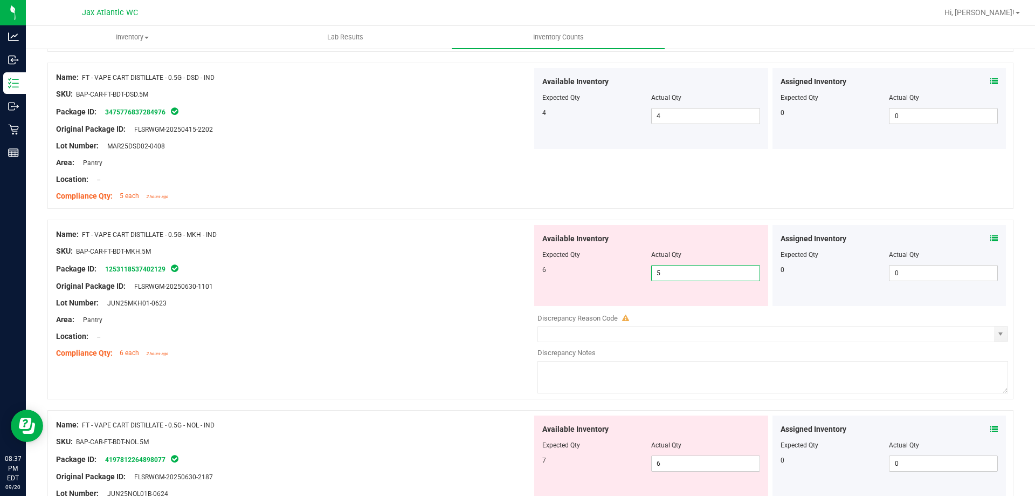
click at [695, 273] on span "5 5" at bounding box center [705, 273] width 109 height 16
click at [695, 273] on input "5" at bounding box center [706, 272] width 108 height 15
click at [349, 292] on div at bounding box center [294, 294] width 476 height 5
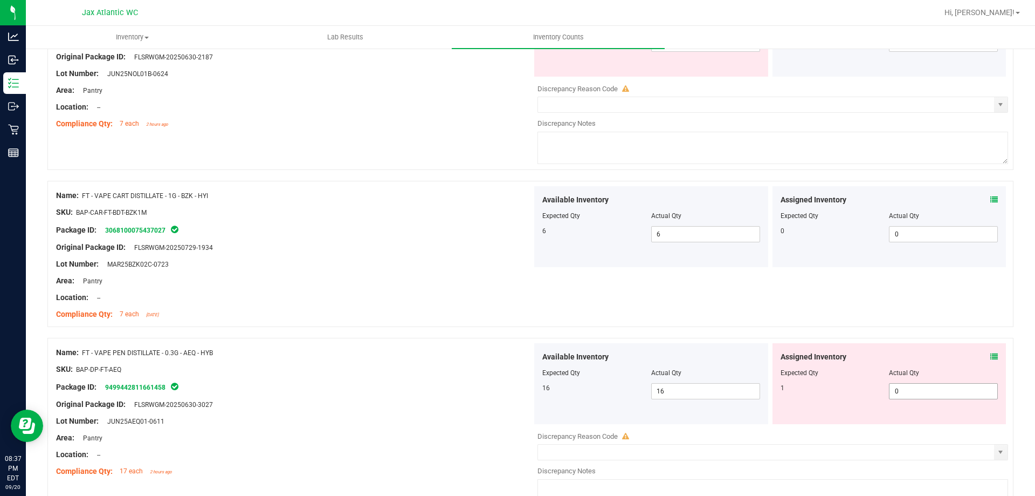
scroll to position [755, 0]
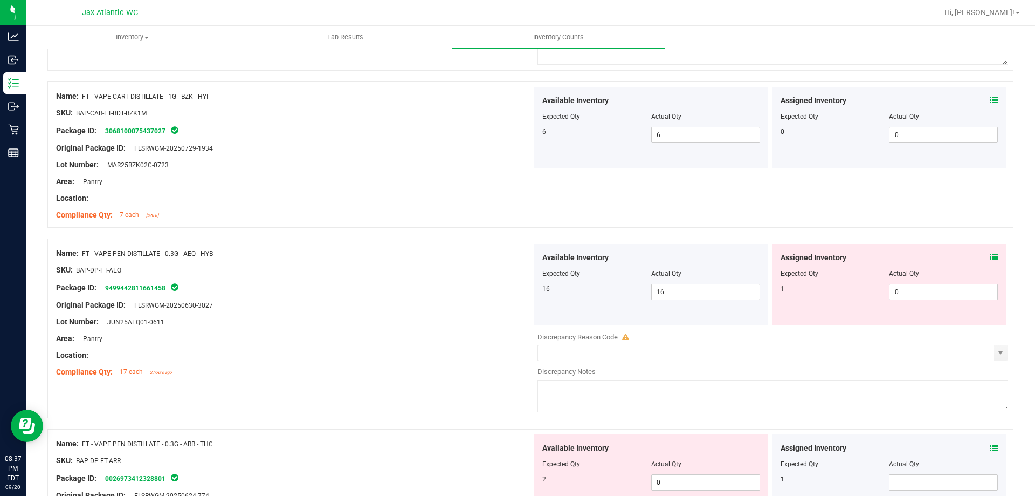
click at [996, 256] on div "Assigned Inventory Expected Qty Actual Qty 1 0 0" at bounding box center [890, 284] width 234 height 81
click at [991, 257] on icon at bounding box center [995, 257] width 8 height 8
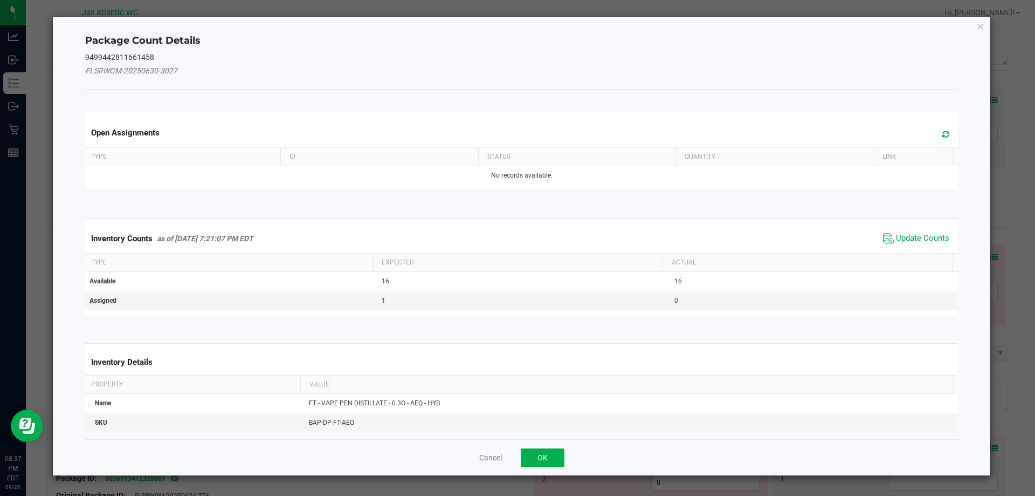
click at [903, 232] on span "Update Counts" at bounding box center [917, 238] width 72 height 16
click at [903, 232] on span "Update Counts" at bounding box center [917, 237] width 69 height 15
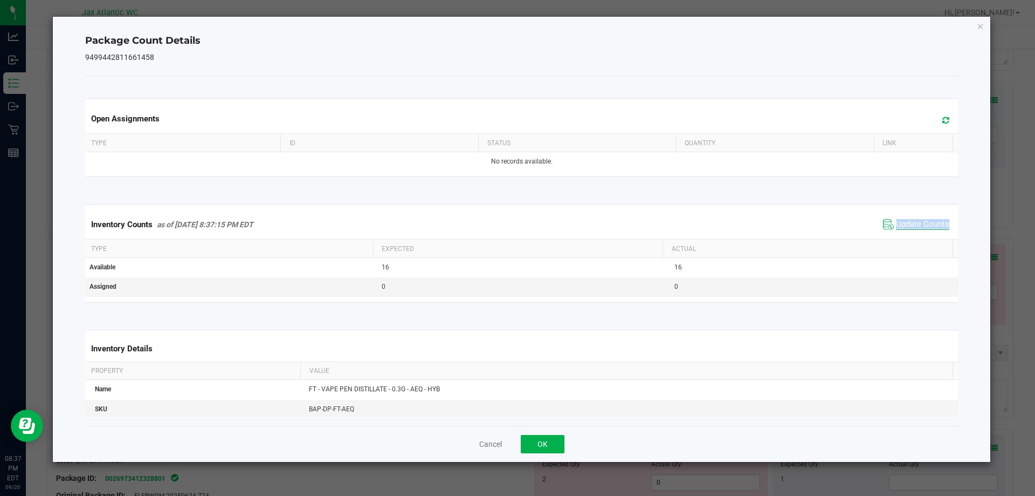
click at [904, 231] on div "Inventory Counts as of [DATE] 8:37:15 PM EDT Update Counts" at bounding box center [522, 224] width 878 height 29
click at [907, 229] on span "Update Counts" at bounding box center [922, 224] width 53 height 11
click at [907, 229] on span "Update Counts" at bounding box center [922, 224] width 53 height 10
click at [908, 229] on span "Update Counts" at bounding box center [917, 223] width 69 height 15
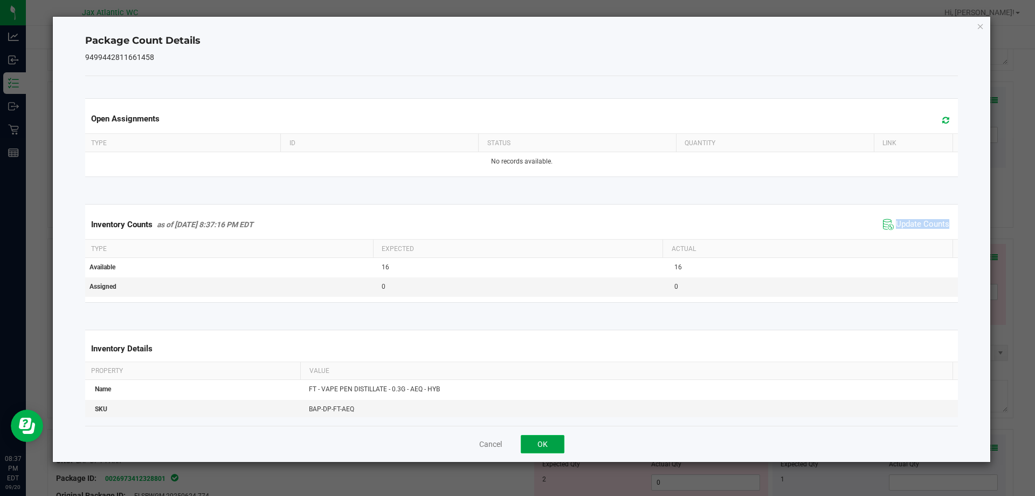
click at [558, 442] on button "OK" at bounding box center [543, 444] width 44 height 18
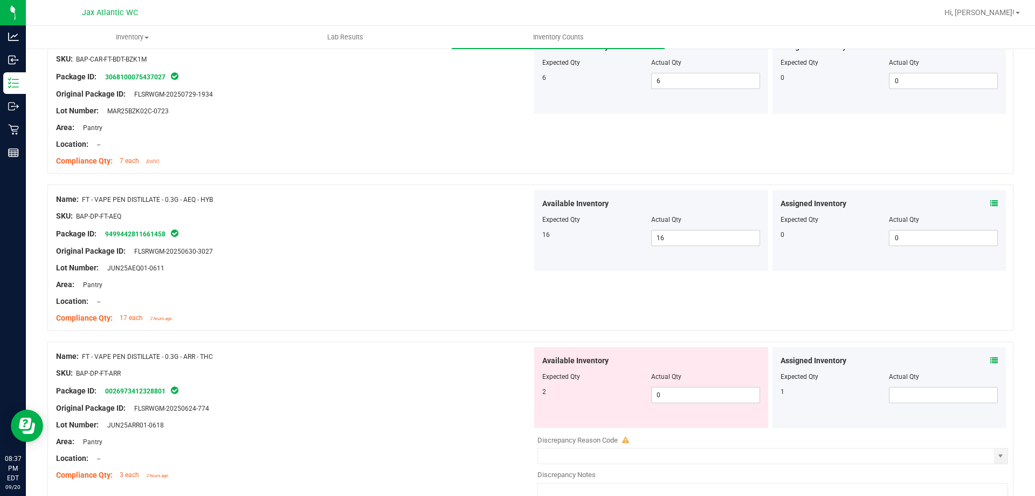
drag, startPoint x: 818, startPoint y: 278, endPoint x: 777, endPoint y: 271, distance: 41.6
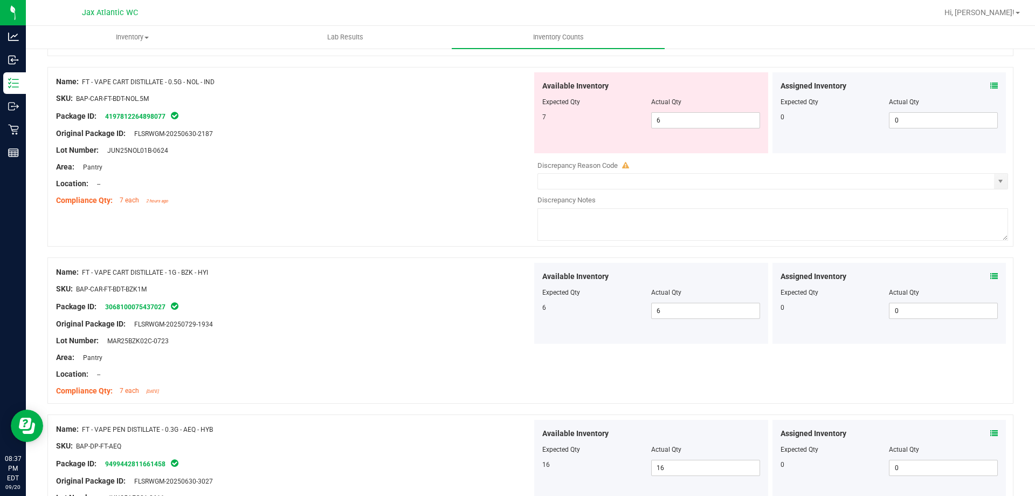
scroll to position [539, 0]
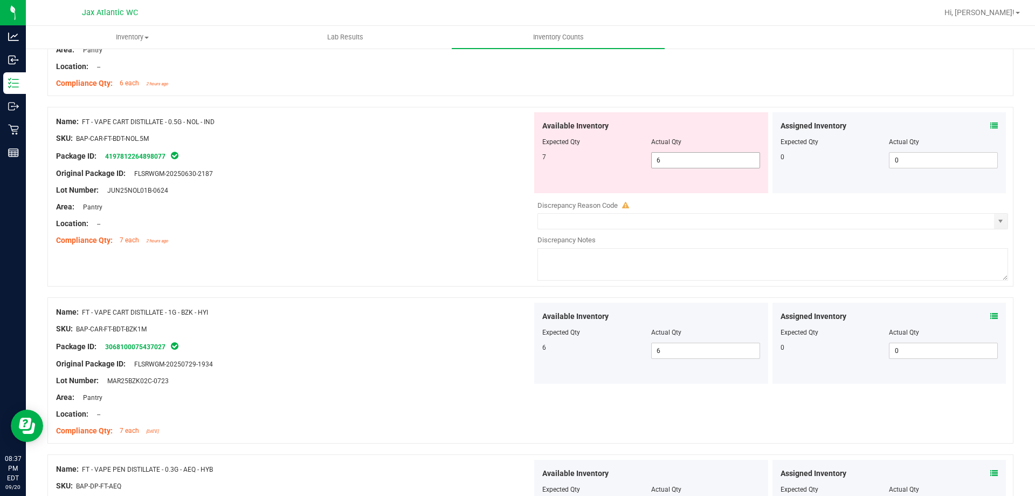
click at [689, 164] on span "6 6" at bounding box center [705, 160] width 109 height 16
drag, startPoint x: 689, startPoint y: 164, endPoint x: 683, endPoint y: 166, distance: 5.5
click at [688, 164] on input "6" at bounding box center [706, 160] width 108 height 15
click at [391, 162] on div "Name: FT - VAPE CART DISTILLATE - 0.5G - NOL - IND SKU: BAP-CAR-FT-BDT-NOL.5M P…" at bounding box center [294, 181] width 476 height 138
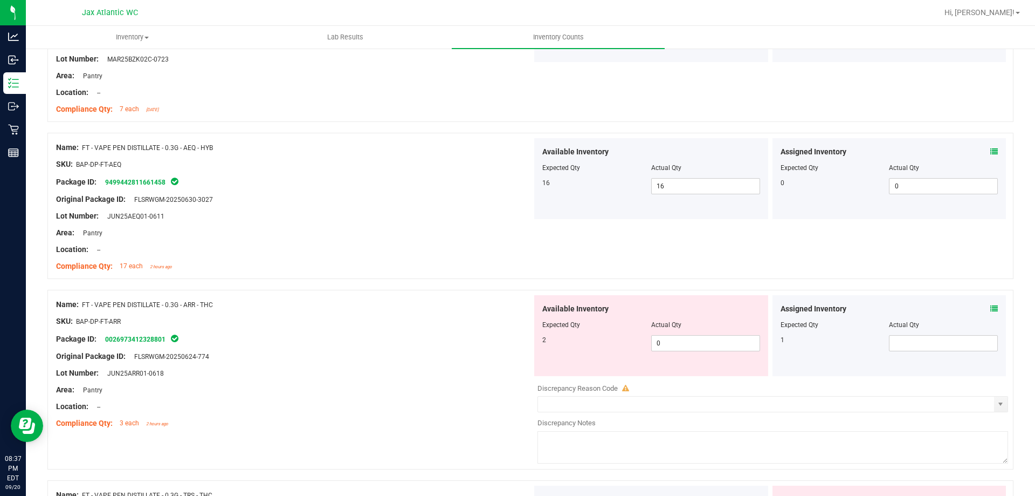
scroll to position [917, 0]
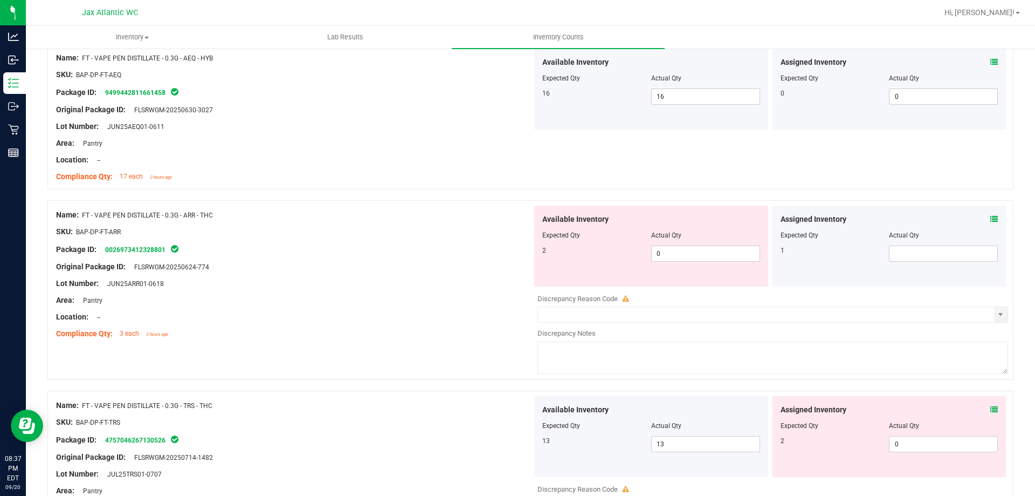
click at [991, 218] on icon at bounding box center [995, 219] width 8 height 8
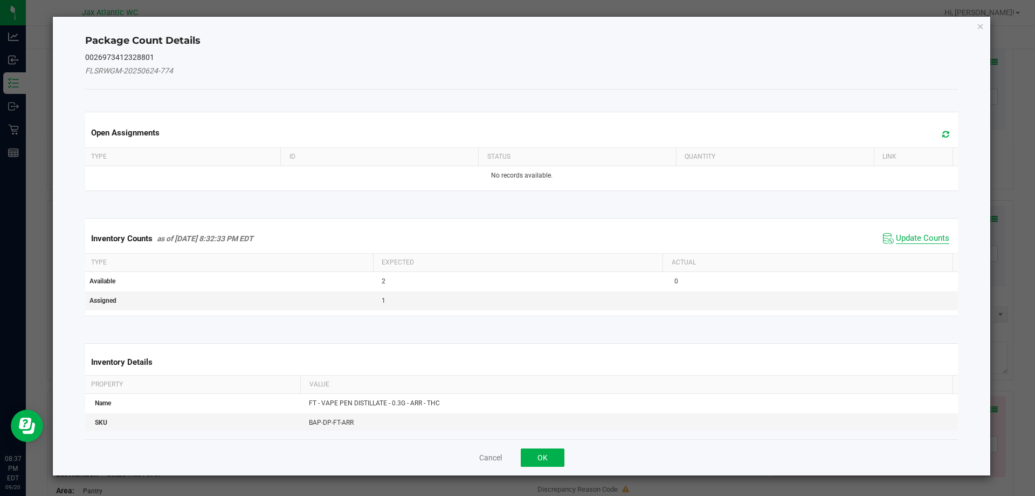
click at [899, 237] on span "Update Counts" at bounding box center [922, 238] width 53 height 11
click at [899, 237] on div "Inventory Counts as of [DATE] 8:32:33 PM EDT Update Counts" at bounding box center [522, 238] width 878 height 28
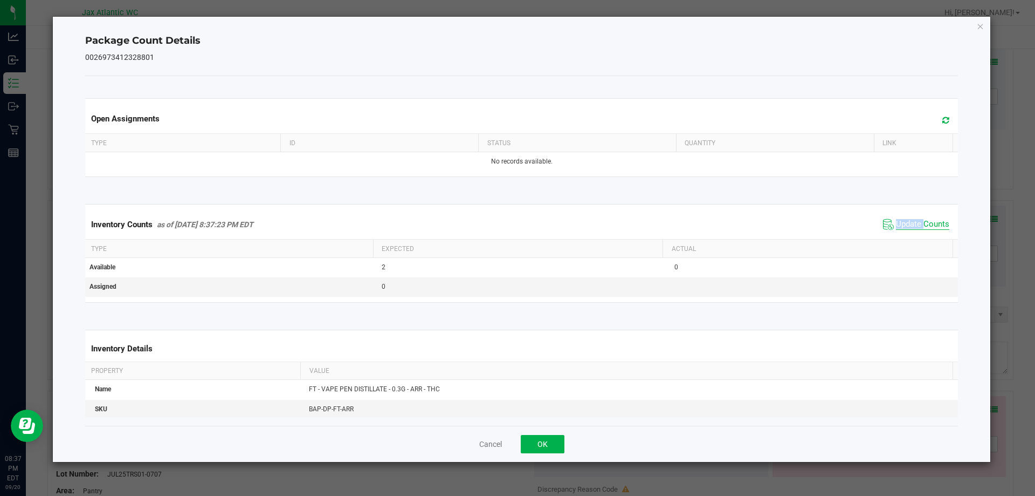
drag, startPoint x: 907, startPoint y: 233, endPoint x: 912, endPoint y: 230, distance: 6.3
click at [907, 232] on div "Inventory Counts as of [DATE] 8:37:23 PM EDT Update Counts" at bounding box center [522, 224] width 878 height 29
click at [912, 230] on span "Update Counts" at bounding box center [922, 224] width 53 height 11
click at [913, 229] on span "Update Counts" at bounding box center [917, 223] width 69 height 15
click at [913, 229] on span "Update Counts" at bounding box center [922, 224] width 53 height 10
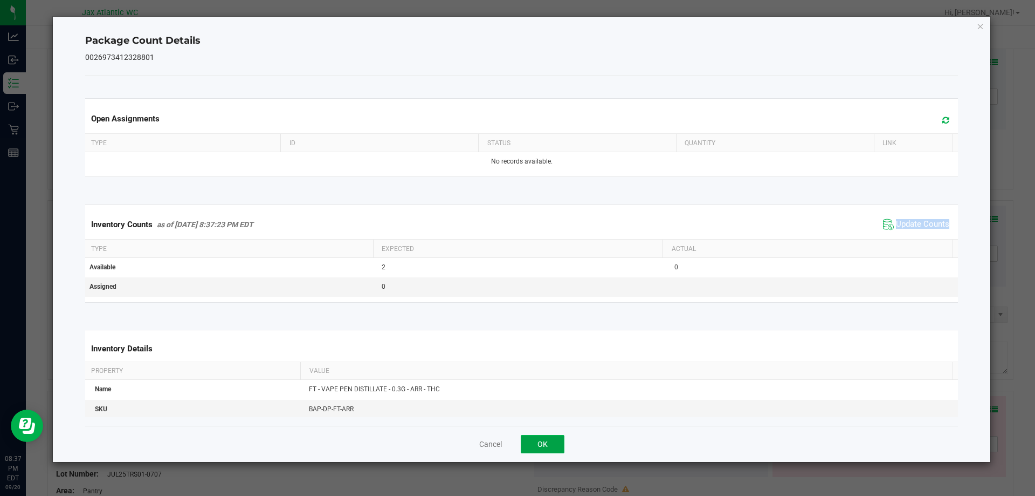
click at [523, 440] on button "OK" at bounding box center [543, 444] width 44 height 18
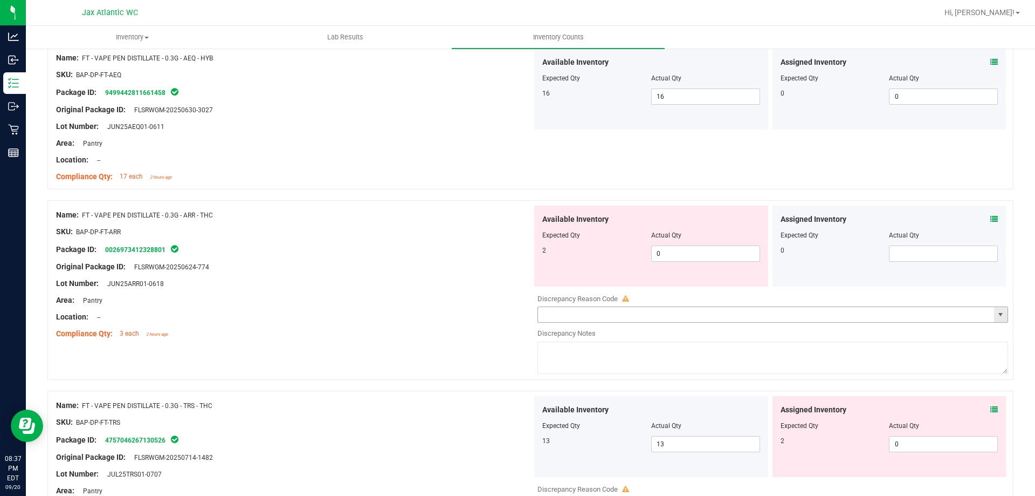
scroll to position [1025, 0]
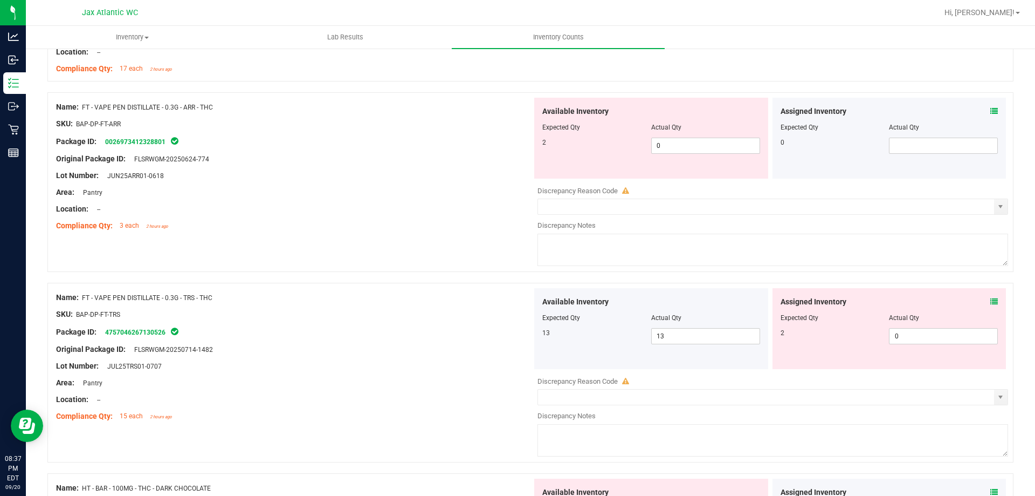
click at [991, 303] on icon at bounding box center [995, 302] width 8 height 8
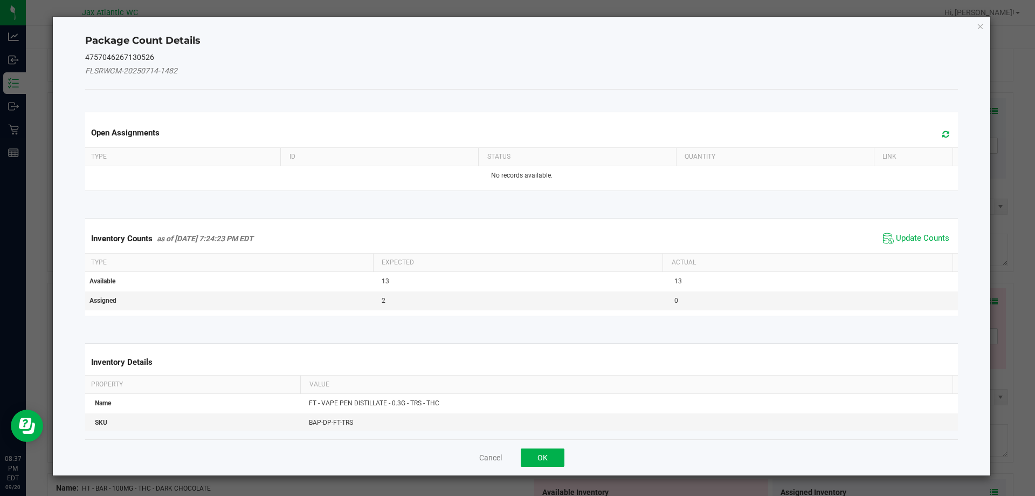
click at [903, 232] on span "Update Counts" at bounding box center [917, 238] width 72 height 16
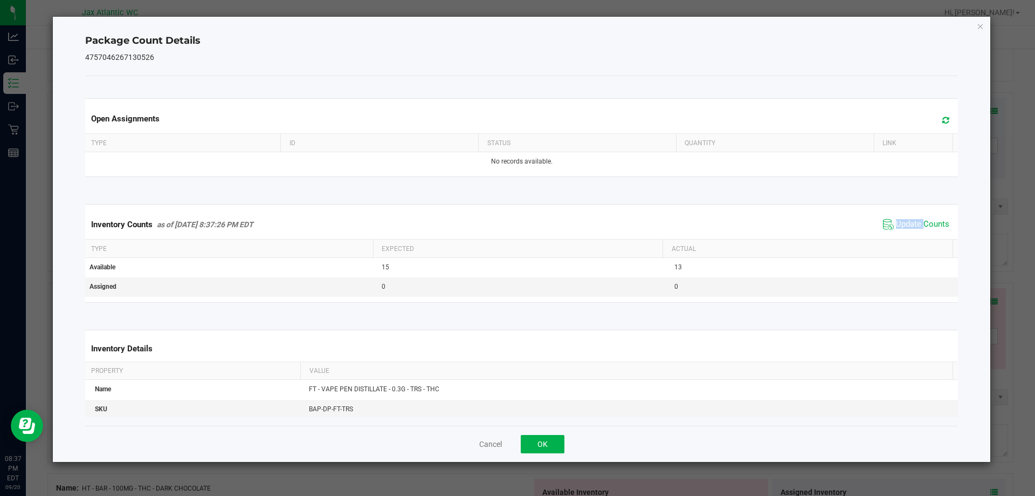
click at [903, 232] on span "Update Counts" at bounding box center [917, 224] width 72 height 16
click at [905, 230] on span "Update Counts" at bounding box center [917, 224] width 72 height 16
click at [907, 229] on span "Update Counts" at bounding box center [922, 224] width 53 height 11
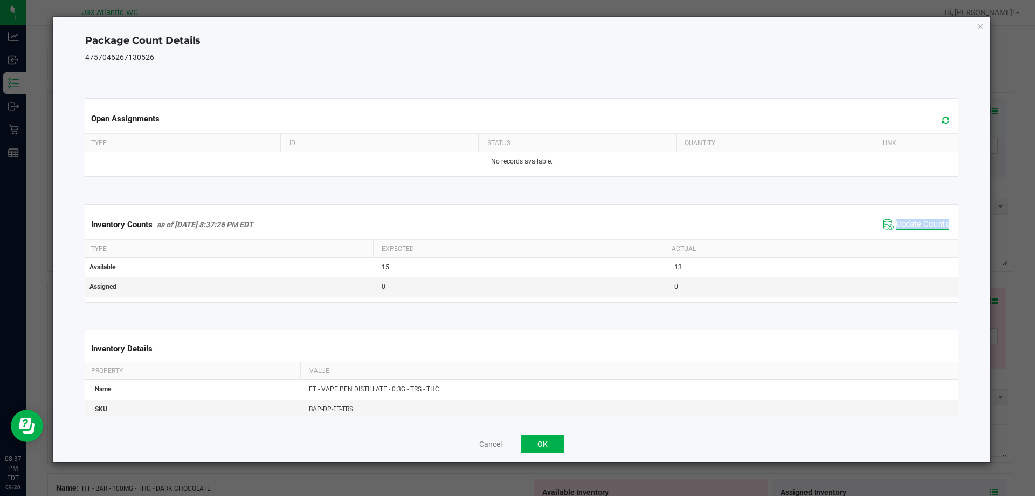
click at [907, 229] on span "Update Counts" at bounding box center [922, 224] width 53 height 11
click at [558, 441] on button "OK" at bounding box center [543, 444] width 44 height 18
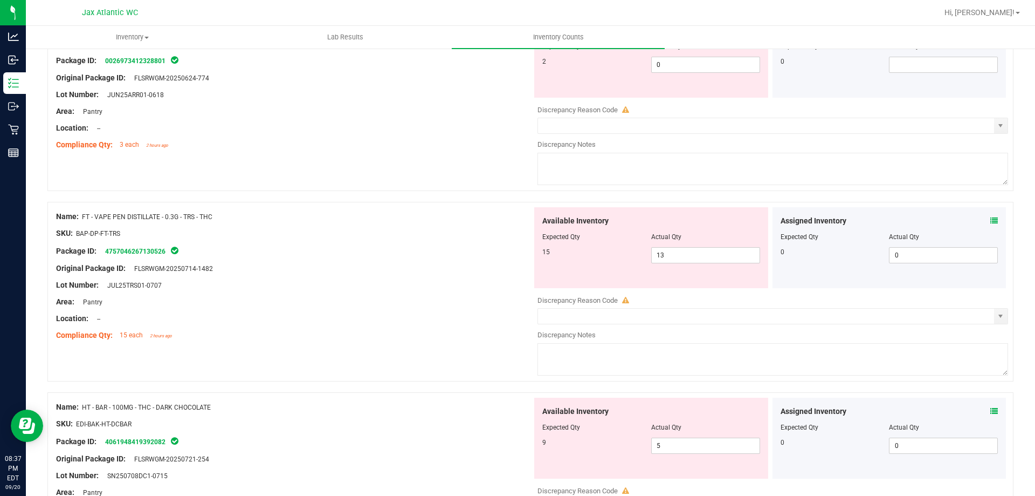
scroll to position [1132, 0]
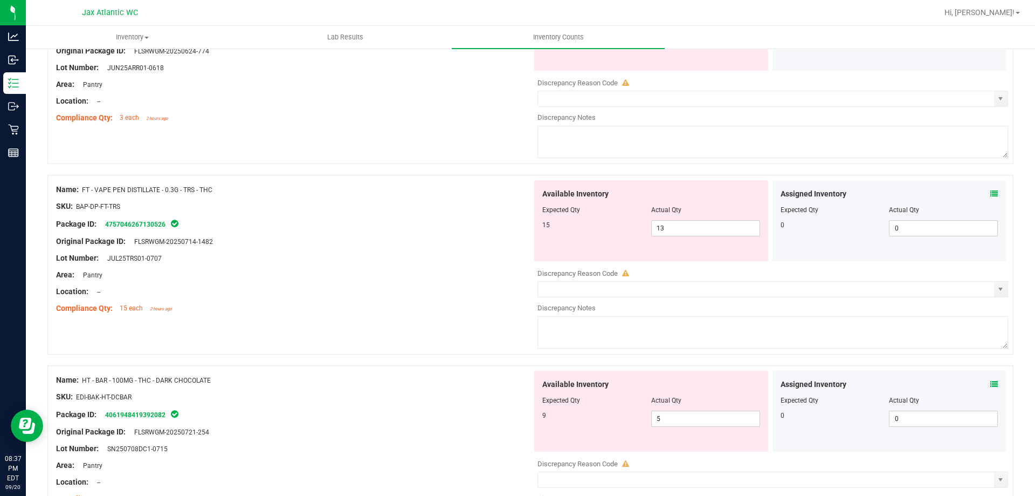
click at [991, 385] on icon at bounding box center [995, 384] width 8 height 8
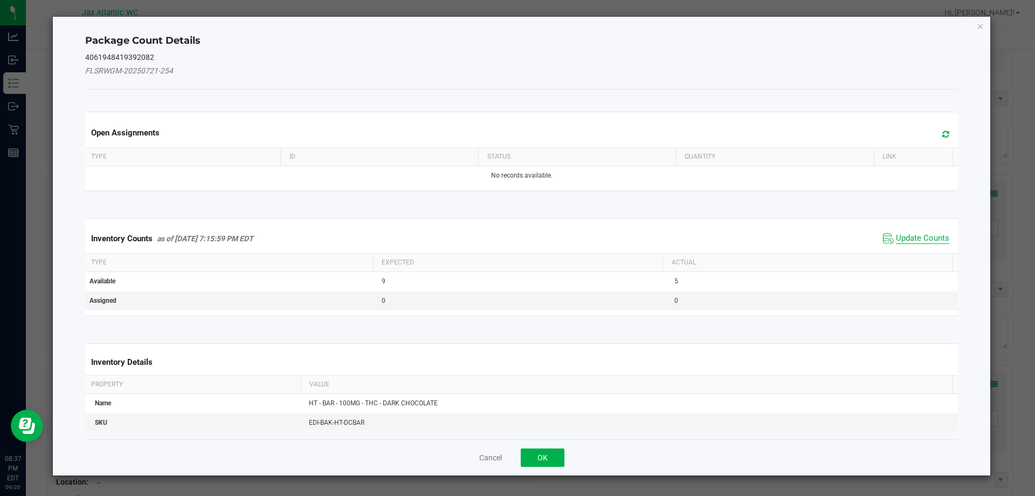
click at [912, 237] on span "Update Counts" at bounding box center [922, 238] width 53 height 11
click at [912, 237] on div "Inventory Counts as of [DATE] 7:15:59 PM EDT Update Counts" at bounding box center [522, 238] width 878 height 28
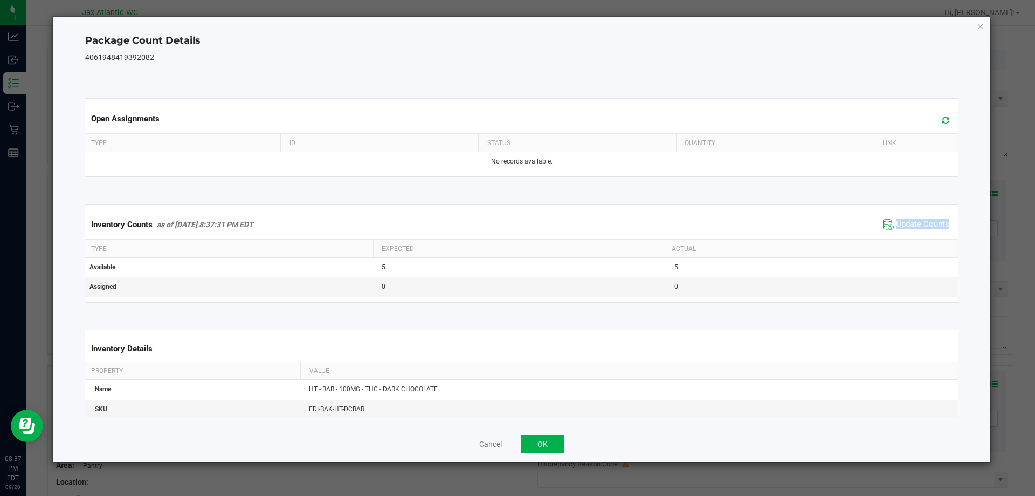
click at [912, 237] on div "Inventory Counts as of [DATE] 8:37:31 PM EDT Update Counts" at bounding box center [522, 224] width 878 height 29
click at [558, 441] on button "OK" at bounding box center [543, 444] width 44 height 18
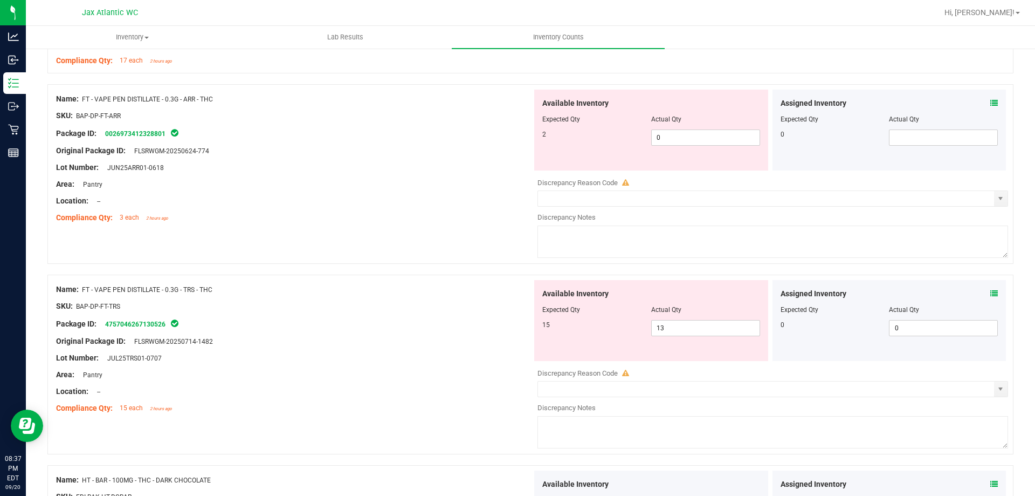
scroll to position [917, 0]
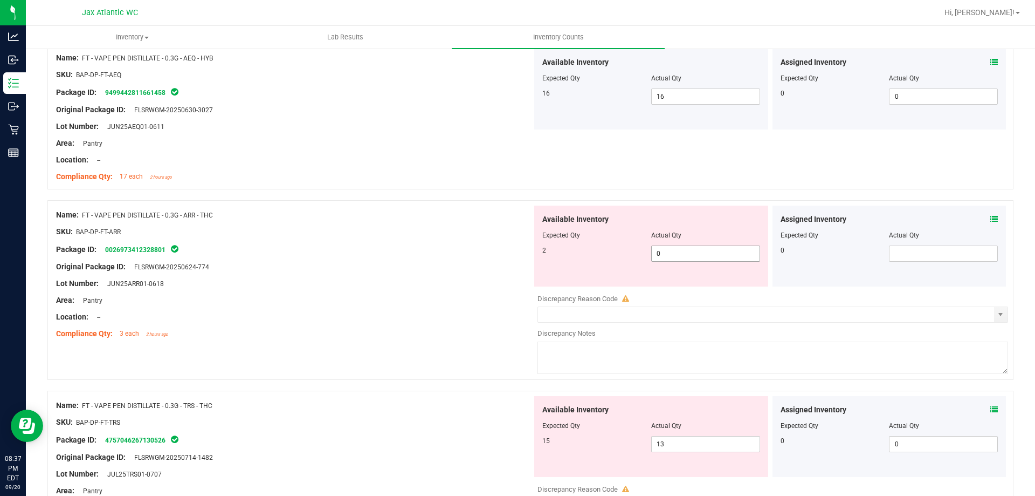
click at [695, 256] on span "0 0" at bounding box center [705, 253] width 109 height 16
click at [695, 256] on input "0" at bounding box center [706, 253] width 108 height 15
click at [398, 283] on div "Lot Number: JUN25ARR01-0618" at bounding box center [294, 283] width 476 height 11
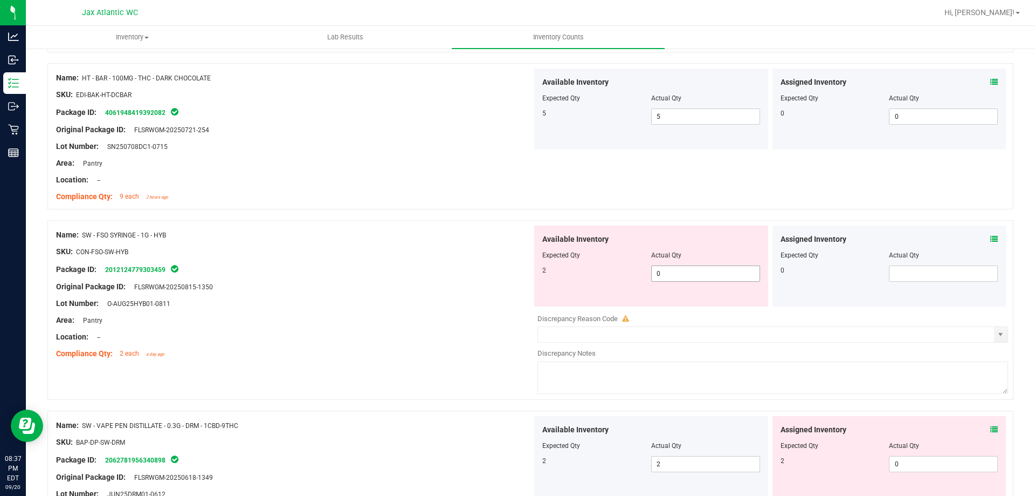
scroll to position [1402, 0]
click at [991, 235] on icon at bounding box center [995, 238] width 8 height 8
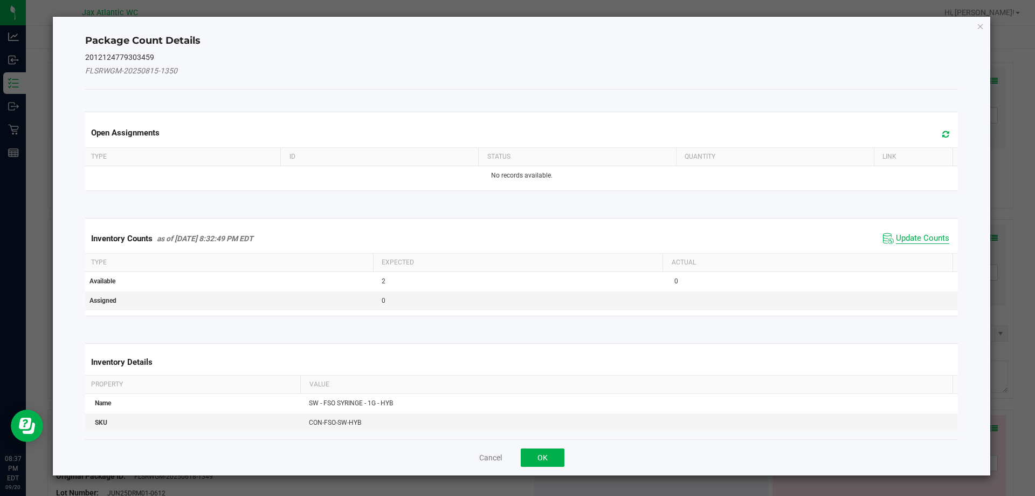
click at [921, 239] on span "Update Counts" at bounding box center [922, 238] width 53 height 11
click at [920, 235] on div "Inventory Counts as of [DATE] 8:32:49 PM EDT Update Counts" at bounding box center [522, 238] width 878 height 28
click at [920, 230] on span "Update Counts" at bounding box center [917, 237] width 69 height 15
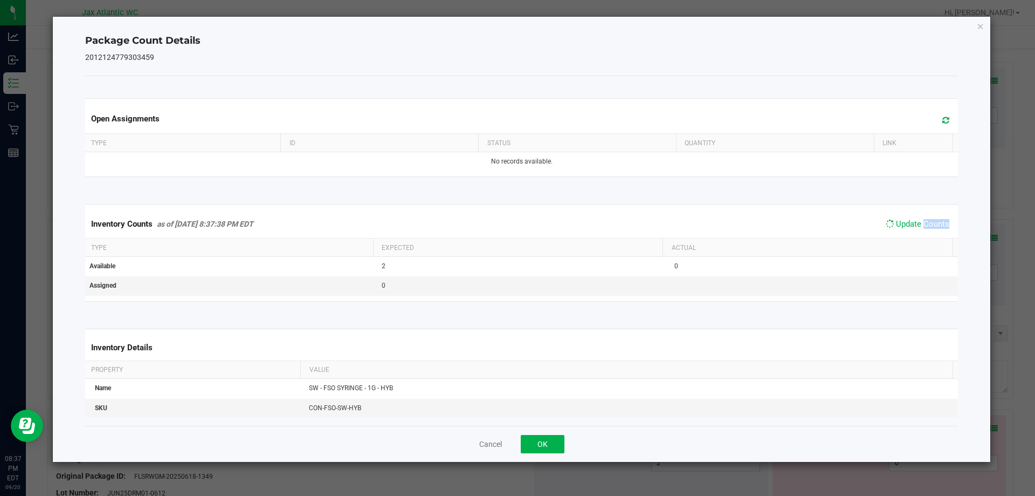
click at [921, 229] on span "Update Counts" at bounding box center [917, 223] width 69 height 15
click at [921, 229] on span "Update Counts" at bounding box center [922, 224] width 53 height 10
click at [561, 434] on div "Cancel OK" at bounding box center [522, 443] width 874 height 36
click at [568, 438] on div "Cancel OK" at bounding box center [522, 443] width 874 height 36
click at [559, 442] on button "OK" at bounding box center [543, 444] width 44 height 18
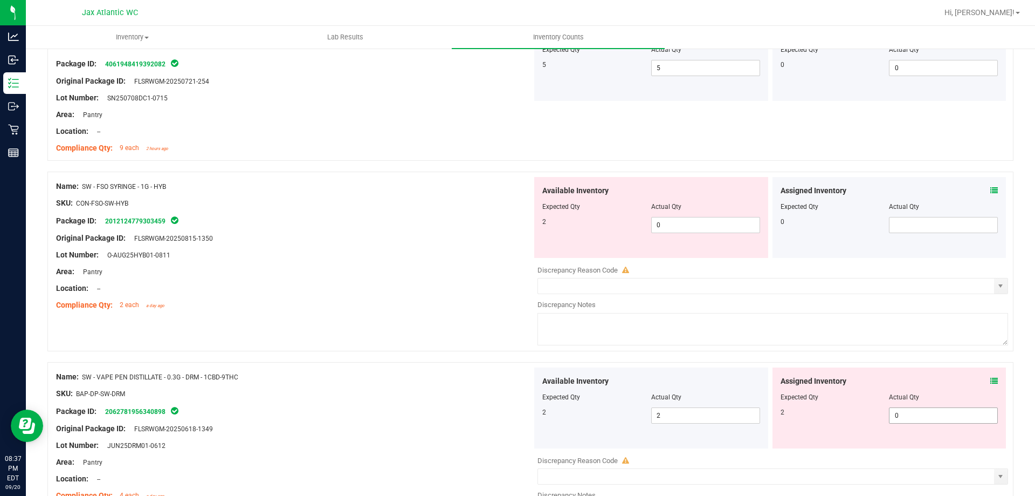
scroll to position [1510, 0]
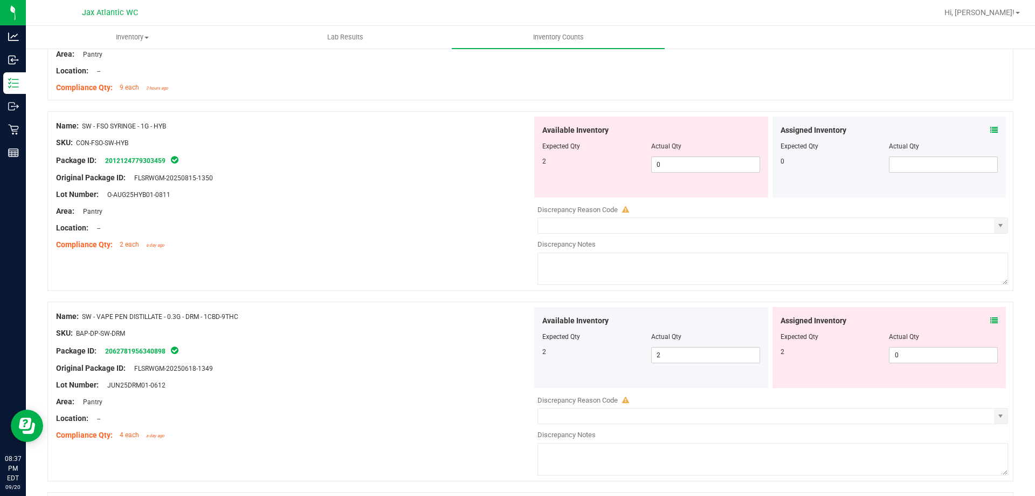
click at [991, 318] on icon at bounding box center [995, 321] width 8 height 8
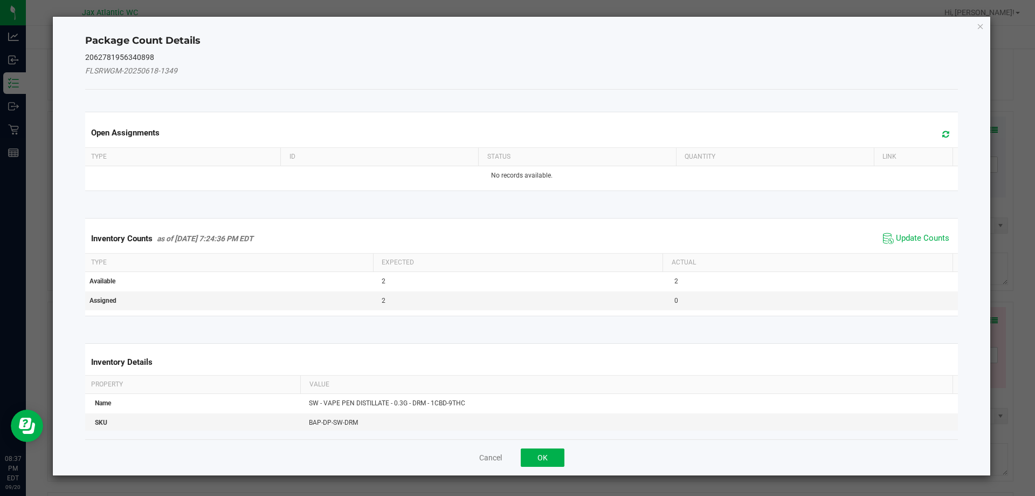
click at [891, 230] on span "Update Counts" at bounding box center [917, 238] width 72 height 16
click at [901, 236] on div "Inventory Counts as of [DATE] 7:24:36 PM EDT Update Counts" at bounding box center [522, 238] width 878 height 29
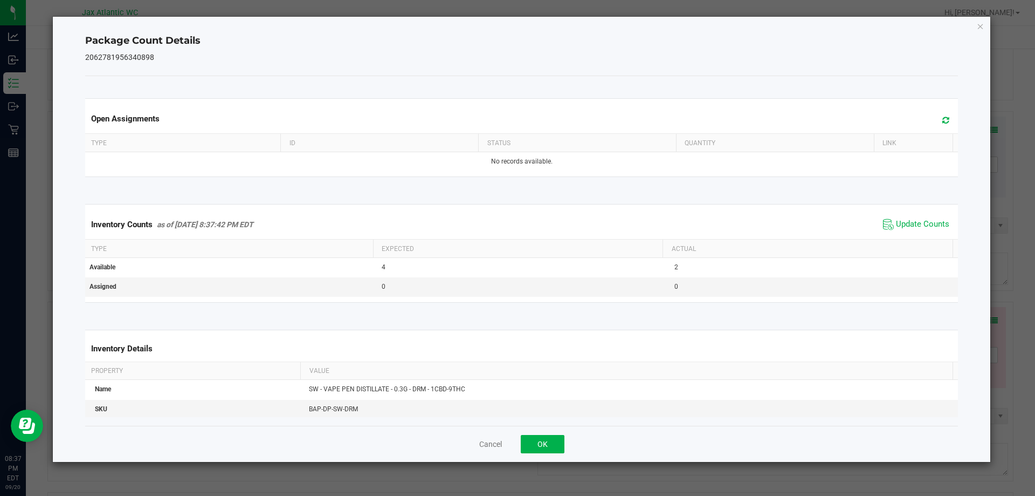
click at [903, 235] on div "Inventory Counts as of [DATE] 8:37:42 PM EDT Update Counts" at bounding box center [522, 224] width 878 height 29
click at [911, 230] on span "Update Counts" at bounding box center [922, 224] width 53 height 11
click at [911, 230] on span "Update Counts" at bounding box center [917, 224] width 72 height 16
click at [911, 230] on span "Update Counts" at bounding box center [922, 224] width 53 height 11
drag, startPoint x: 571, startPoint y: 431, endPoint x: 558, endPoint y: 443, distance: 17.5
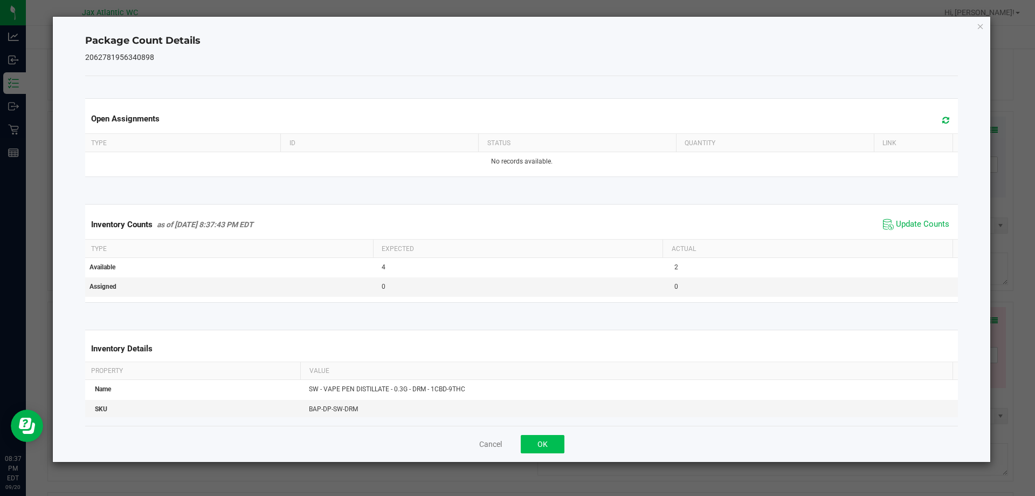
click at [568, 434] on div "Cancel OK" at bounding box center [522, 443] width 874 height 36
click at [558, 443] on button "OK" at bounding box center [543, 444] width 44 height 18
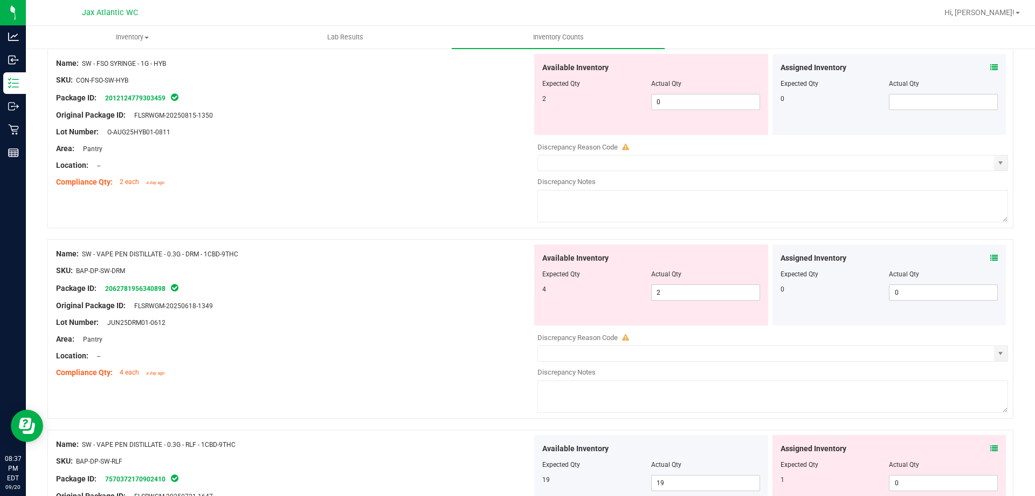
scroll to position [1672, 0]
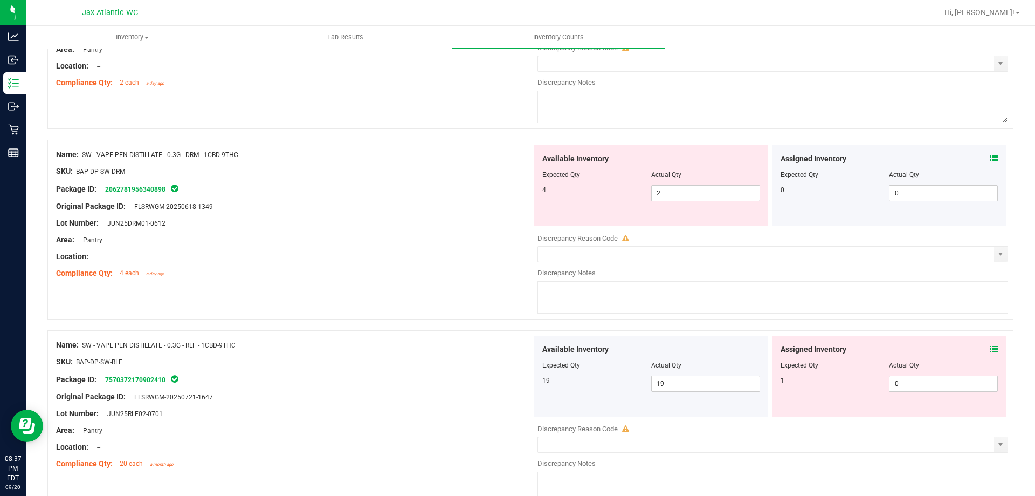
click at [990, 348] on div "Assigned Inventory Expected Qty Actual Qty 1 0 0" at bounding box center [890, 375] width 234 height 81
click at [991, 348] on icon at bounding box center [995, 349] width 8 height 8
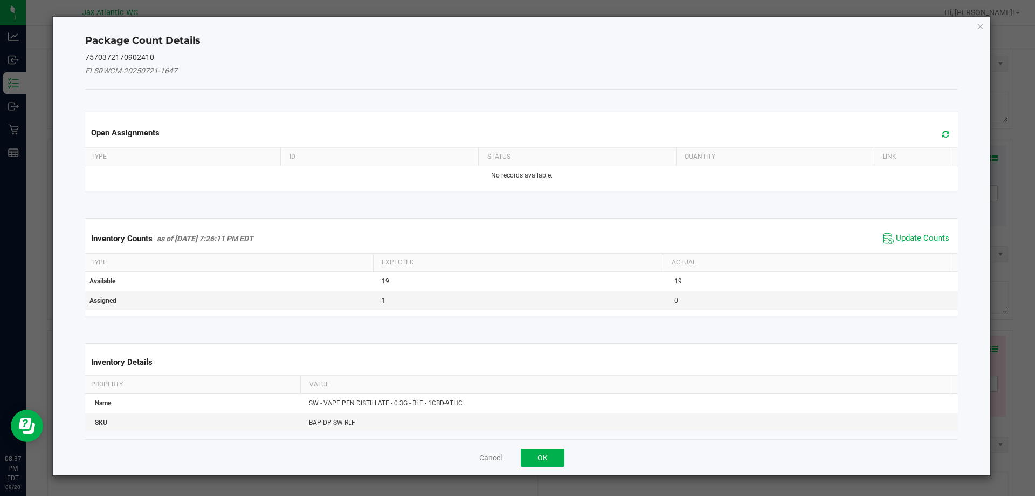
click at [896, 229] on div "Inventory Counts as of [DATE] 7:26:11 PM EDT Update Counts" at bounding box center [522, 238] width 878 height 29
click at [903, 228] on div "Inventory Counts as of [DATE] 7:26:11 PM EDT Update Counts" at bounding box center [522, 238] width 878 height 29
click at [909, 226] on div "Inventory Counts as of [DATE] 7:26:11 PM EDT Update Counts" at bounding box center [522, 238] width 878 height 29
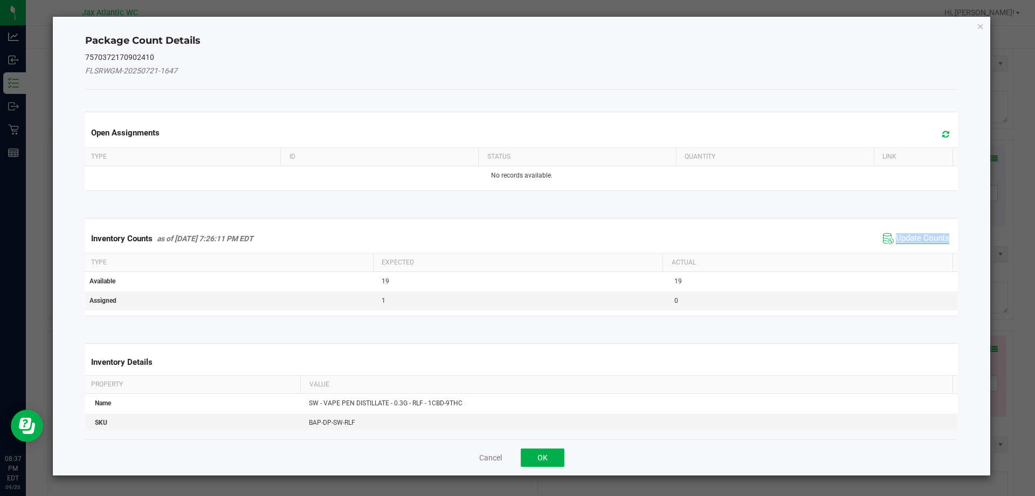
click at [909, 240] on span "Update Counts" at bounding box center [922, 238] width 53 height 11
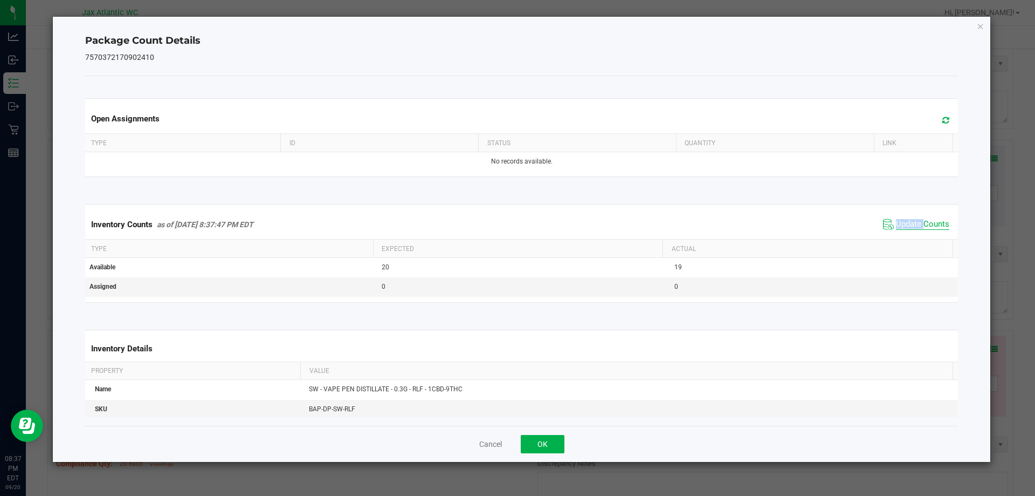
click at [909, 240] on kendo-grid "Inventory Counts as of [DATE] 8:37:47 PM EDT Update Counts Type Expected Actual…" at bounding box center [522, 253] width 890 height 98
click at [907, 242] on th "Actual" at bounding box center [808, 248] width 290 height 18
click at [915, 236] on div "Inventory Counts as of [DATE] 8:37:47 PM EDT Update Counts" at bounding box center [522, 224] width 878 height 29
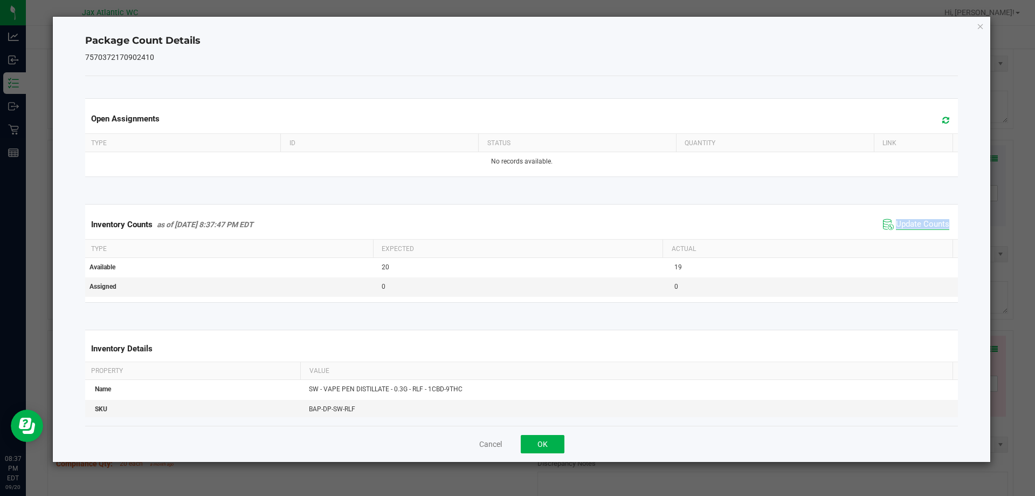
click at [909, 228] on span "Update Counts" at bounding box center [922, 224] width 53 height 11
click at [909, 228] on span "Update Counts" at bounding box center [922, 224] width 53 height 10
click at [559, 438] on button "OK" at bounding box center [543, 444] width 44 height 18
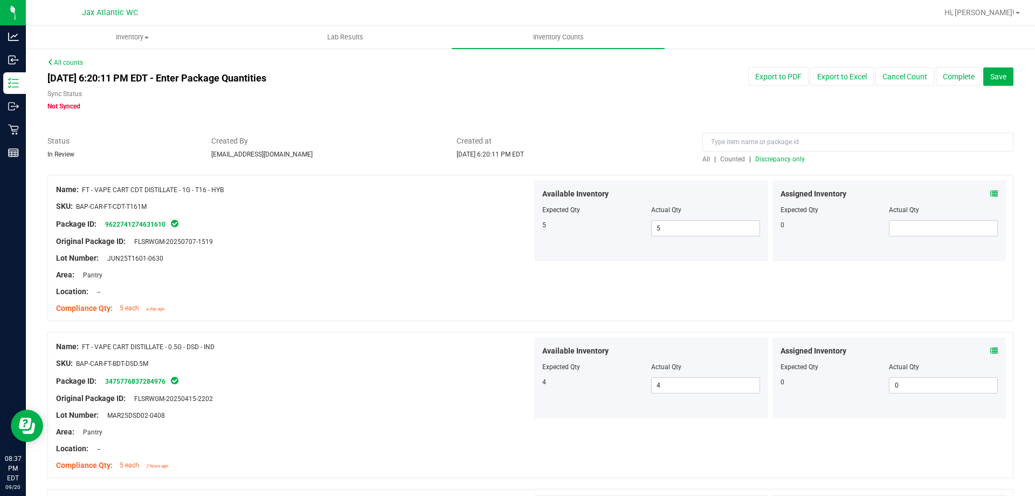
scroll to position [0, 0]
click at [761, 153] on div at bounding box center [858, 145] width 311 height 19
click at [765, 157] on span "Discrepancy only" at bounding box center [781, 160] width 50 height 8
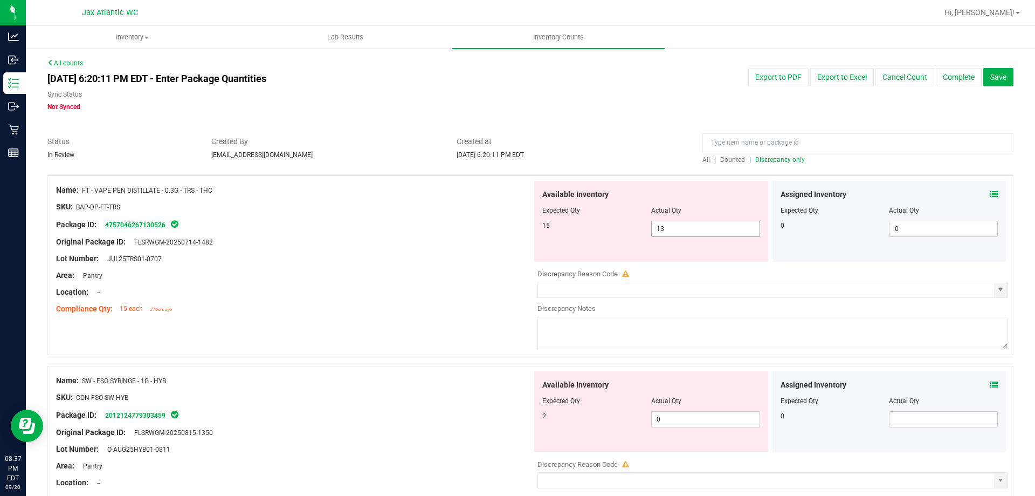
click at [679, 224] on span "13 13" at bounding box center [705, 229] width 109 height 16
click at [679, 224] on input "13" at bounding box center [706, 228] width 108 height 15
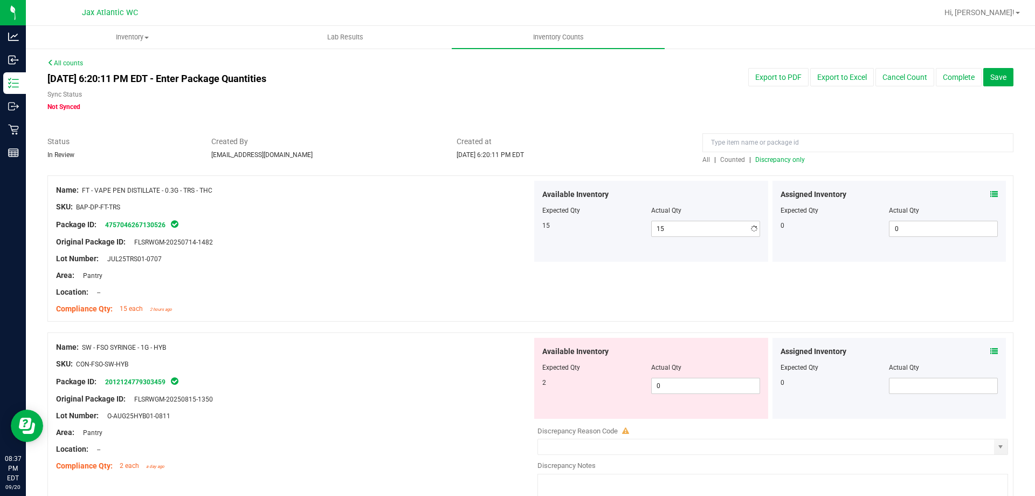
click at [382, 285] on div at bounding box center [294, 283] width 476 height 5
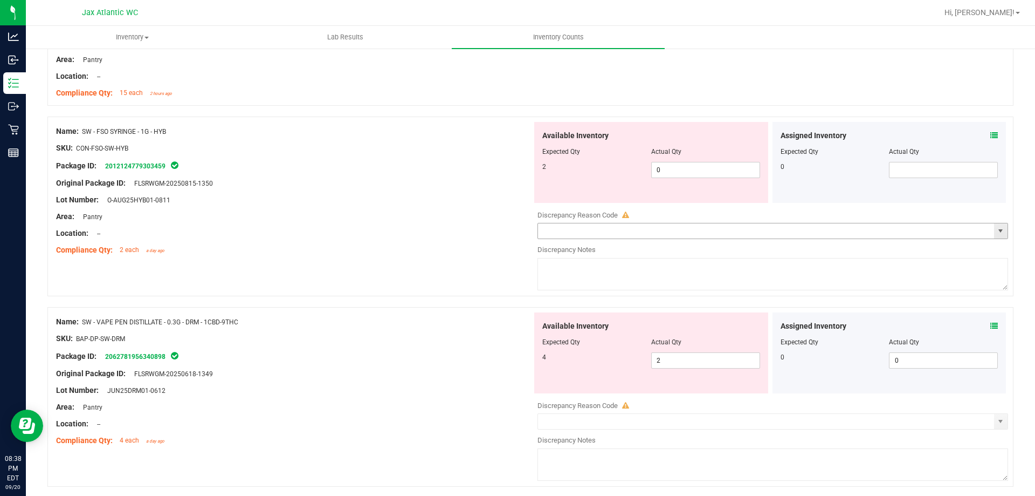
scroll to position [162, 0]
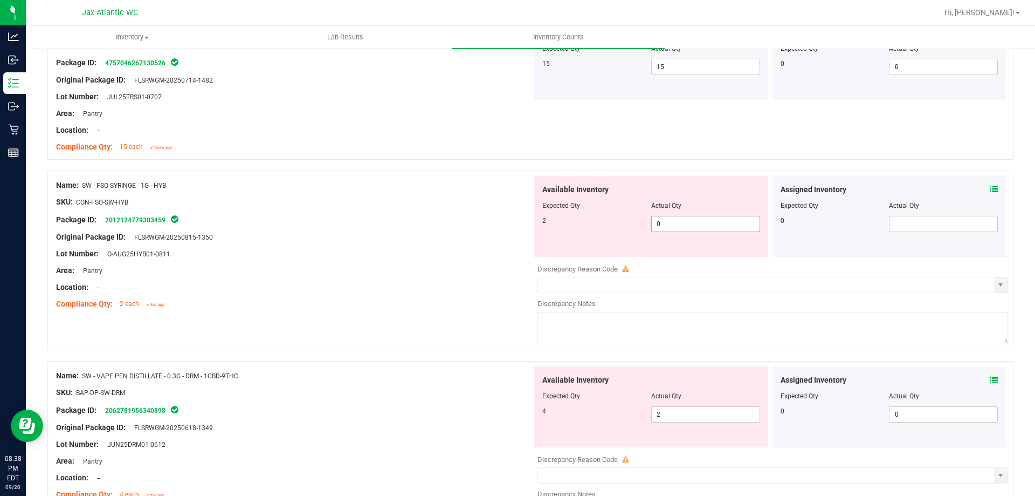
click at [672, 225] on span "0 0" at bounding box center [705, 224] width 109 height 16
click at [0, 0] on input "0" at bounding box center [0, 0] width 0 height 0
drag, startPoint x: 230, startPoint y: 225, endPoint x: 382, endPoint y: 247, distance: 153.7
click at [231, 224] on div "Package ID: 2012124779303459" at bounding box center [294, 219] width 476 height 13
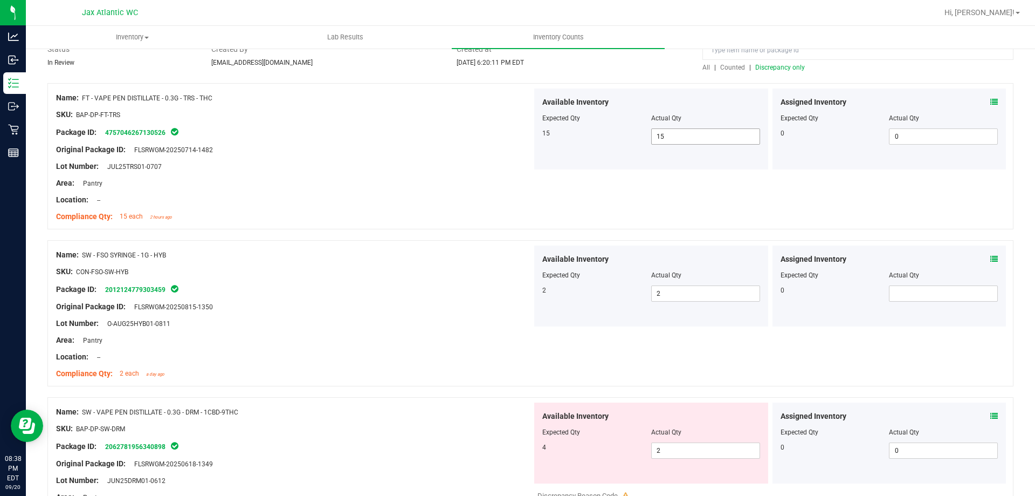
scroll to position [0, 0]
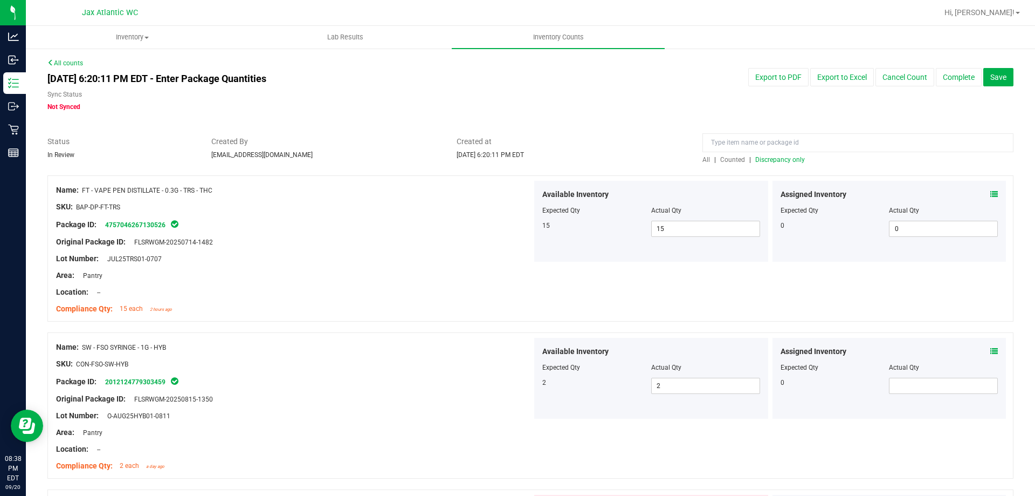
click at [775, 162] on span "Discrepancy only" at bounding box center [781, 160] width 50 height 8
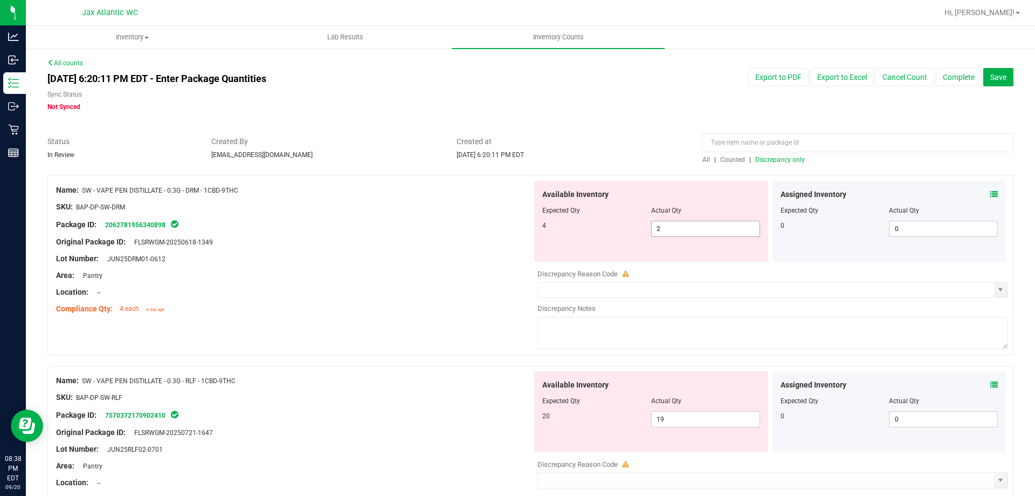
click at [676, 221] on span "2 2" at bounding box center [705, 229] width 109 height 16
click at [675, 223] on span "2 2" at bounding box center [705, 229] width 109 height 16
click at [675, 223] on input "2" at bounding box center [706, 228] width 108 height 15
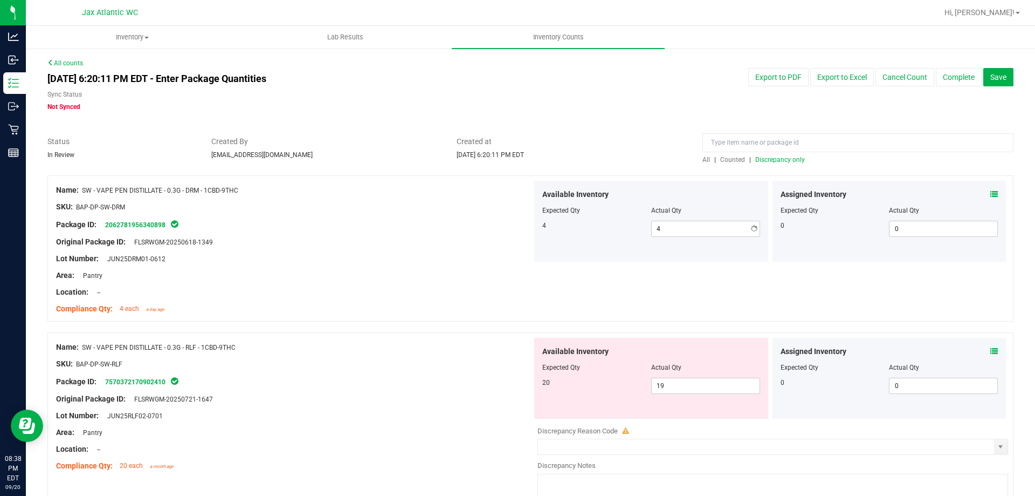
drag, startPoint x: 351, startPoint y: 230, endPoint x: 460, endPoint y: 232, distance: 109.0
click at [364, 230] on div "Package ID: 2062781956340898" at bounding box center [294, 224] width 476 height 13
click at [756, 159] on span "Discrepancy only" at bounding box center [781, 160] width 50 height 8
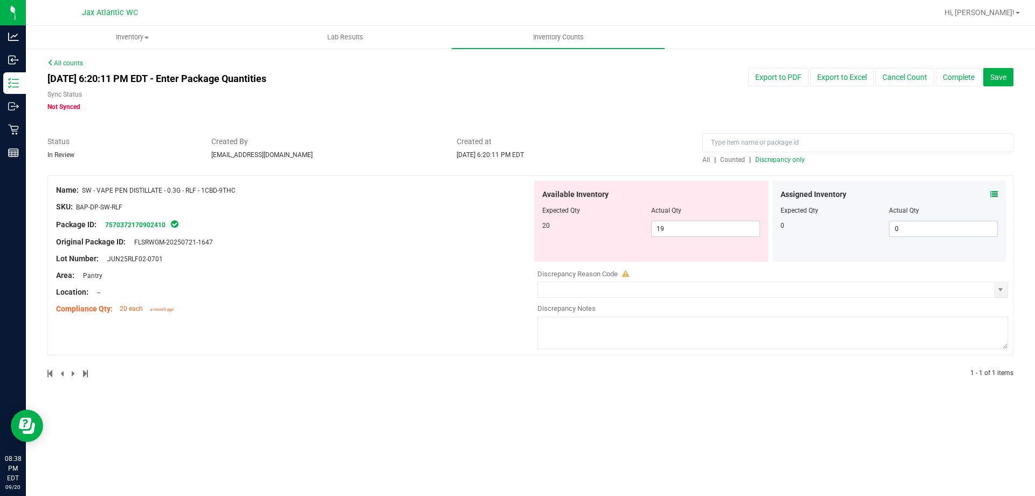
click at [466, 215] on div at bounding box center [294, 214] width 476 height 5
click at [790, 160] on span "Discrepancy only" at bounding box center [781, 160] width 50 height 8
click at [696, 231] on span "19 19" at bounding box center [705, 229] width 109 height 16
click at [696, 231] on input "19" at bounding box center [706, 228] width 108 height 15
click at [700, 237] on div "Available Inventory Expected Qty Actual Qty 20 19 19" at bounding box center [651, 221] width 234 height 81
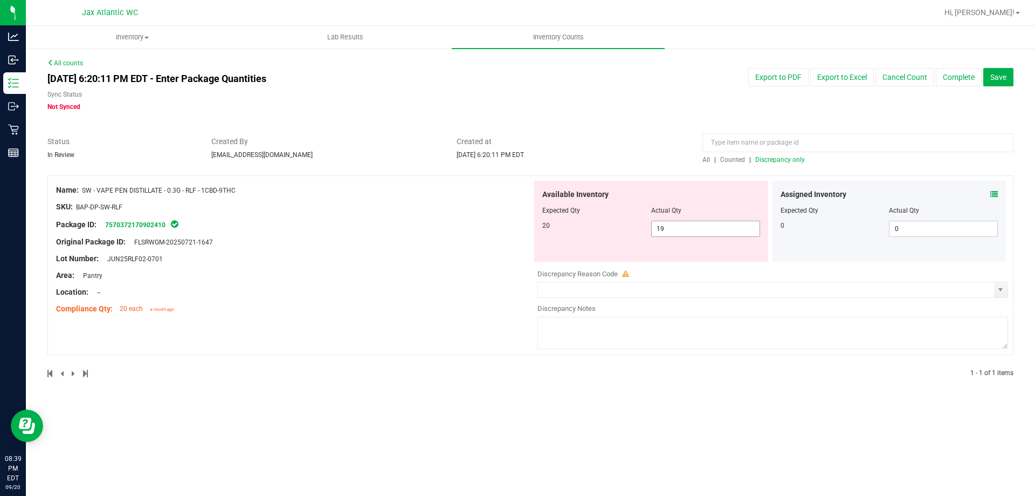
click at [699, 231] on span "19 19" at bounding box center [705, 229] width 109 height 16
click at [699, 231] on input "19" at bounding box center [706, 228] width 108 height 15
click at [493, 250] on div at bounding box center [294, 250] width 476 height 5
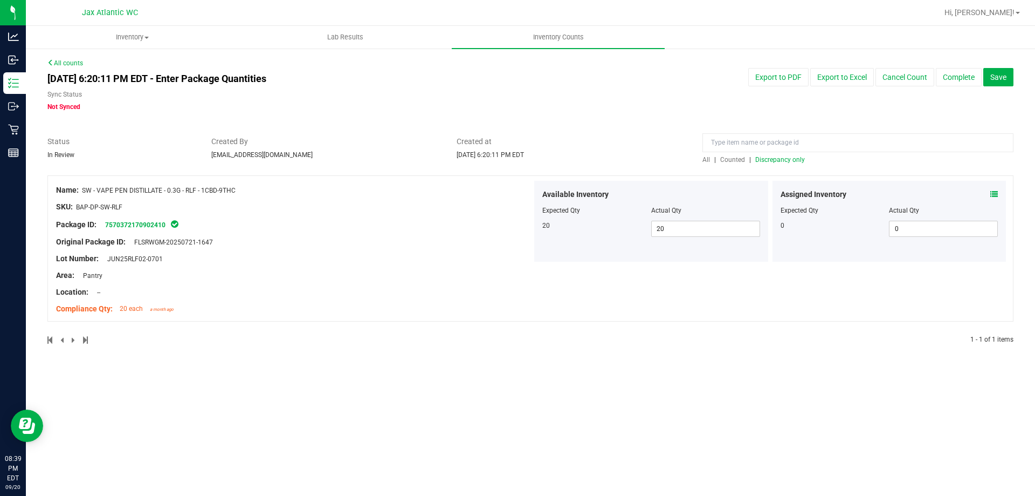
click at [796, 158] on span "Discrepancy only" at bounding box center [781, 160] width 50 height 8
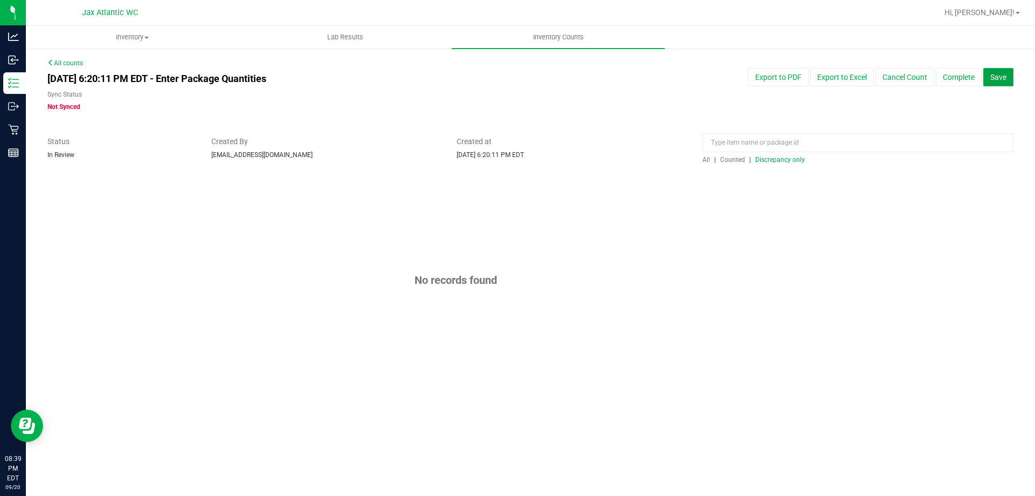
click at [994, 73] on span "Save" at bounding box center [999, 77] width 16 height 9
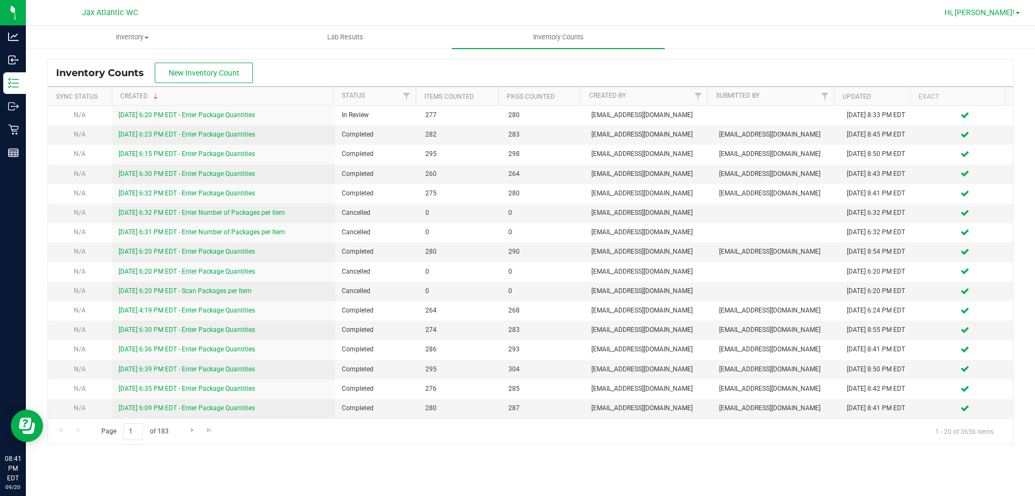
click at [1002, 10] on span "Hi, [PERSON_NAME]!" at bounding box center [980, 12] width 70 height 9
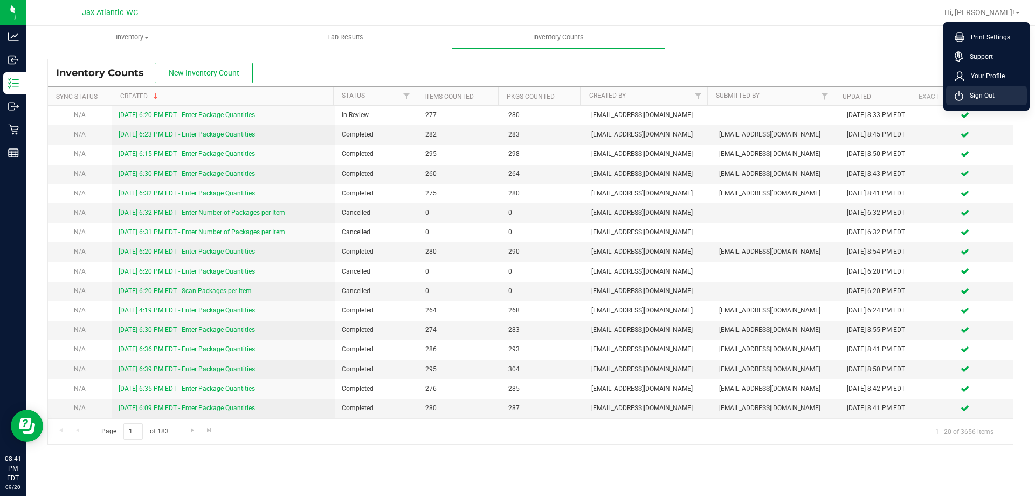
click at [1000, 94] on li "Sign Out" at bounding box center [986, 95] width 81 height 19
